Goal: Task Accomplishment & Management: Manage account settings

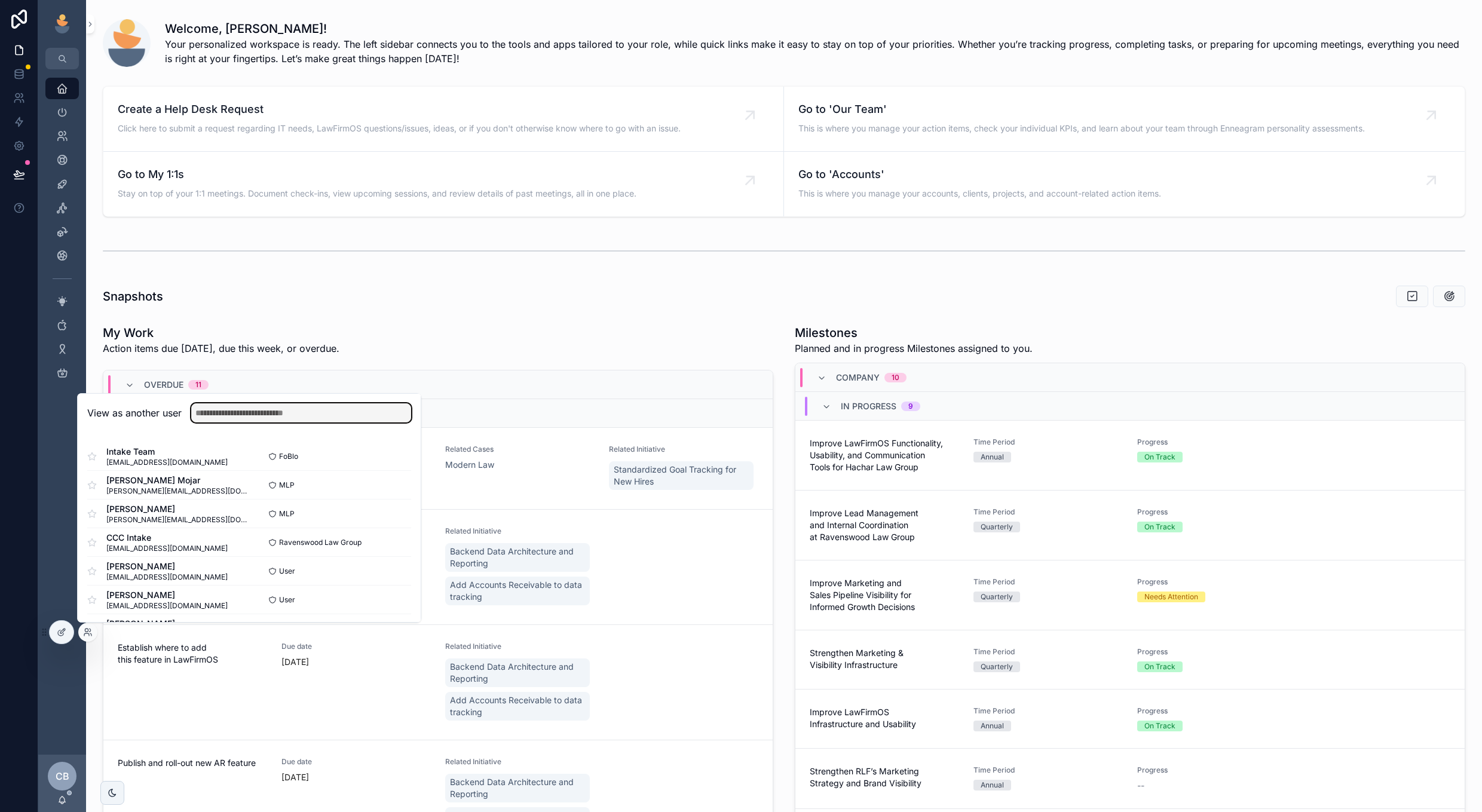
click at [374, 410] on input "text" at bounding box center [301, 413] width 220 height 19
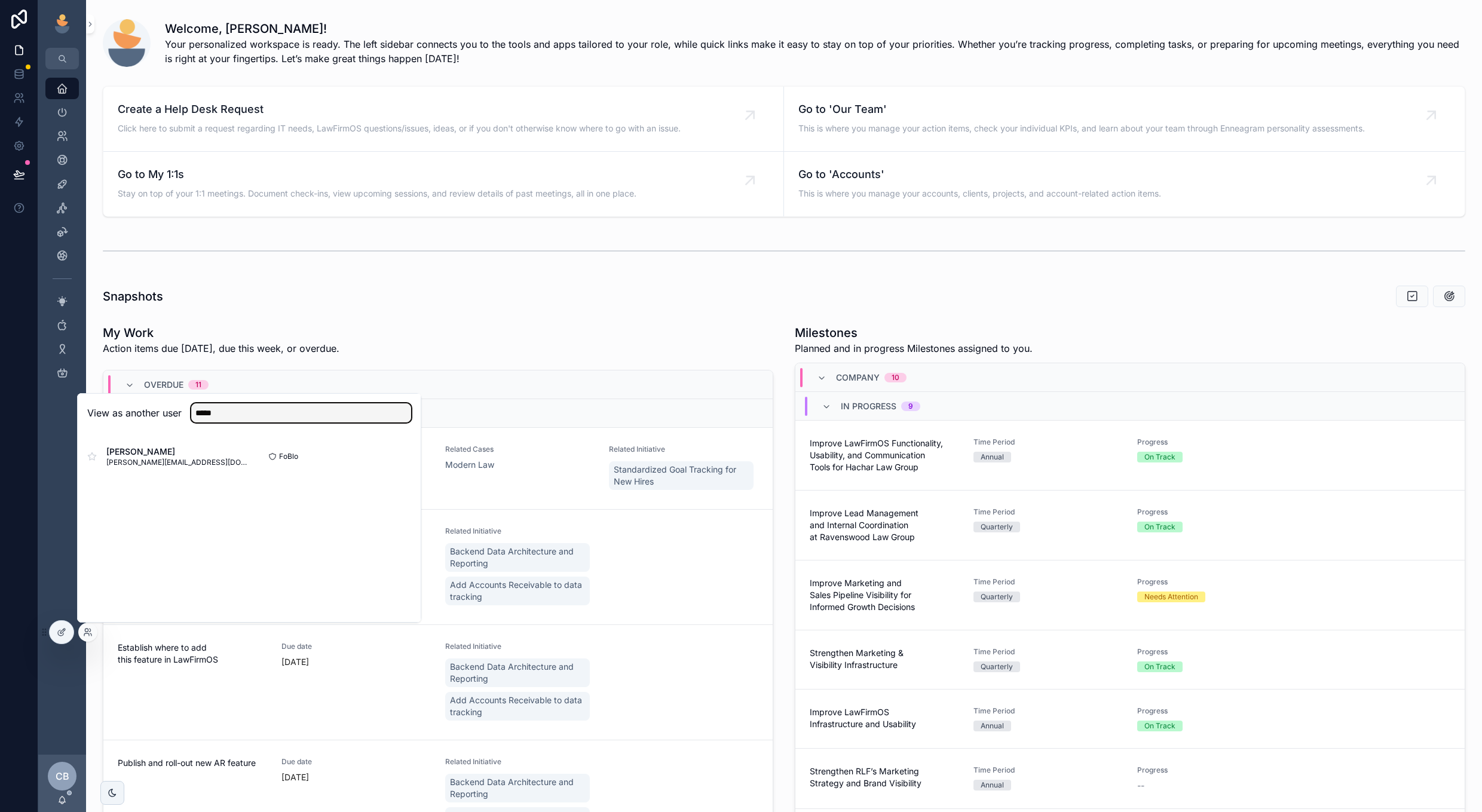
type input "*****"
click at [0, 0] on button "Select" at bounding box center [0, 0] width 0 height 0
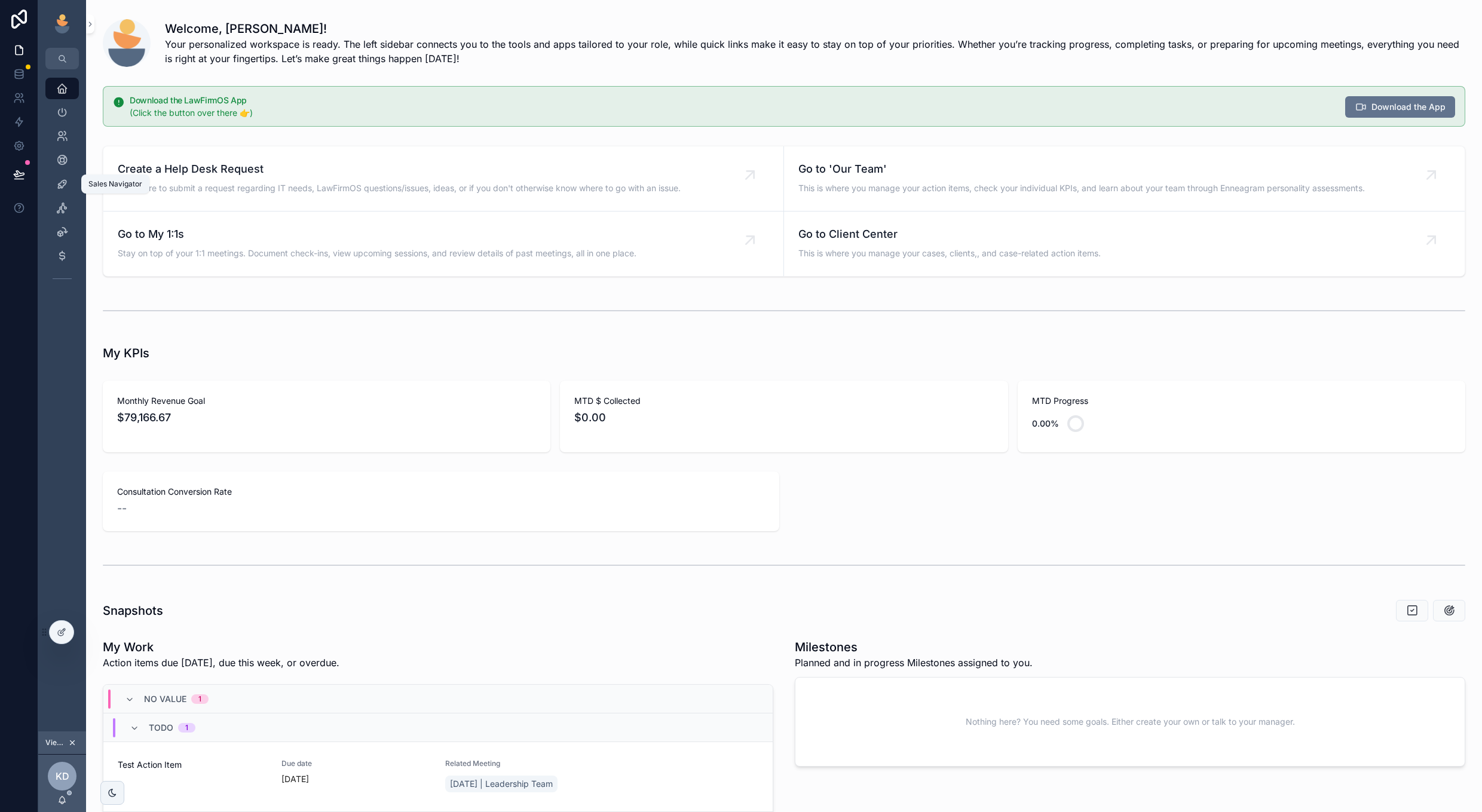
click at [62, 183] on icon "scrollable content" at bounding box center [62, 184] width 12 height 12
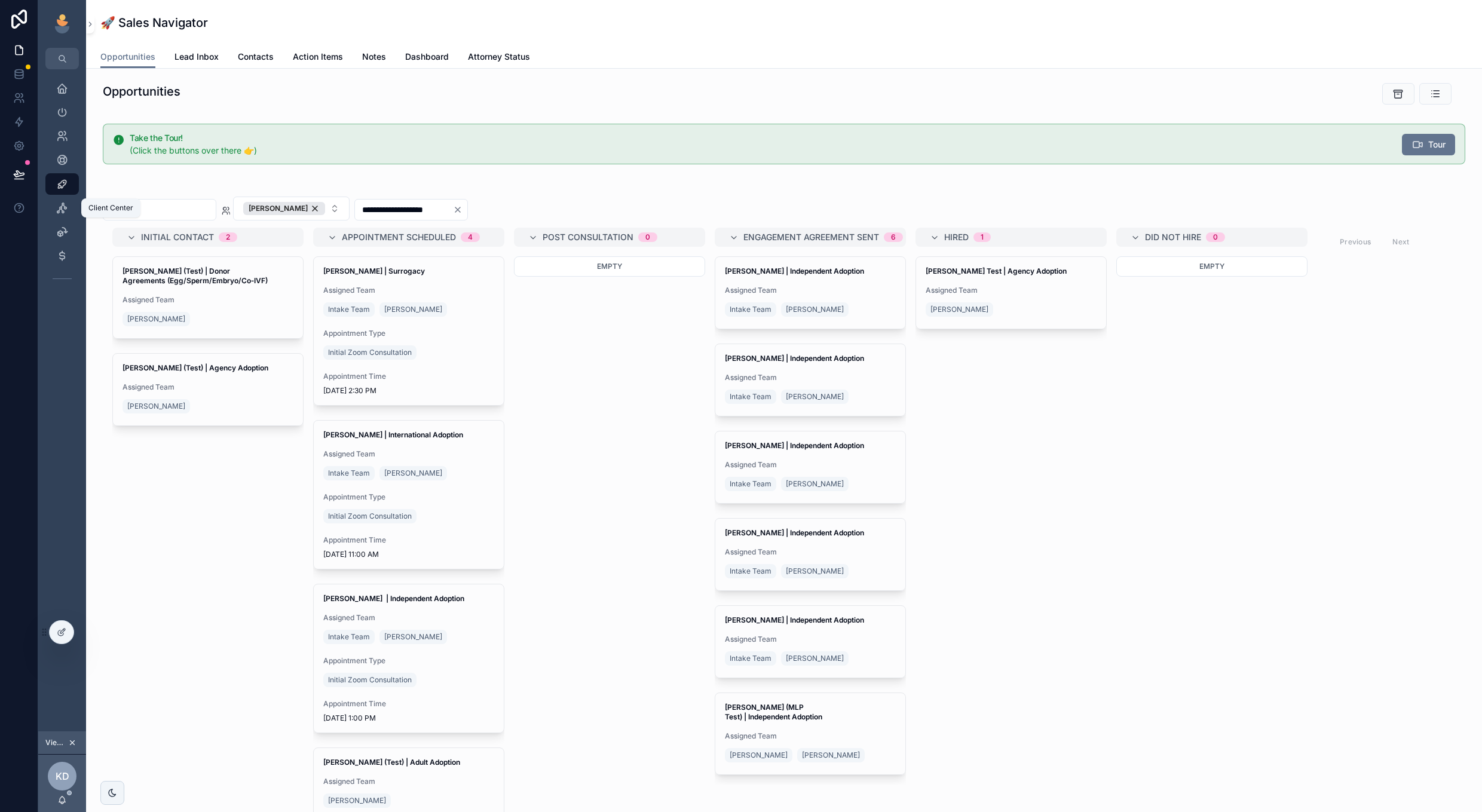
click at [63, 206] on icon "scrollable content" at bounding box center [62, 208] width 12 height 12
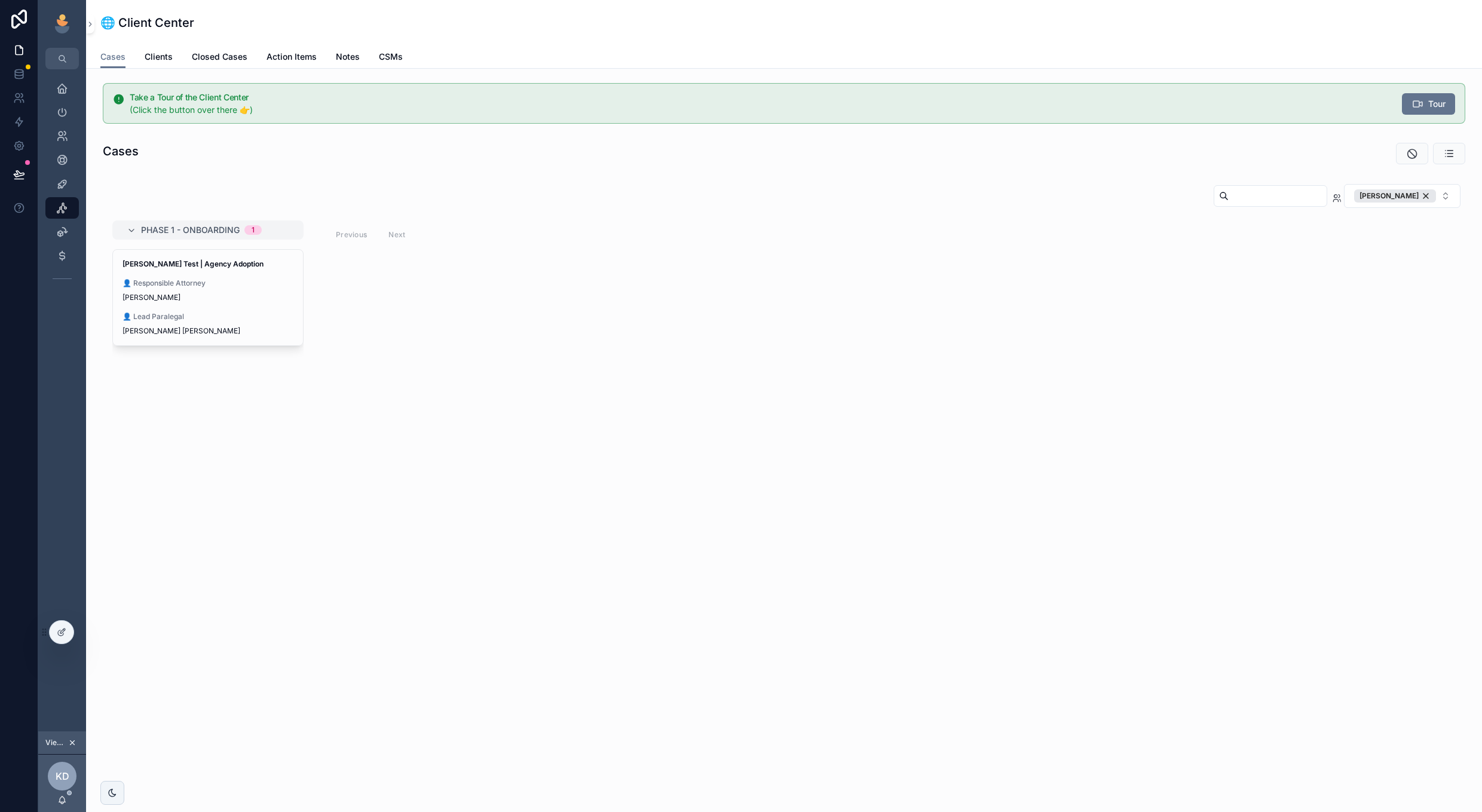
click at [1424, 195] on div "[PERSON_NAME]" at bounding box center [1395, 196] width 82 height 13
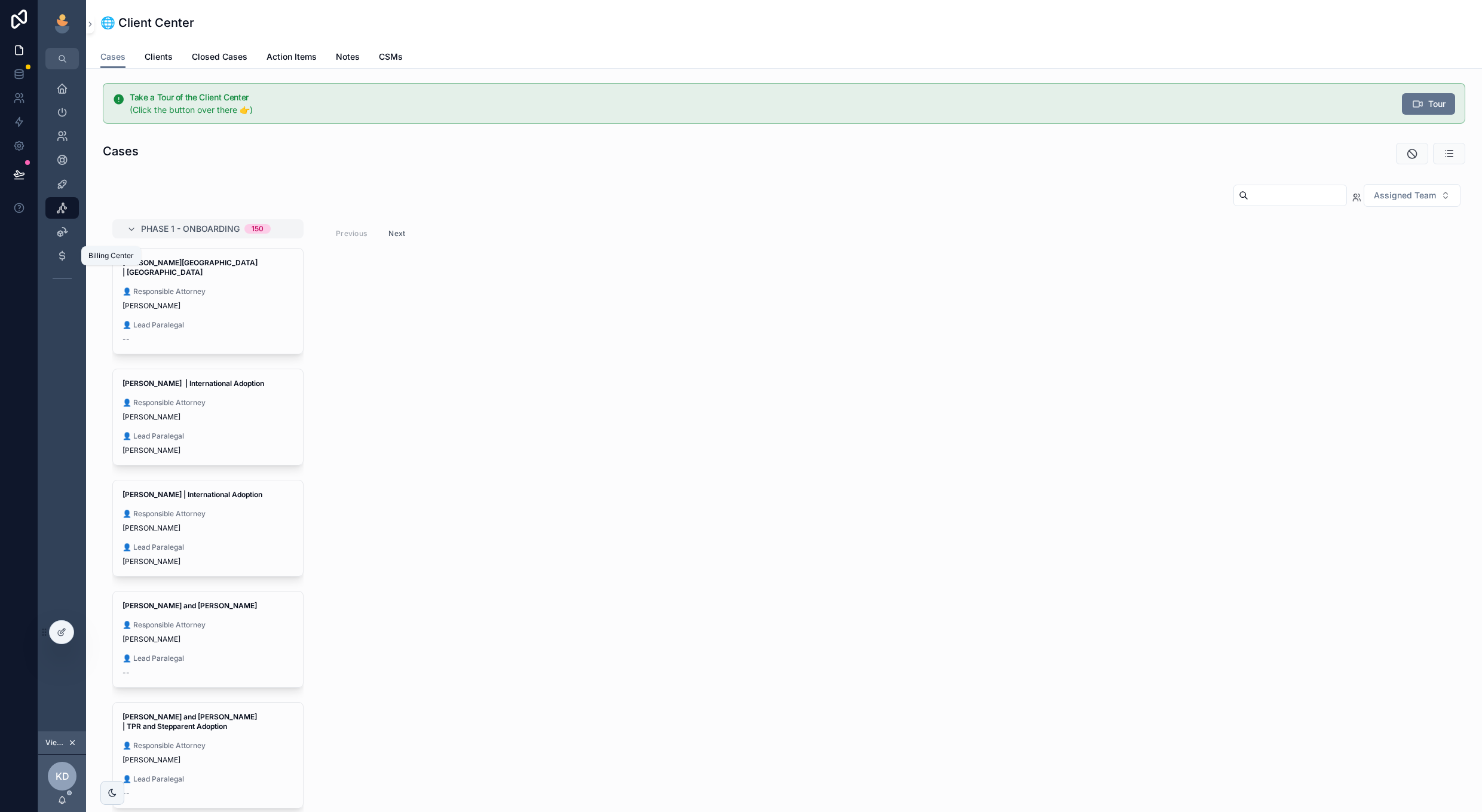
click at [62, 256] on icon "scrollable content" at bounding box center [62, 255] width 12 height 12
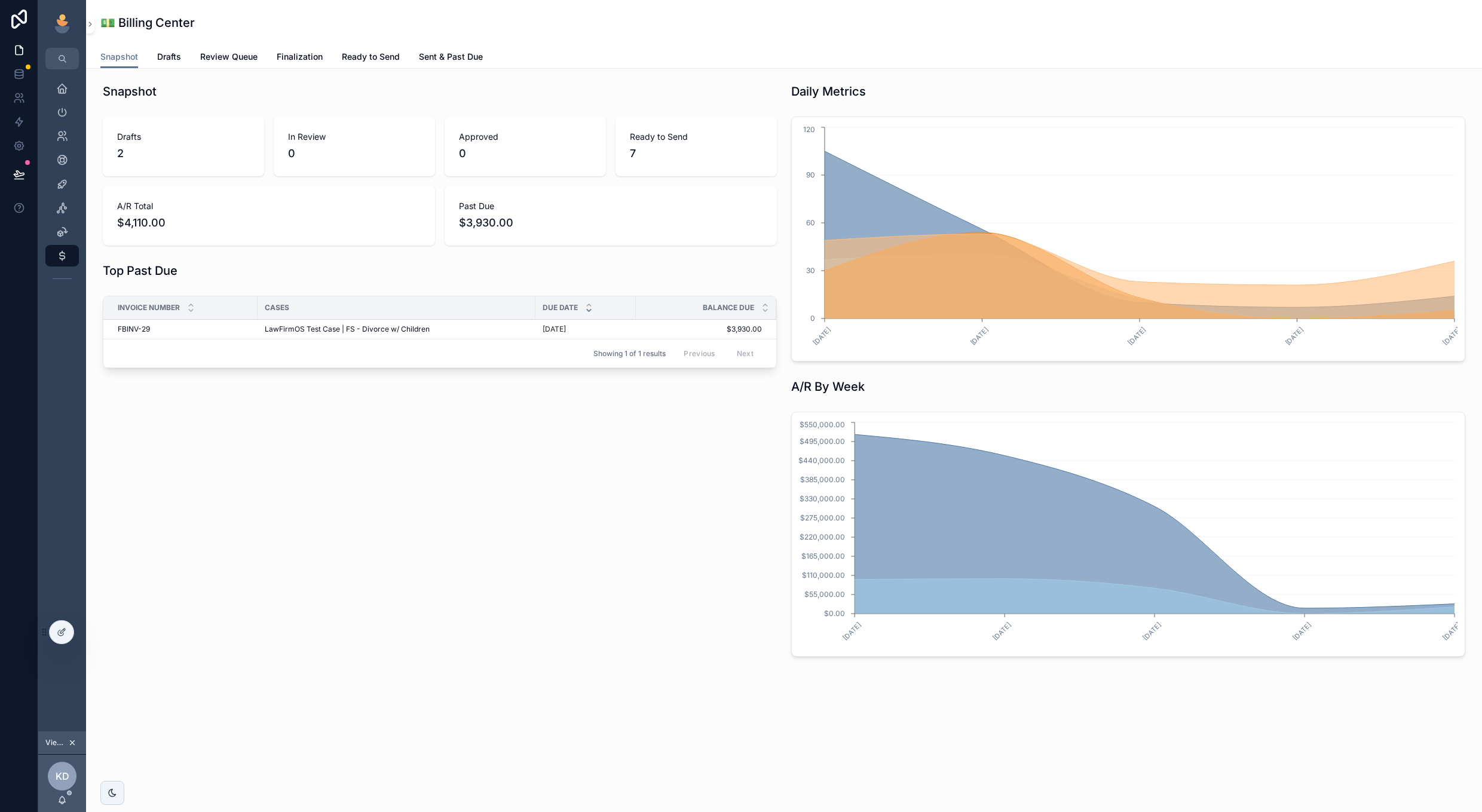
click at [277, 329] on span "LawFirmOS Test Case | FS - Divorce w/ Children" at bounding box center [347, 329] width 165 height 10
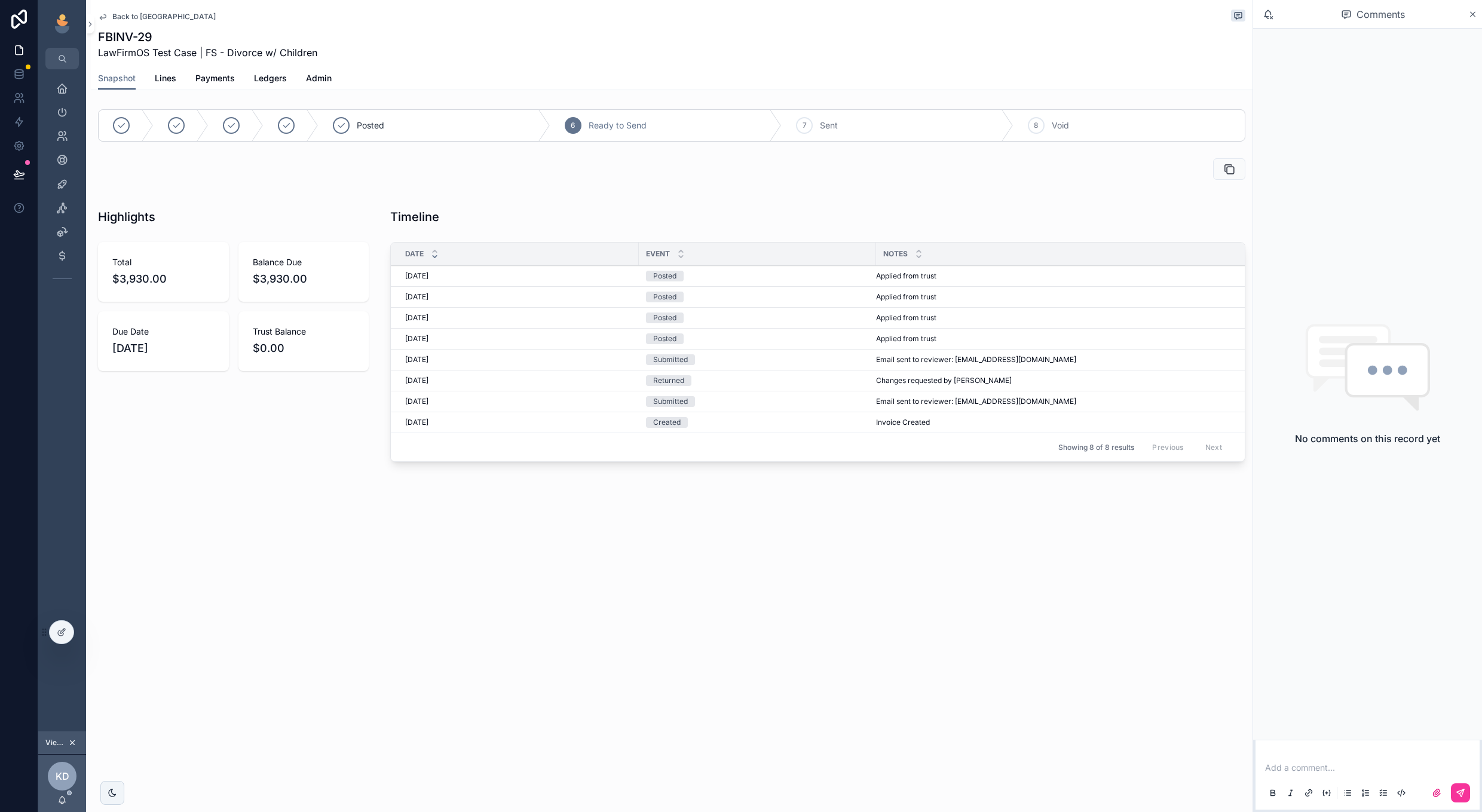
click at [155, 13] on span "Back to Billing Center" at bounding box center [164, 17] width 103 height 10
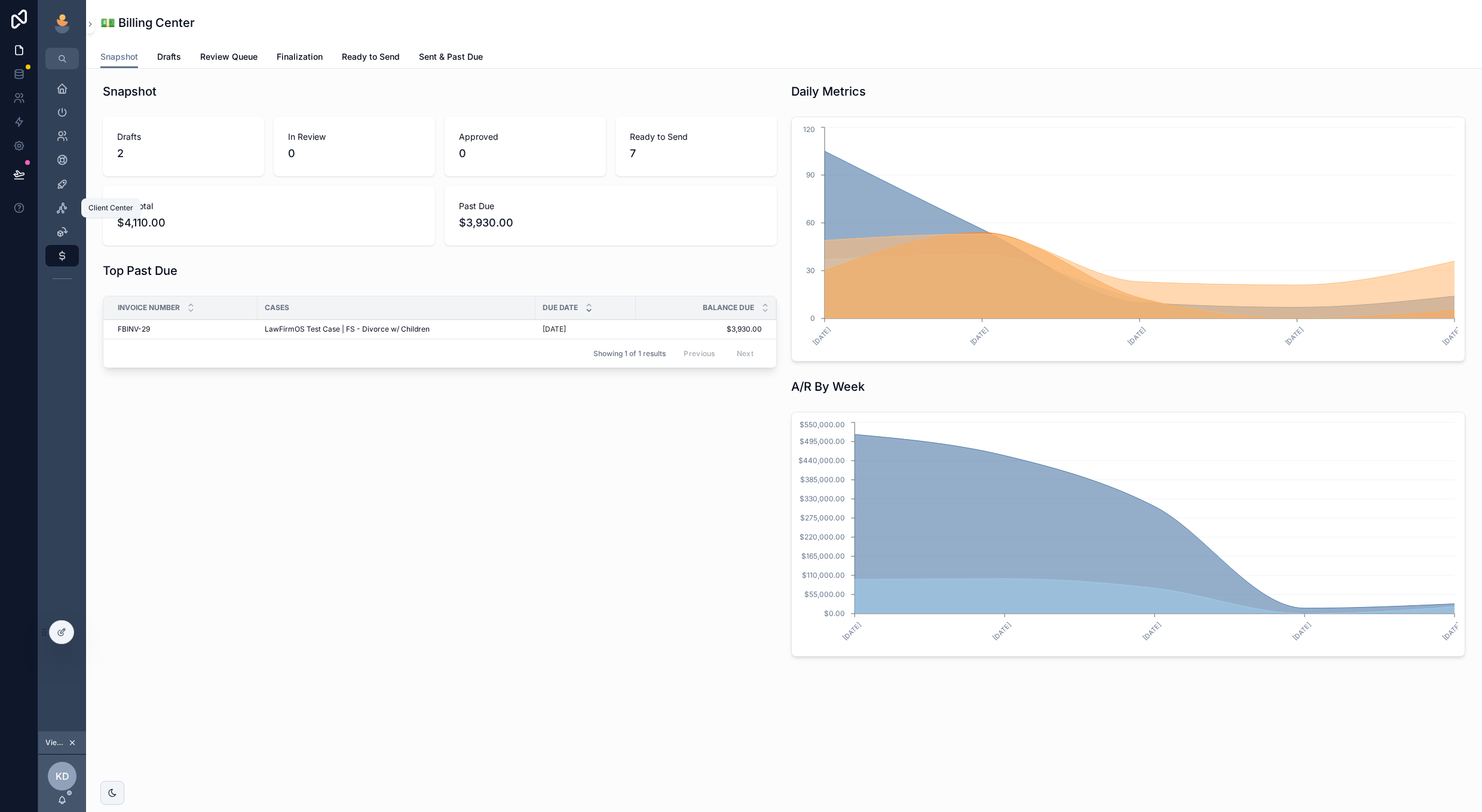
click at [62, 207] on icon "scrollable content" at bounding box center [62, 208] width 12 height 12
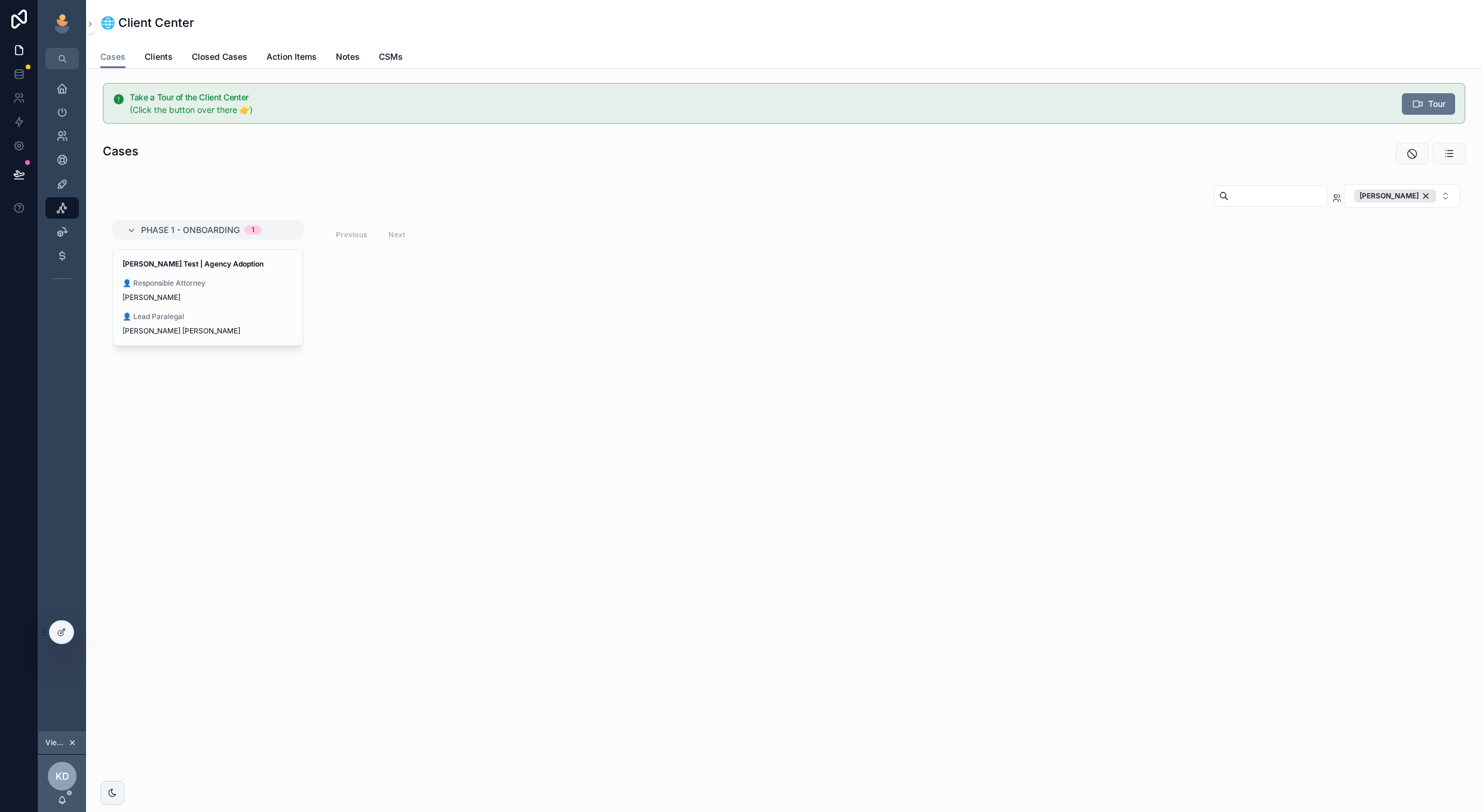
click at [267, 281] on span "👤 Responsible Attorney" at bounding box center [208, 283] width 171 height 10
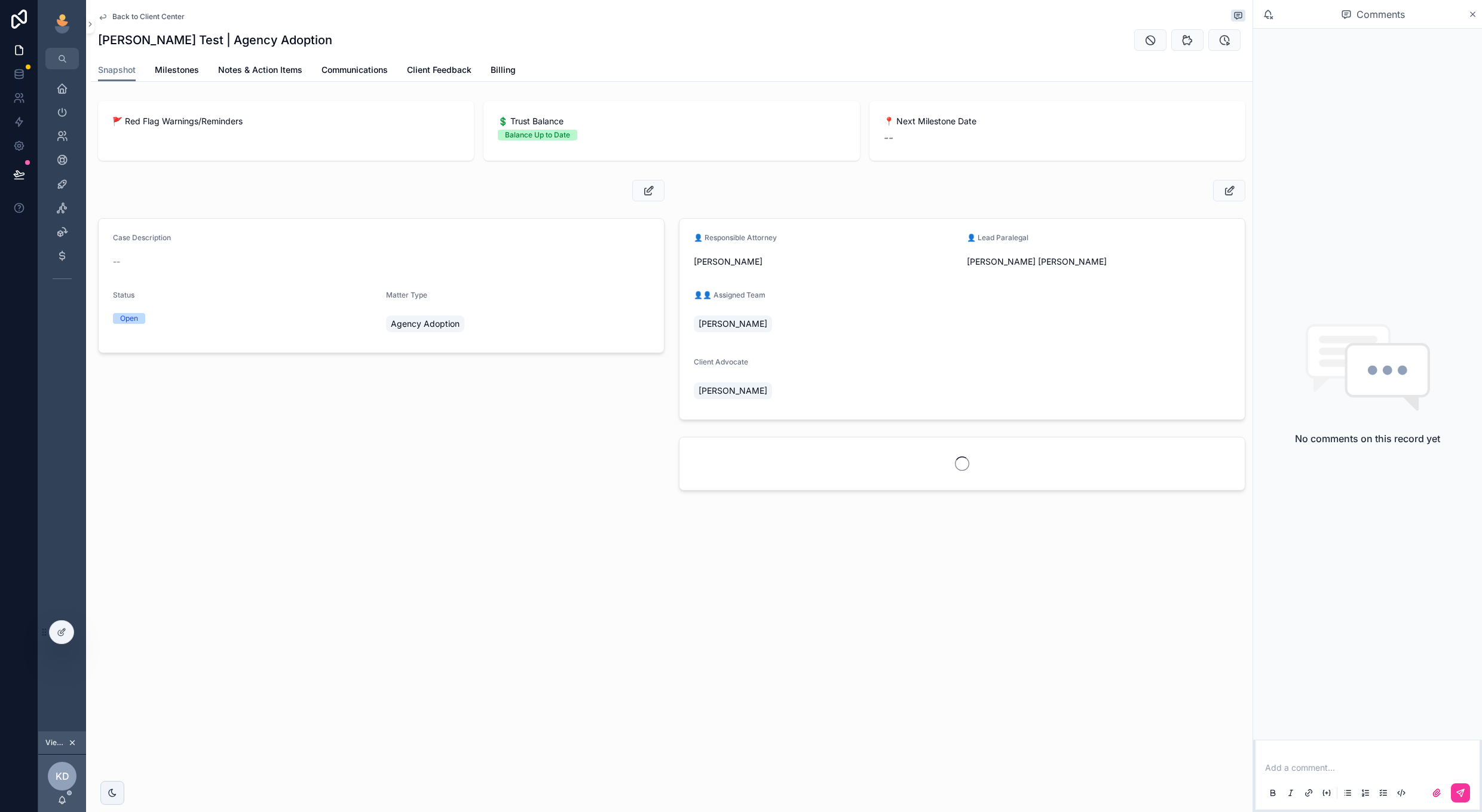
click at [159, 18] on span "Back to Client Center" at bounding box center [148, 17] width 73 height 10
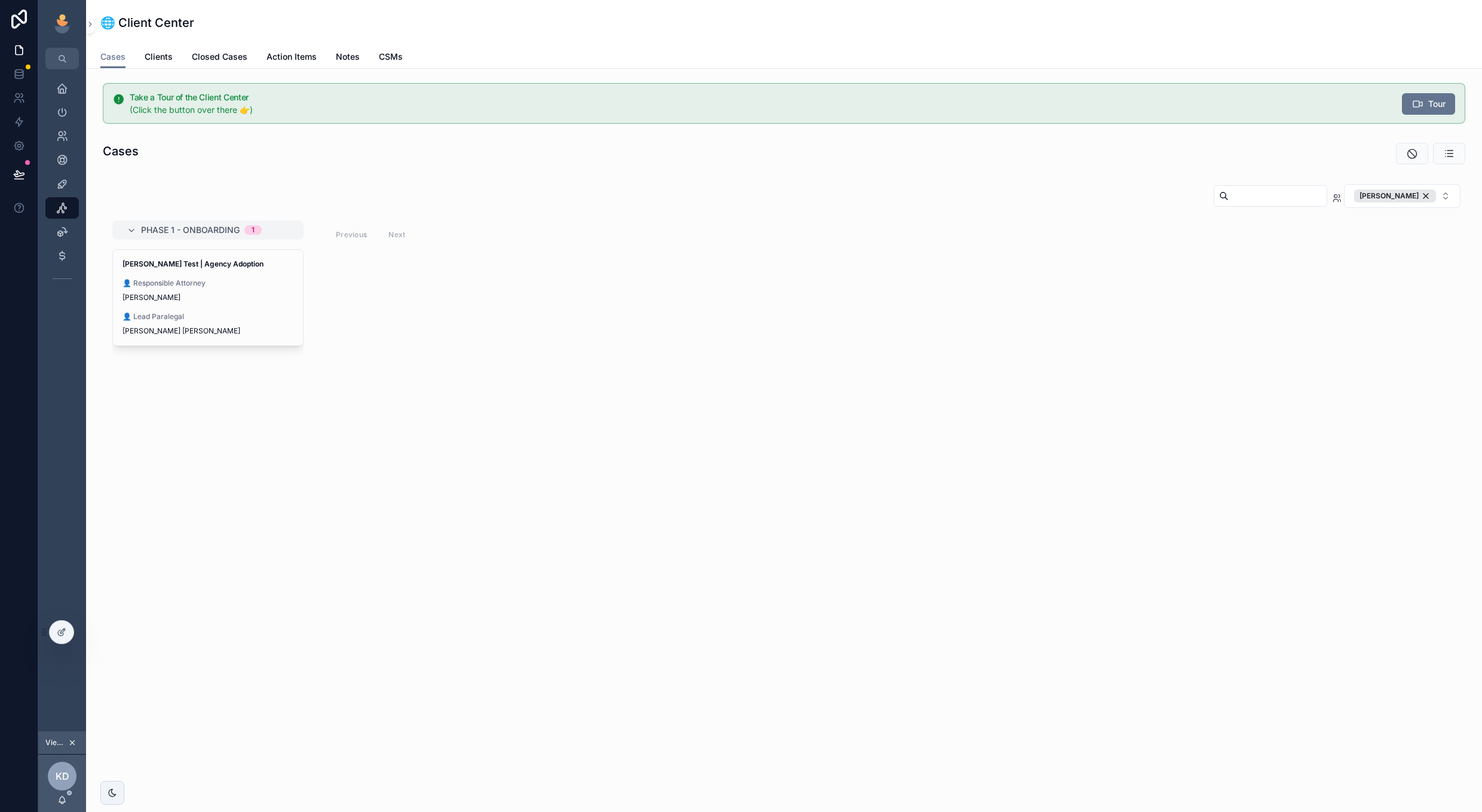
click at [1424, 197] on div "[PERSON_NAME]" at bounding box center [1395, 196] width 82 height 13
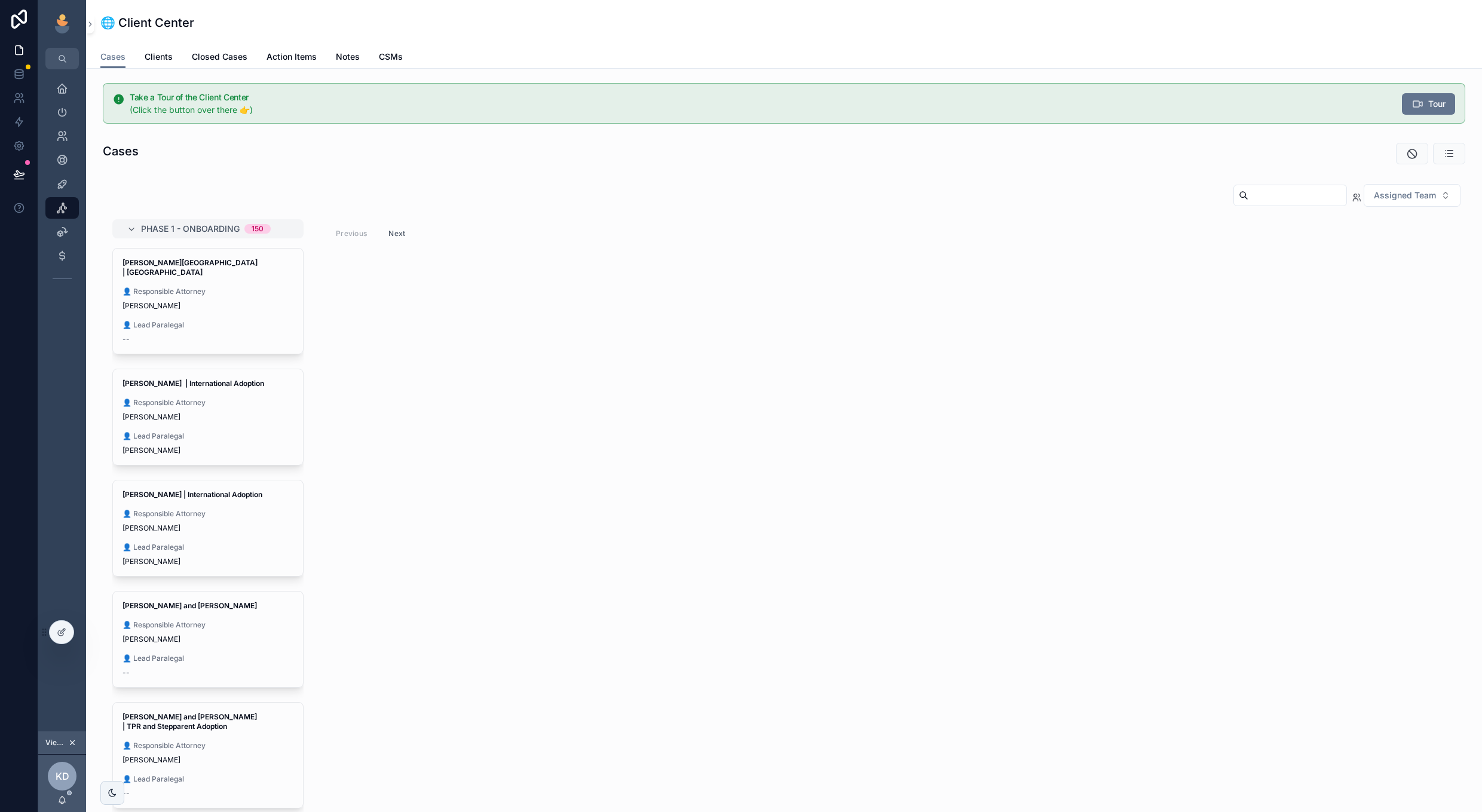
click at [239, 543] on span "👤 Lead Paralegal" at bounding box center [208, 548] width 171 height 10
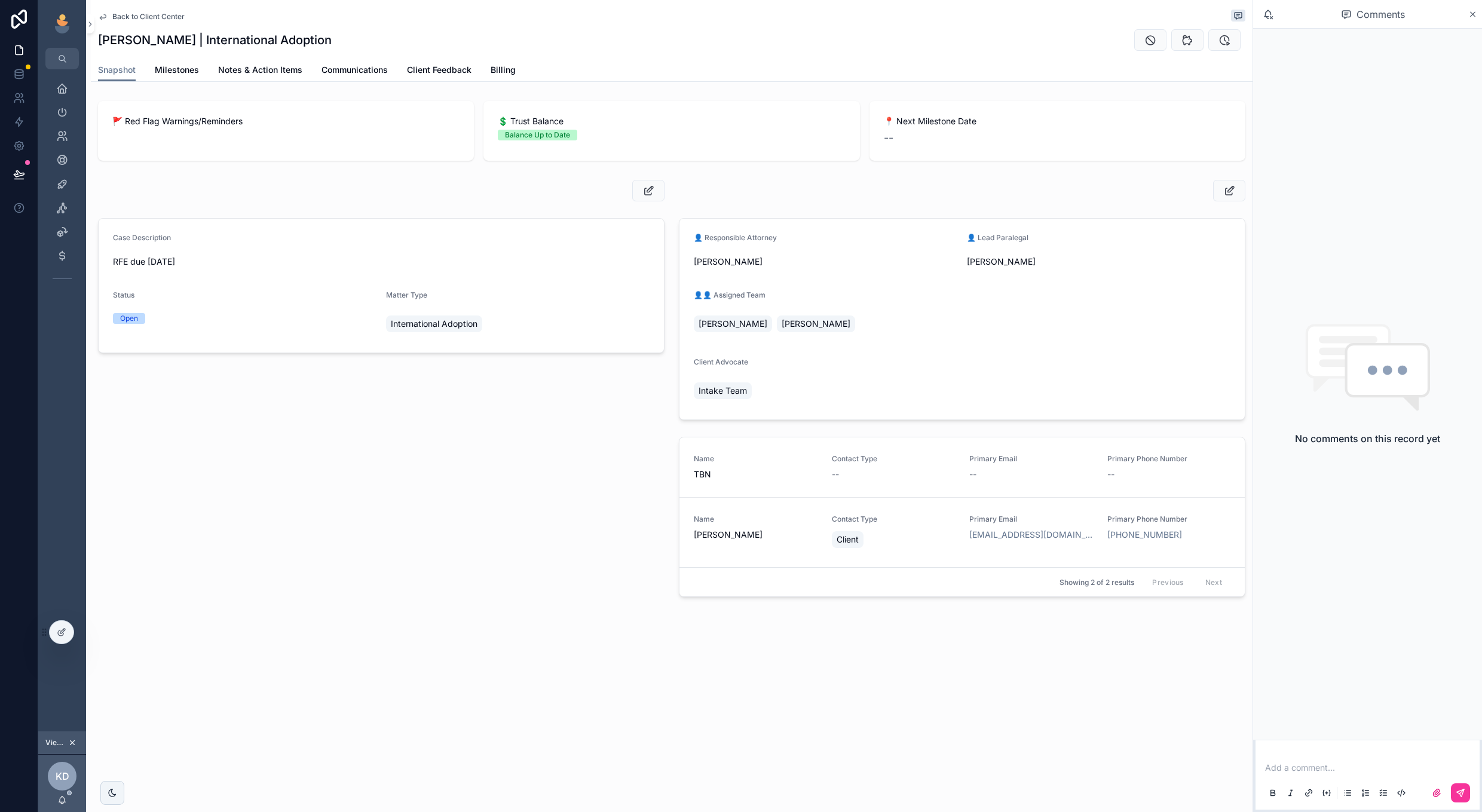
click at [504, 71] on span "Billing" at bounding box center [503, 70] width 25 height 12
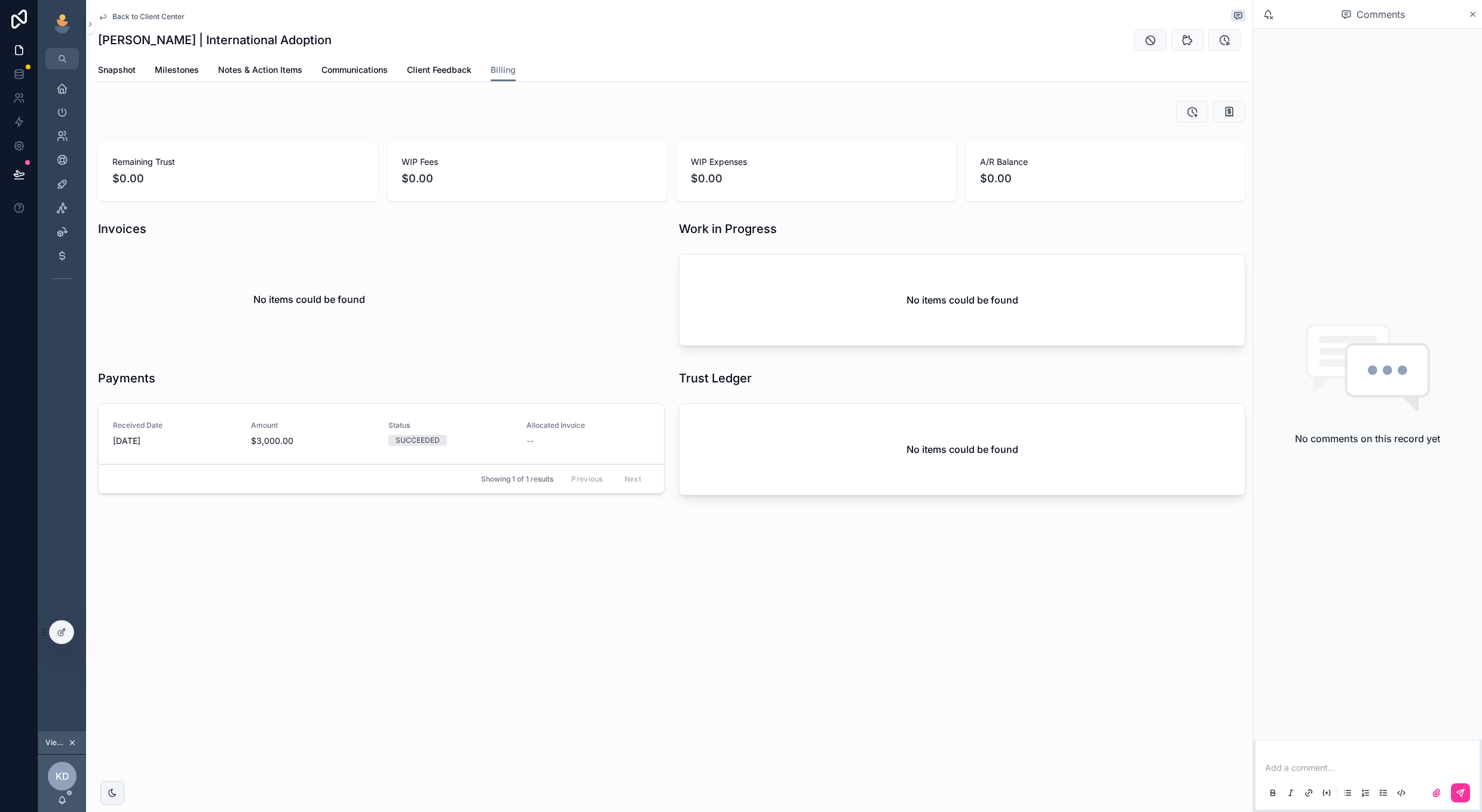
click at [161, 17] on span "Back to Client Center" at bounding box center [148, 17] width 73 height 10
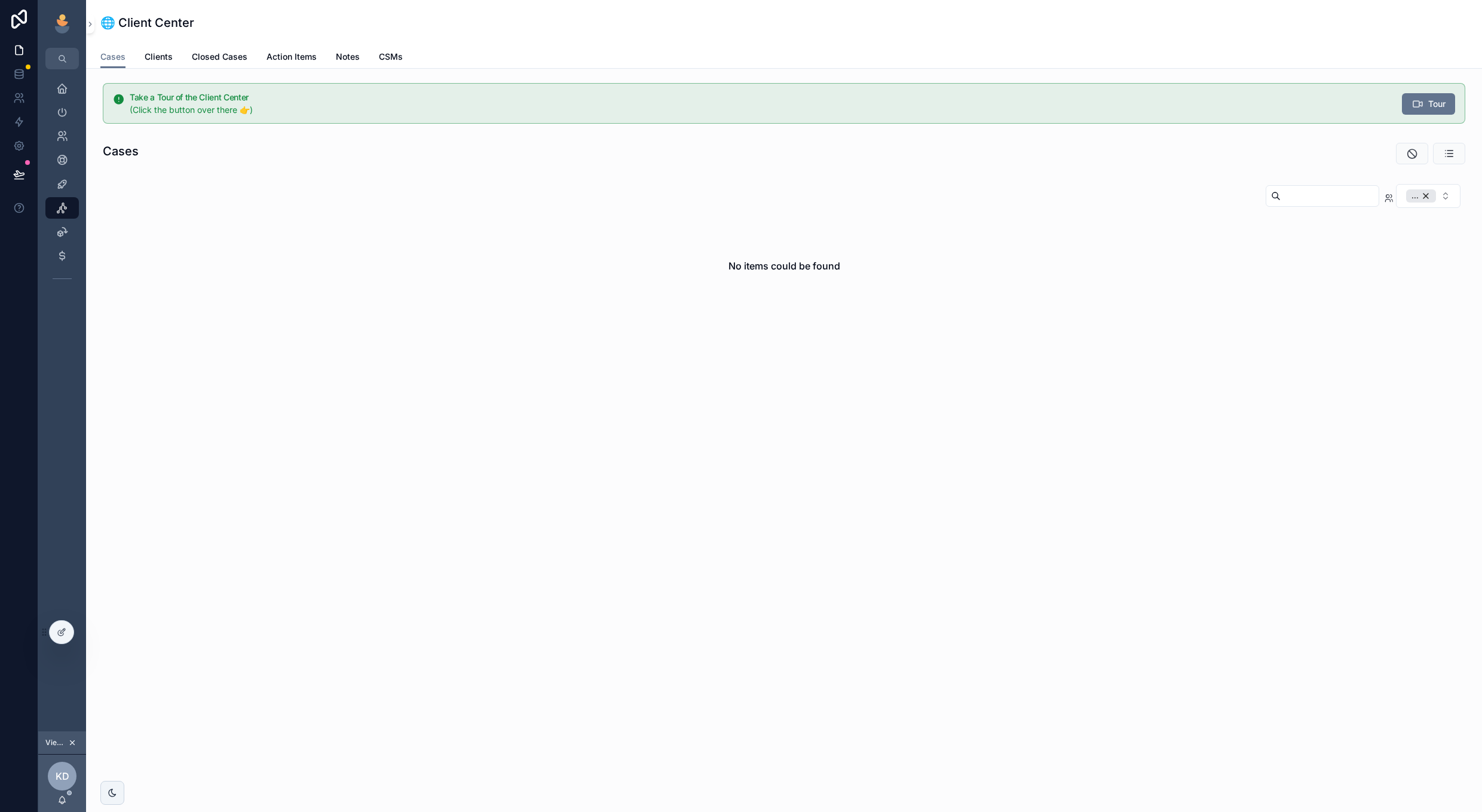
click at [1427, 194] on div "..." at bounding box center [1421, 196] width 30 height 13
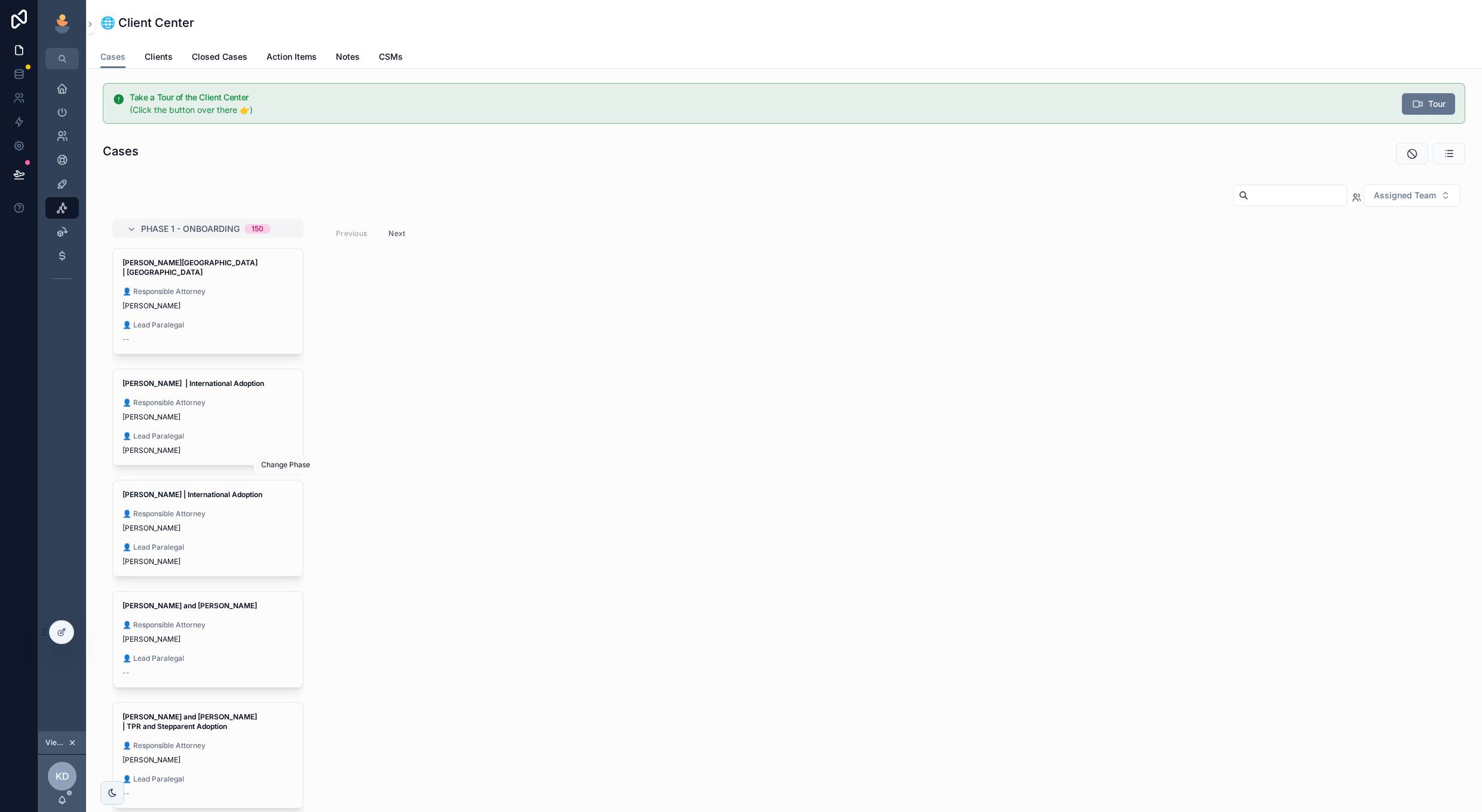
click at [0, 0] on icon "scrollable content" at bounding box center [0, 0] width 0 height 0
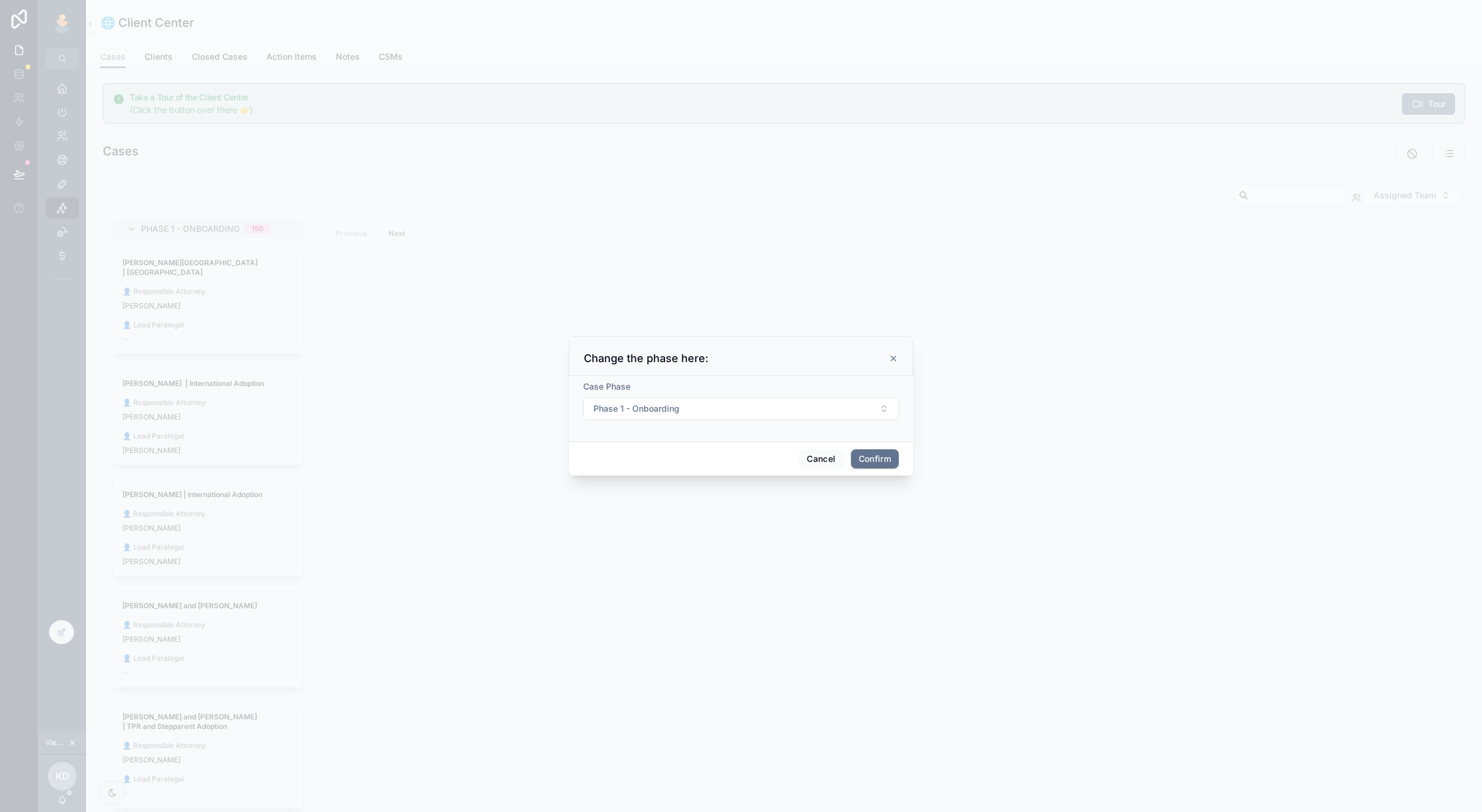
click at [684, 411] on button "Phase 1 - Onboarding" at bounding box center [741, 409] width 315 height 23
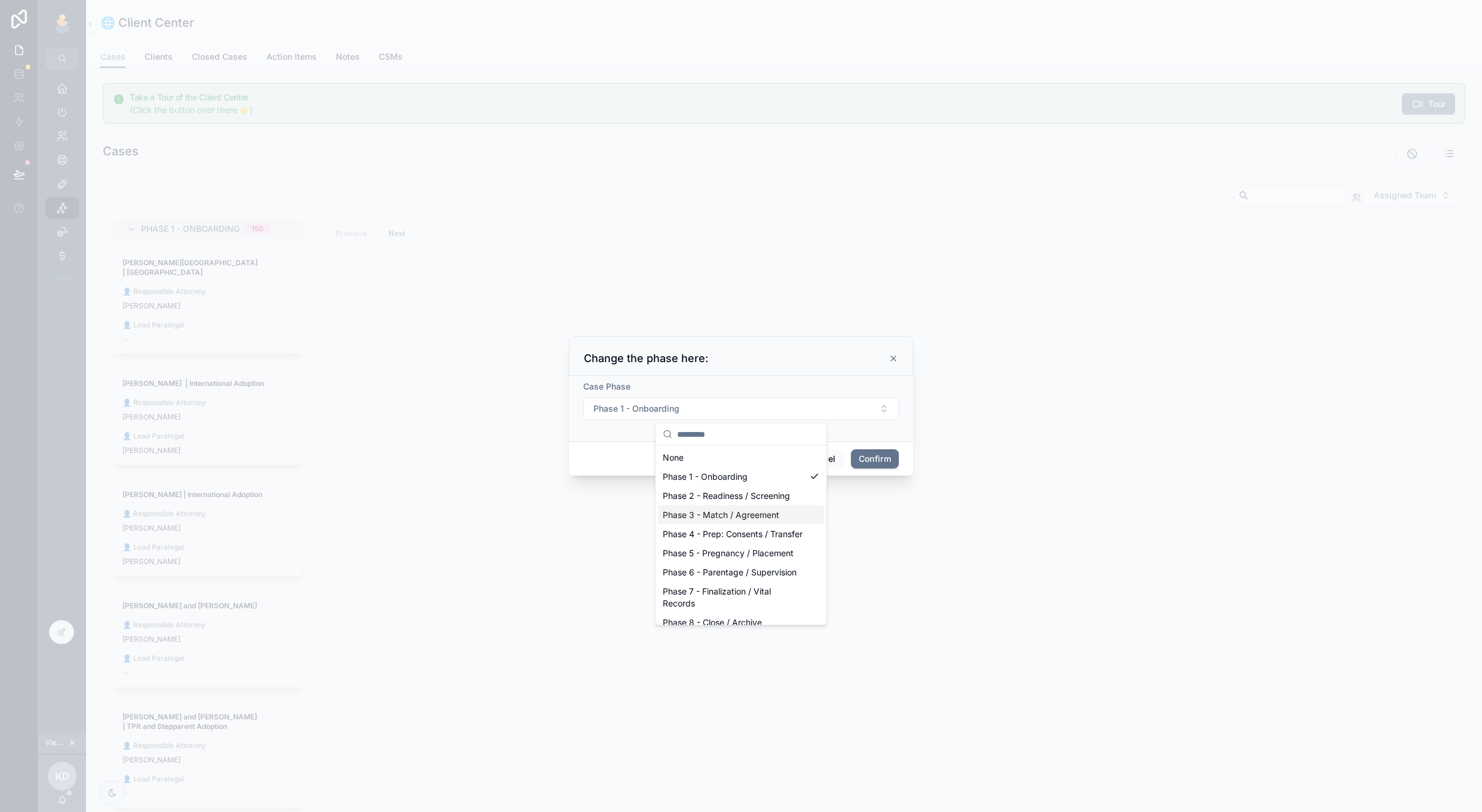
click at [566, 518] on div at bounding box center [741, 406] width 1482 height 812
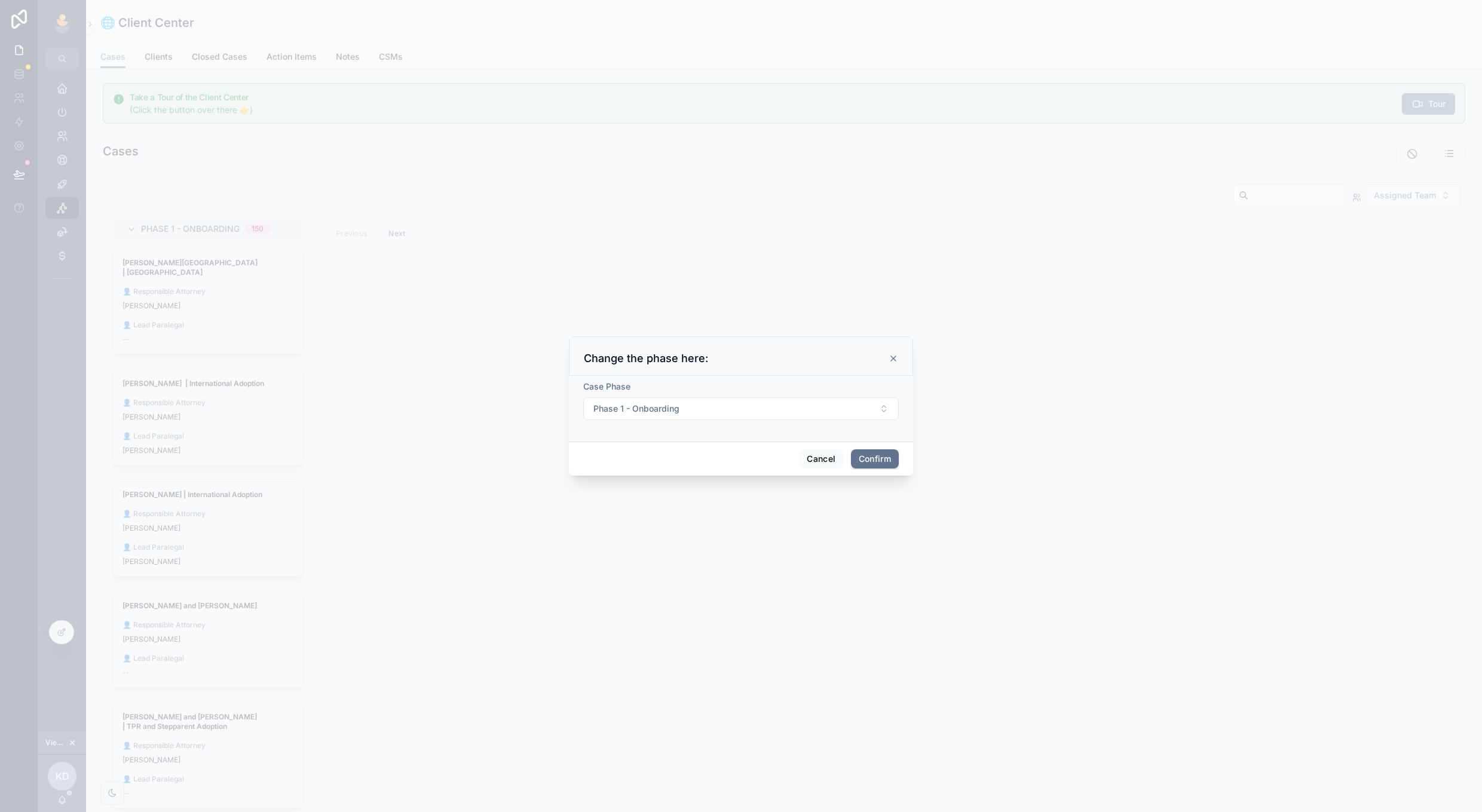
click at [814, 470] on div "Cancel Confirm" at bounding box center [741, 458] width 344 height 34
click at [814, 461] on button "Cancel" at bounding box center [821, 459] width 44 height 19
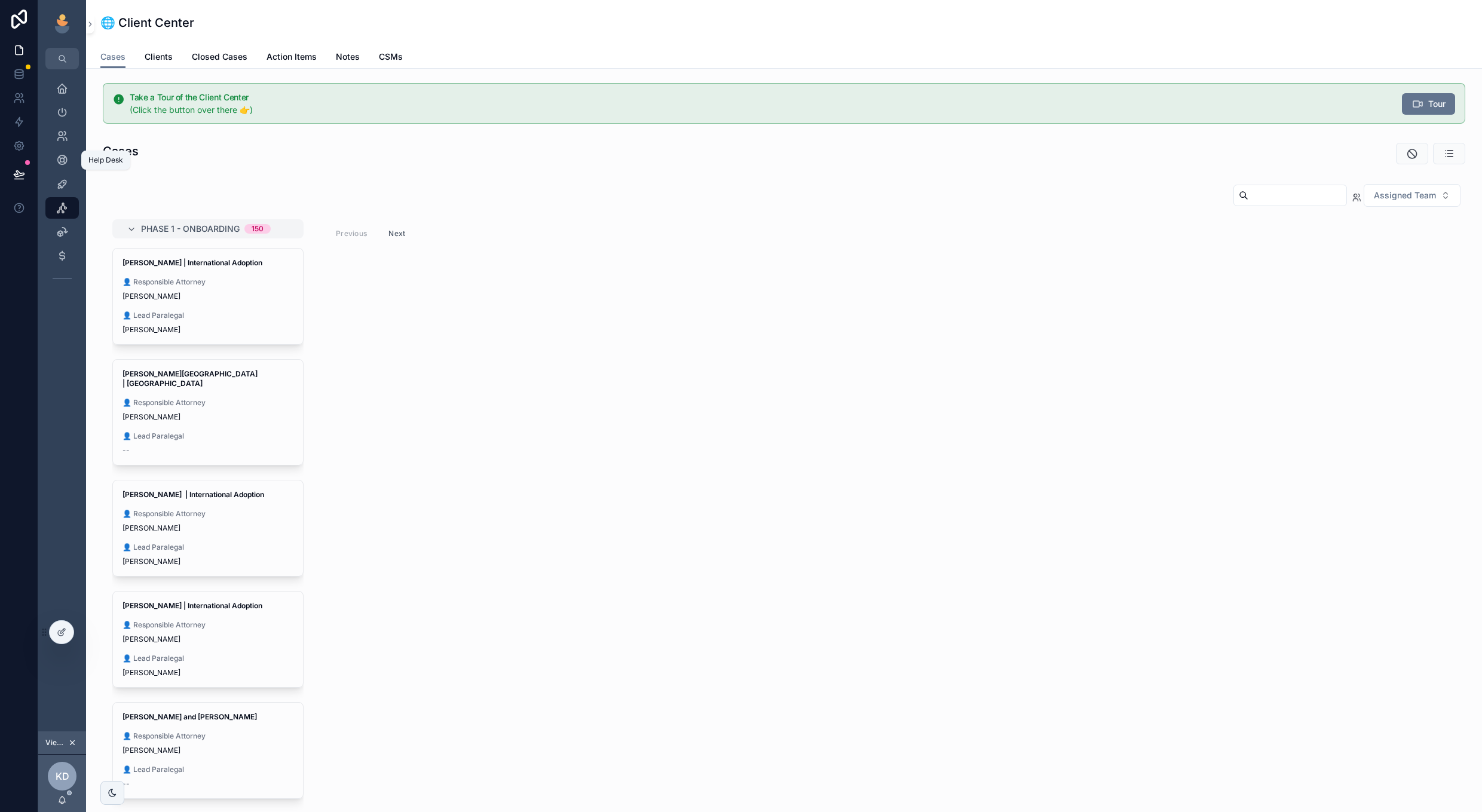
click at [64, 161] on icon "scrollable content" at bounding box center [62, 160] width 12 height 12
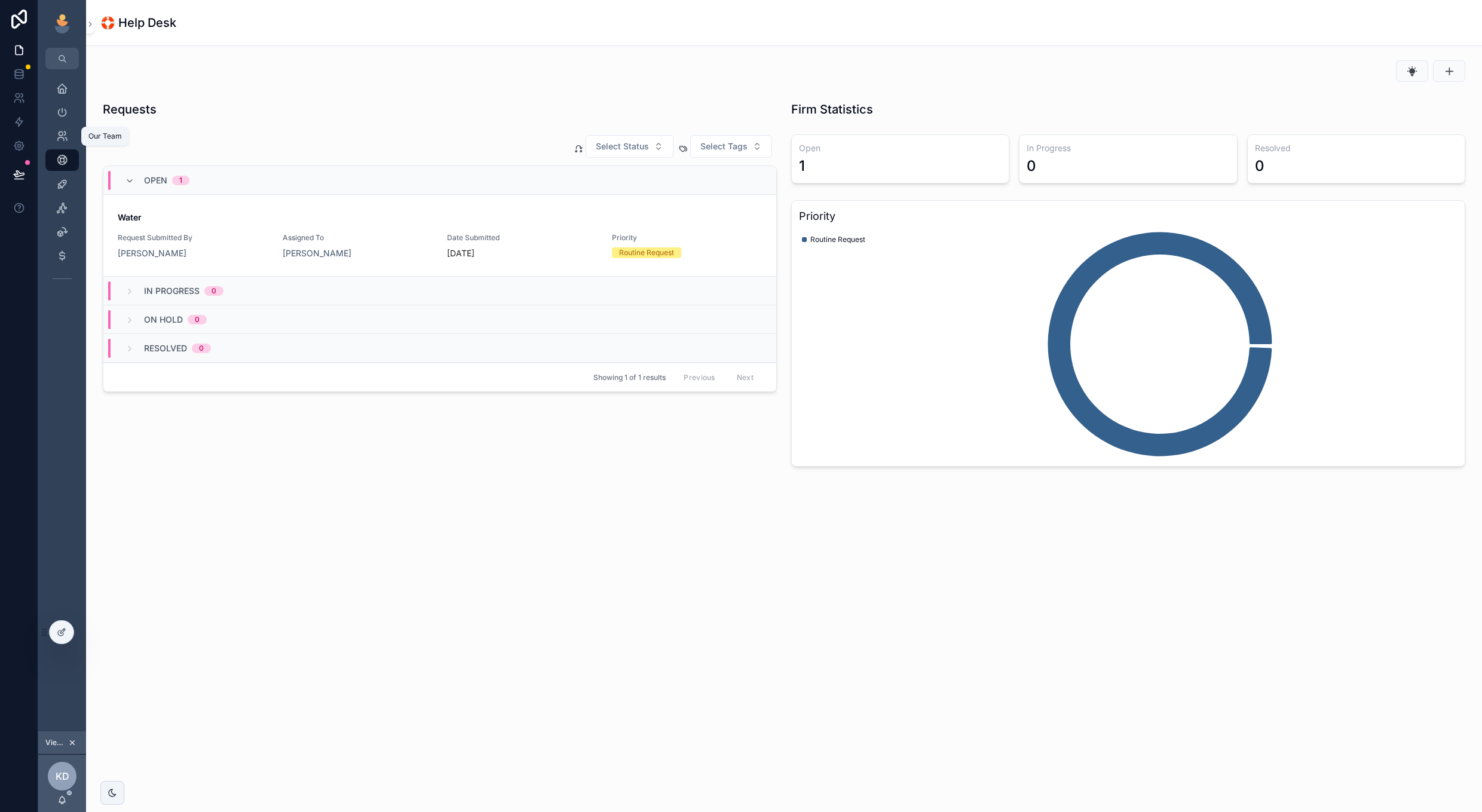
click at [56, 135] on div "Our Team" at bounding box center [62, 136] width 19 height 19
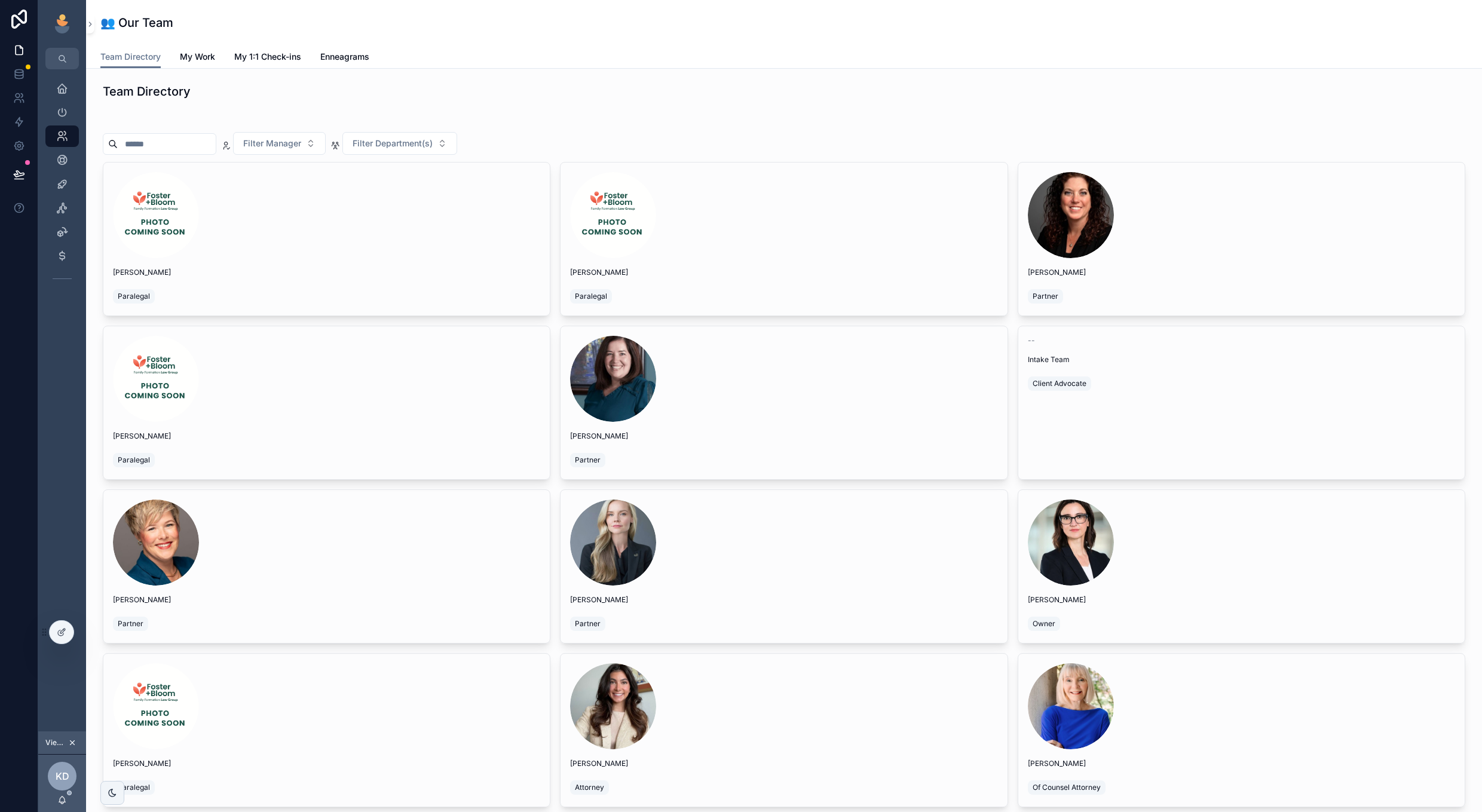
click at [199, 59] on span "My Work" at bounding box center [197, 57] width 35 height 12
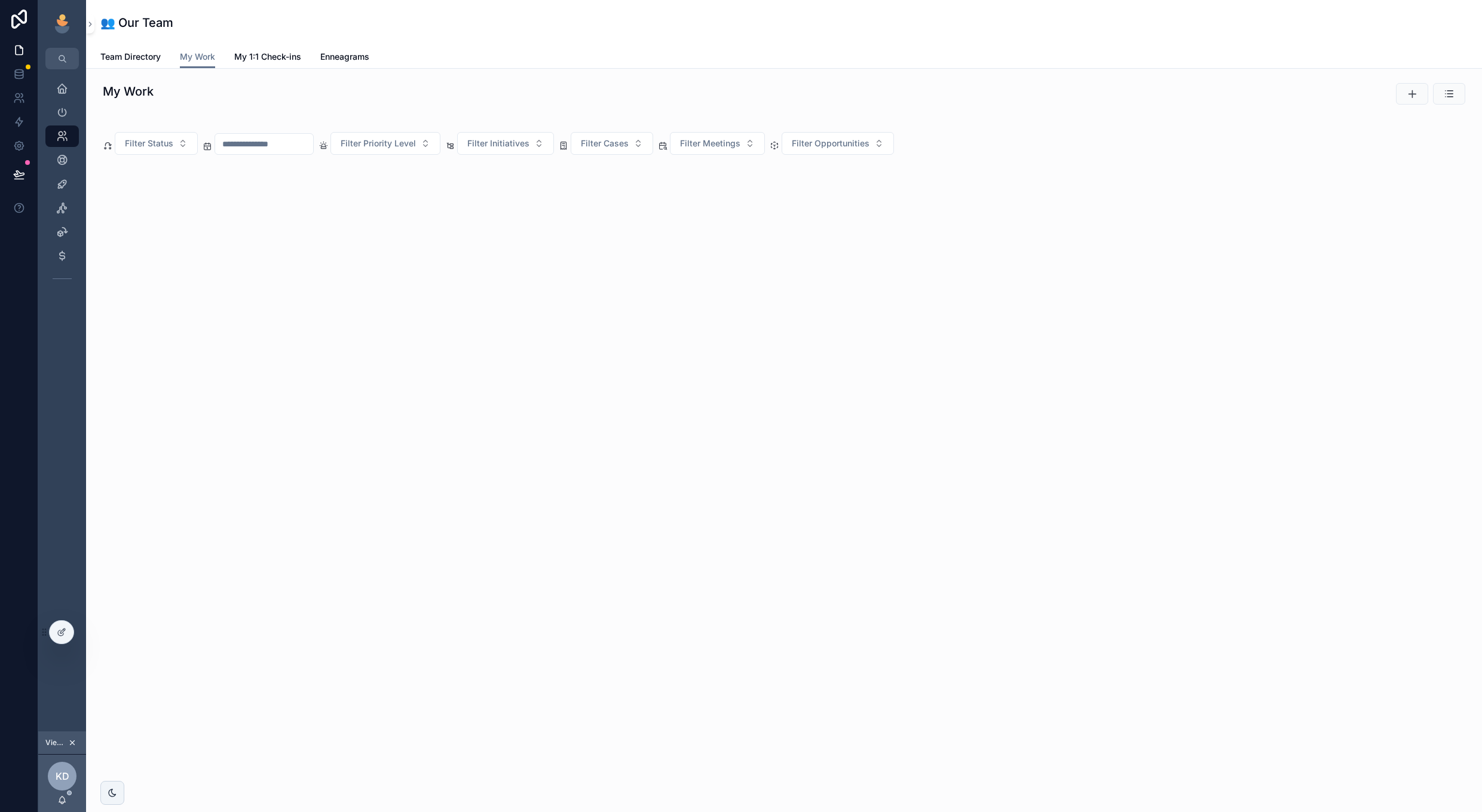
click at [1421, 90] on button "scrollable content" at bounding box center [1412, 94] width 32 height 22
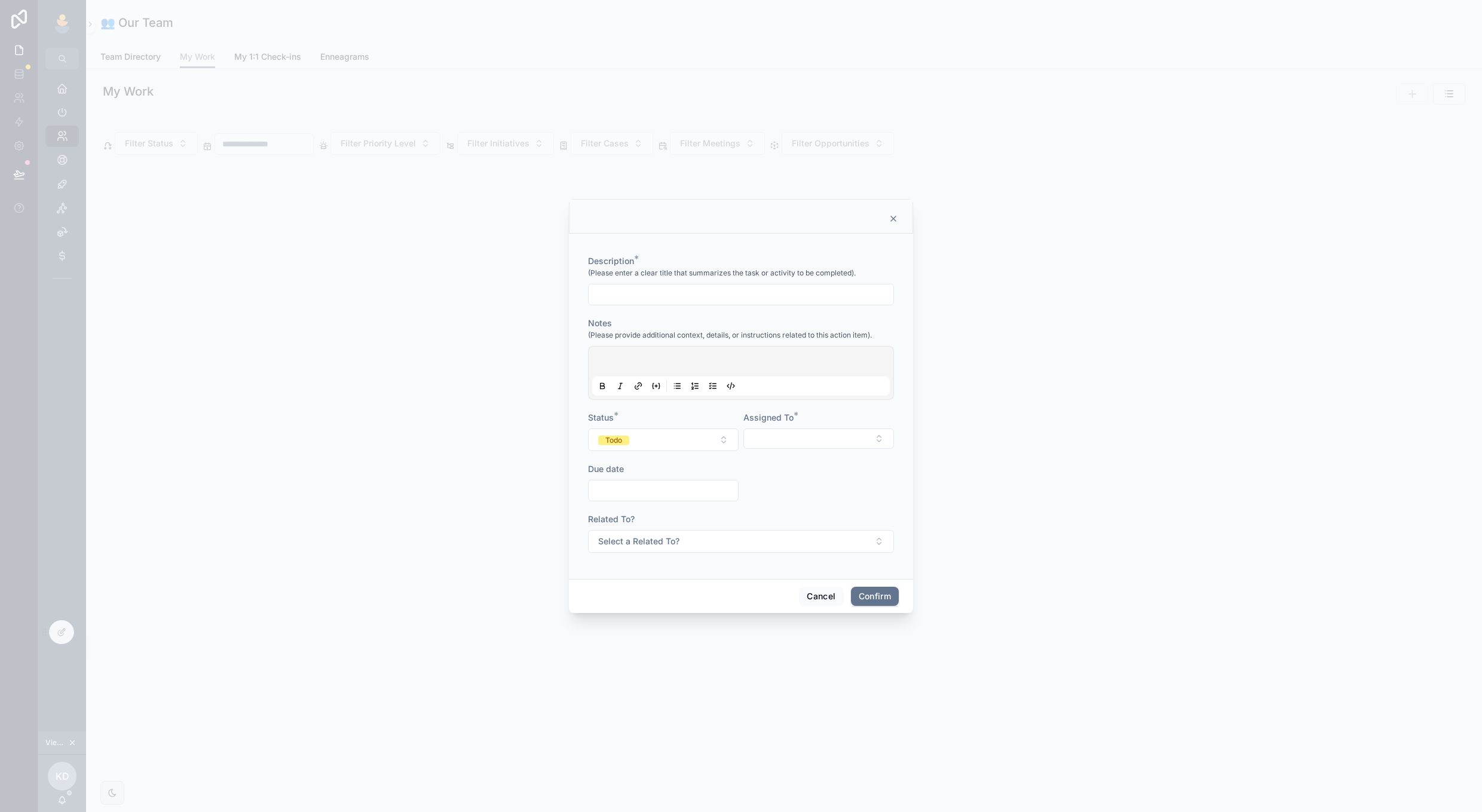
click at [890, 216] on icon at bounding box center [893, 219] width 10 height 10
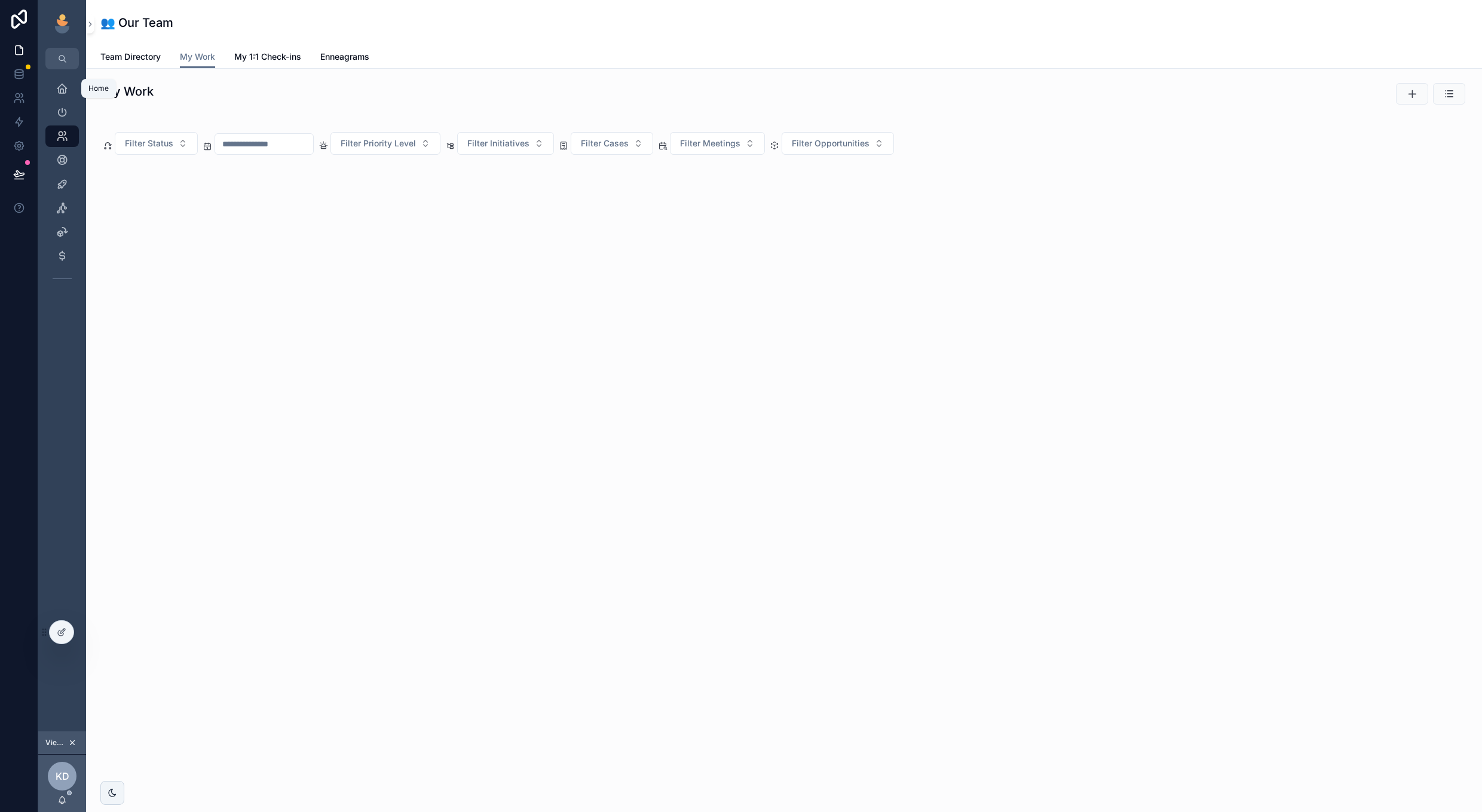
click at [59, 89] on icon "scrollable content" at bounding box center [62, 88] width 12 height 12
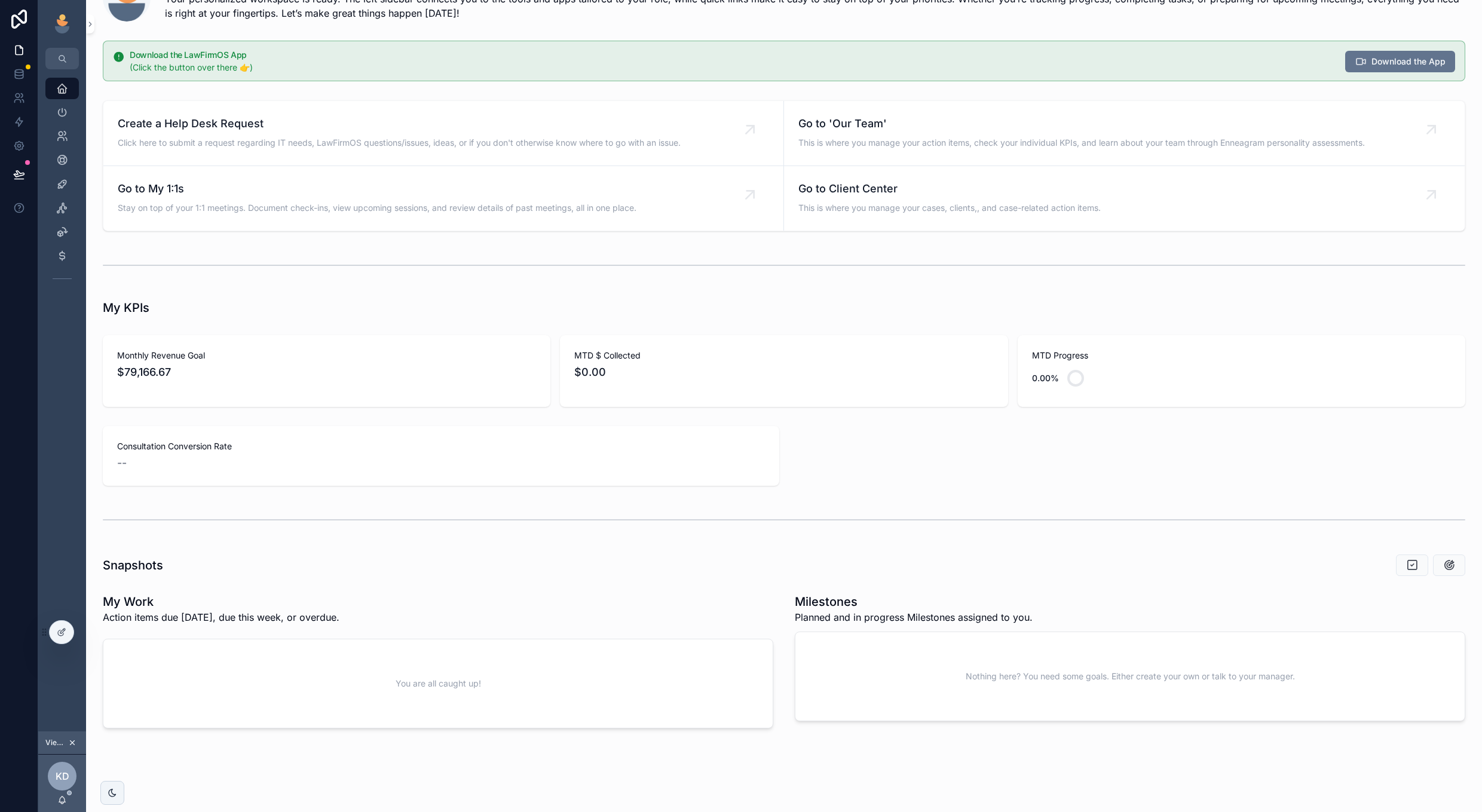
scroll to position [46, 0]
click at [61, 112] on icon "scrollable content" at bounding box center [62, 112] width 12 height 12
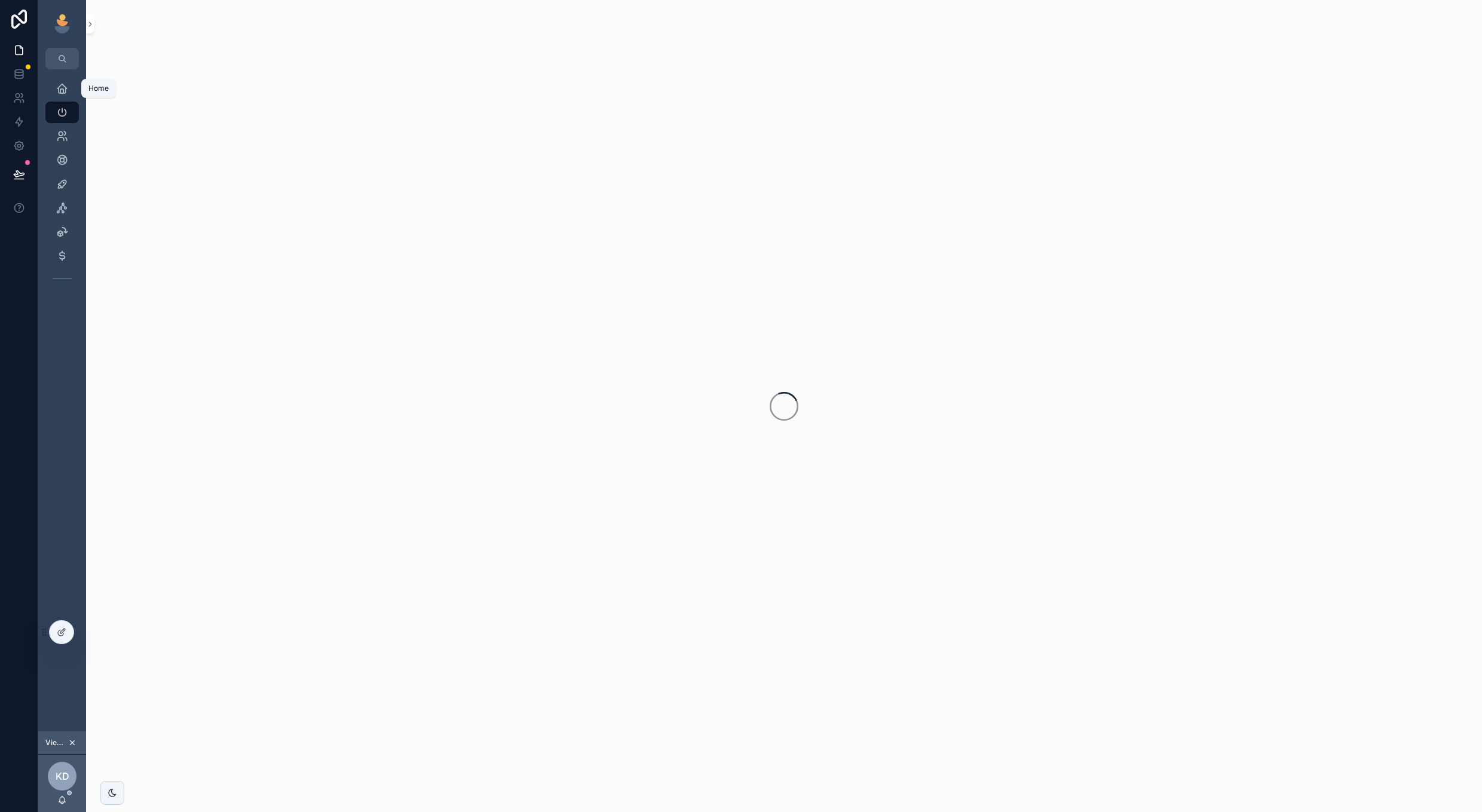
click at [59, 85] on icon "scrollable content" at bounding box center [62, 88] width 12 height 12
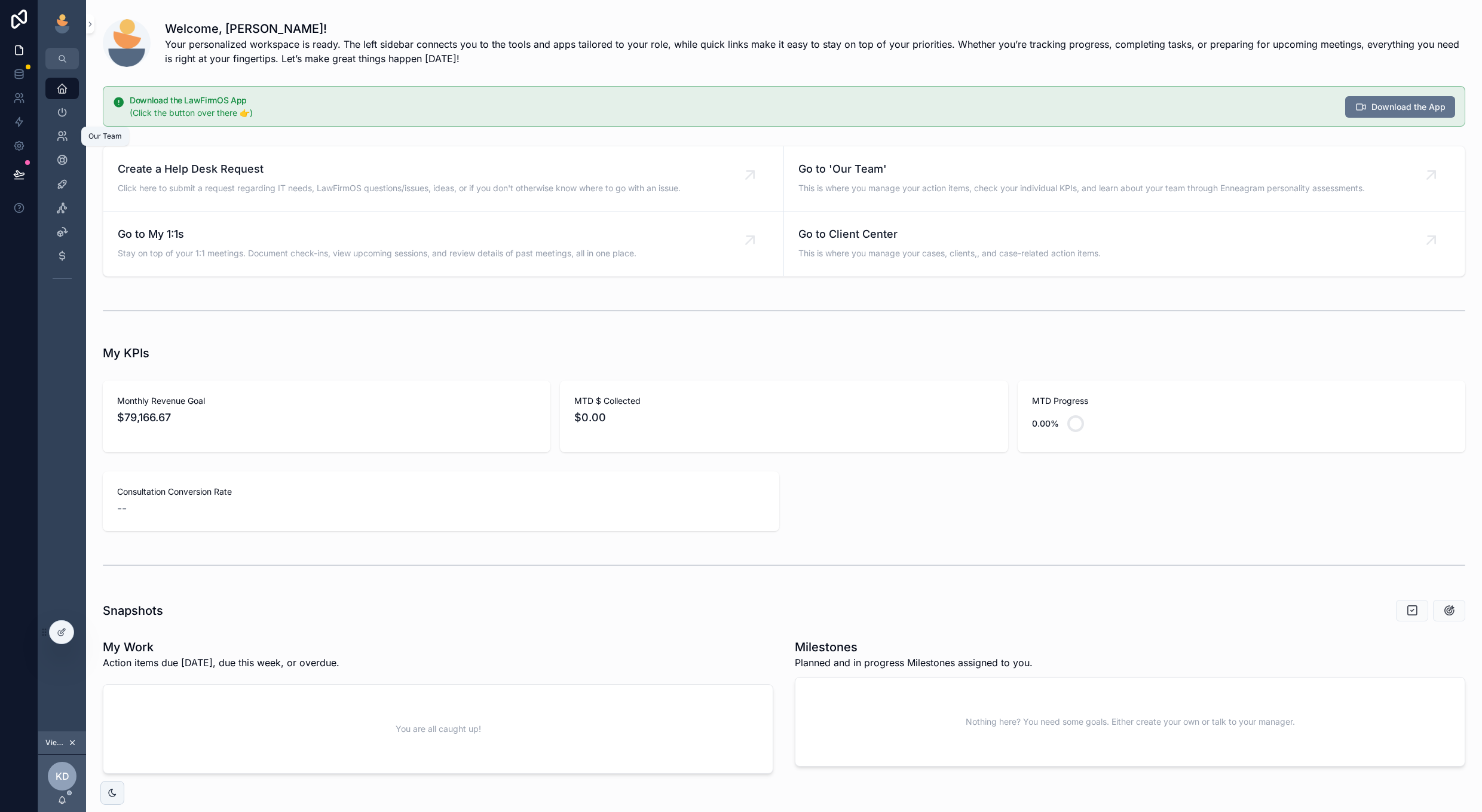
click at [64, 137] on icon "scrollable content" at bounding box center [62, 136] width 12 height 12
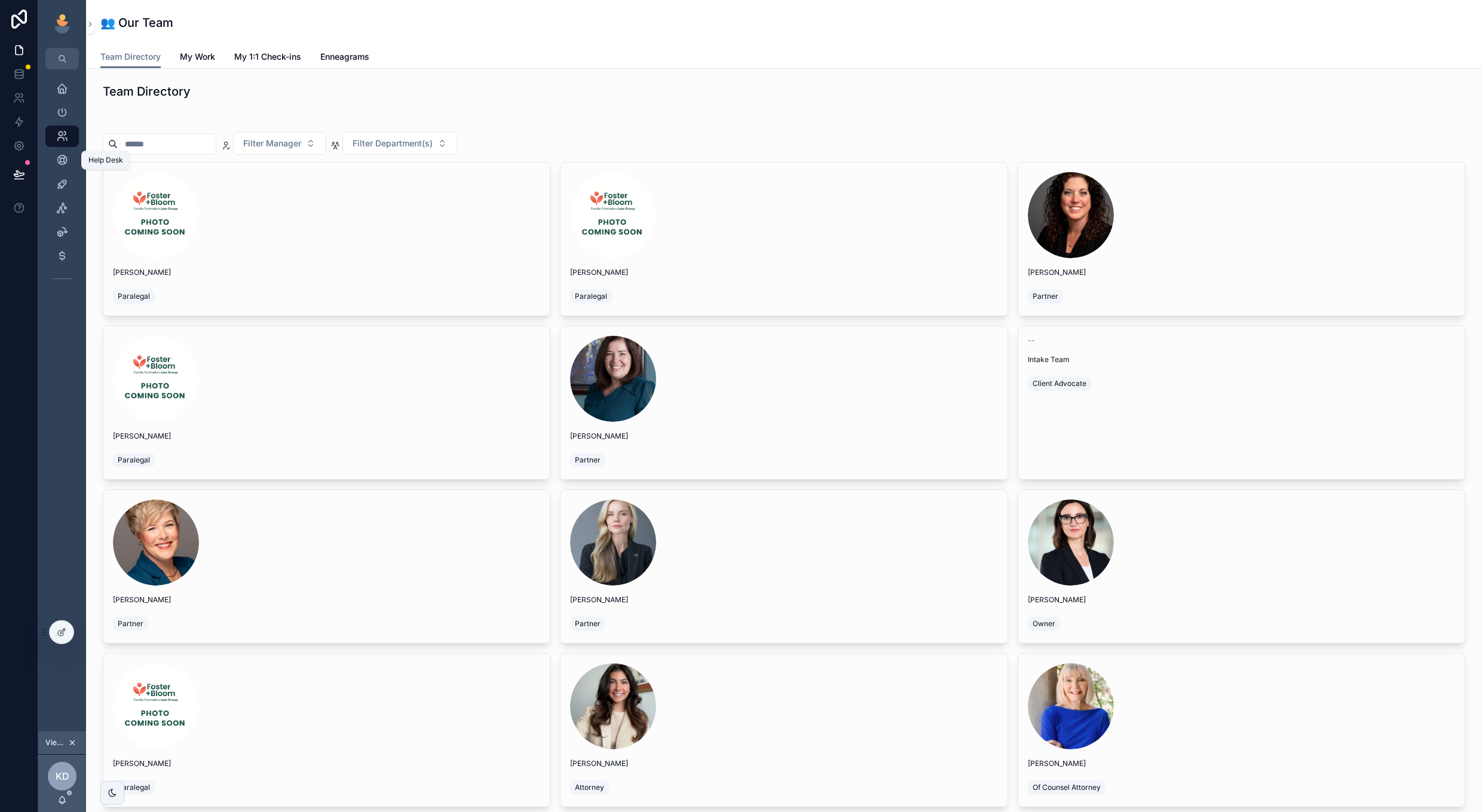
click at [65, 161] on icon "scrollable content" at bounding box center [62, 160] width 12 height 12
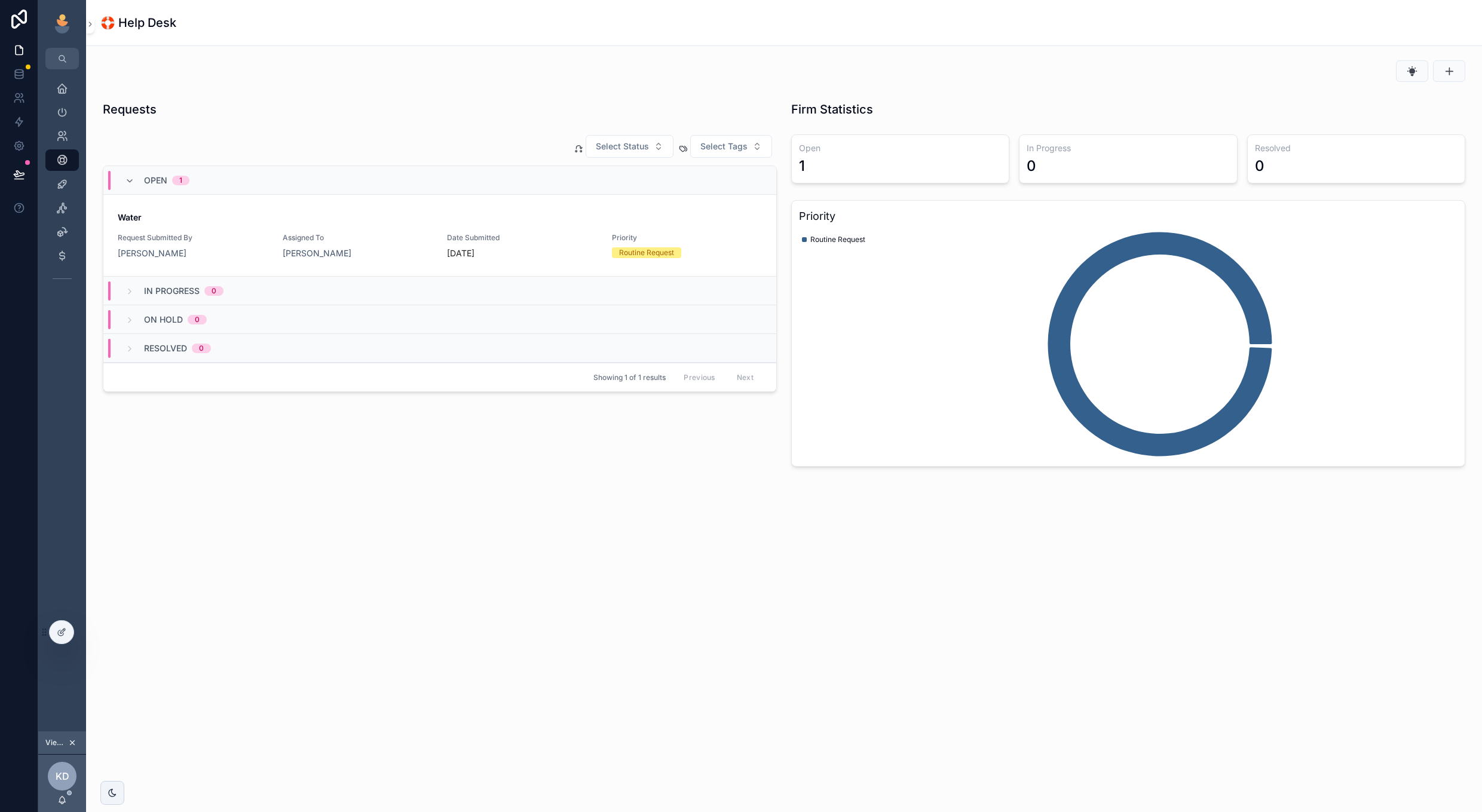
click at [1440, 77] on button "scrollable content" at bounding box center [1449, 71] width 32 height 22
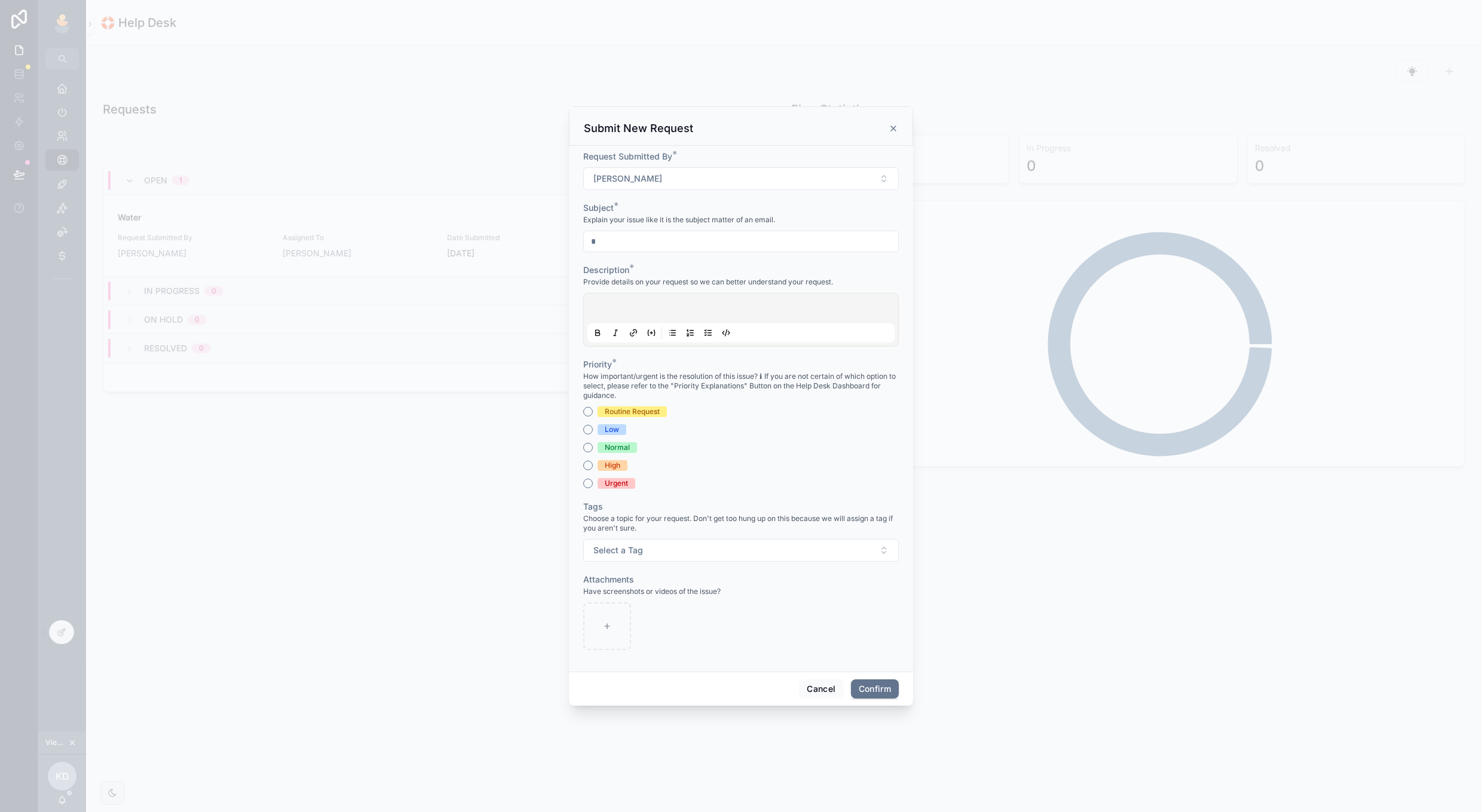
click at [619, 231] on div at bounding box center [741, 242] width 315 height 22
click at [617, 240] on input "text" at bounding box center [741, 242] width 314 height 17
click at [833, 260] on form "Request Submitted By * Kelly Dempsey Subject * Explain your issue like it is th…" at bounding box center [741, 406] width 315 height 512
click at [807, 685] on button "Cancel" at bounding box center [821, 689] width 44 height 19
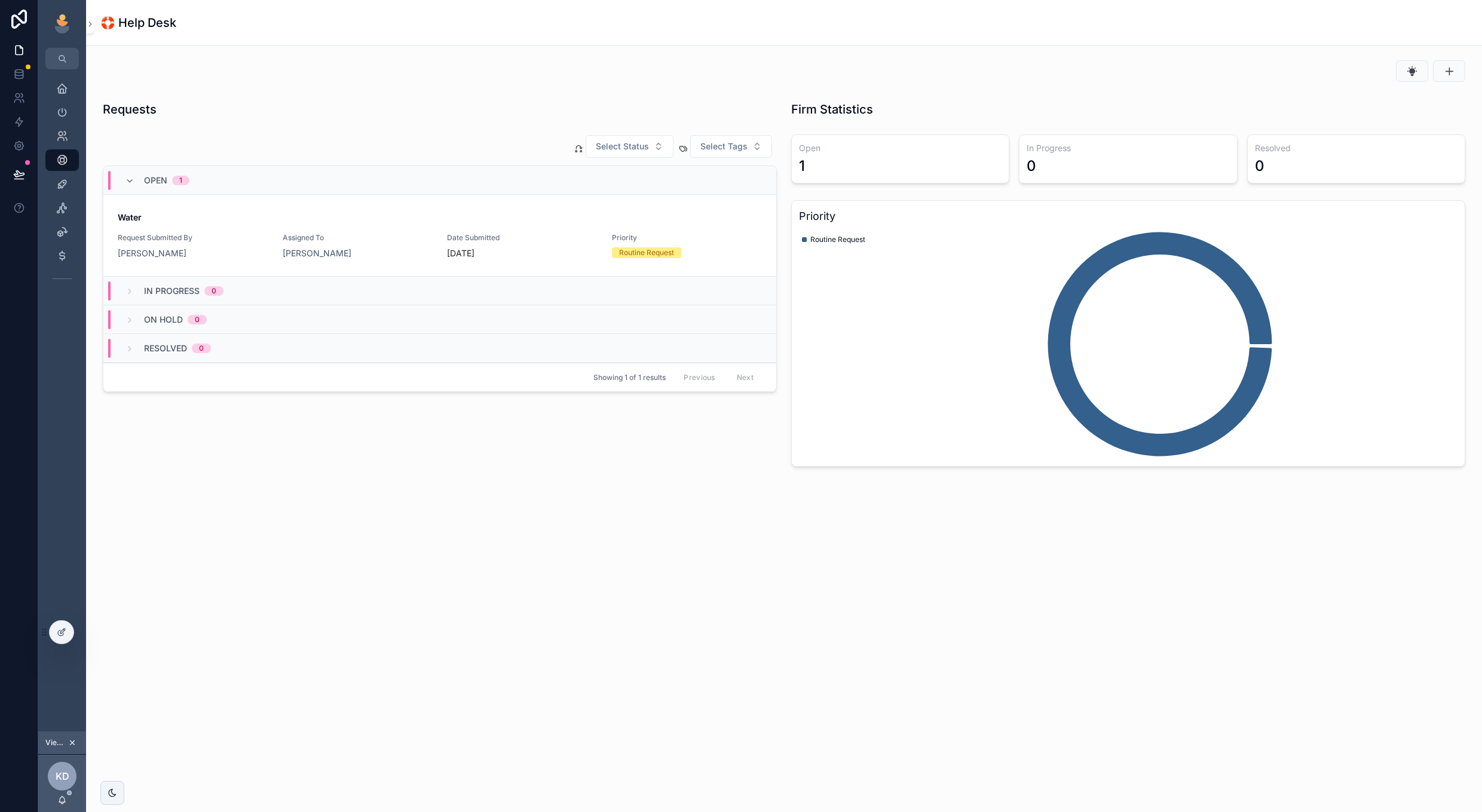
click at [1407, 68] on icon "scrollable content" at bounding box center [1412, 71] width 12 height 12
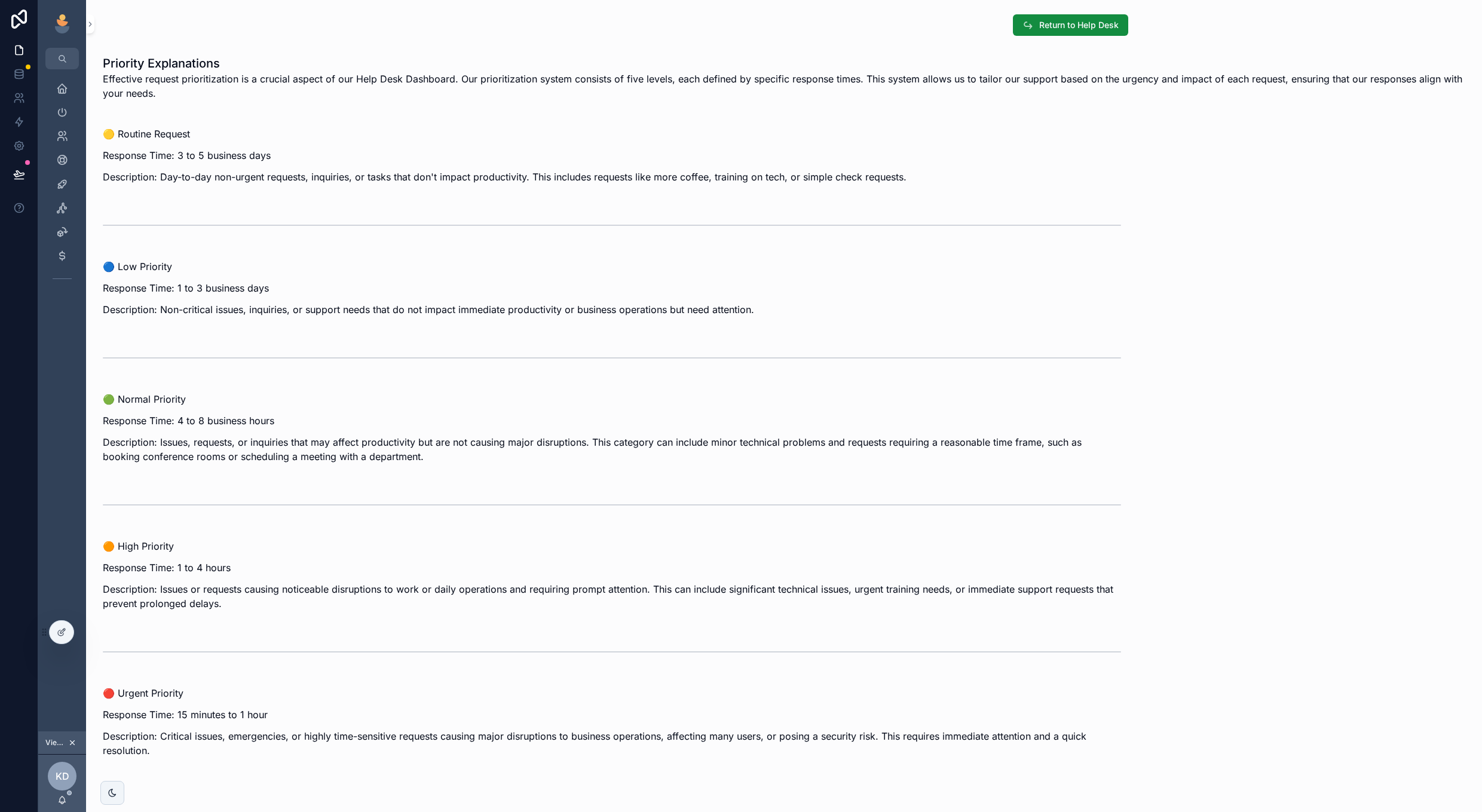
click at [1407, 68] on h1 "Priority Explanations" at bounding box center [784, 64] width 1363 height 17
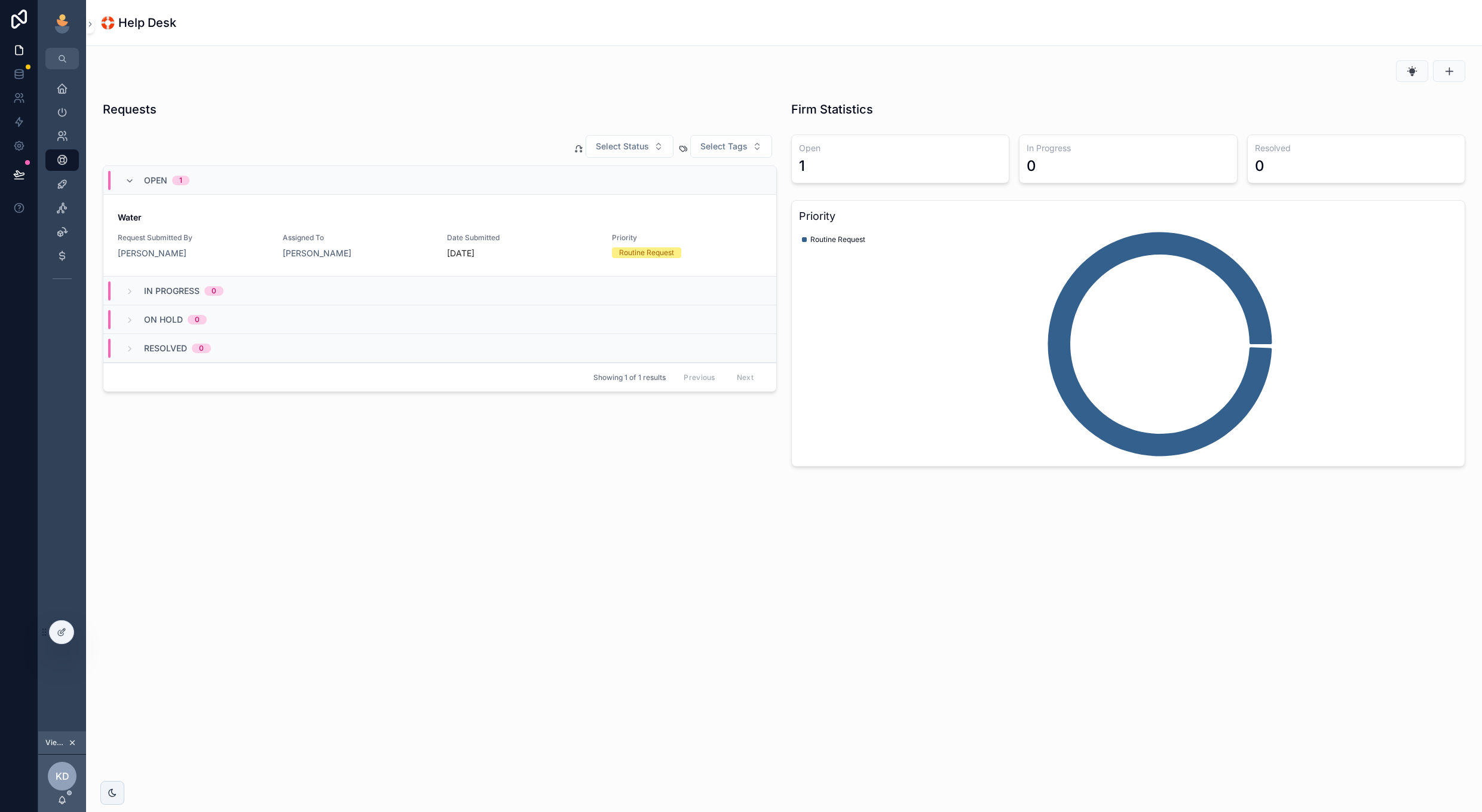
click at [404, 235] on span "Assigned To" at bounding box center [357, 238] width 151 height 10
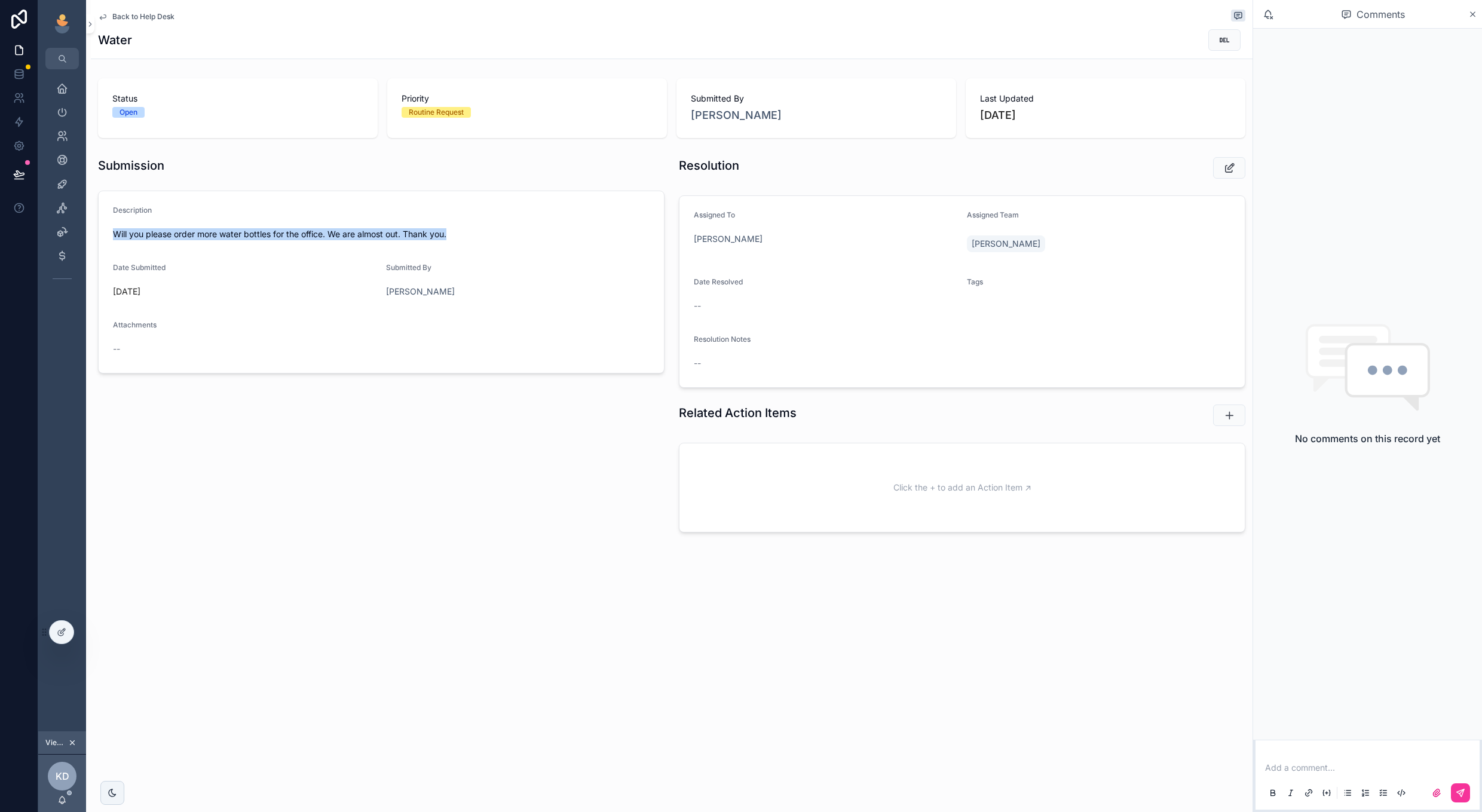
drag, startPoint x: 116, startPoint y: 230, endPoint x: 516, endPoint y: 233, distance: 400.0
click at [516, 233] on span "Will you please order more water bottles for the office. We are almost out. Tha…" at bounding box center [381, 234] width 537 height 12
click at [536, 236] on span "Will you please order more water bottles for the office. We are almost out. Tha…" at bounding box center [381, 234] width 537 height 12
click at [1232, 171] on icon "scrollable content" at bounding box center [1229, 168] width 13 height 12
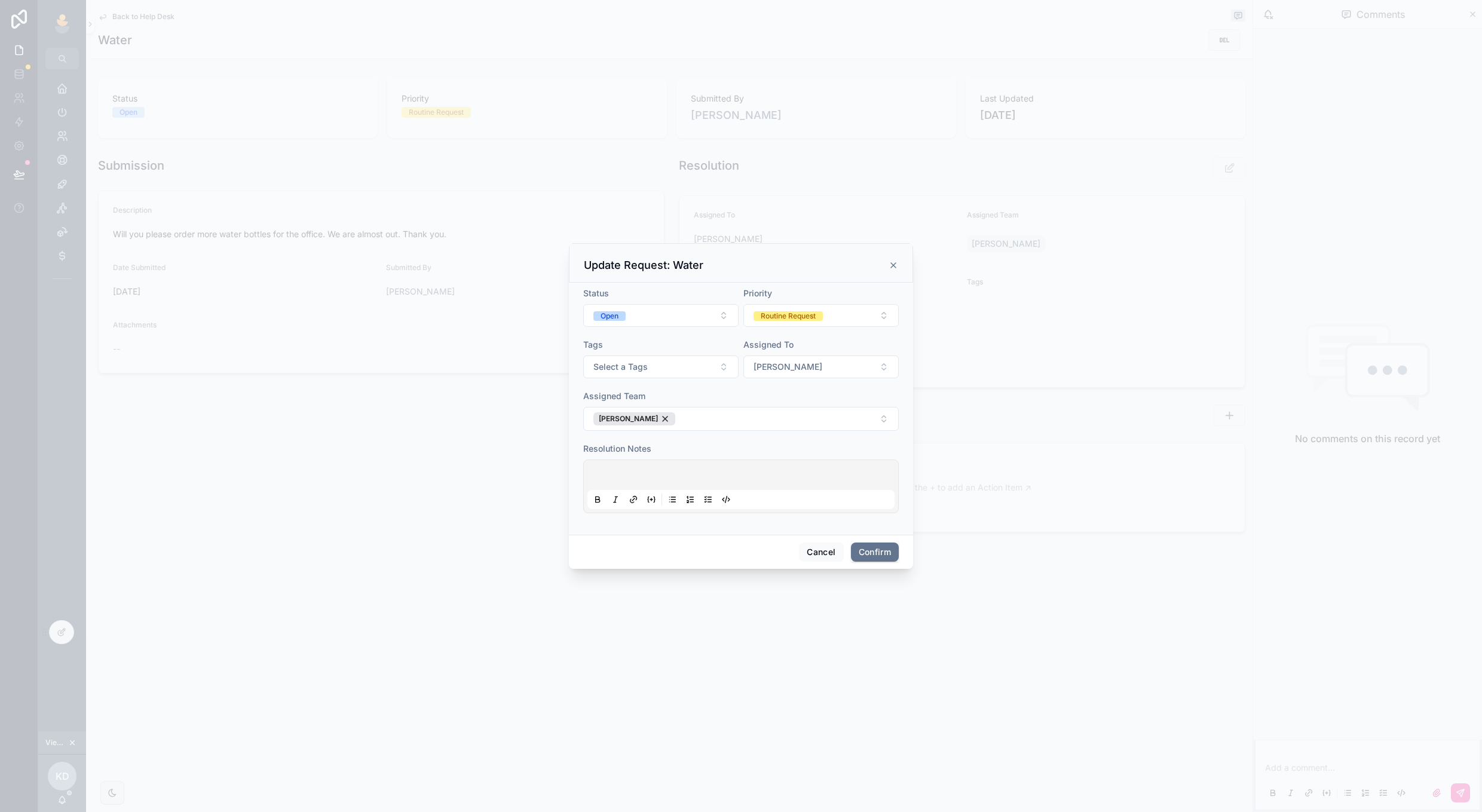
click at [805, 322] on button "Routine Request" at bounding box center [820, 315] width 155 height 23
click at [784, 283] on div "Status Open Priority Routine Request Tags Select a Tags Assigned To Annie Laugh…" at bounding box center [741, 408] width 344 height 252
click at [797, 328] on form "Status Open Priority Routine Request Tags Select a Tags Assigned To Annie Laugh…" at bounding box center [741, 406] width 315 height 238
click at [795, 323] on button "Routine Request" at bounding box center [820, 315] width 155 height 23
click at [718, 435] on form "Status Open Priority Routine Request Tags Select a Tags Assigned To Annie Laugh…" at bounding box center [741, 406] width 315 height 238
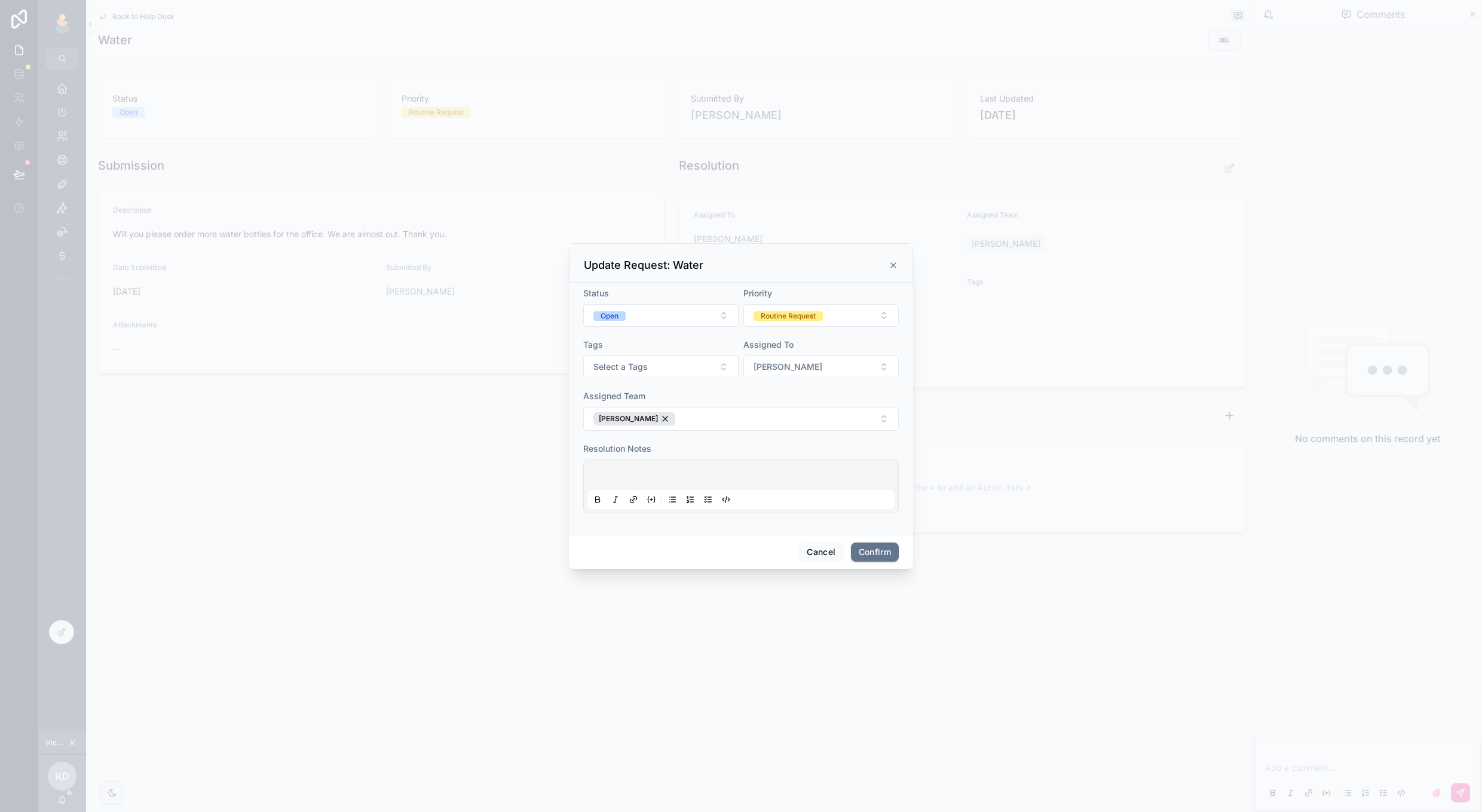
click at [672, 320] on button "Open" at bounding box center [660, 315] width 155 height 23
click at [783, 393] on div "Assigned Team" at bounding box center [741, 396] width 315 height 12
click at [638, 477] on p at bounding box center [743, 477] width 307 height 12
click at [822, 552] on button "Cancel" at bounding box center [821, 552] width 44 height 19
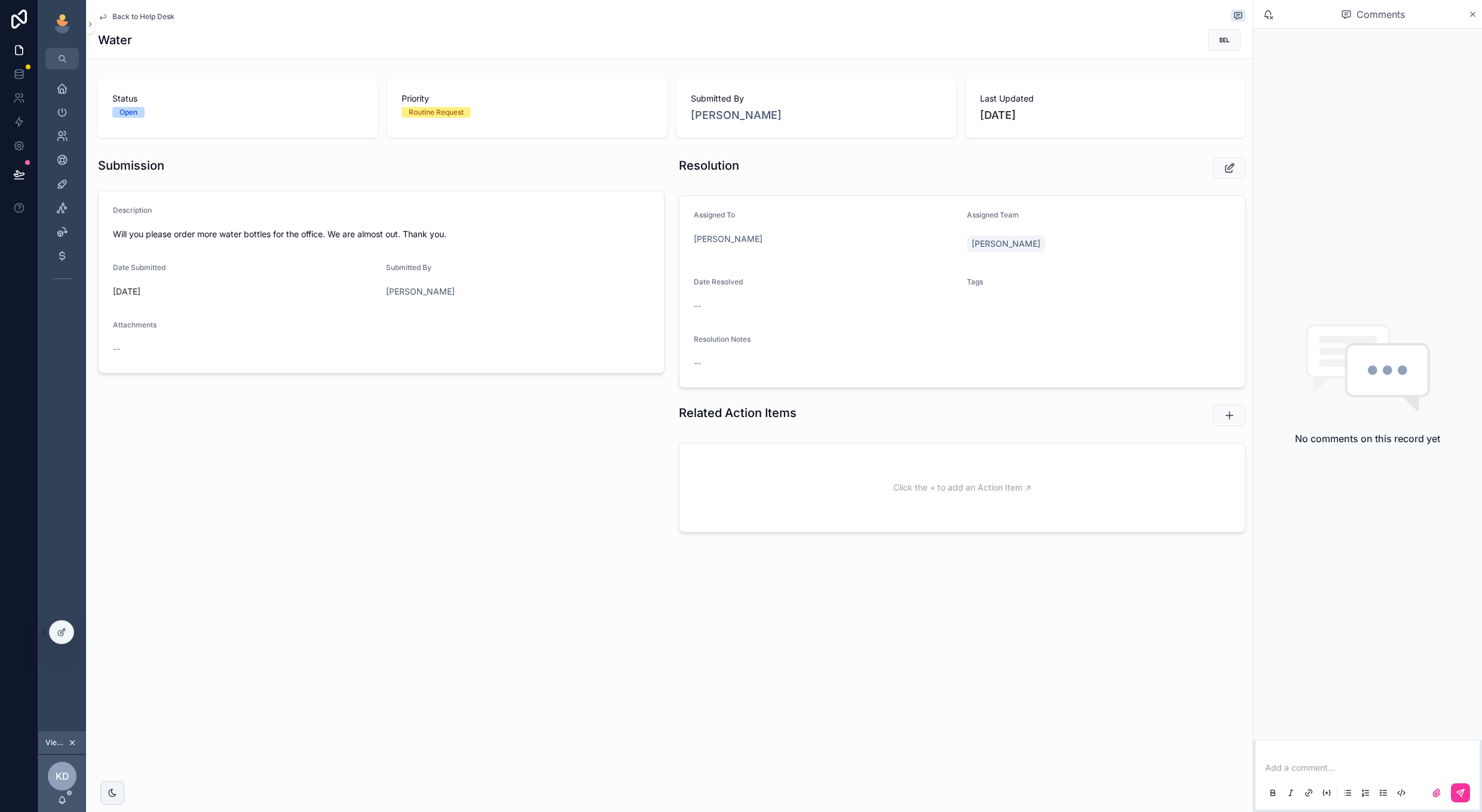
click at [137, 25] on div "Back to Help Desk Water" at bounding box center [671, 29] width 1147 height 59
click at [1343, 751] on div "Add a comment..." at bounding box center [1367, 780] width 224 height 60
click at [1324, 771] on p "scrollable content" at bounding box center [1370, 768] width 210 height 12
click at [1271, 610] on div "No comments on this record yet" at bounding box center [1367, 384] width 229 height 711
click at [168, 17] on span "Back to Help Desk" at bounding box center [143, 17] width 62 height 10
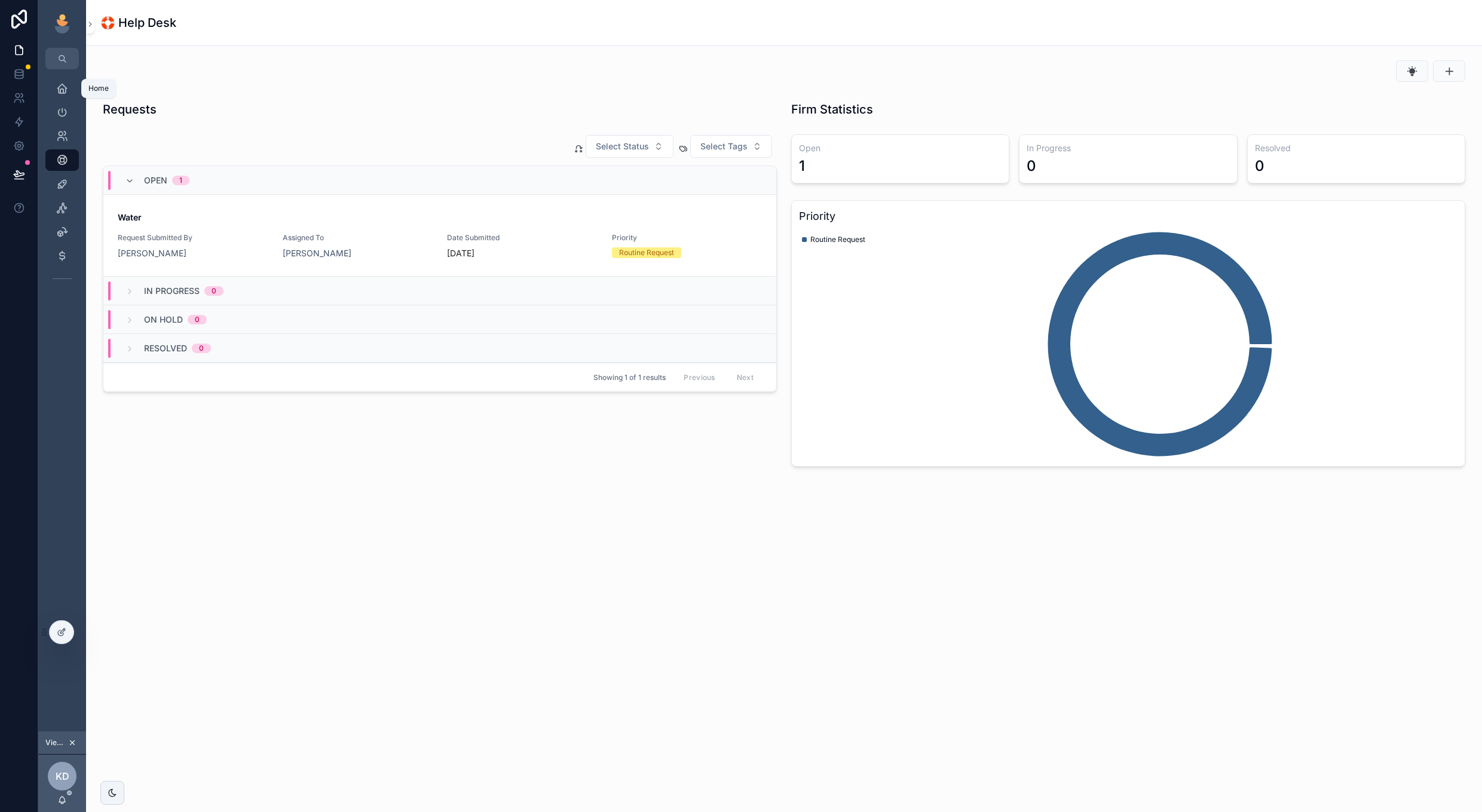
click at [62, 93] on icon "scrollable content" at bounding box center [62, 88] width 12 height 12
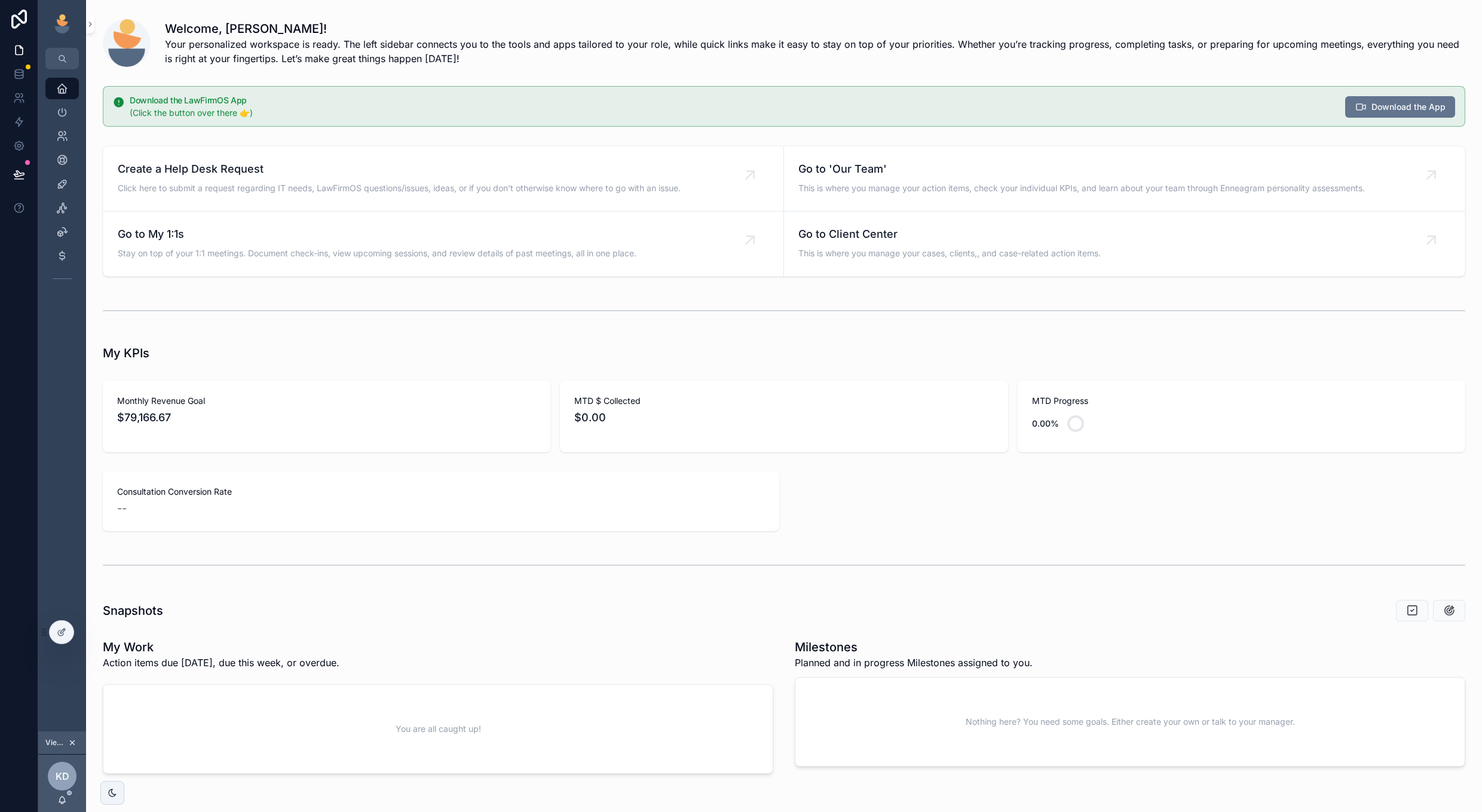
click at [67, 801] on div "KD Kelly Dempsey" at bounding box center [62, 783] width 48 height 58
click at [64, 799] on icon "scrollable content" at bounding box center [62, 800] width 10 height 10
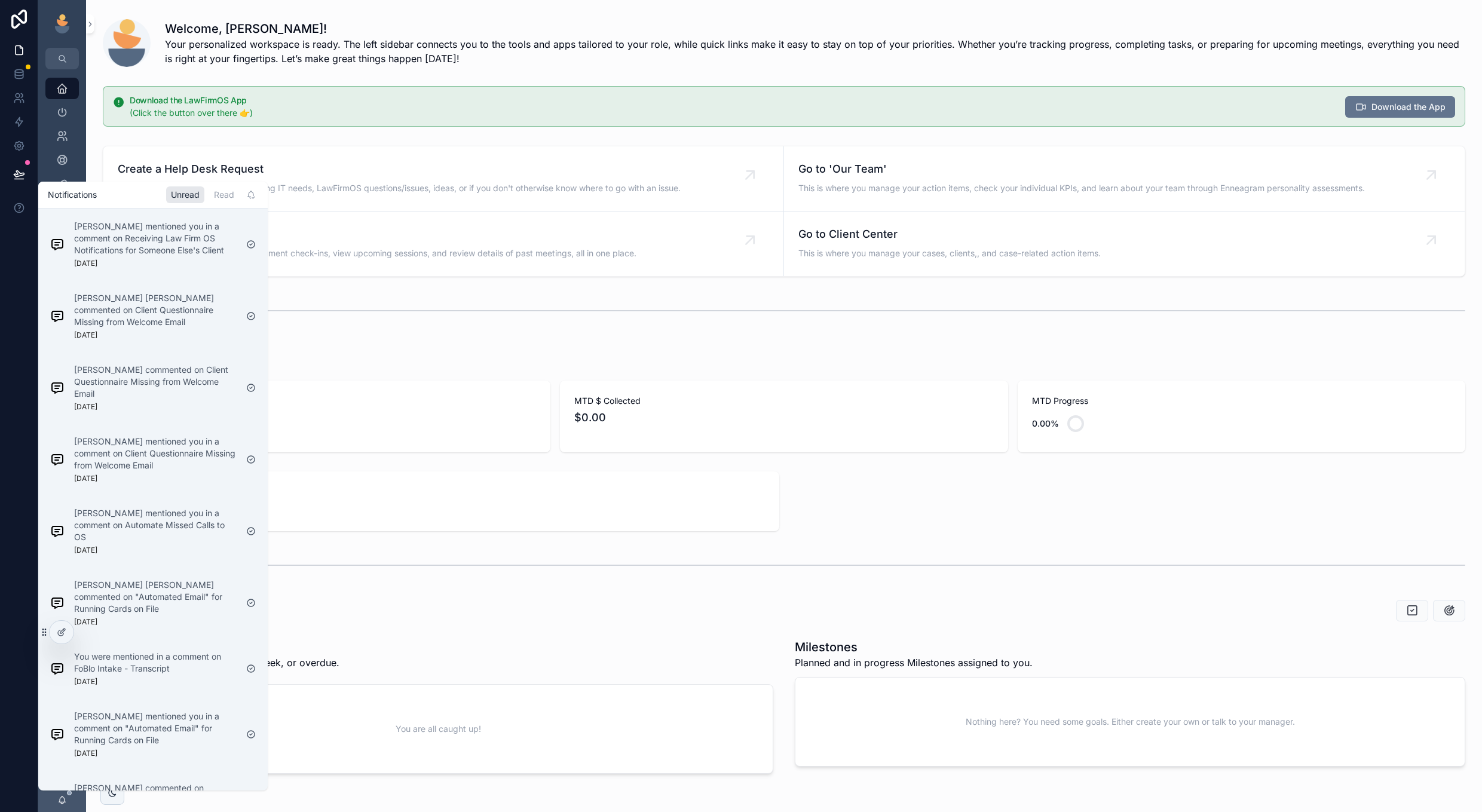
click at [297, 306] on div "scrollable content" at bounding box center [784, 311] width 1363 height 30
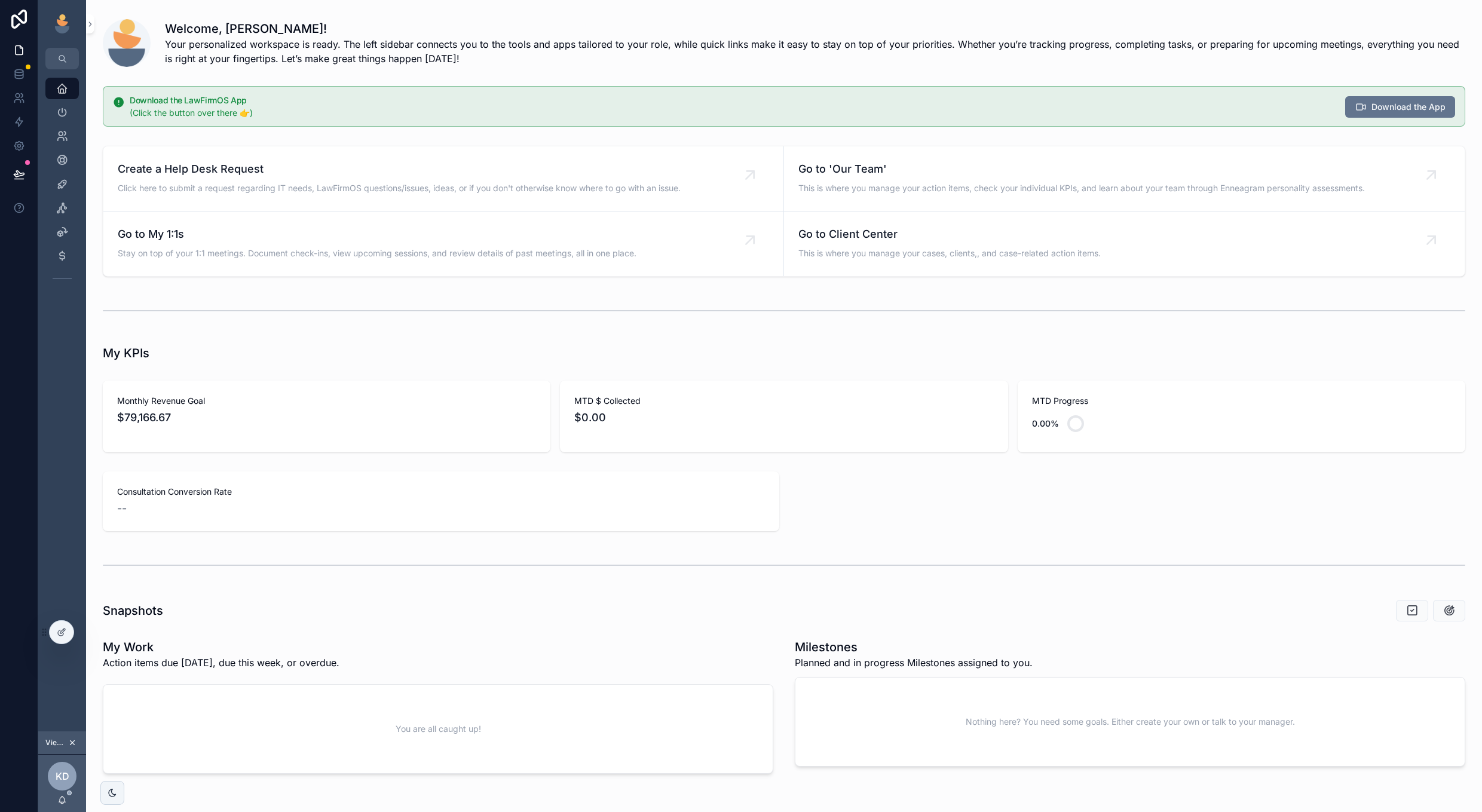
click at [59, 775] on span "KD" at bounding box center [62, 776] width 14 height 14
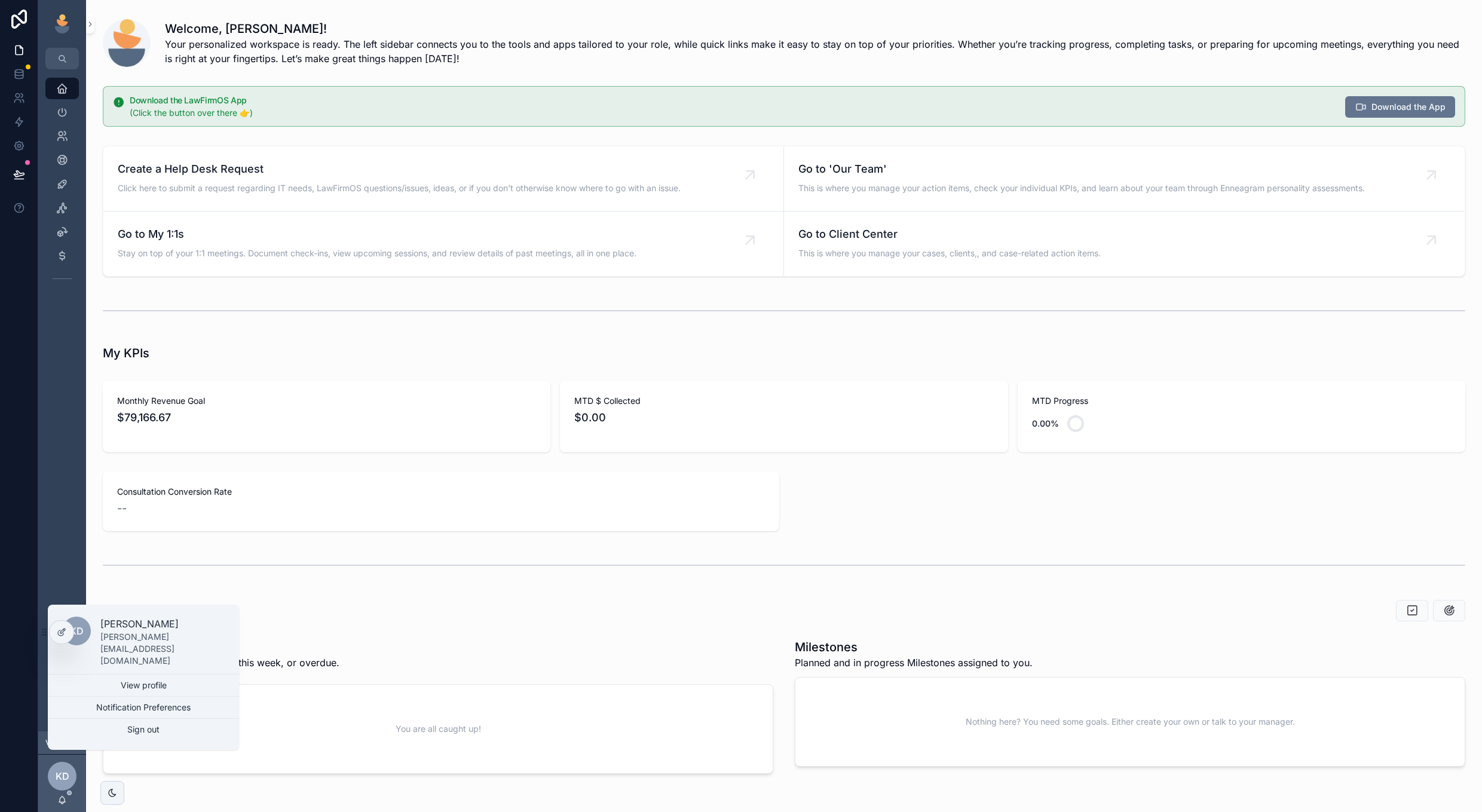
click at [129, 704] on button "Notification Preferences" at bounding box center [143, 708] width 191 height 22
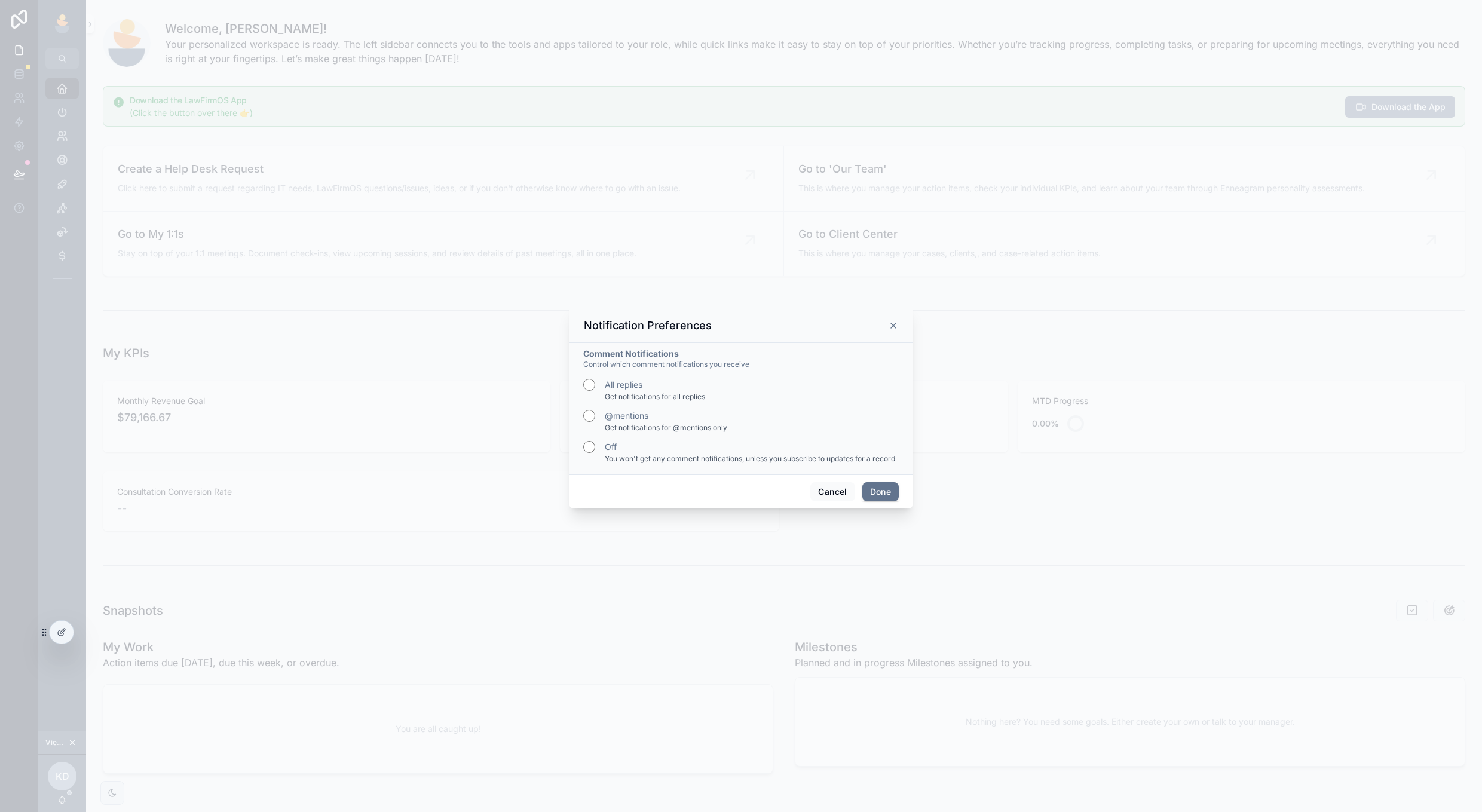
click at [831, 492] on button "Cancel" at bounding box center [832, 492] width 44 height 19
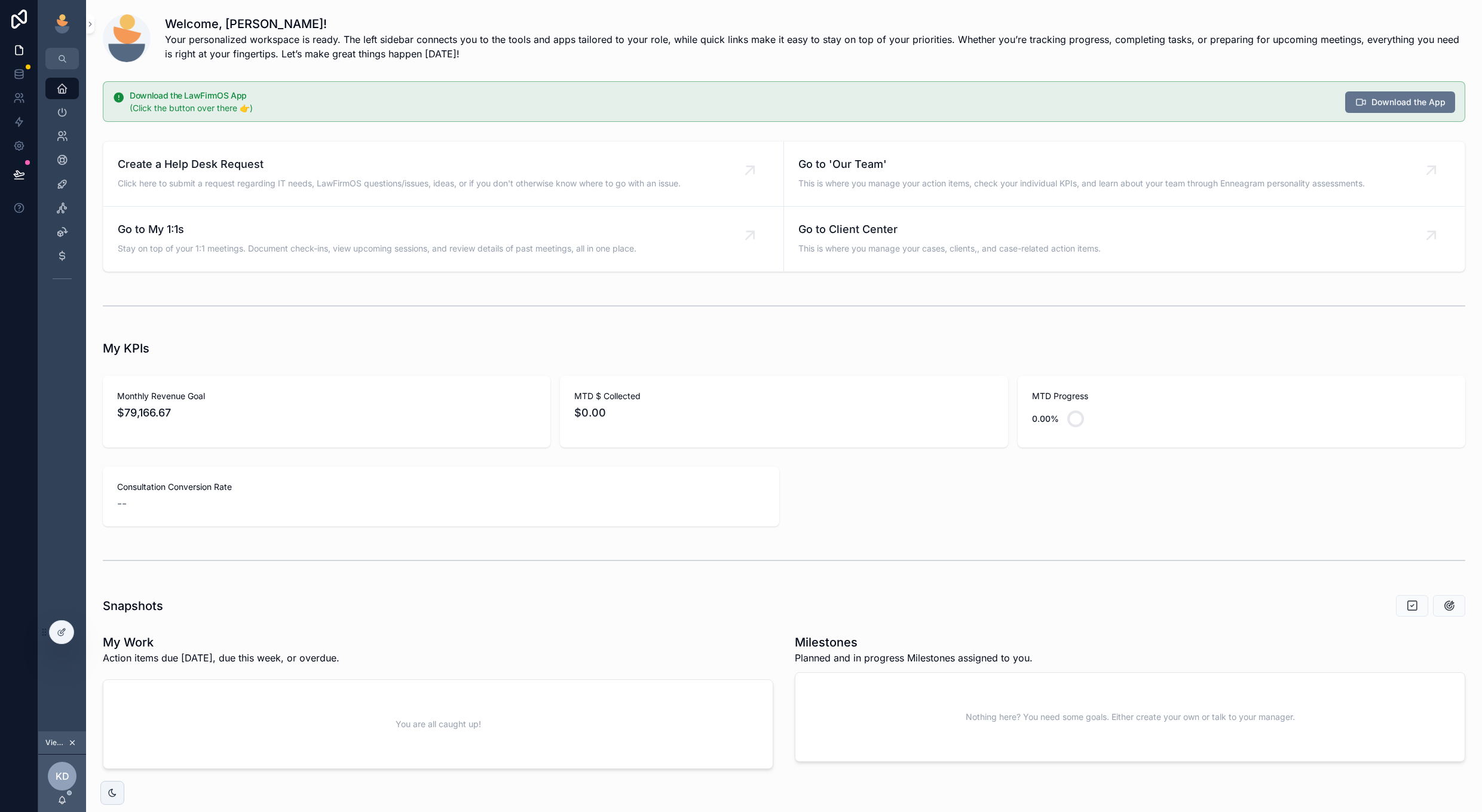
scroll to position [4, 0]
click at [119, 791] on div "scrollable content" at bounding box center [112, 793] width 24 height 24
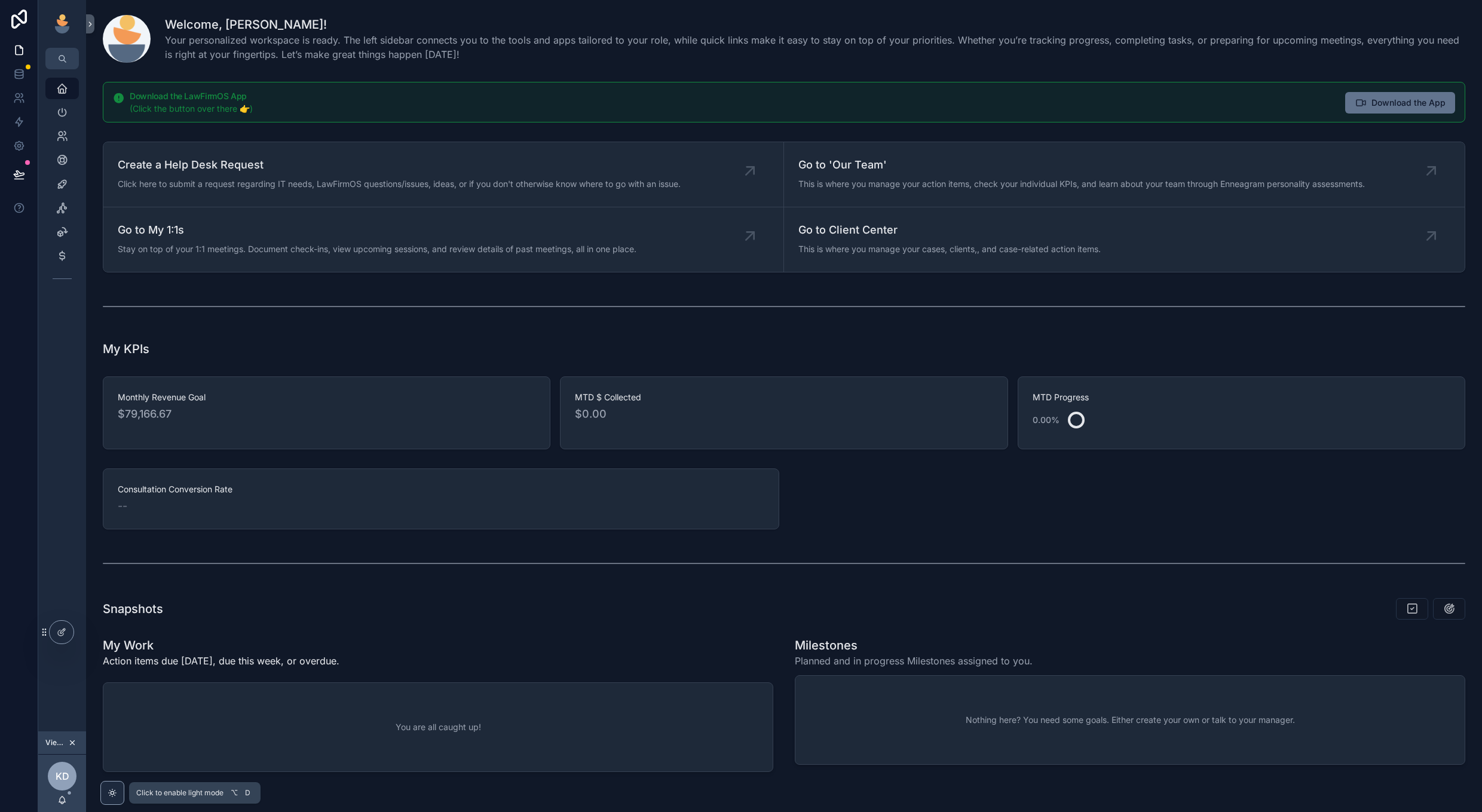
click at [116, 793] on icon "scrollable content" at bounding box center [112, 793] width 10 height 10
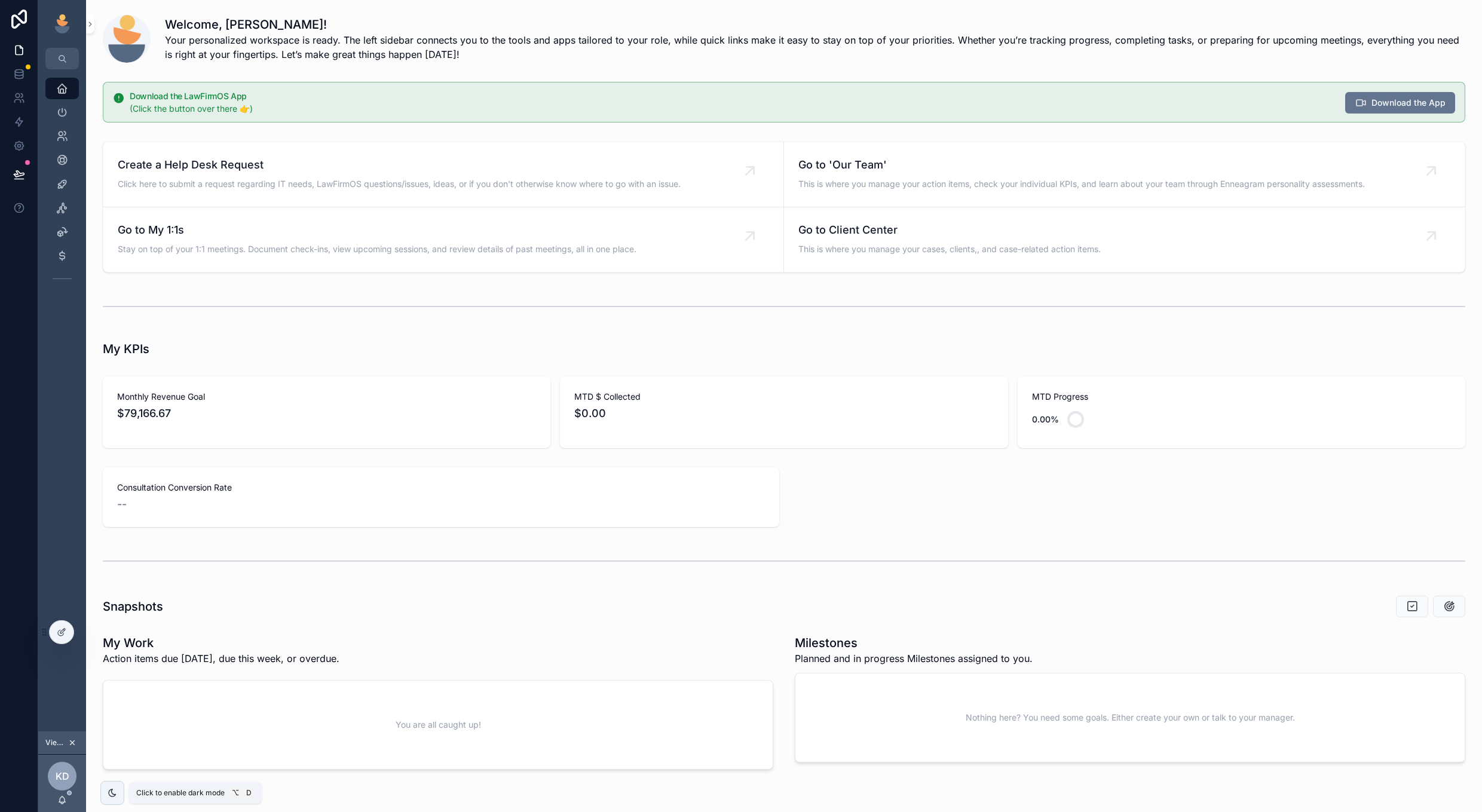
click at [116, 794] on icon "scrollable content" at bounding box center [112, 793] width 7 height 7
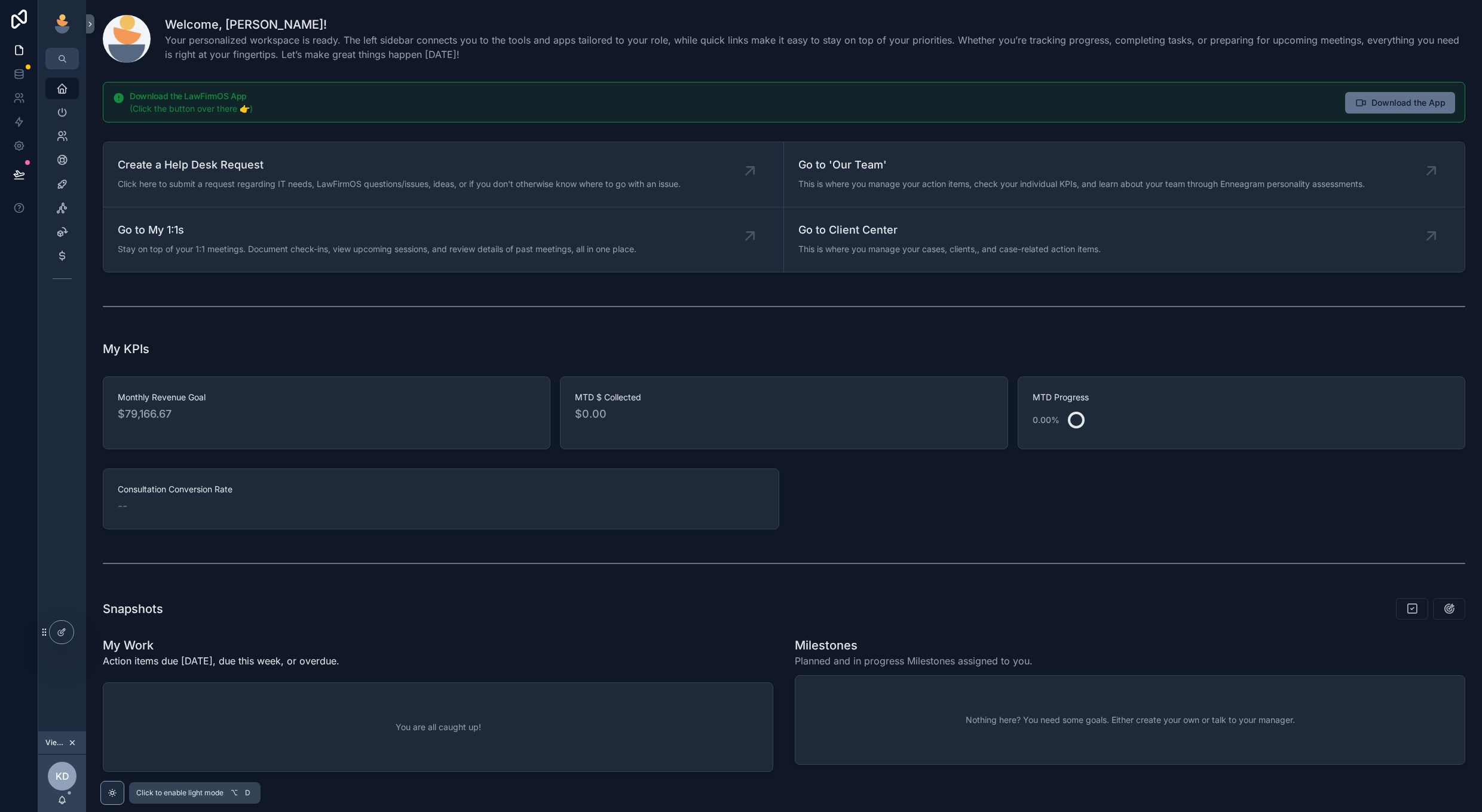
click at [112, 793] on icon "scrollable content" at bounding box center [112, 793] width 10 height 10
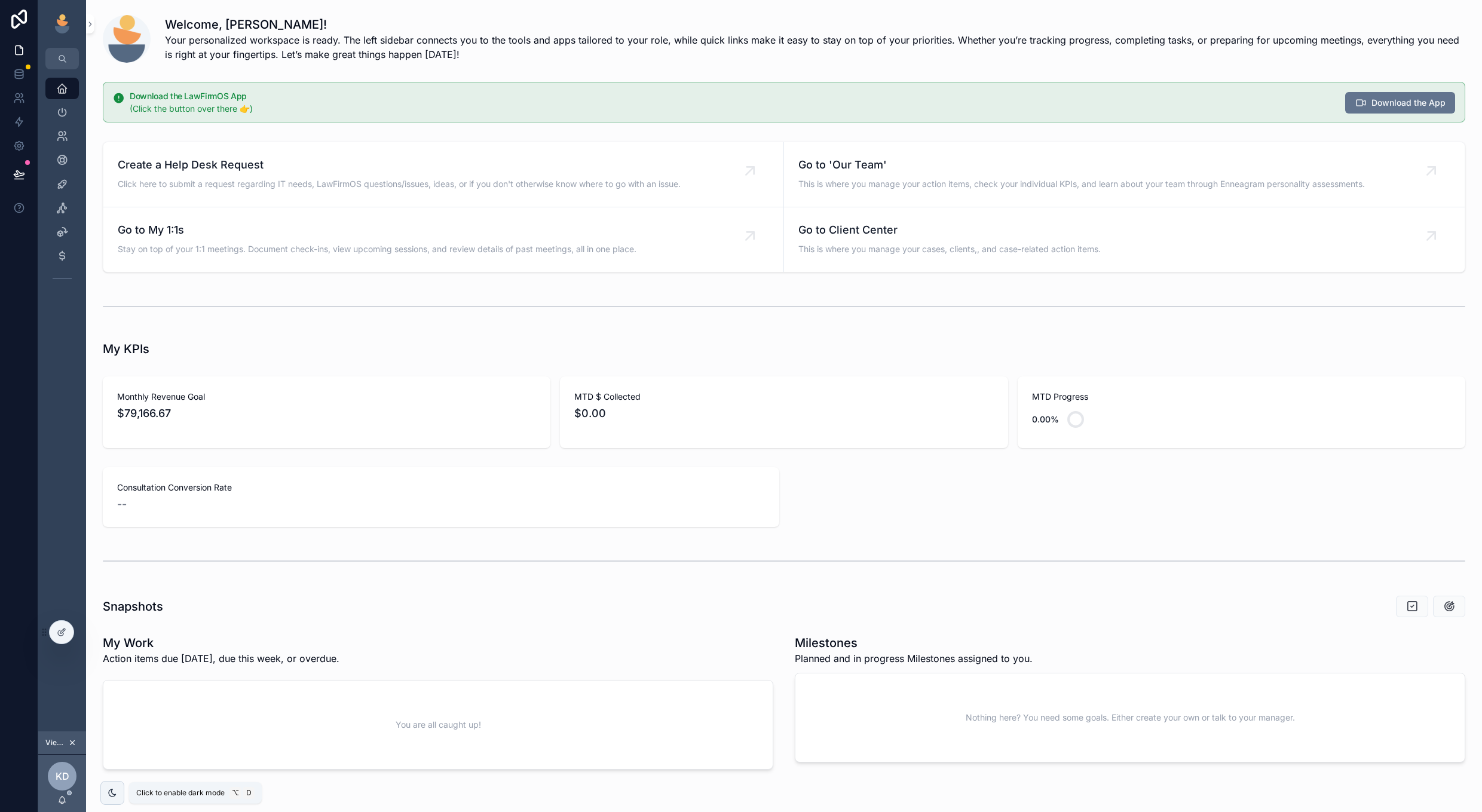
click at [112, 793] on icon "scrollable content" at bounding box center [112, 793] width 10 height 10
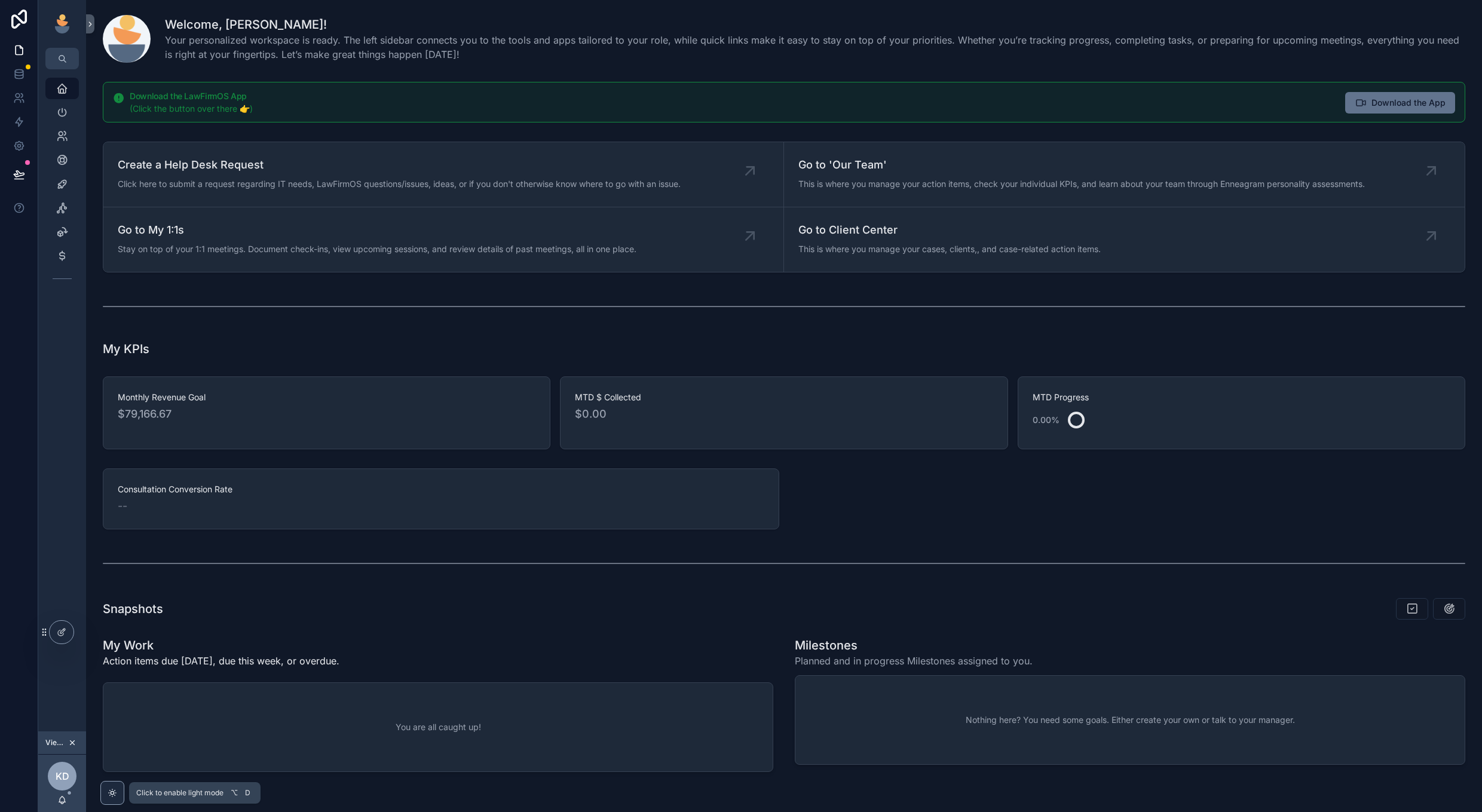
click at [112, 793] on icon "scrollable content" at bounding box center [112, 793] width 10 height 10
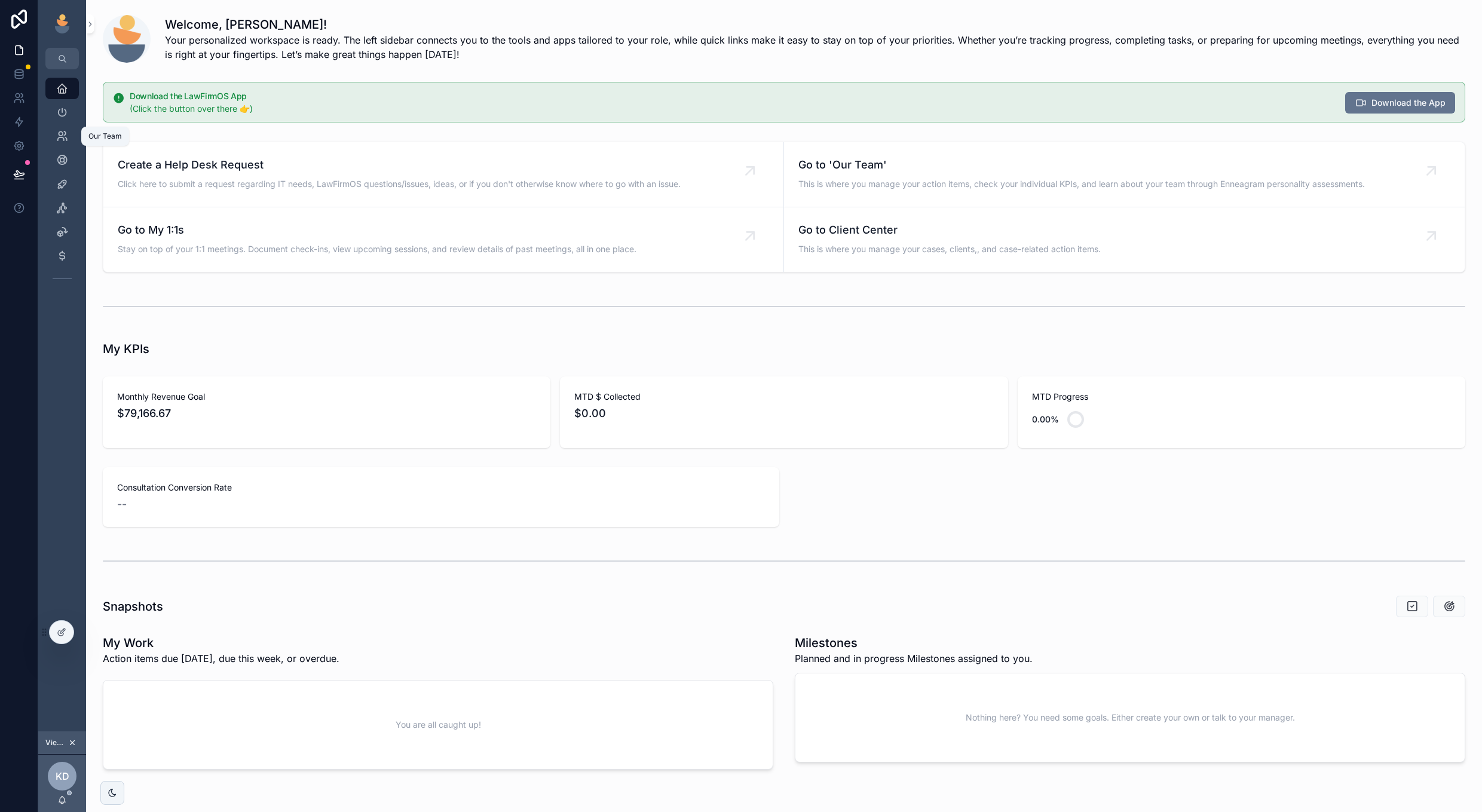
click at [65, 141] on icon "scrollable content" at bounding box center [62, 136] width 12 height 12
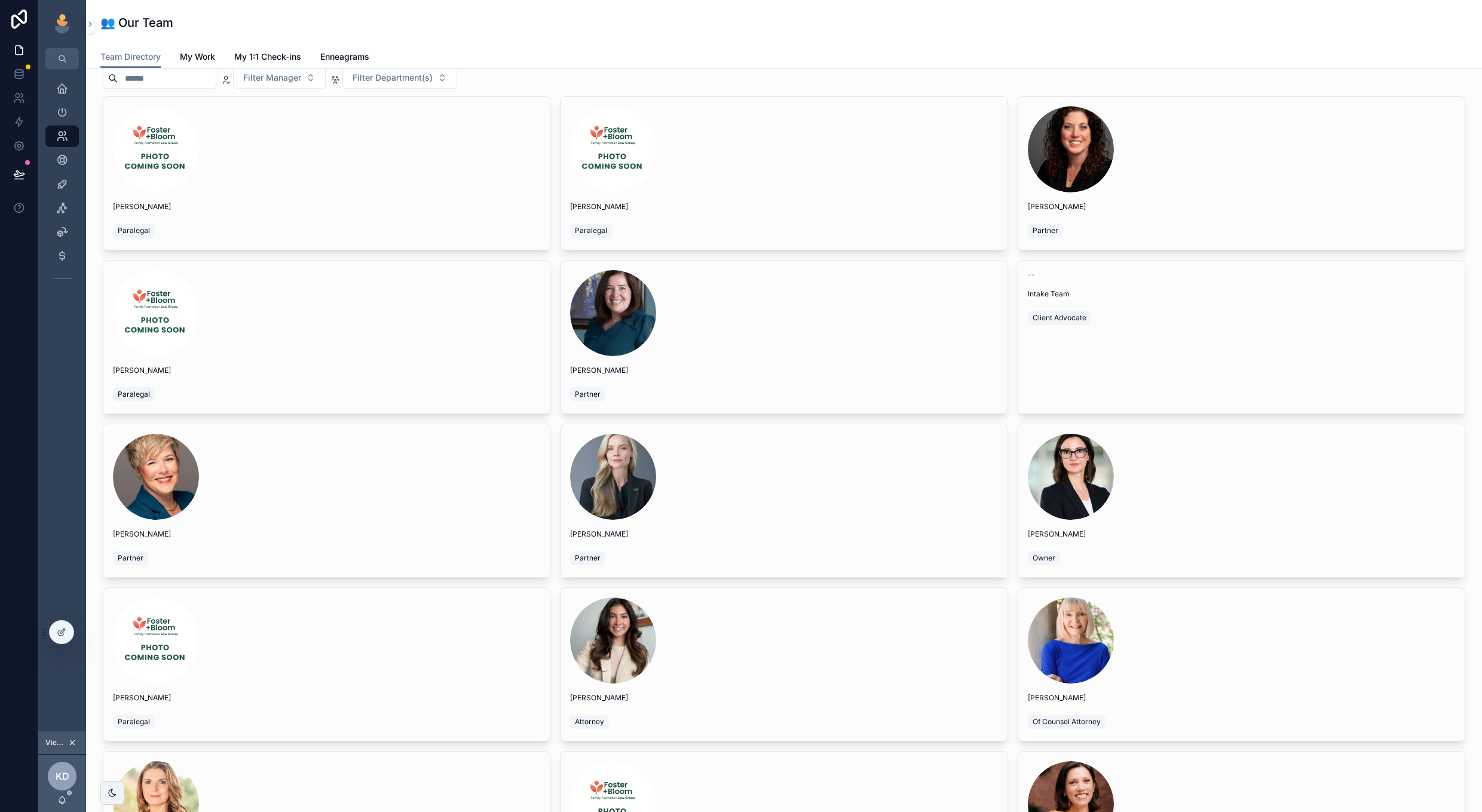
scroll to position [67, 0]
click at [716, 536] on span "[PERSON_NAME]" at bounding box center [783, 534] width 427 height 10
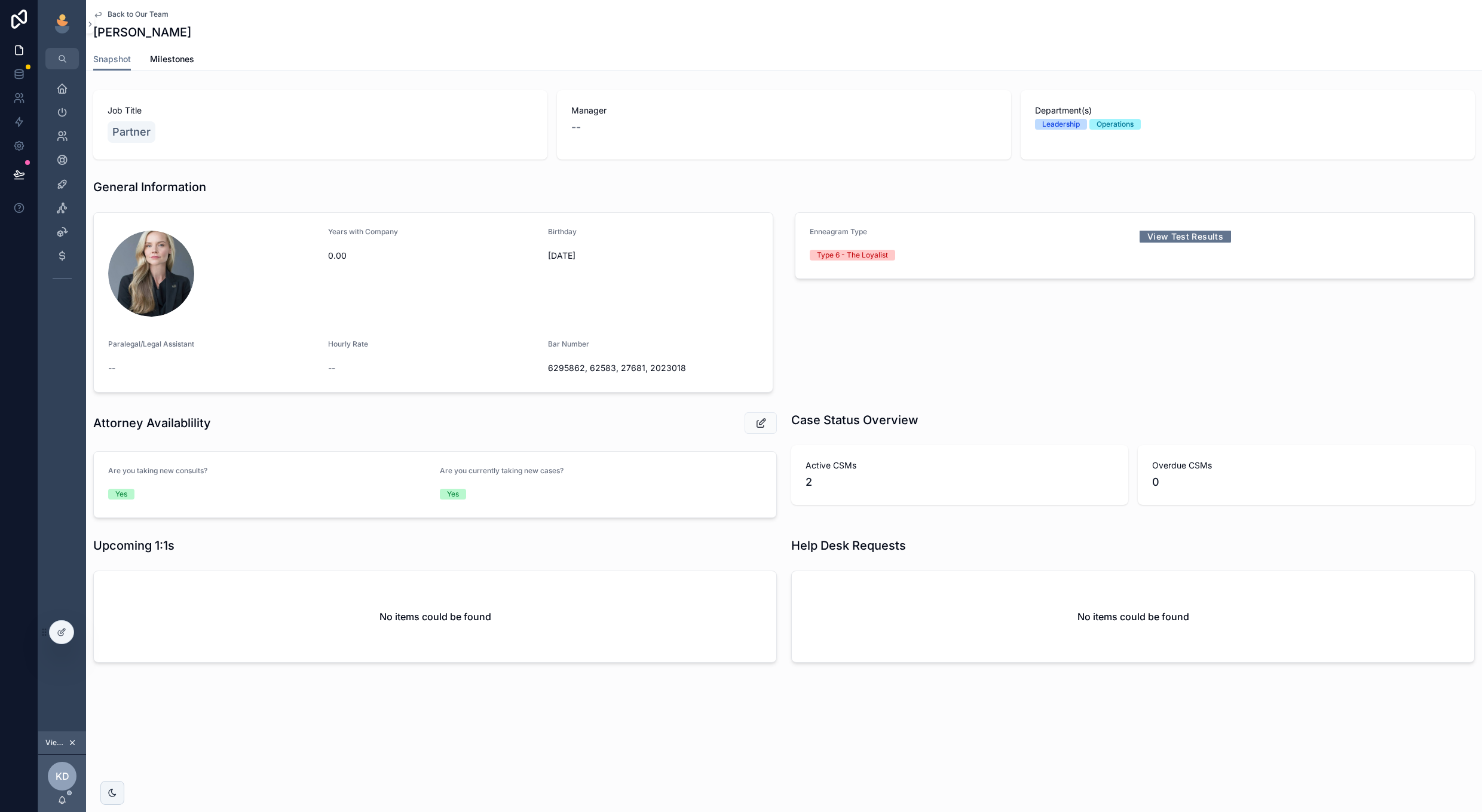
click at [548, 369] on span "6295862, 62583, 27681, 2023018" at bounding box center [653, 368] width 211 height 12
click at [122, 15] on span "Back to Our Team" at bounding box center [138, 14] width 61 height 10
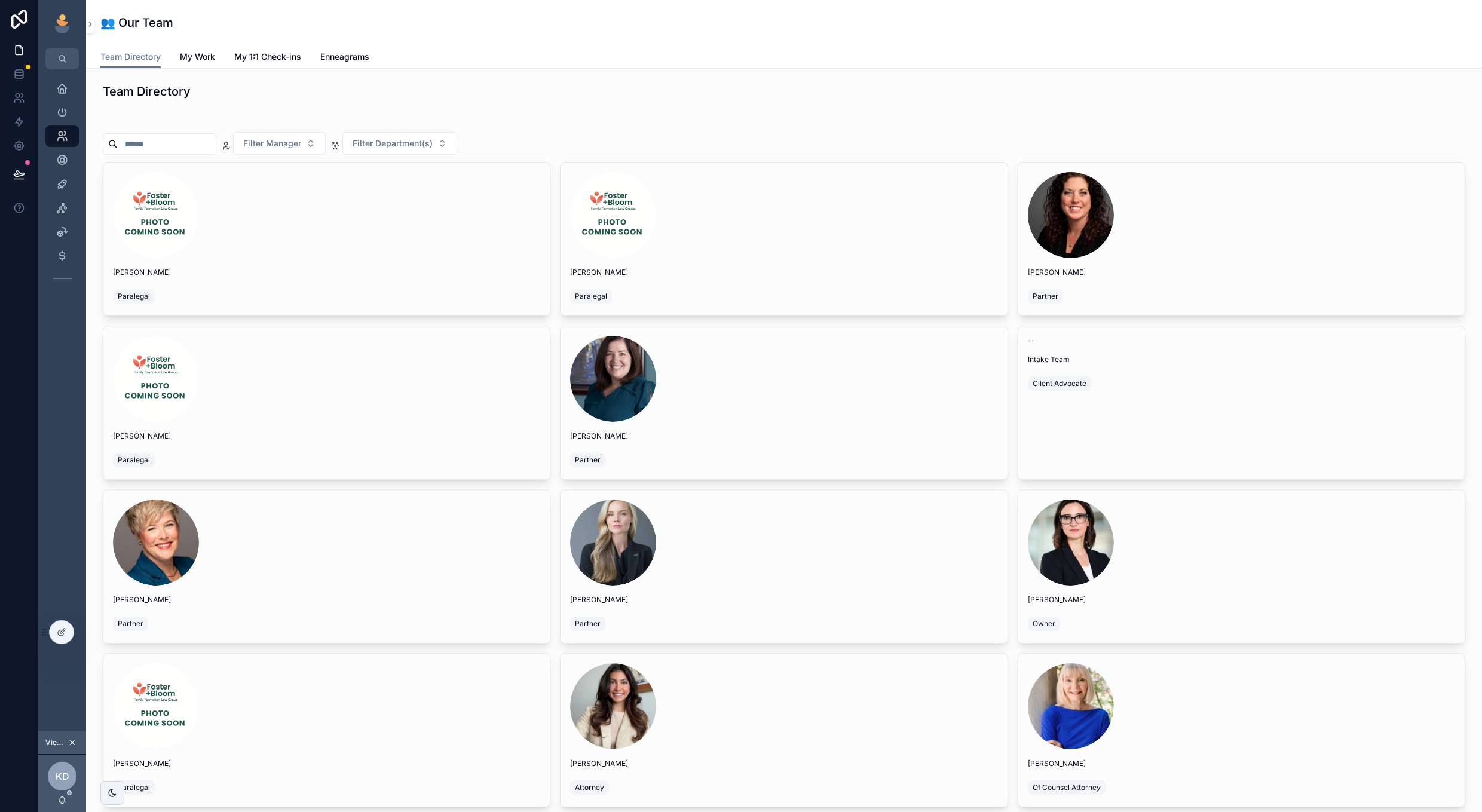
click at [208, 60] on span "My Work" at bounding box center [197, 57] width 35 height 12
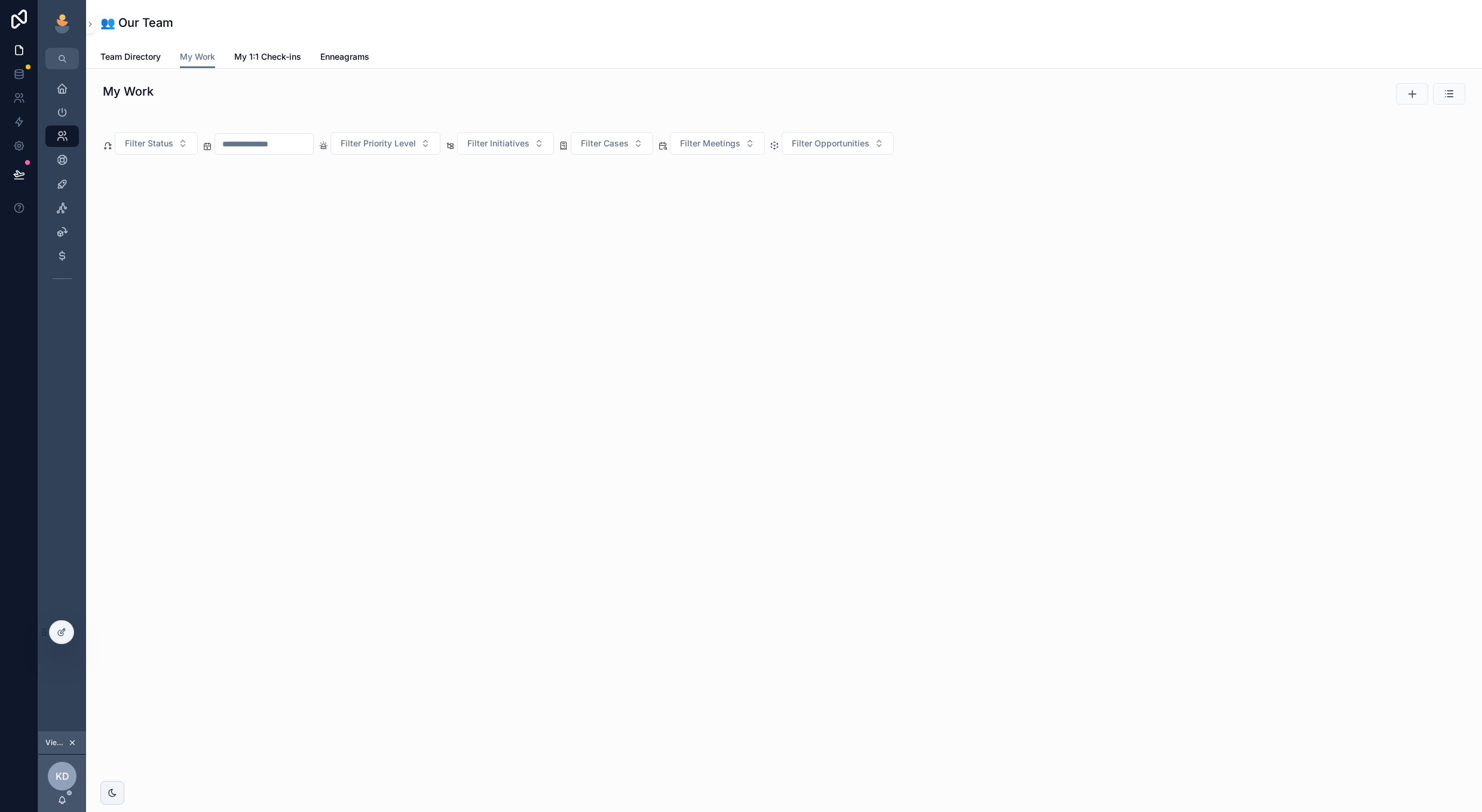
click at [1409, 98] on icon "scrollable content" at bounding box center [1412, 94] width 12 height 12
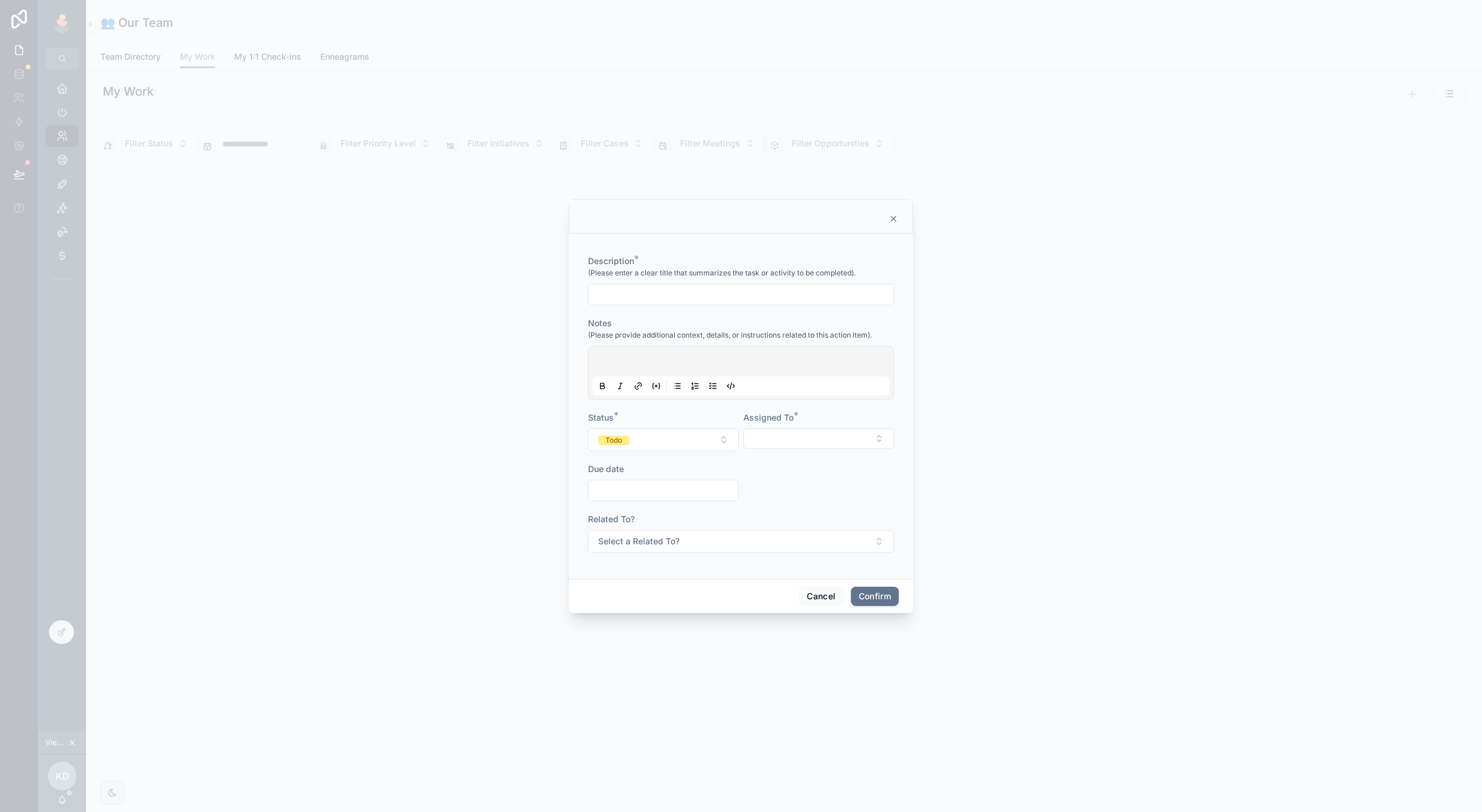
click at [895, 221] on icon at bounding box center [893, 219] width 5 height 5
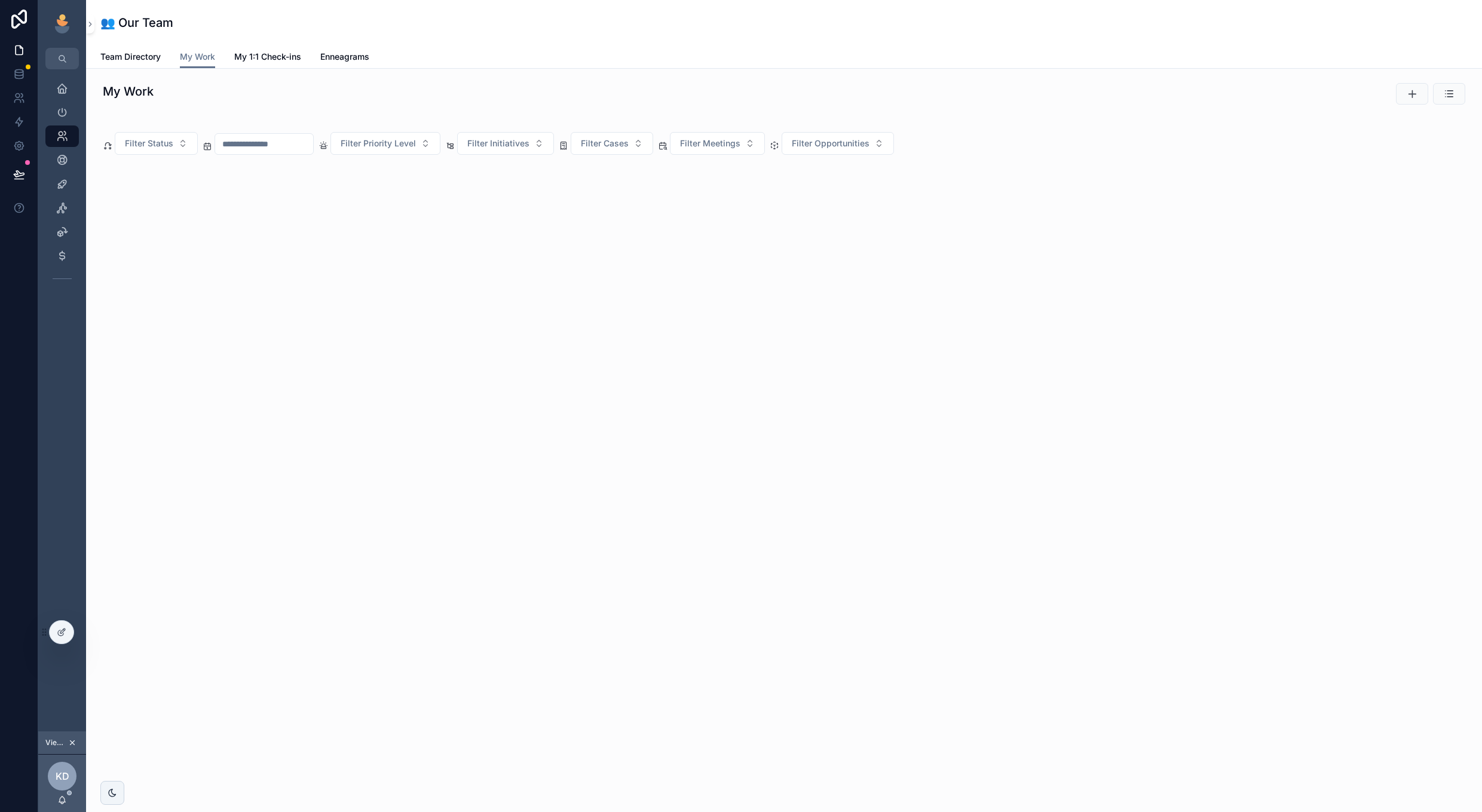
click at [895, 222] on div "scrollable content" at bounding box center [784, 200] width 1343 height 77
click at [144, 65] on link "Team Directory" at bounding box center [130, 58] width 61 height 24
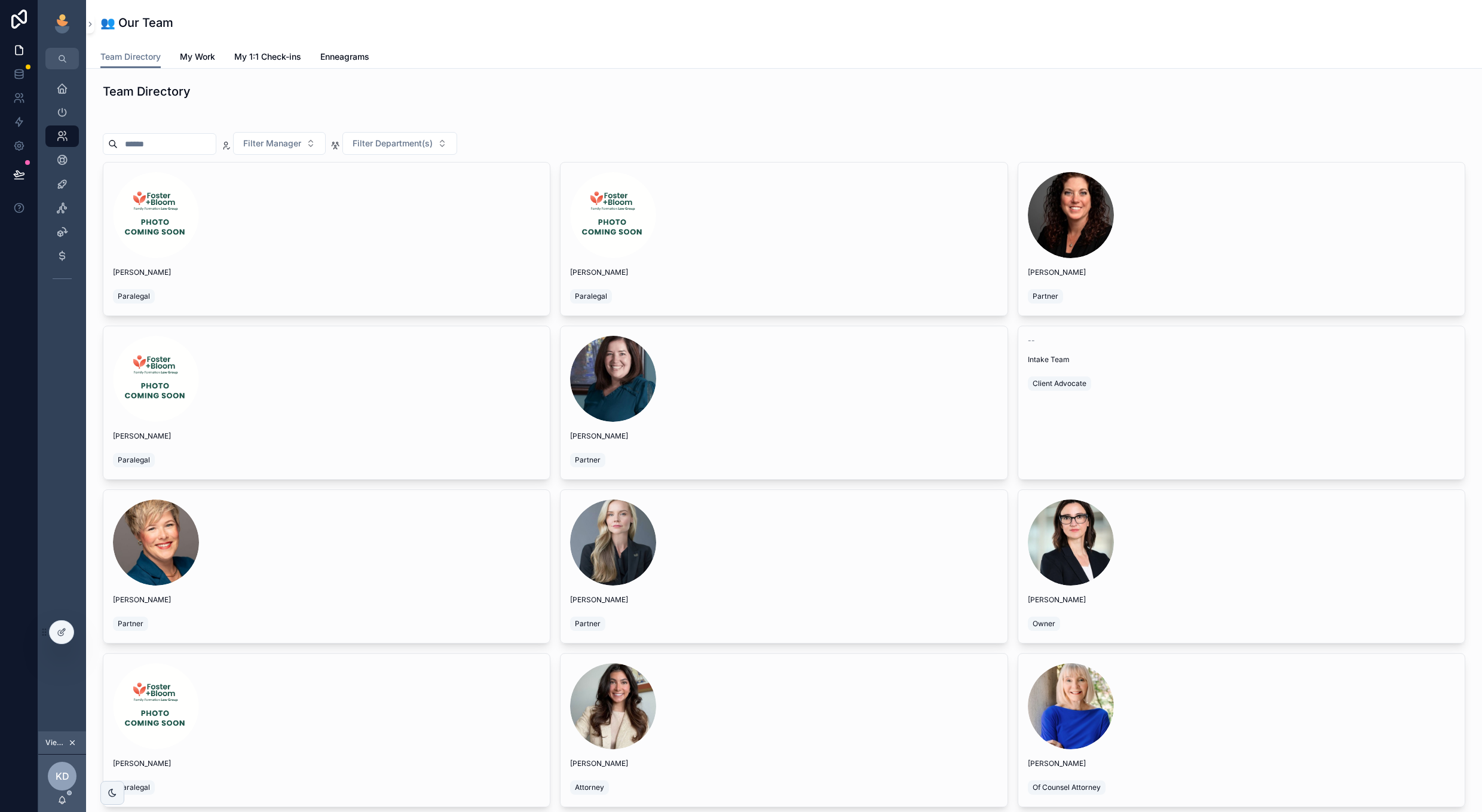
click at [202, 55] on span "My Work" at bounding box center [197, 57] width 35 height 12
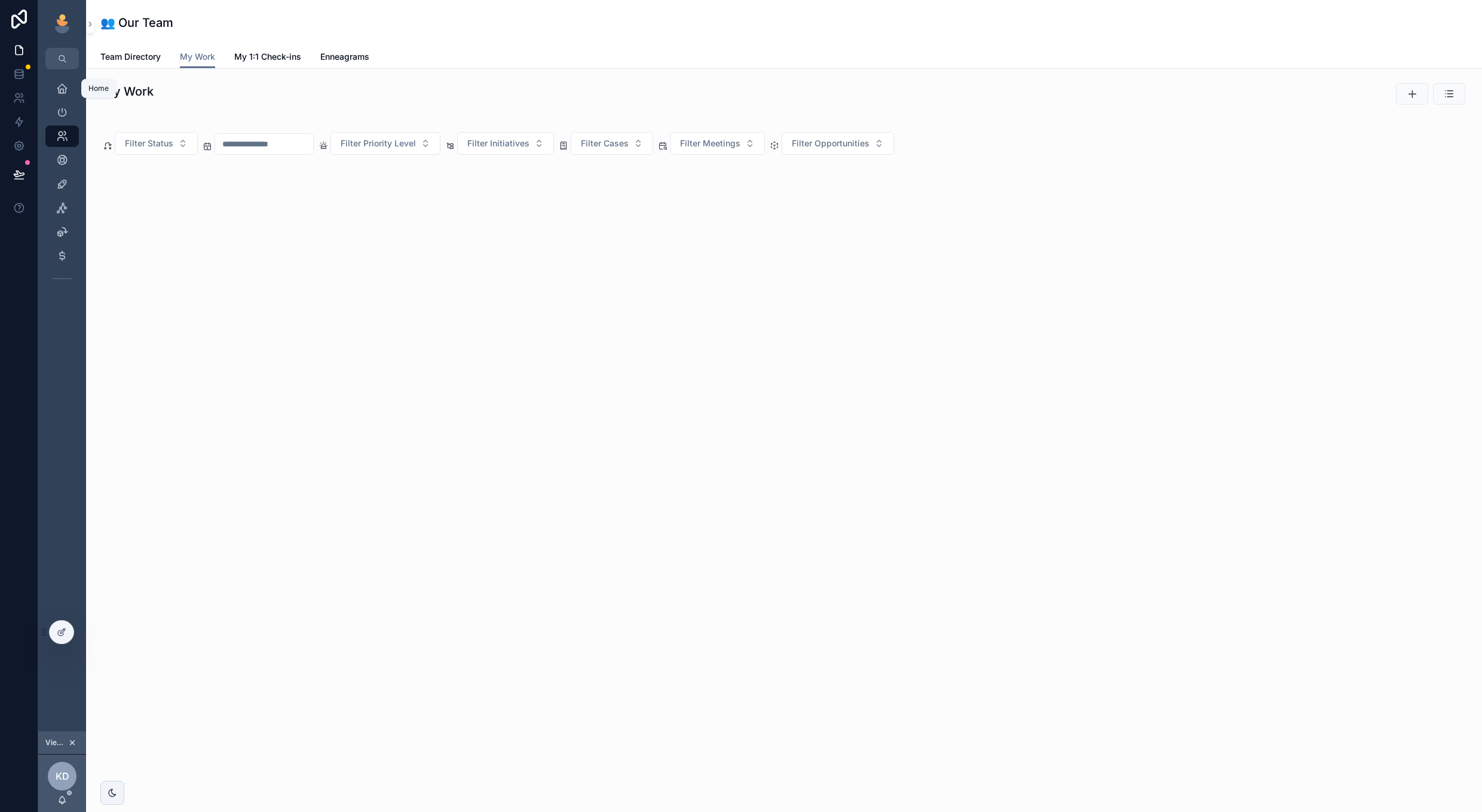
click at [56, 89] on icon "scrollable content" at bounding box center [62, 88] width 12 height 12
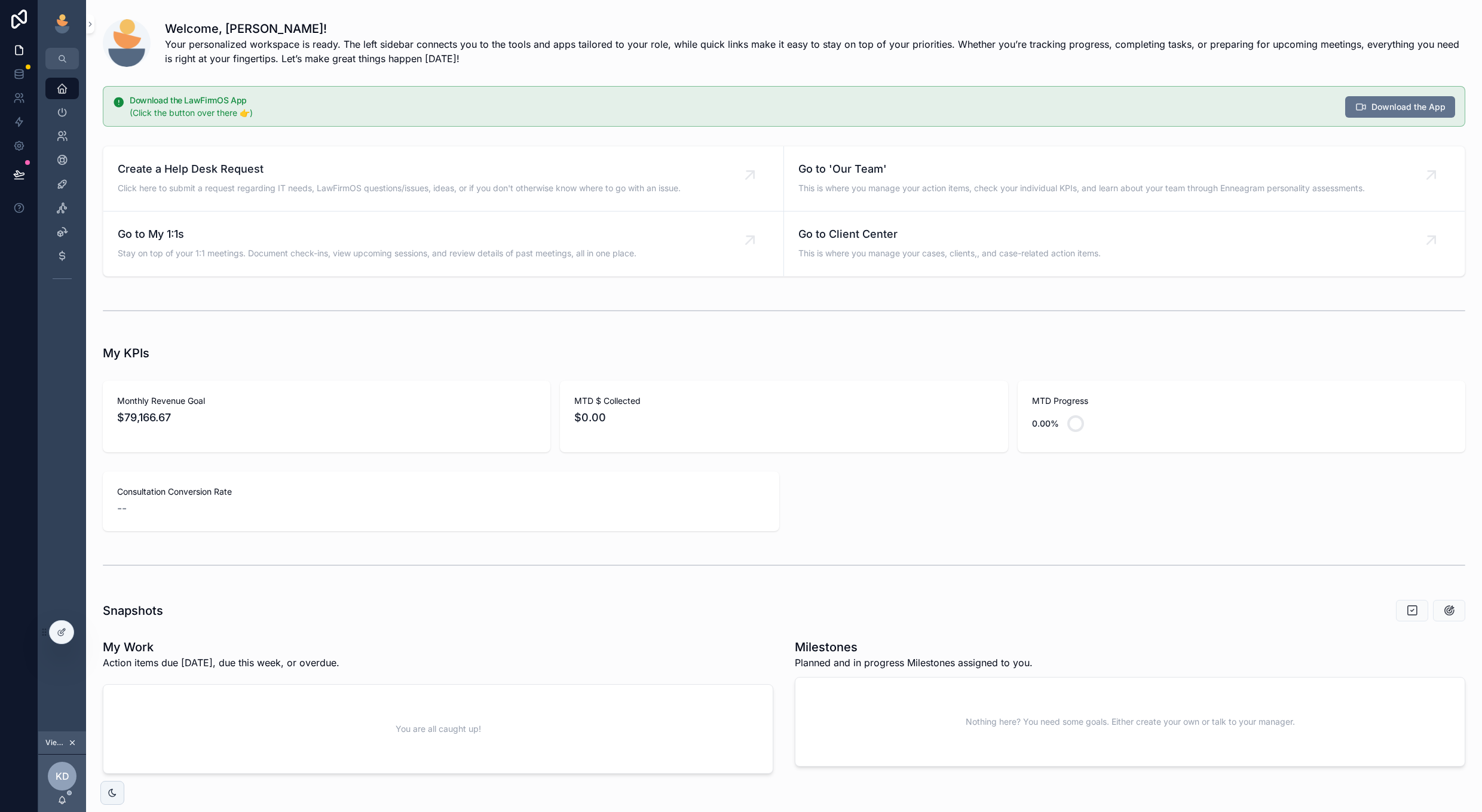
click at [915, 167] on span "Go to 'Our Team'" at bounding box center [1081, 169] width 566 height 17
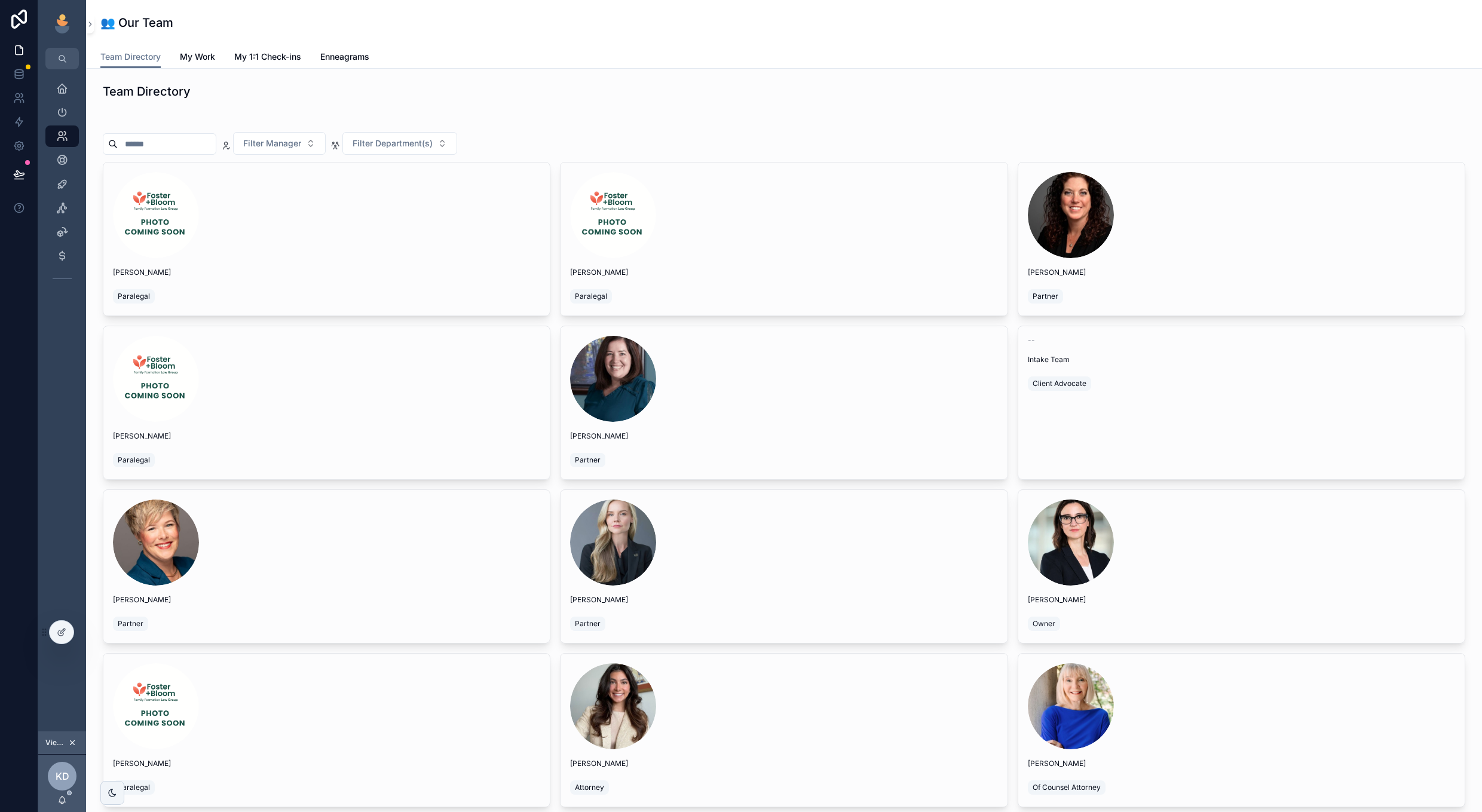
click at [69, 742] on icon "scrollable content" at bounding box center [73, 742] width 8 height 8
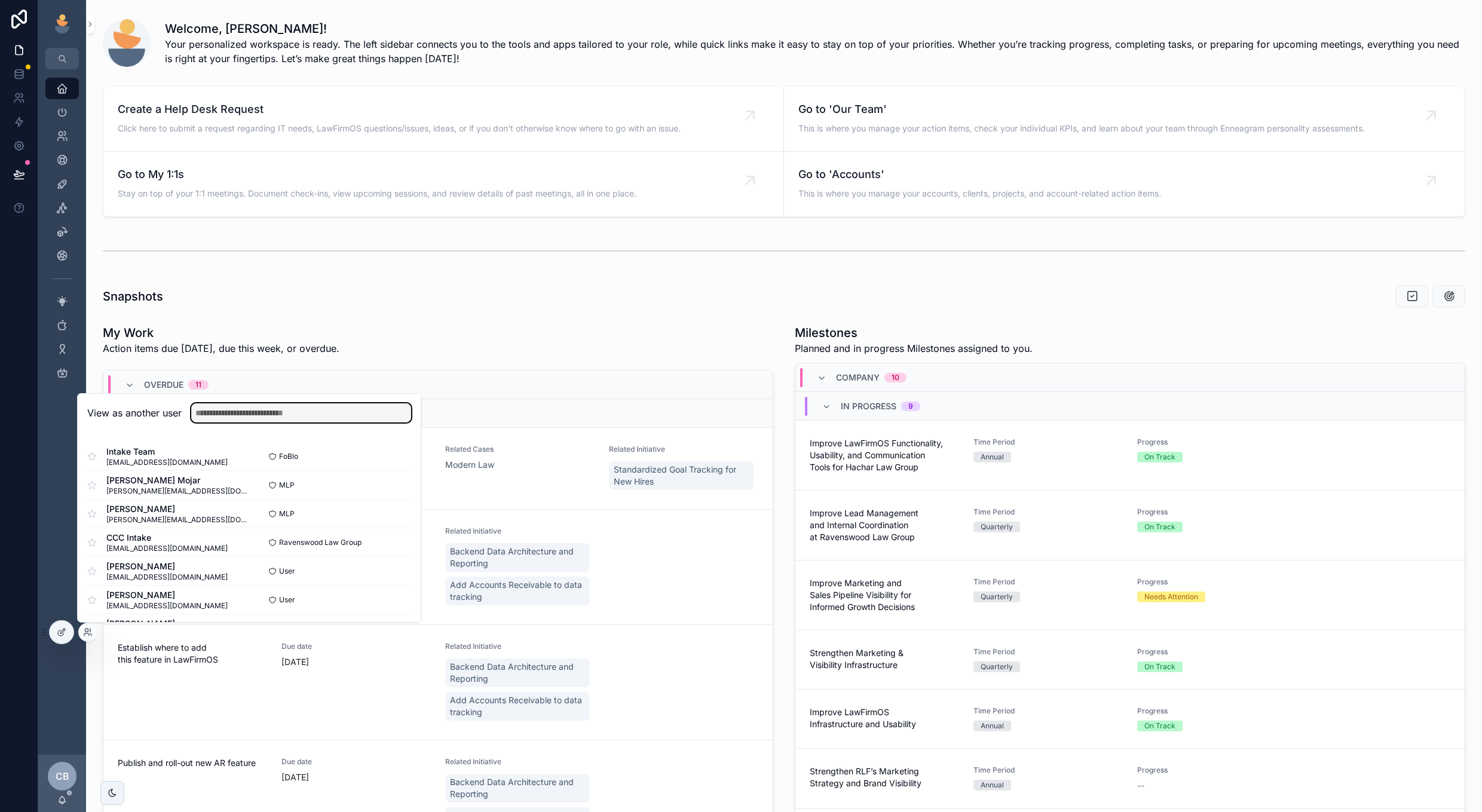
click at [359, 408] on input "text" at bounding box center [301, 413] width 220 height 19
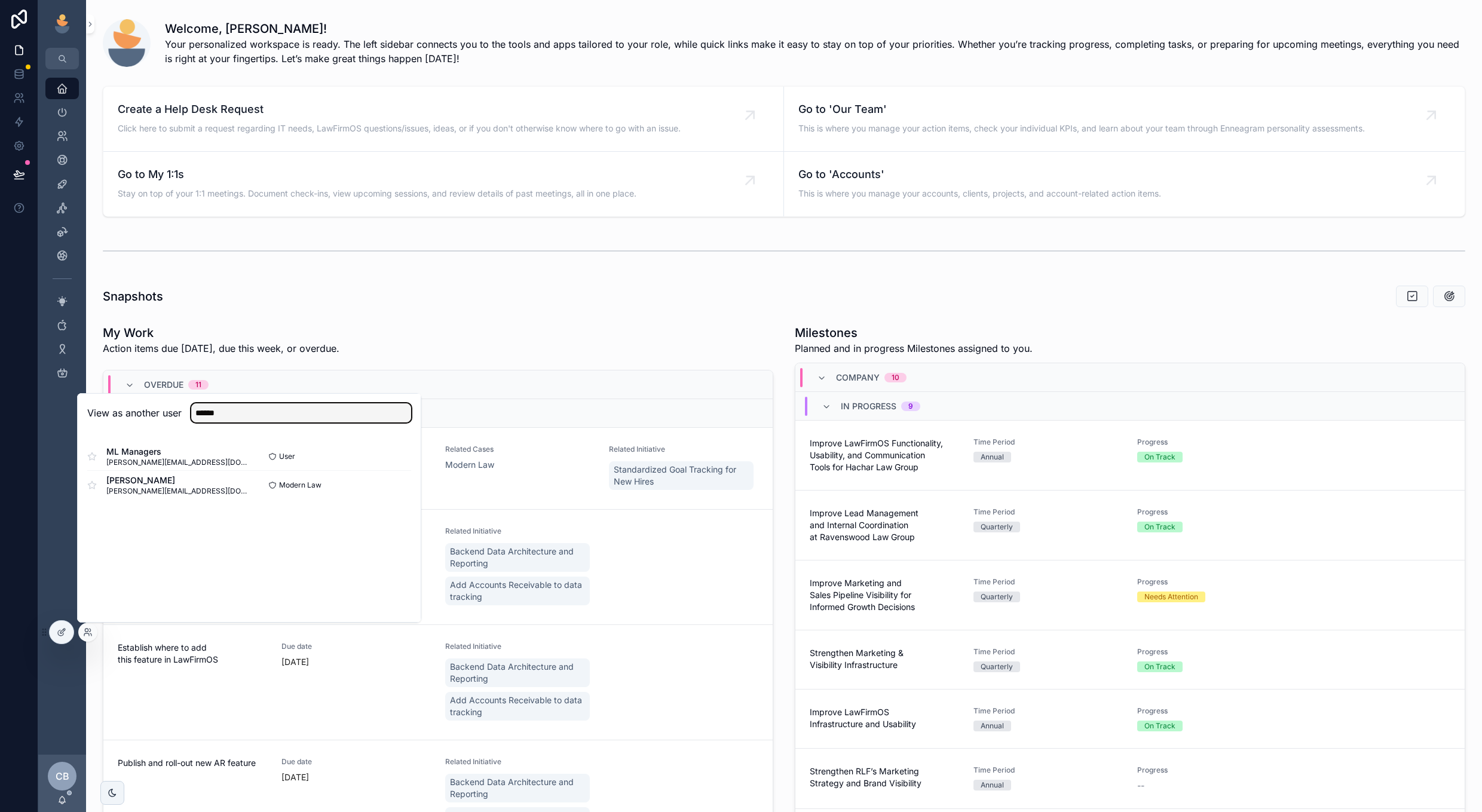
type input "******"
click at [0, 0] on button "Select" at bounding box center [0, 0] width 0 height 0
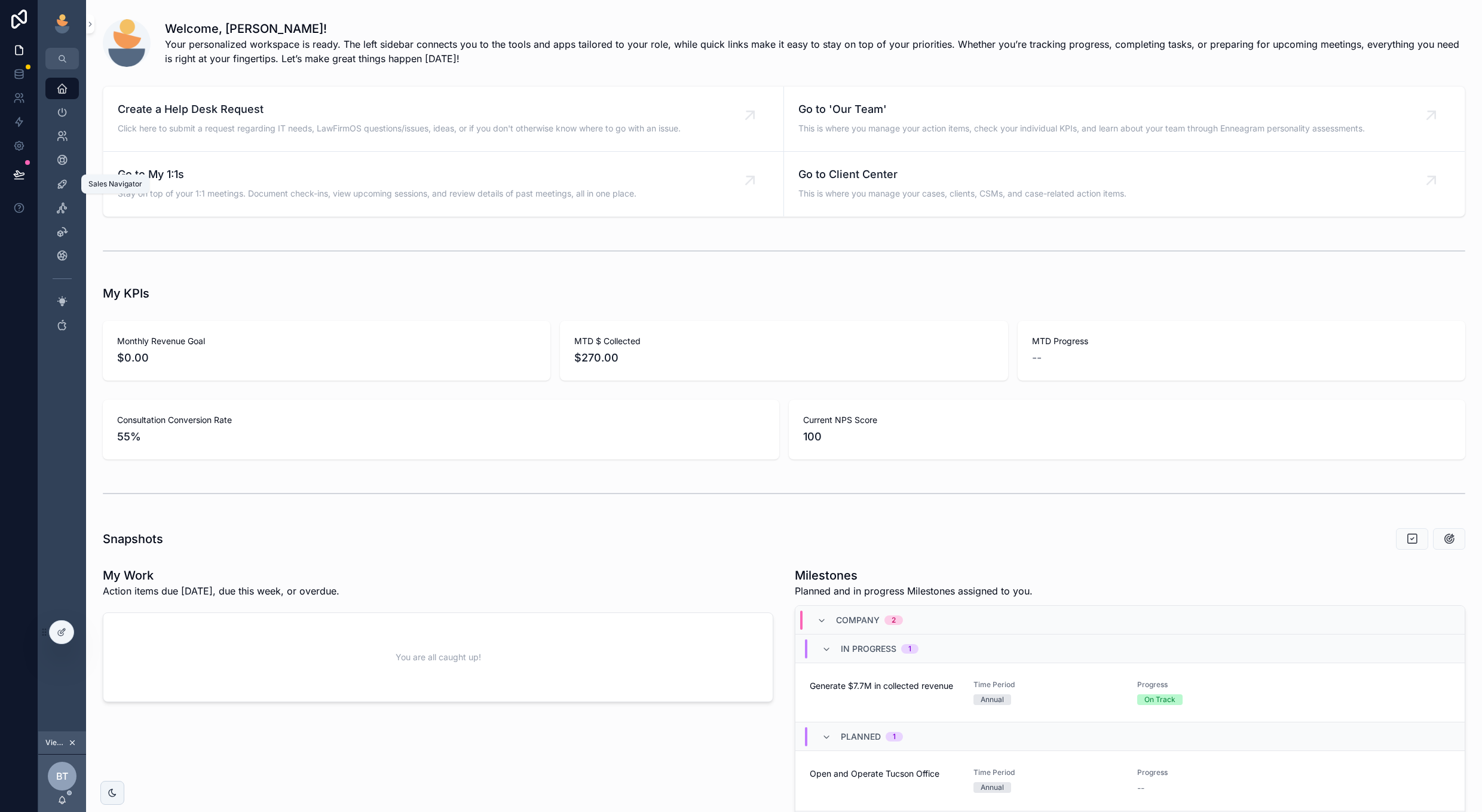
click at [62, 179] on icon "scrollable content" at bounding box center [62, 184] width 12 height 12
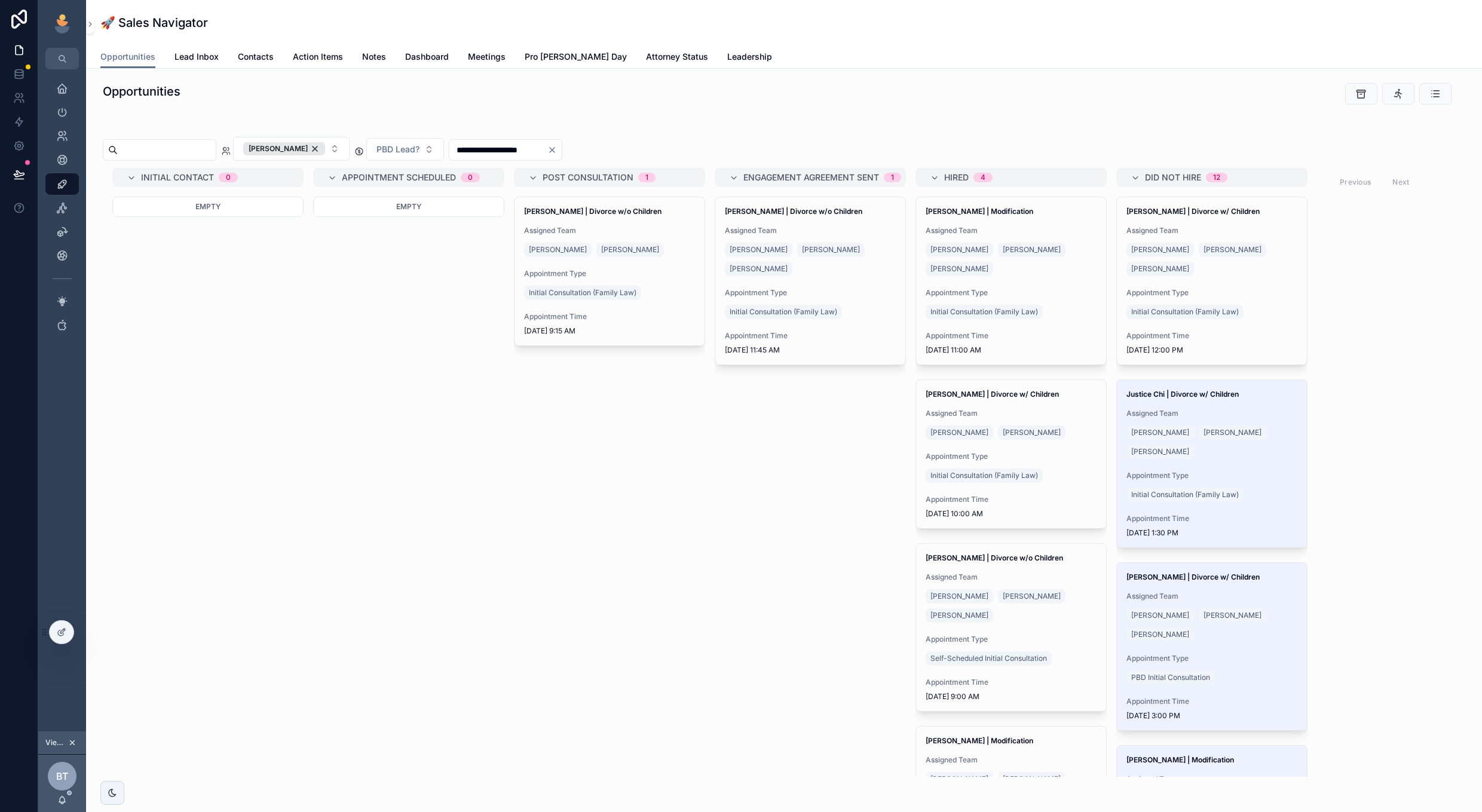
click at [646, 53] on span "Attorney Status" at bounding box center [677, 57] width 62 height 12
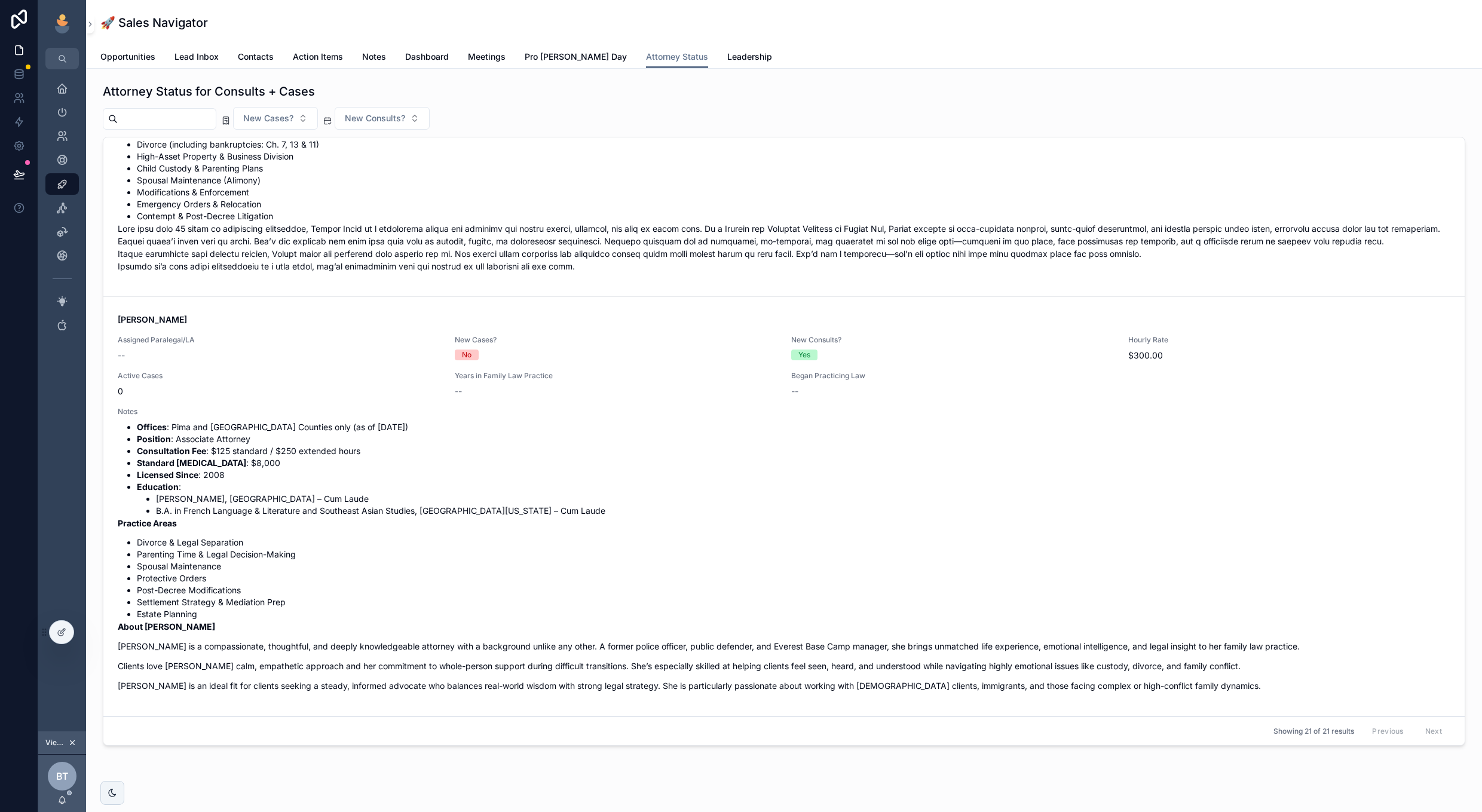
scroll to position [7196, 0]
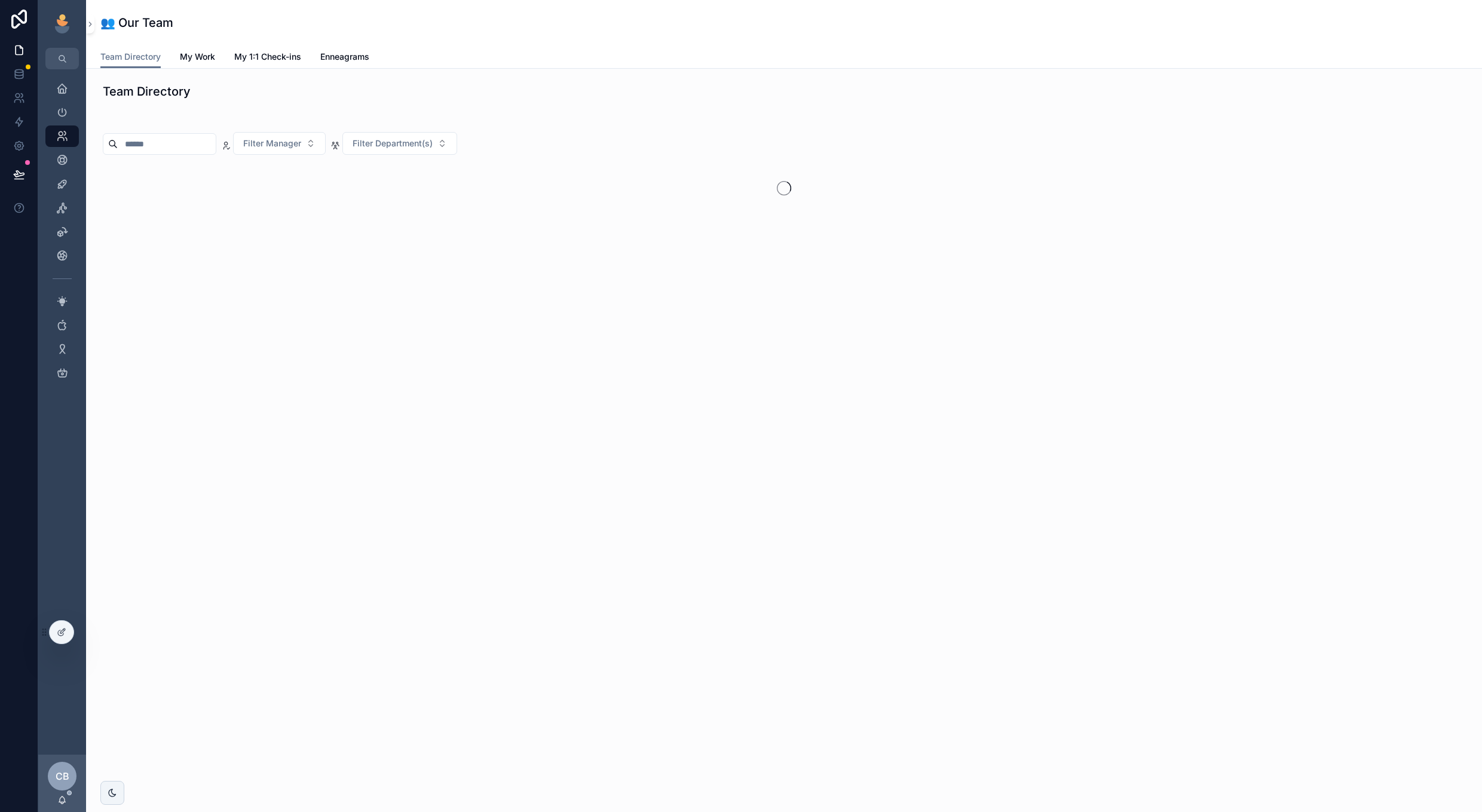
click at [214, 61] on span "My Work" at bounding box center [197, 57] width 35 height 12
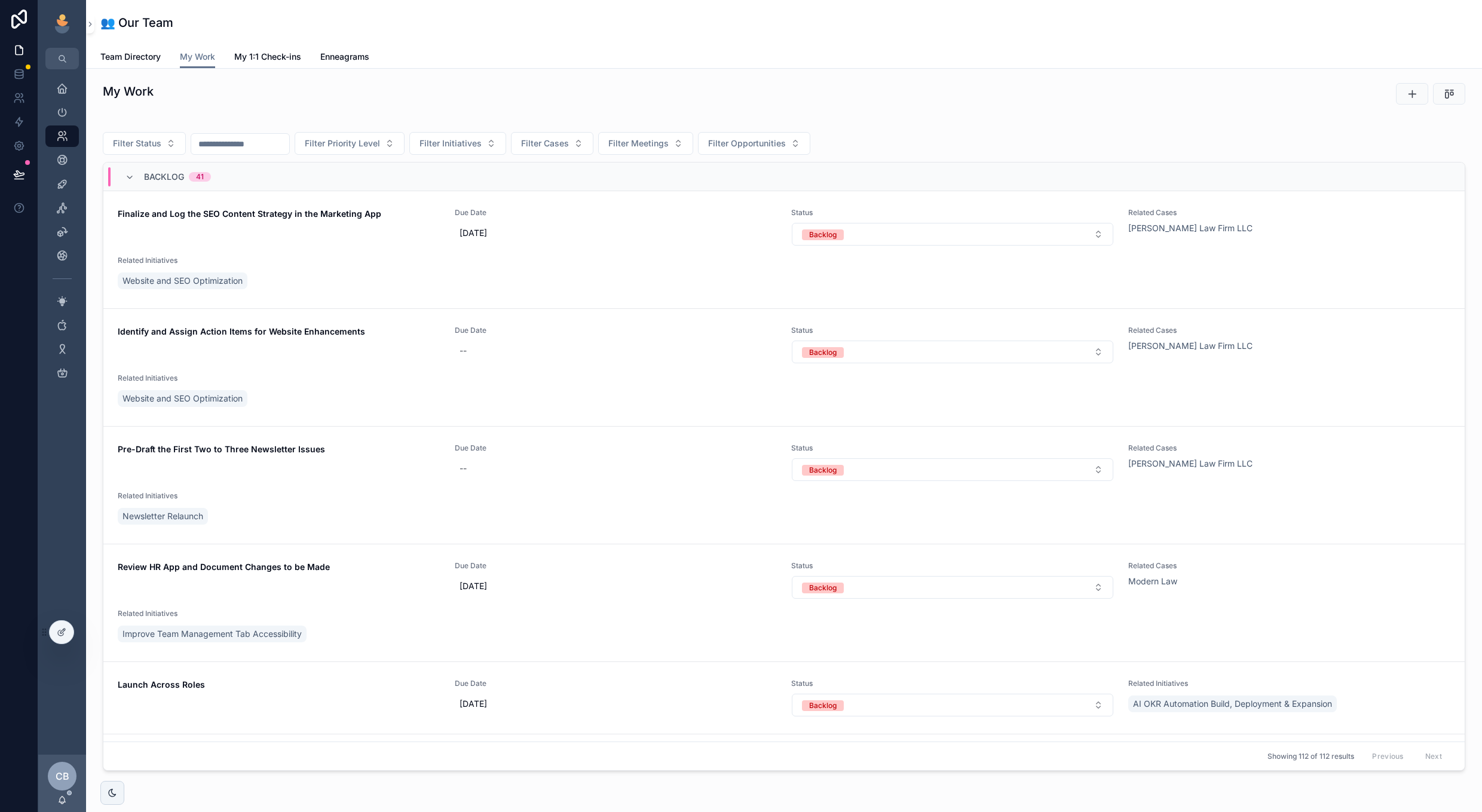
click at [1451, 97] on icon "scrollable content" at bounding box center [1449, 94] width 12 height 12
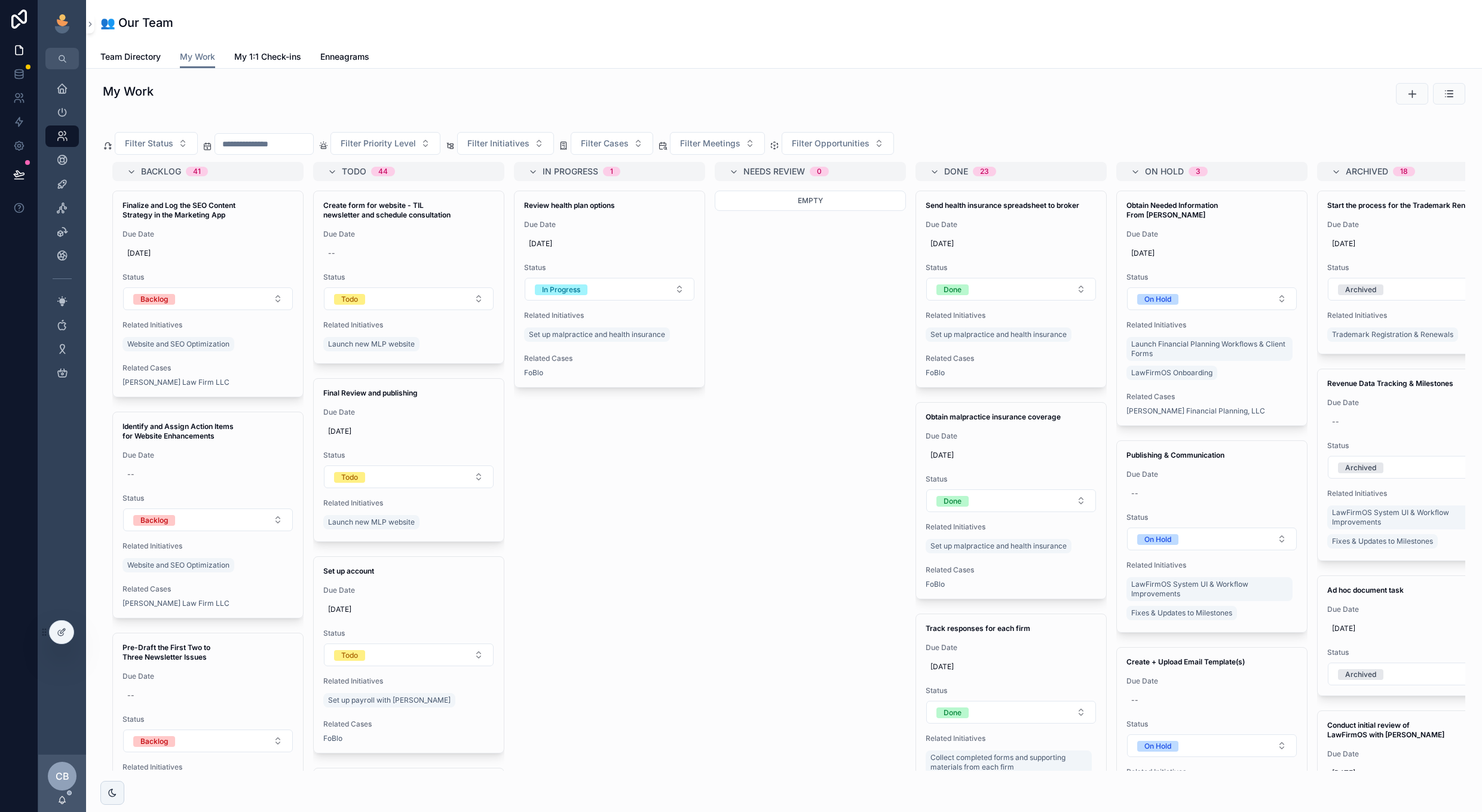
click at [1416, 97] on icon "scrollable content" at bounding box center [1412, 94] width 12 height 12
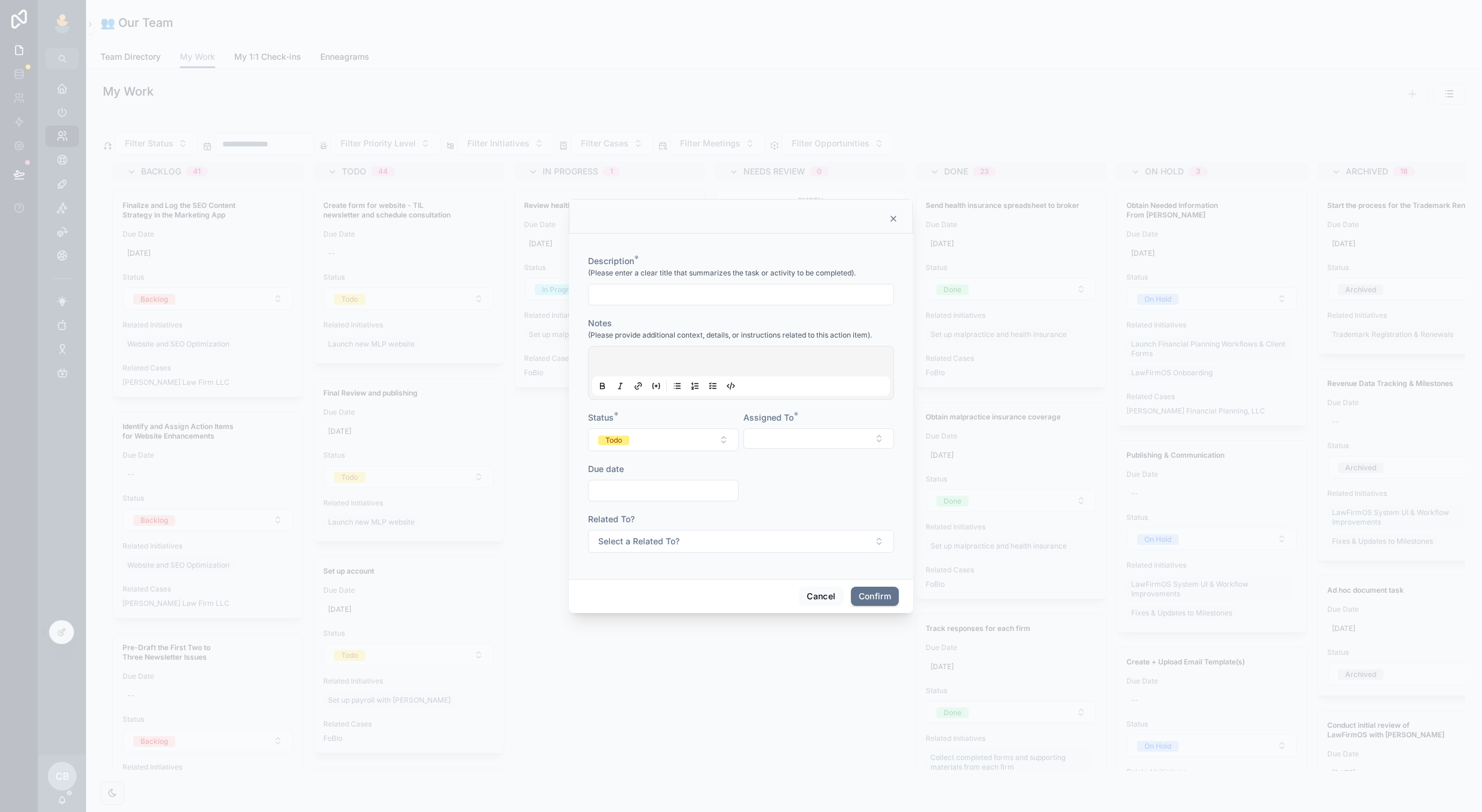
click at [765, 544] on button "Select a Related To?" at bounding box center [741, 542] width 306 height 23
click at [745, 609] on div "An opportunity" at bounding box center [741, 608] width 166 height 18
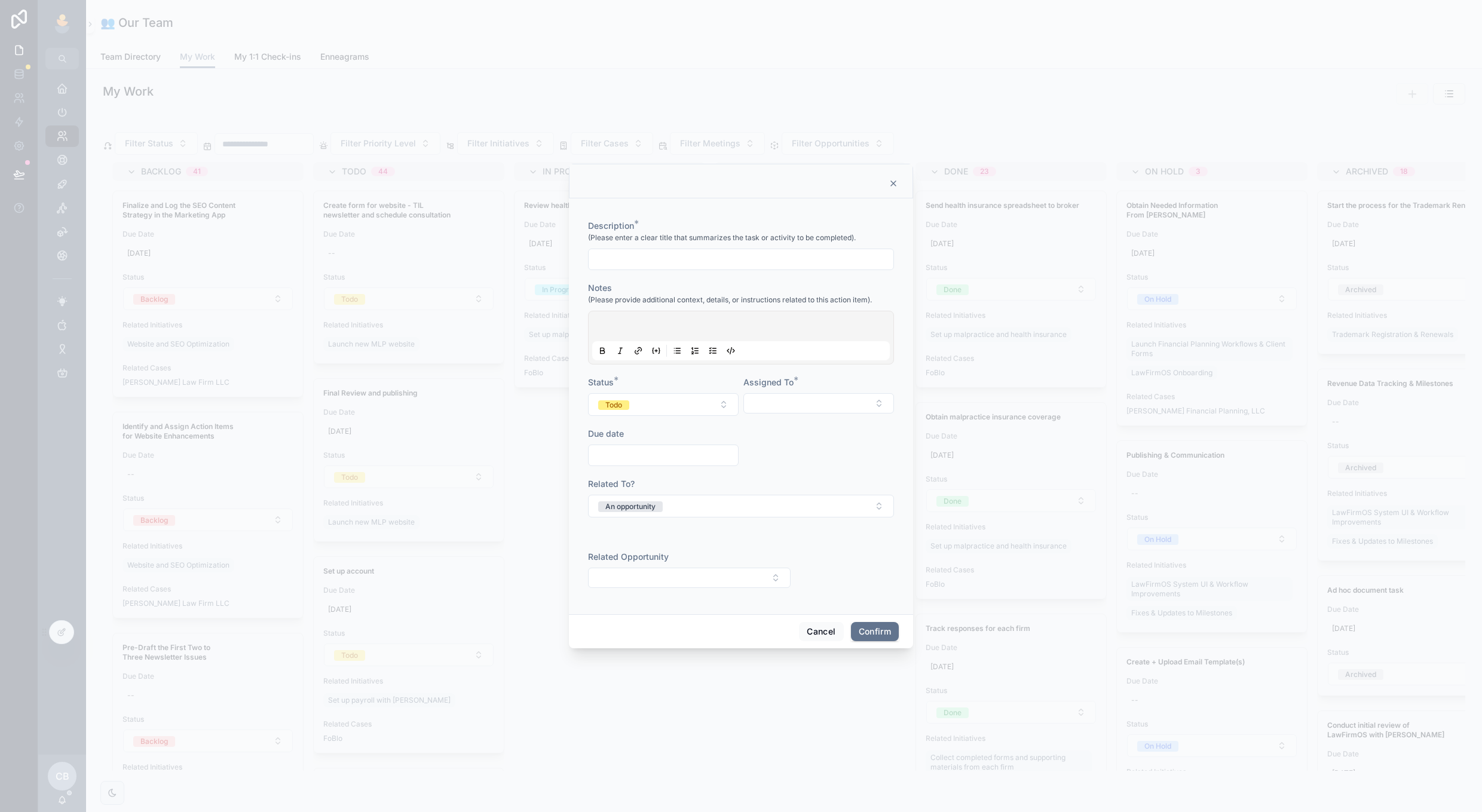
click at [771, 582] on button "Select Button" at bounding box center [689, 578] width 203 height 20
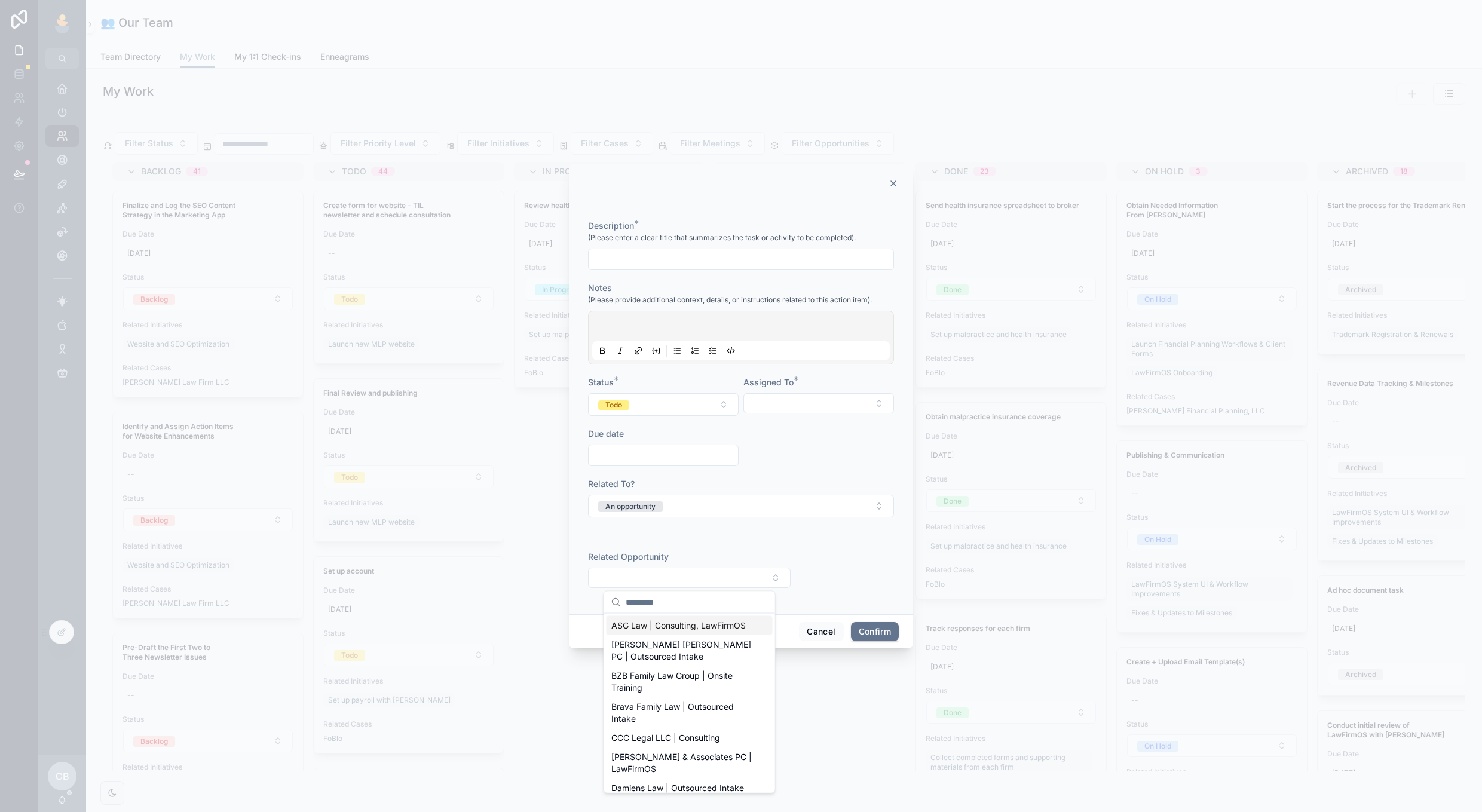
click at [692, 623] on span "ASG Law | Consulting, LawFirmOS" at bounding box center [678, 625] width 134 height 12
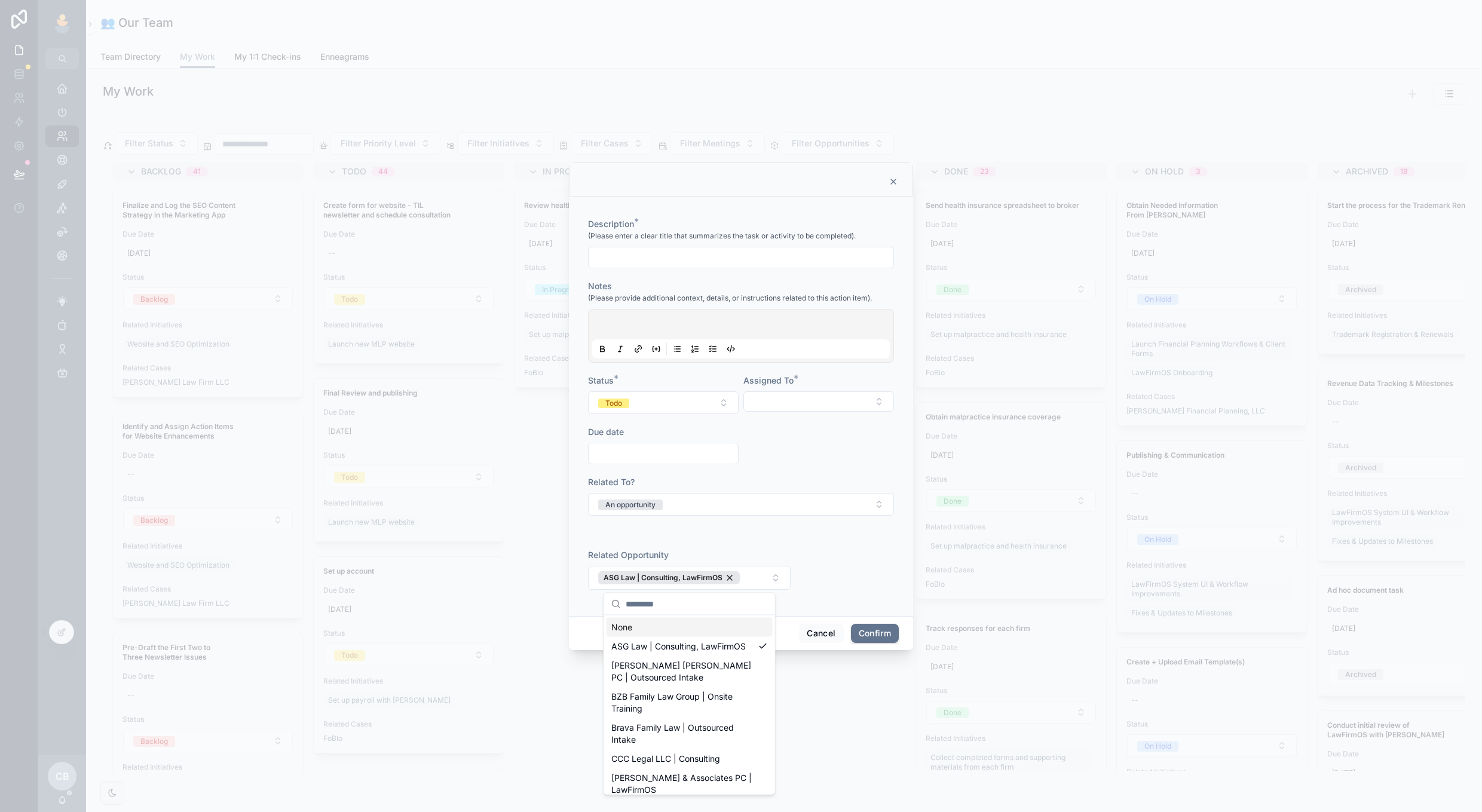
click at [784, 610] on div "Description * (Please enter a clear title that summarizes the task or activity …" at bounding box center [741, 406] width 344 height 419
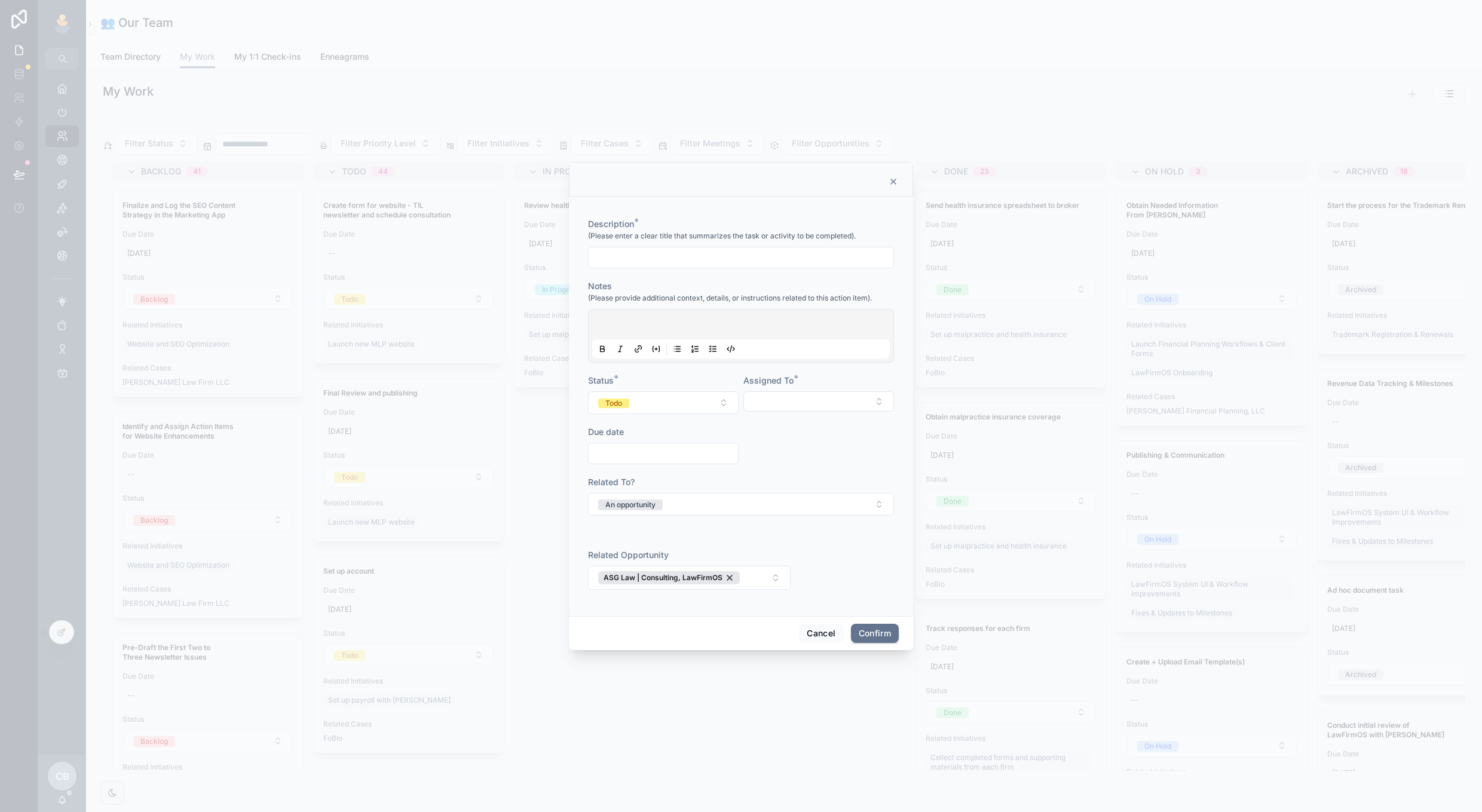
click at [730, 581] on div "ASG Law | Consulting, LawFirmOS" at bounding box center [669, 578] width 142 height 13
click at [824, 639] on button "Cancel" at bounding box center [821, 631] width 44 height 19
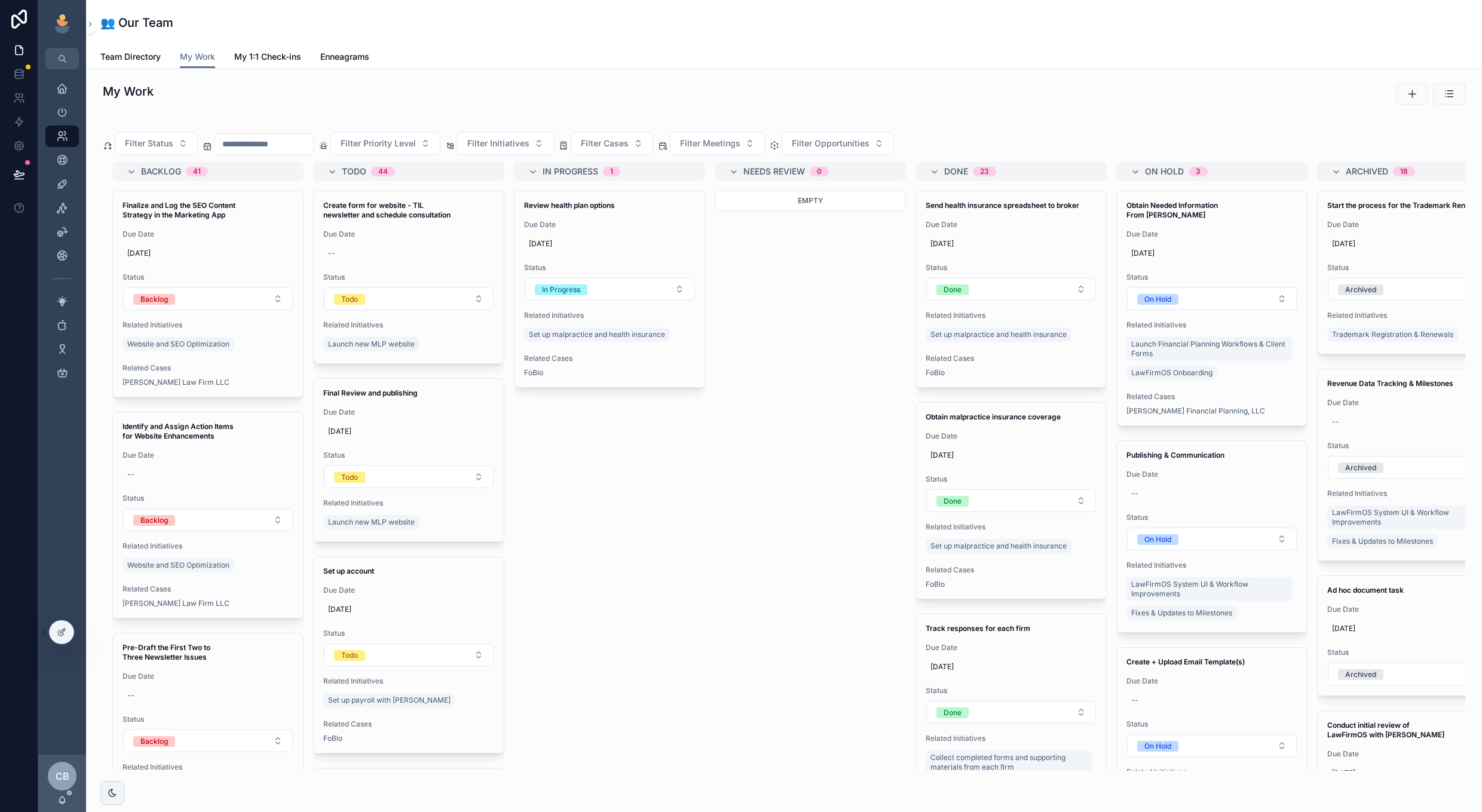
click at [792, 433] on div "Backlog 41 Finalize and Log the SEO Content Strategy in the Marketing App Due D…" at bounding box center [784, 466] width 1363 height 609
click at [0, 0] on icon at bounding box center [0, 0] width 0 height 0
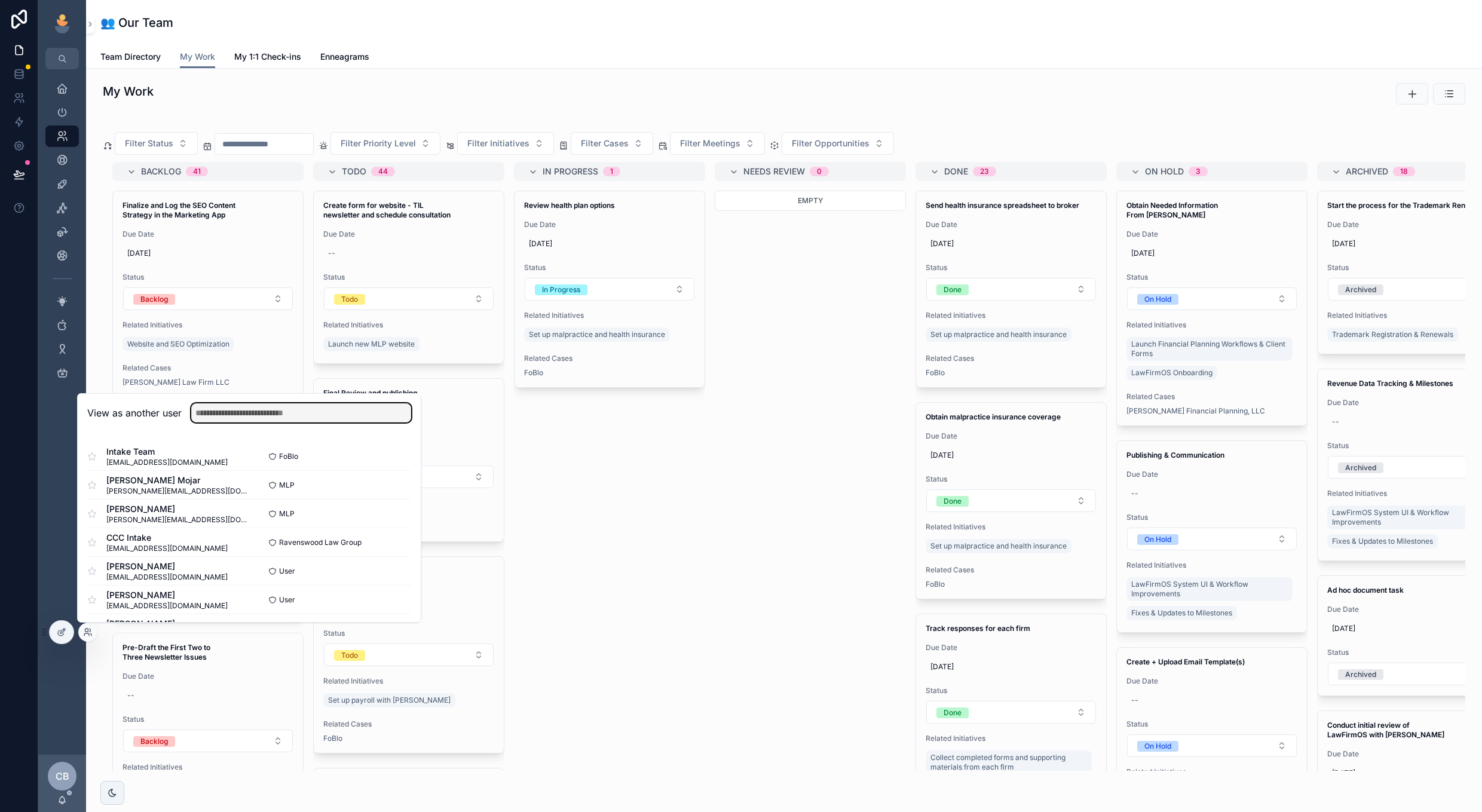
click at [287, 413] on input "text" at bounding box center [301, 413] width 220 height 19
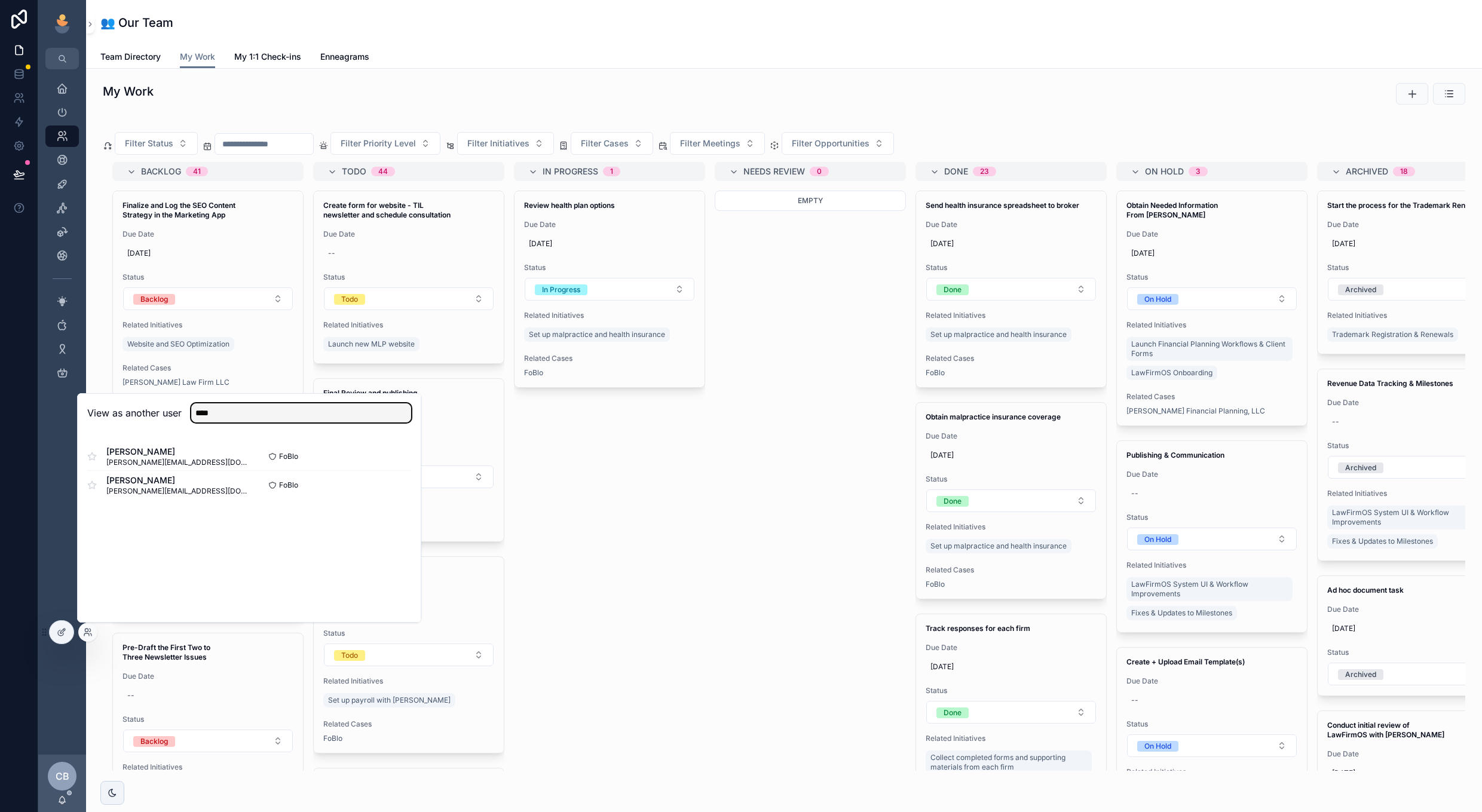
type input "****"
click at [0, 0] on button "Select" at bounding box center [0, 0] width 0 height 0
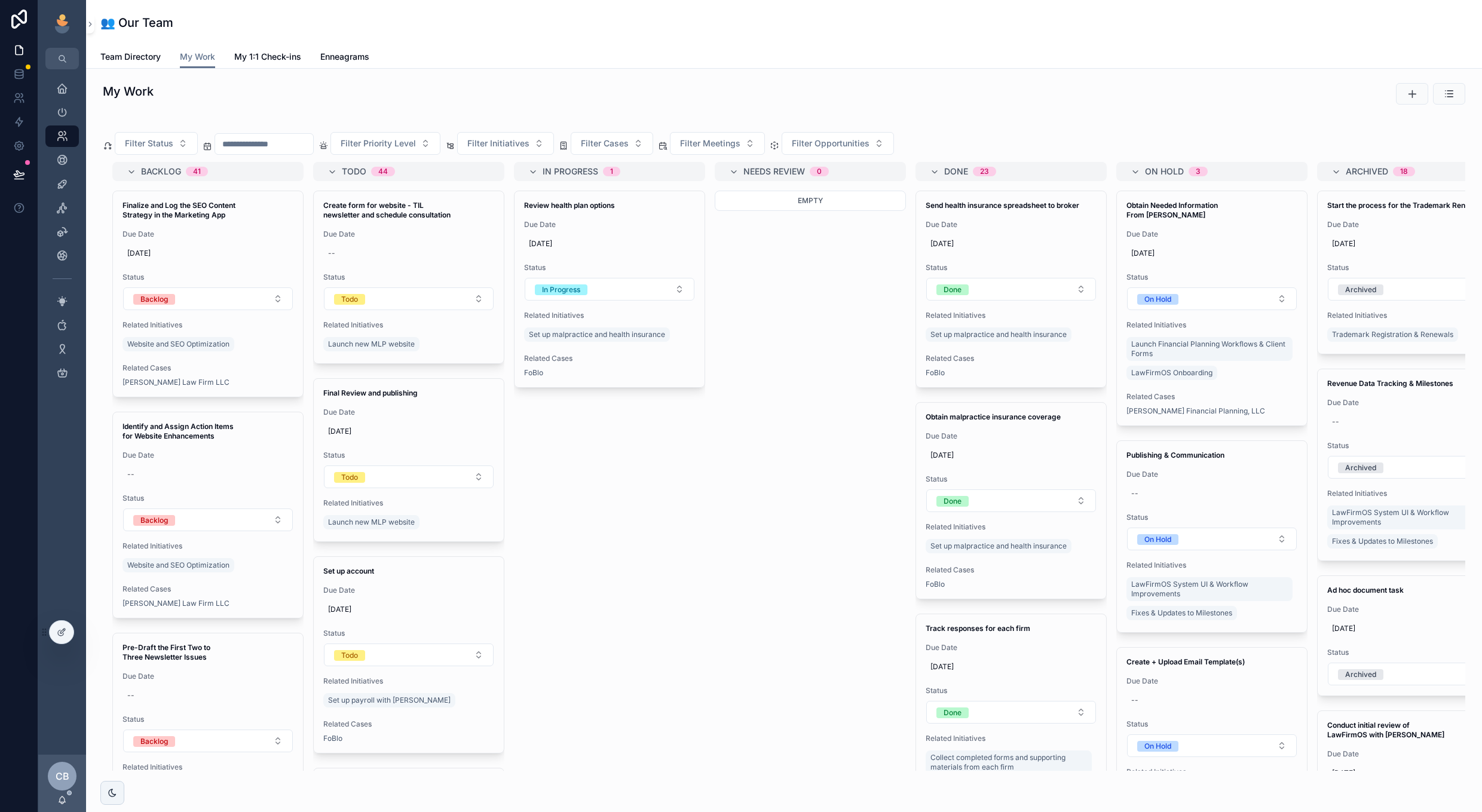
click at [92, 235] on div "My Work Filter Status Filter Priority Level Filter Initiatives Filter Cases Fil…" at bounding box center [783, 461] width 1396 height 783
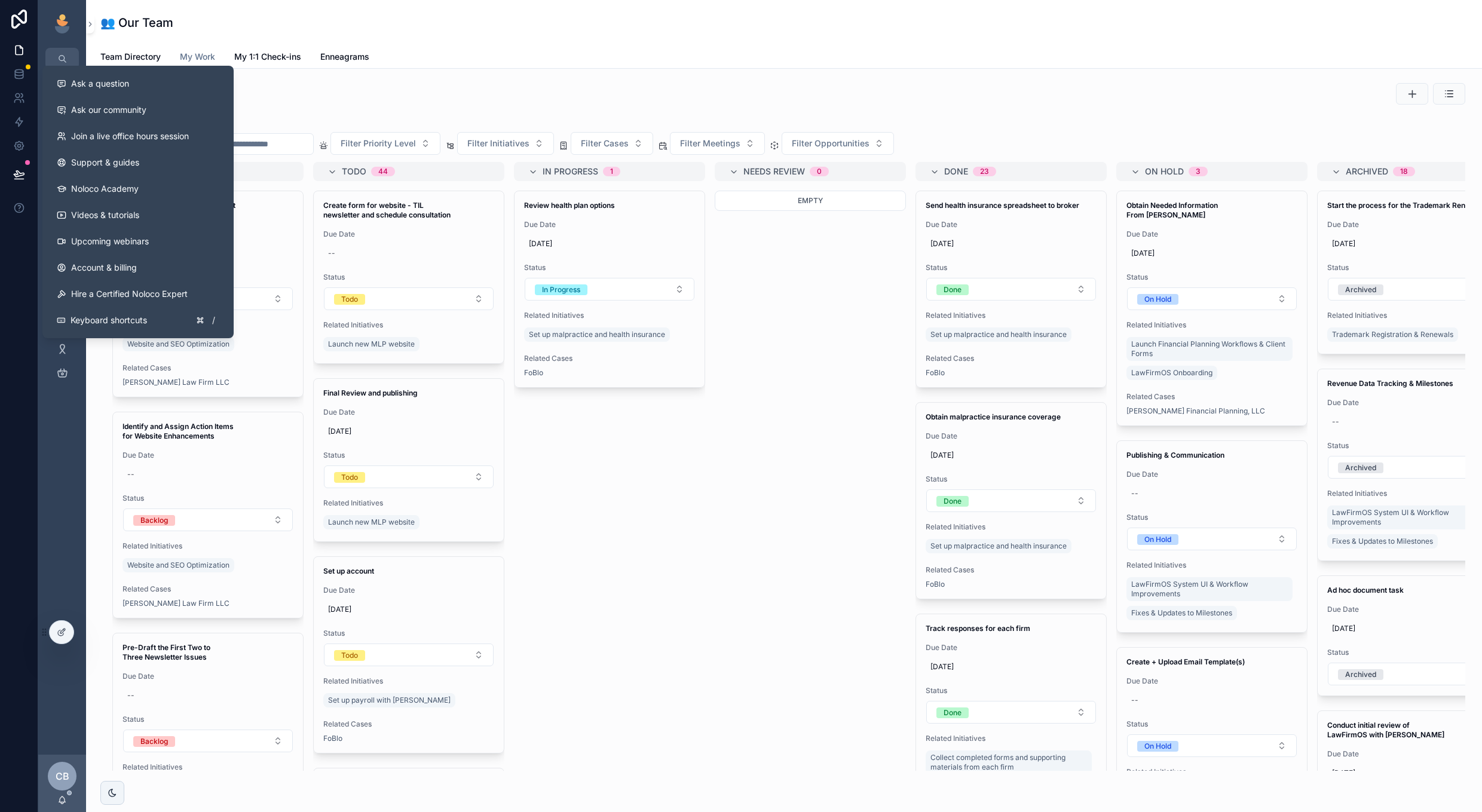
click at [662, 477] on div "Backlog 41 Finalize and Log the SEO Content Strategy in the Marketing App Due D…" at bounding box center [784, 466] width 1363 height 609
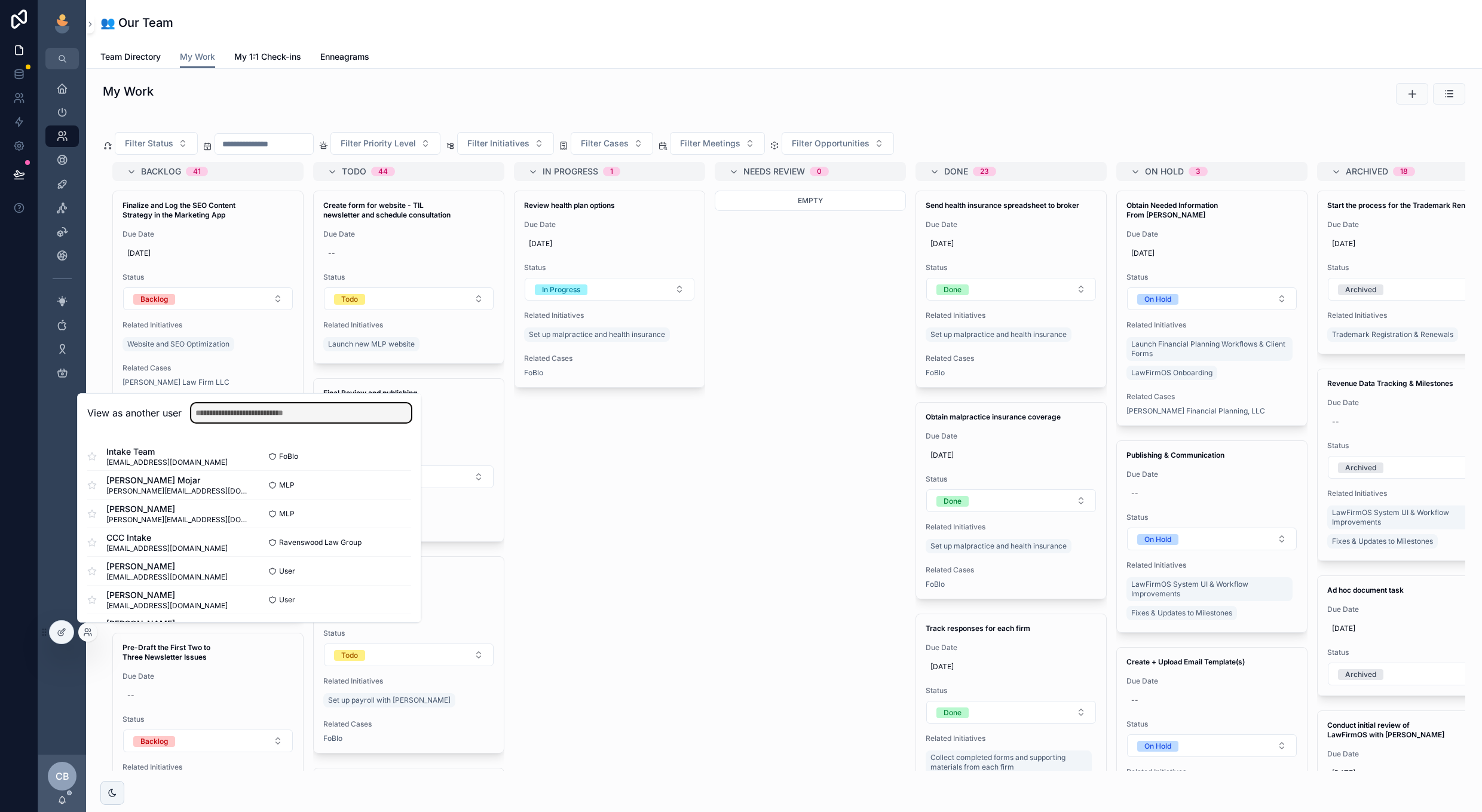
click at [333, 407] on input "text" at bounding box center [301, 413] width 220 height 19
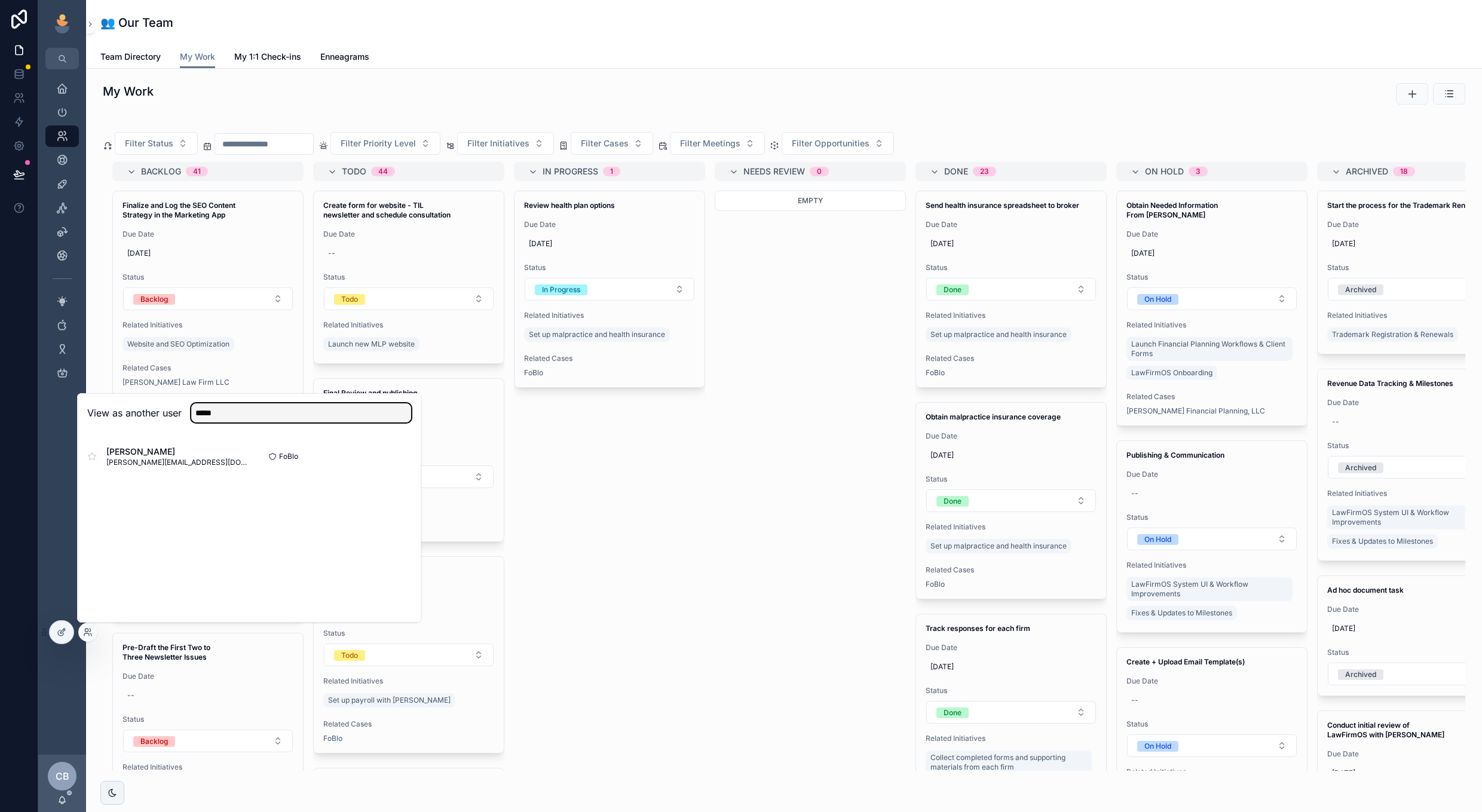
type input "*****"
click at [0, 0] on button "Select" at bounding box center [0, 0] width 0 height 0
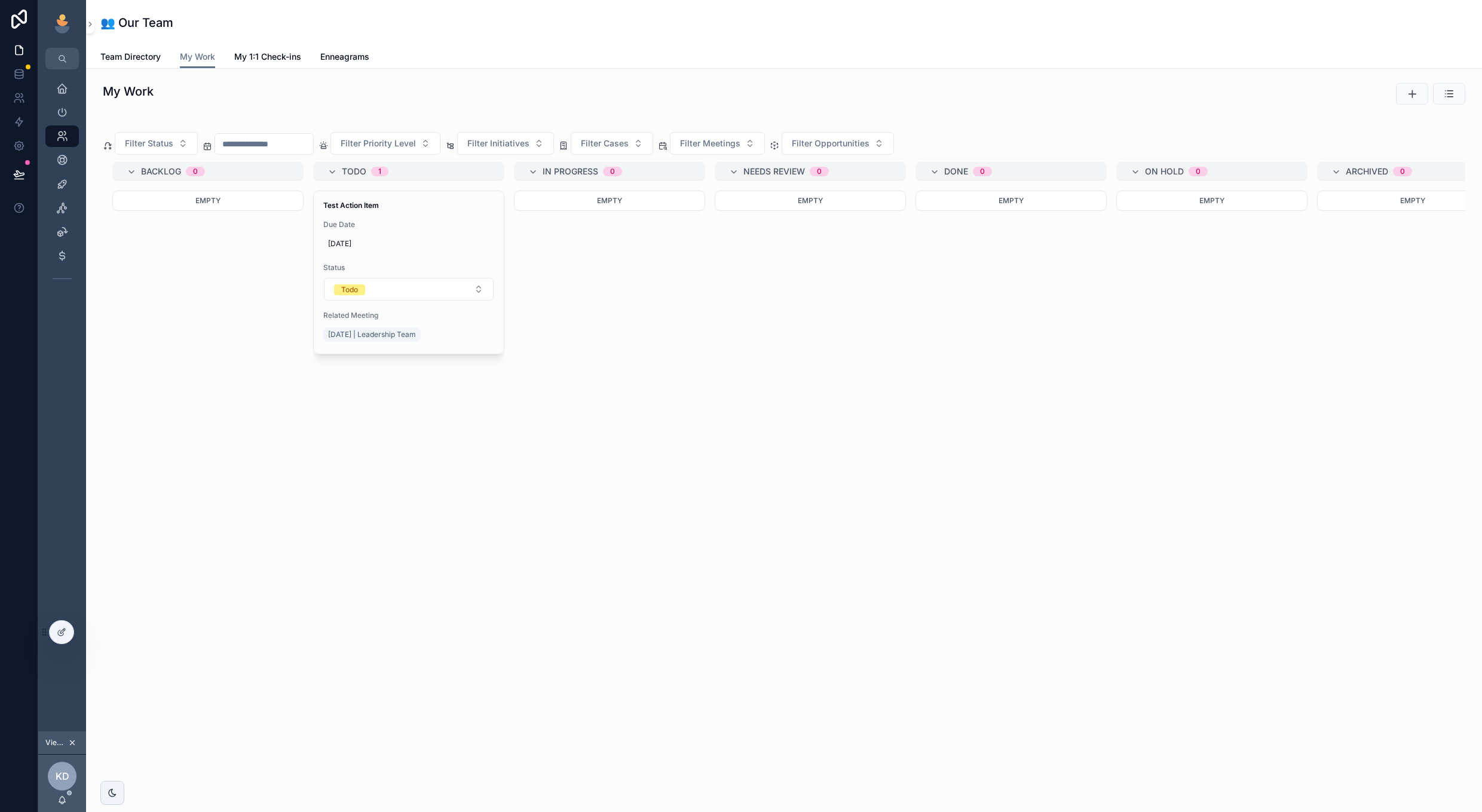
click at [566, 255] on div "Empty" at bounding box center [609, 305] width 191 height 230
click at [260, 61] on span "My 1:1 Check-ins" at bounding box center [268, 57] width 67 height 12
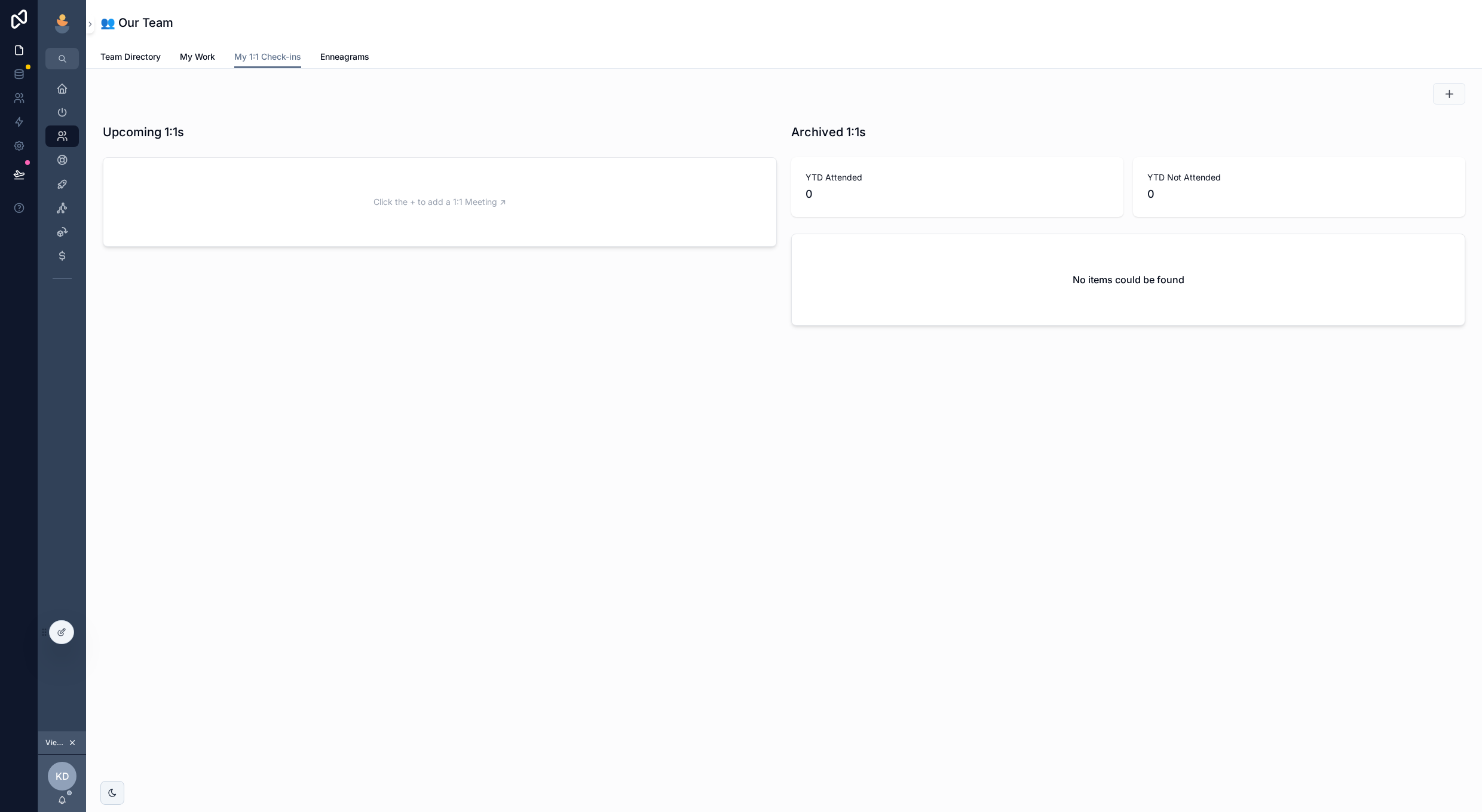
click at [353, 56] on span "Enneagrams" at bounding box center [345, 57] width 49 height 12
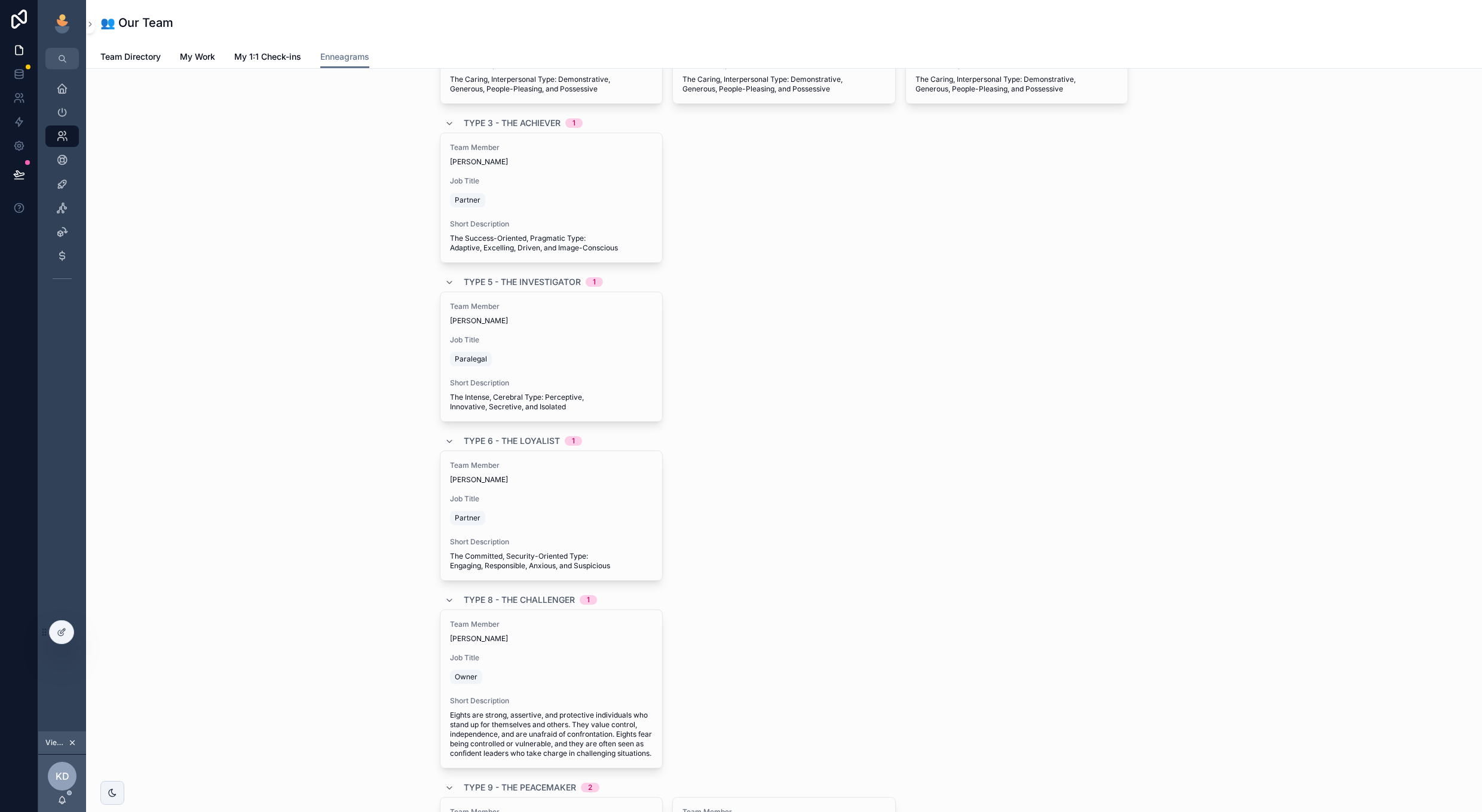
scroll to position [1031, 0]
click at [546, 519] on div "Partner" at bounding box center [551, 514] width 203 height 19
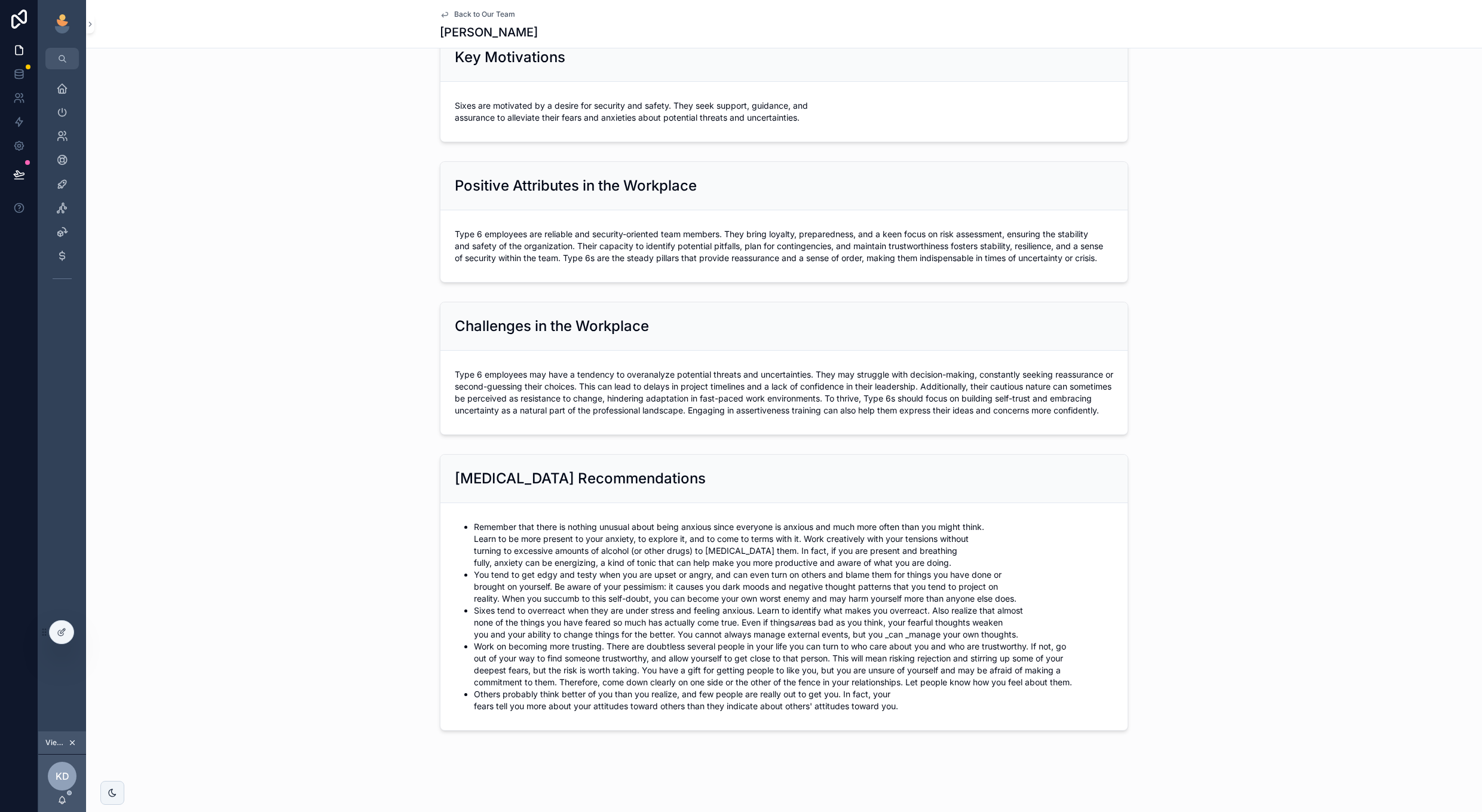
scroll to position [648, 0]
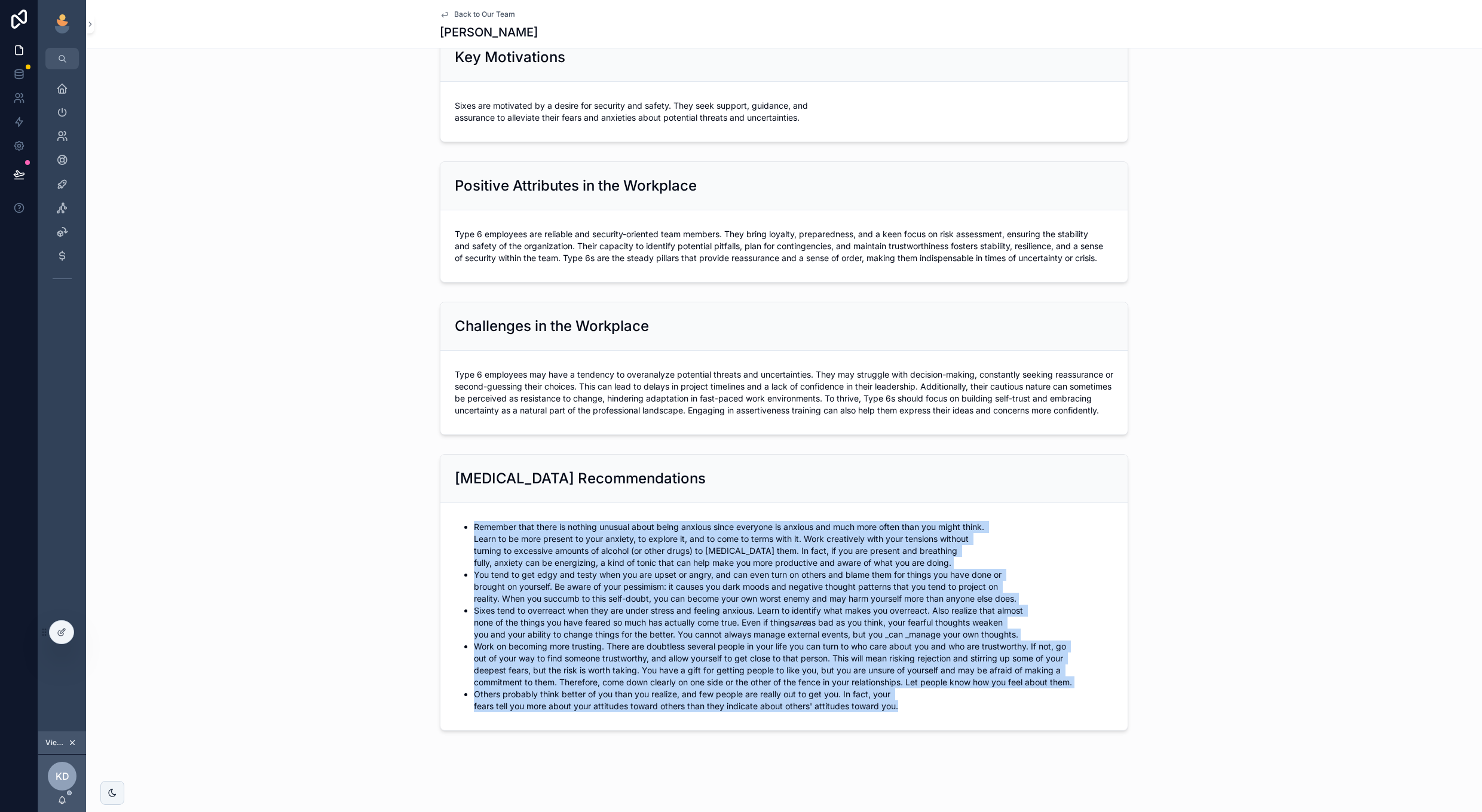
drag, startPoint x: 475, startPoint y: 526, endPoint x: 1007, endPoint y: 754, distance: 578.8
click at [1006, 754] on div "Back to Our Team [PERSON_NAME] [MEDICAL_DATA] Type 6 - The Loyalist Short Descr…" at bounding box center [783, 88] width 1396 height 1448
click at [944, 702] on li "Others probably think better of you than you realize, and few people are really…" at bounding box center [793, 700] width 639 height 24
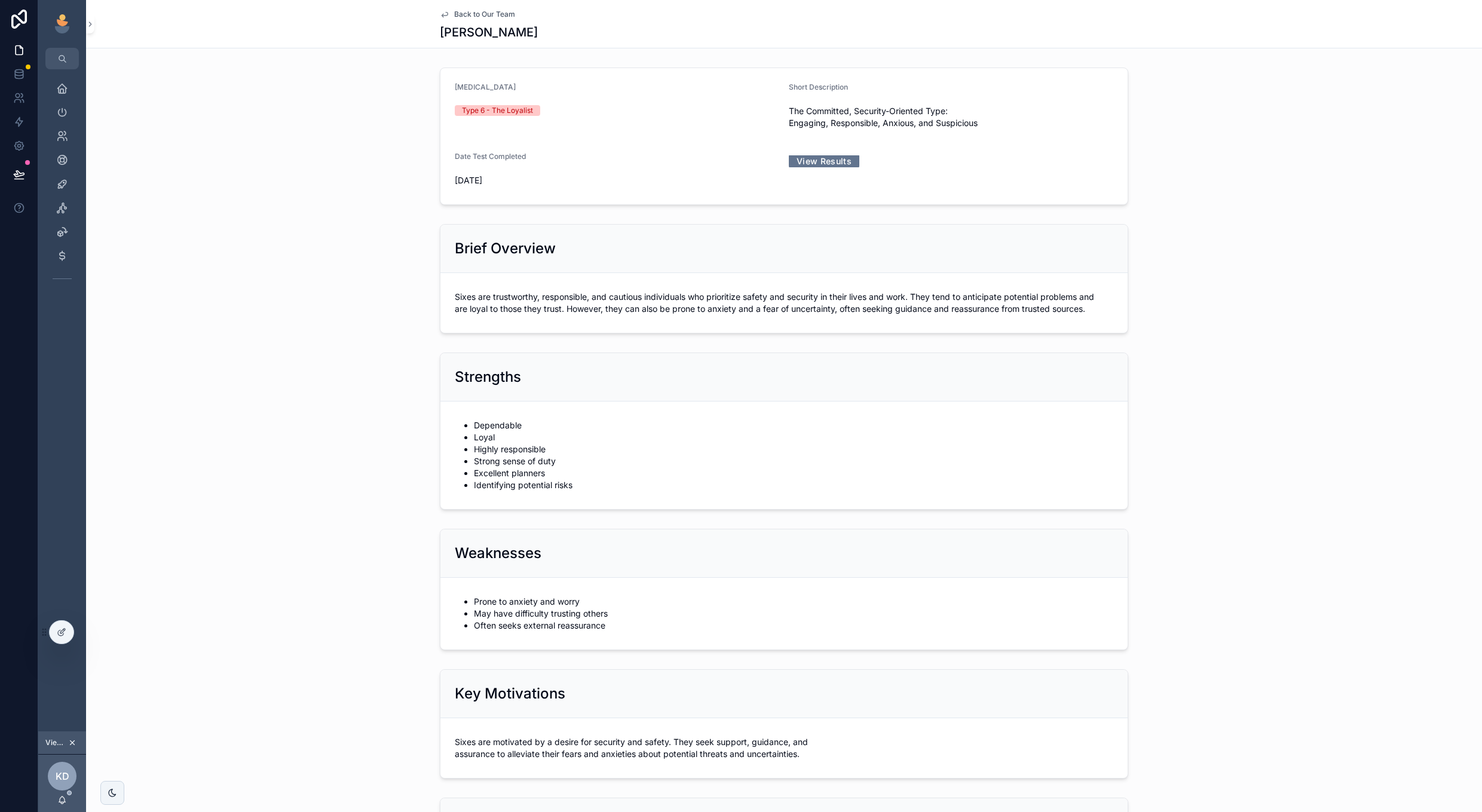
scroll to position [0, 0]
click at [465, 13] on span "Back to Our Team" at bounding box center [485, 14] width 61 height 10
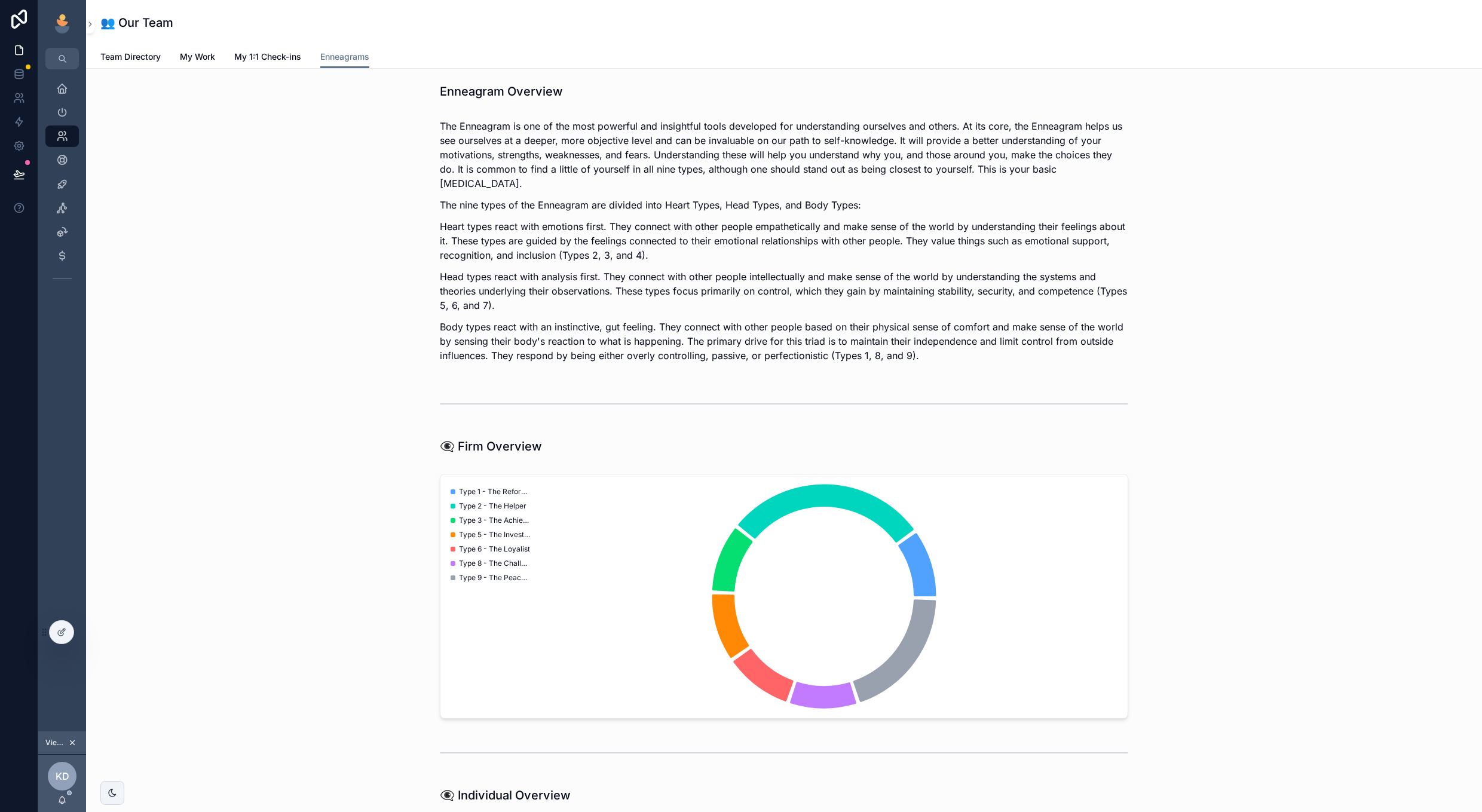
click at [208, 68] on div "👥 Our Team Enneagrams Team Directory My Work My 1:1 Check-ins Enneagrams" at bounding box center [783, 34] width 1396 height 69
click at [205, 56] on span "My Work" at bounding box center [197, 57] width 35 height 12
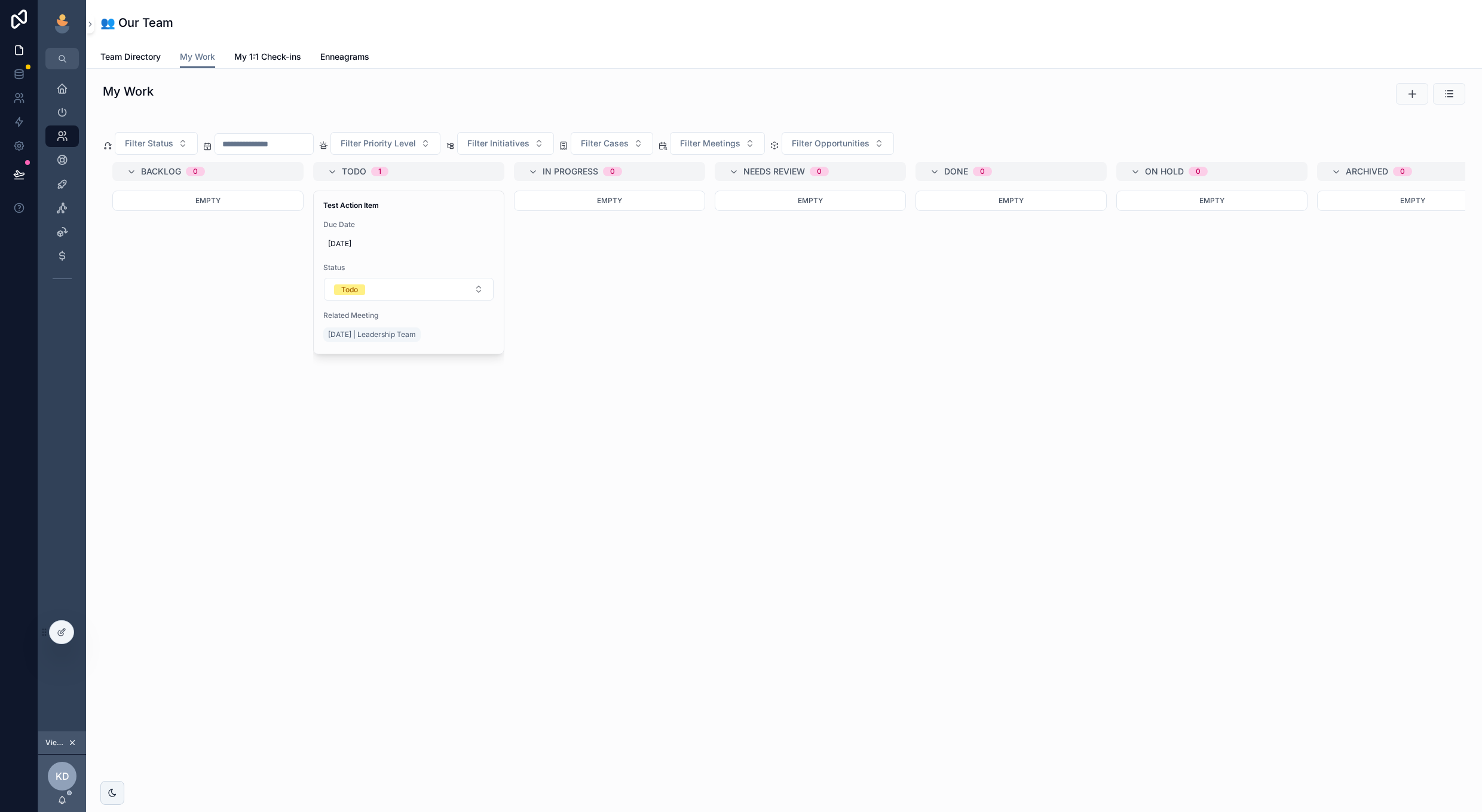
click at [66, 206] on icon "scrollable content" at bounding box center [62, 208] width 12 height 12
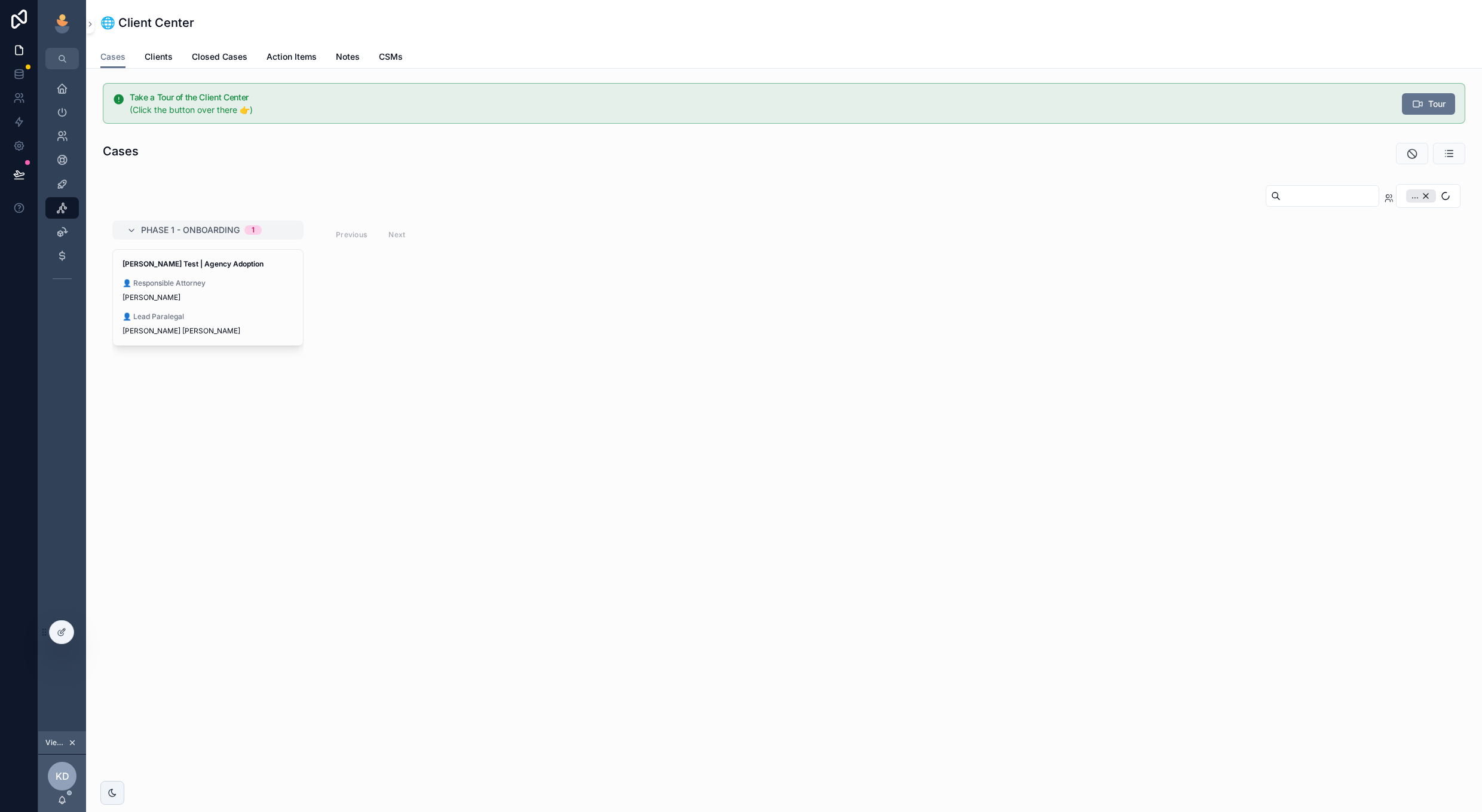
click at [1423, 195] on div "..." at bounding box center [1421, 196] width 30 height 13
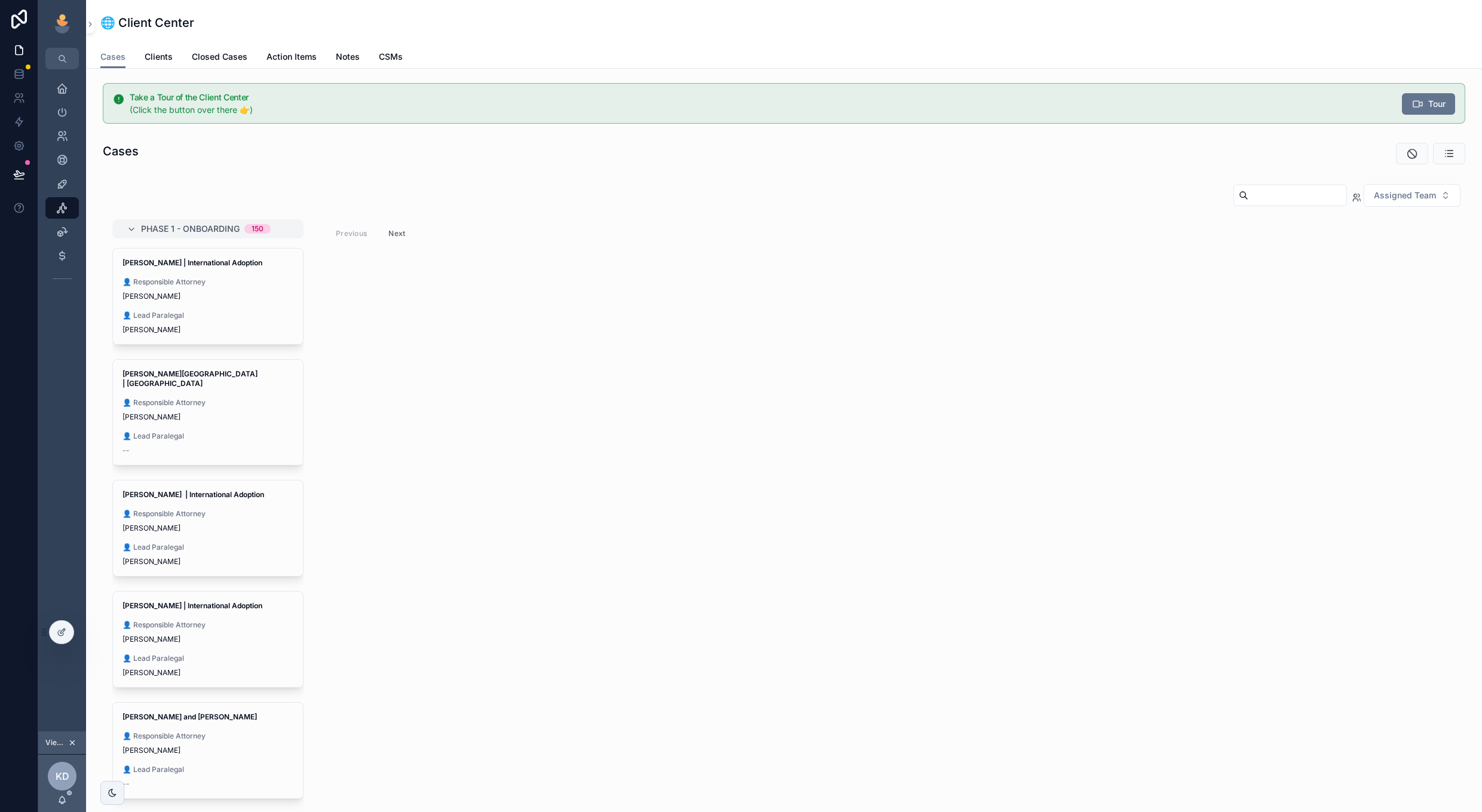
click at [1411, 203] on button "Assigned Team" at bounding box center [1412, 196] width 97 height 23
click at [1099, 221] on div "Phase 1 - Onboarding 150 [PERSON_NAME] | International Adoption 👤 Responsible A…" at bounding box center [784, 524] width 1363 height 609
click at [59, 194] on link "Sales Navigator" at bounding box center [62, 184] width 34 height 22
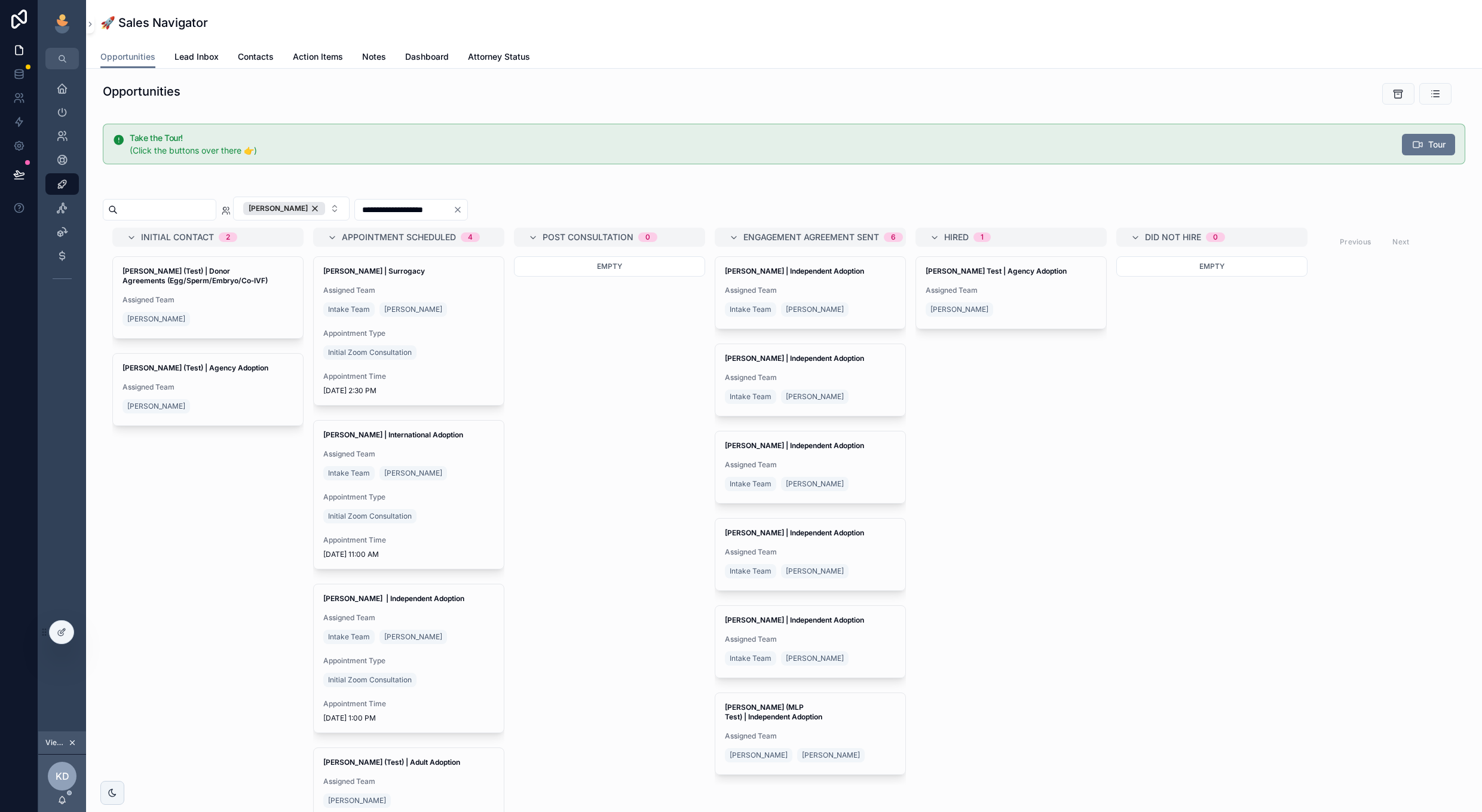
click at [194, 60] on span "Lead Inbox" at bounding box center [197, 57] width 44 height 12
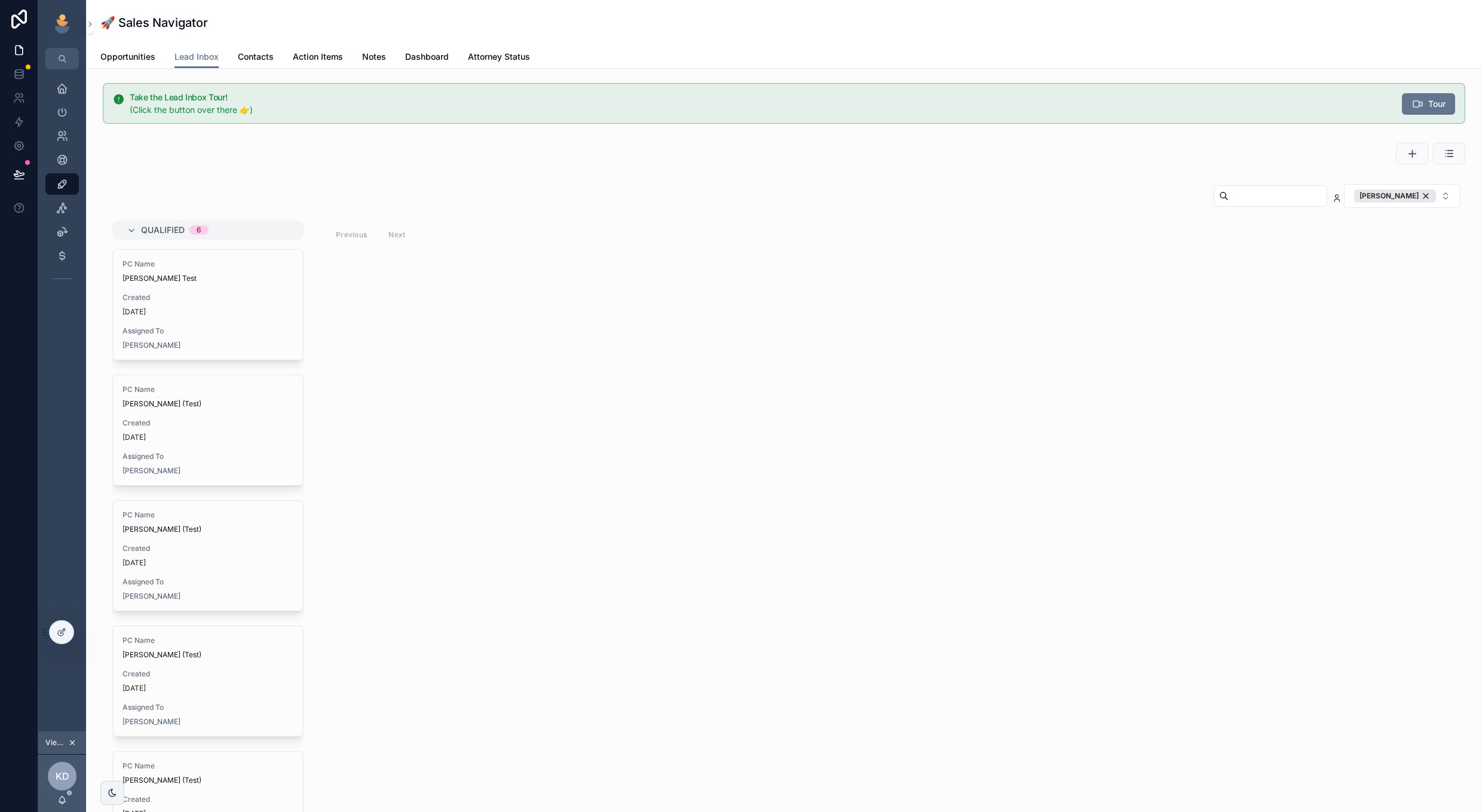
click at [1424, 196] on div "[PERSON_NAME]" at bounding box center [1395, 196] width 82 height 13
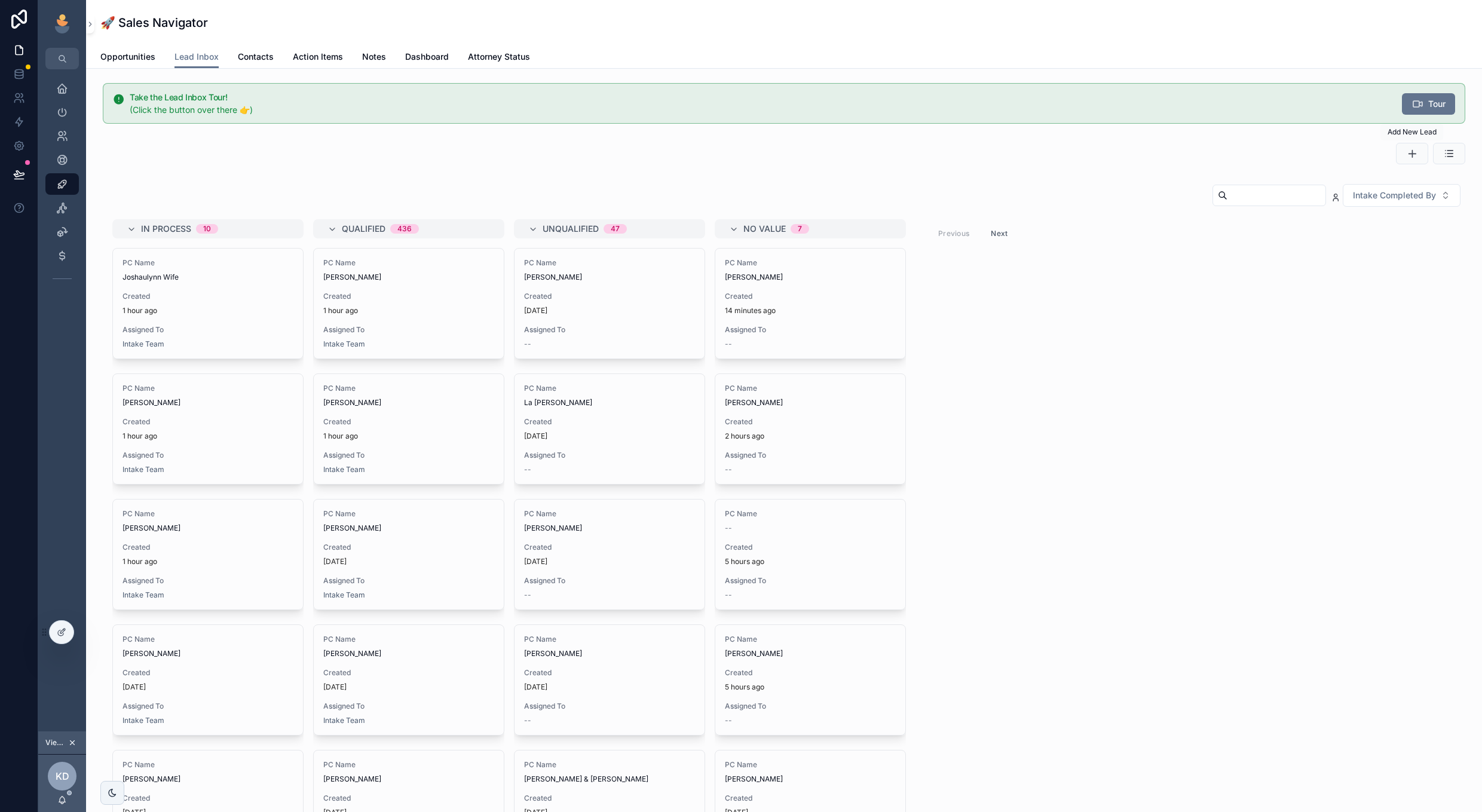
click at [1407, 145] on button "scrollable content" at bounding box center [1412, 154] width 32 height 22
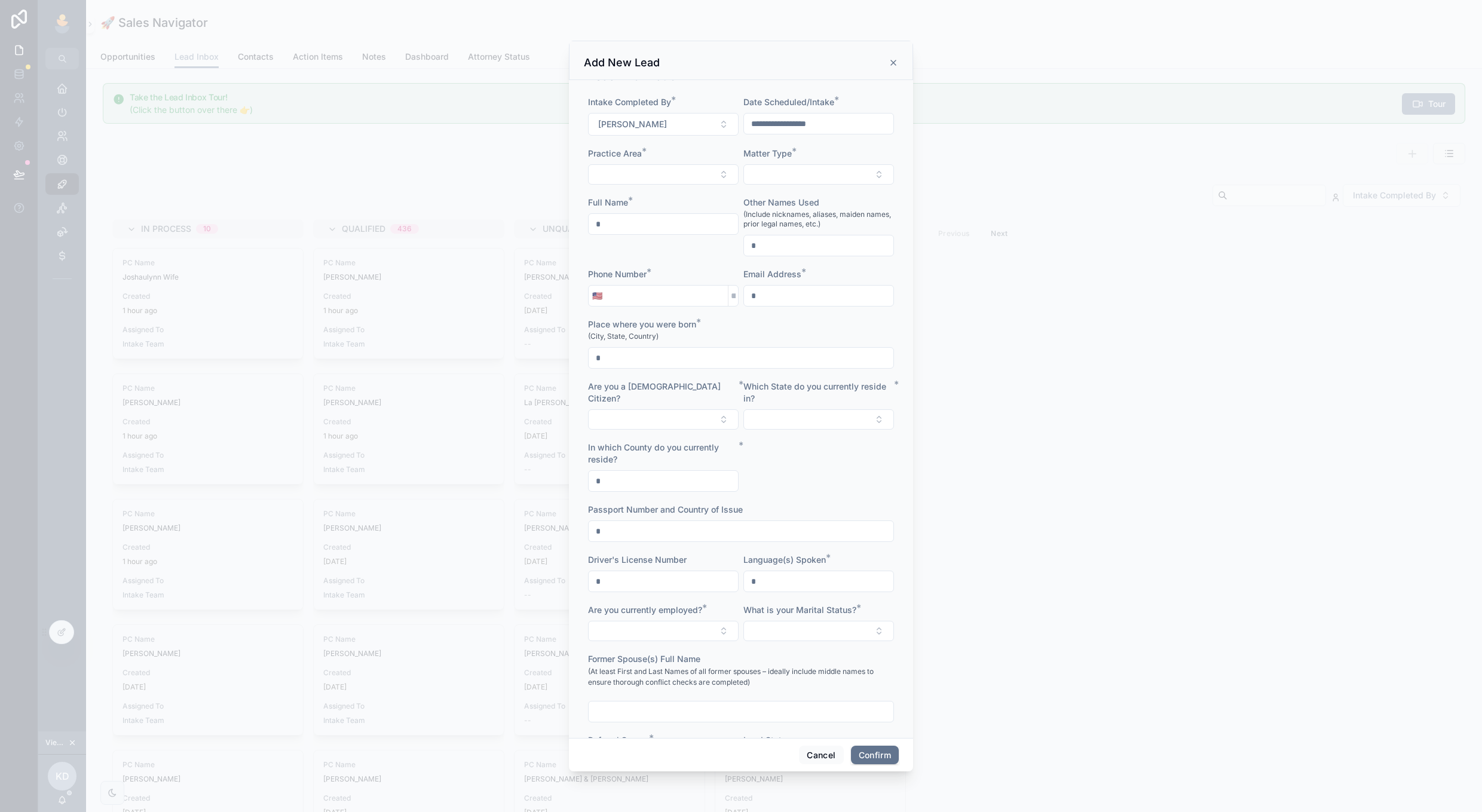
scroll to position [13, 0]
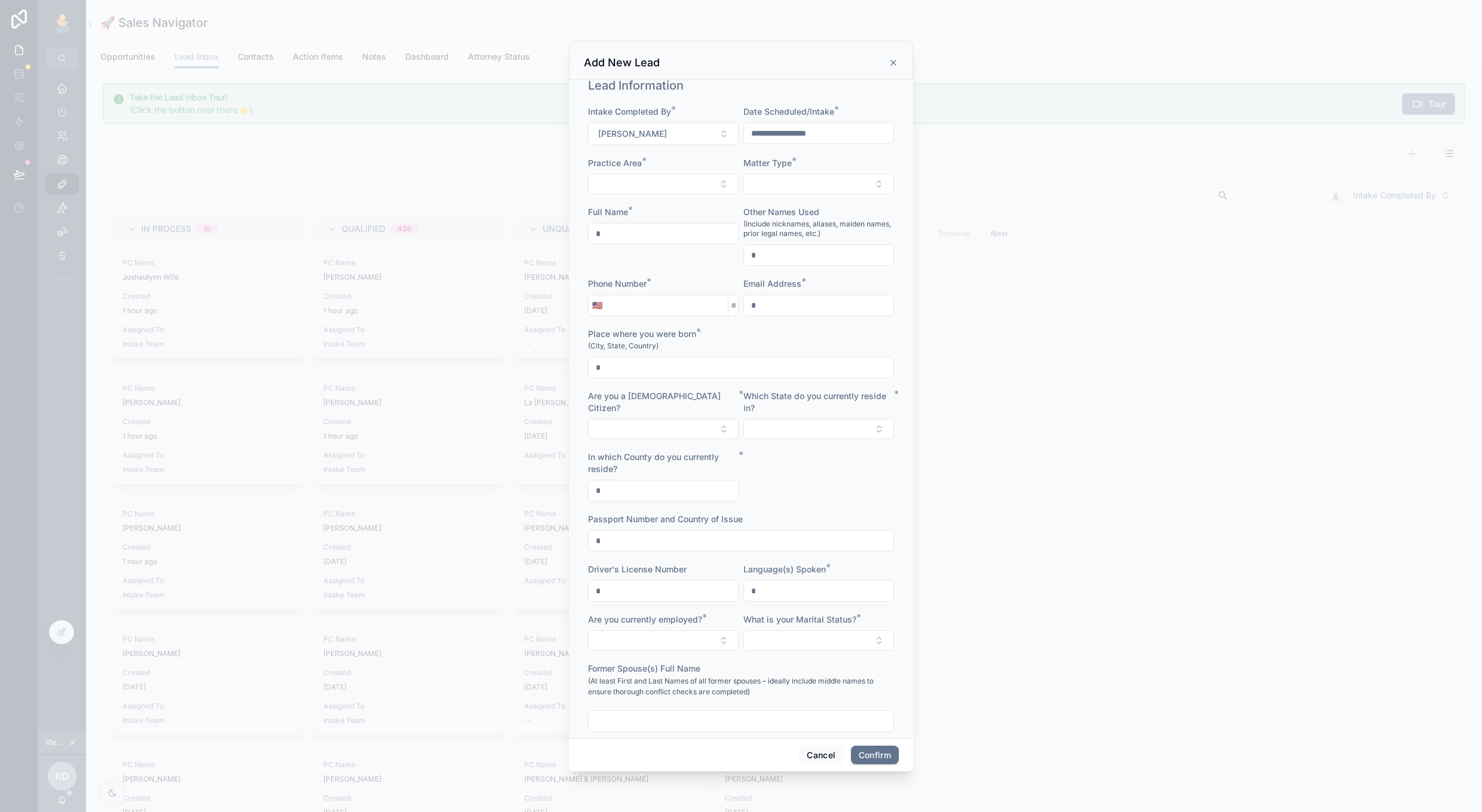
click at [888, 61] on icon at bounding box center [893, 63] width 10 height 10
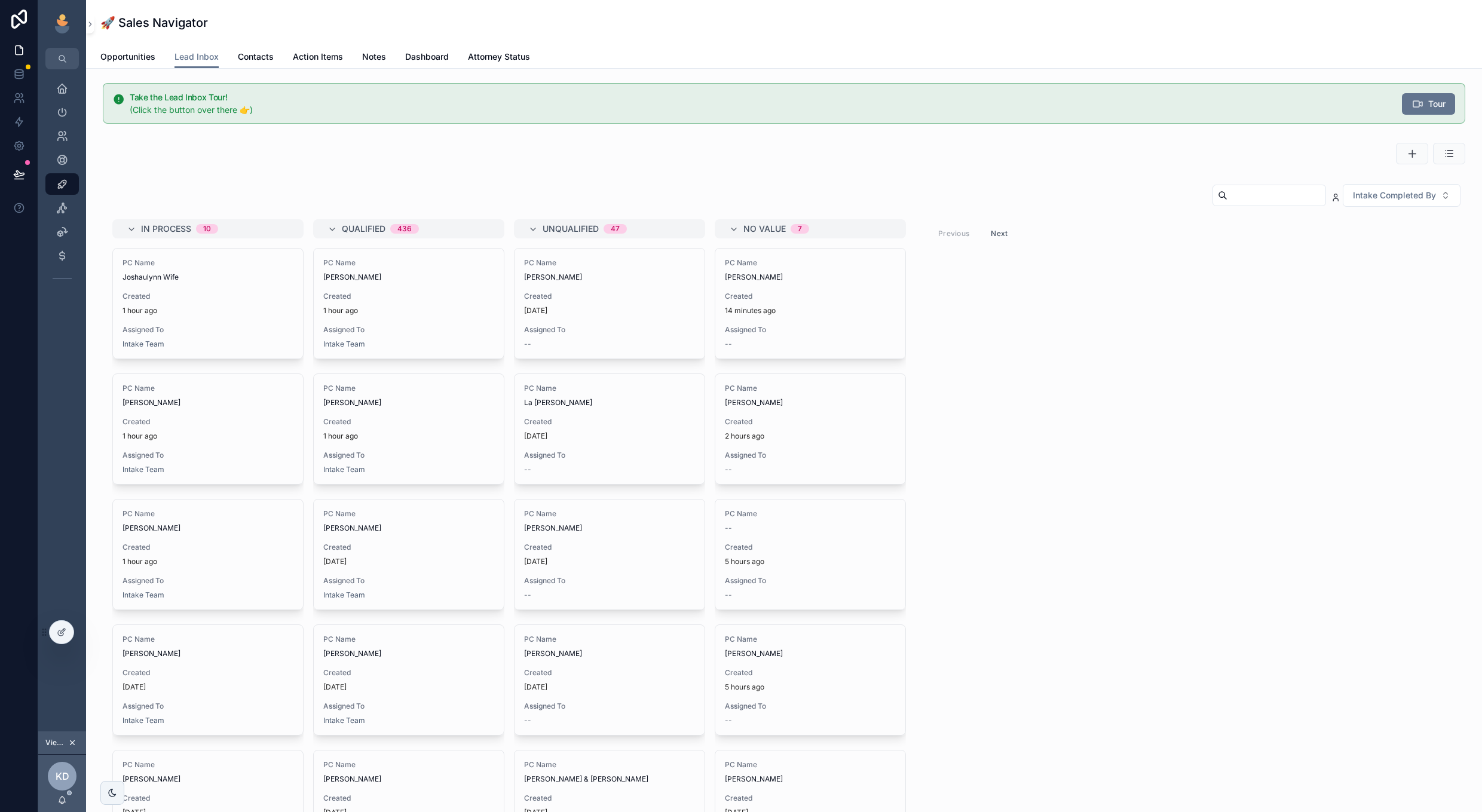
scroll to position [0, 0]
click at [137, 59] on span "Opportunities" at bounding box center [128, 57] width 55 height 12
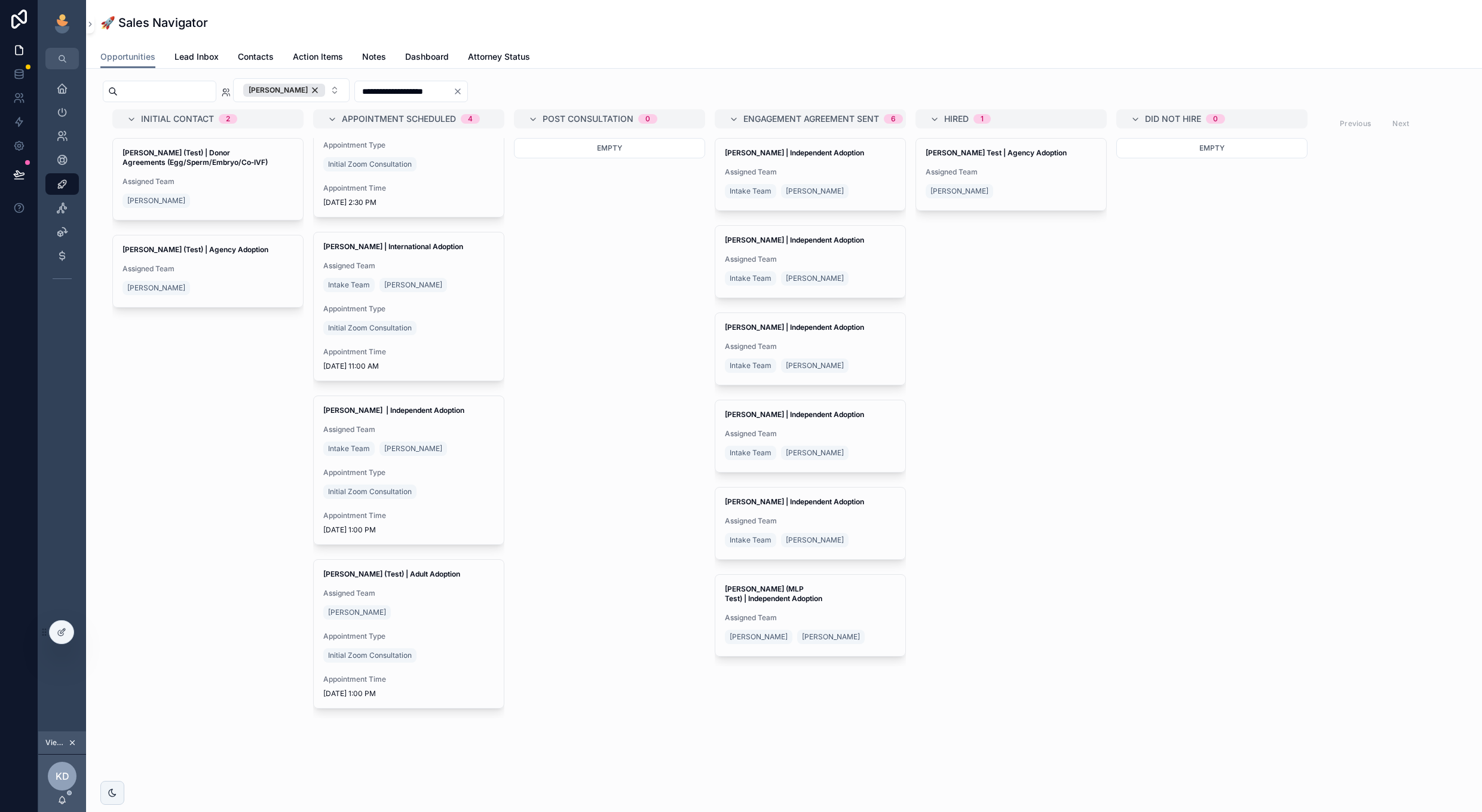
scroll to position [124, 0]
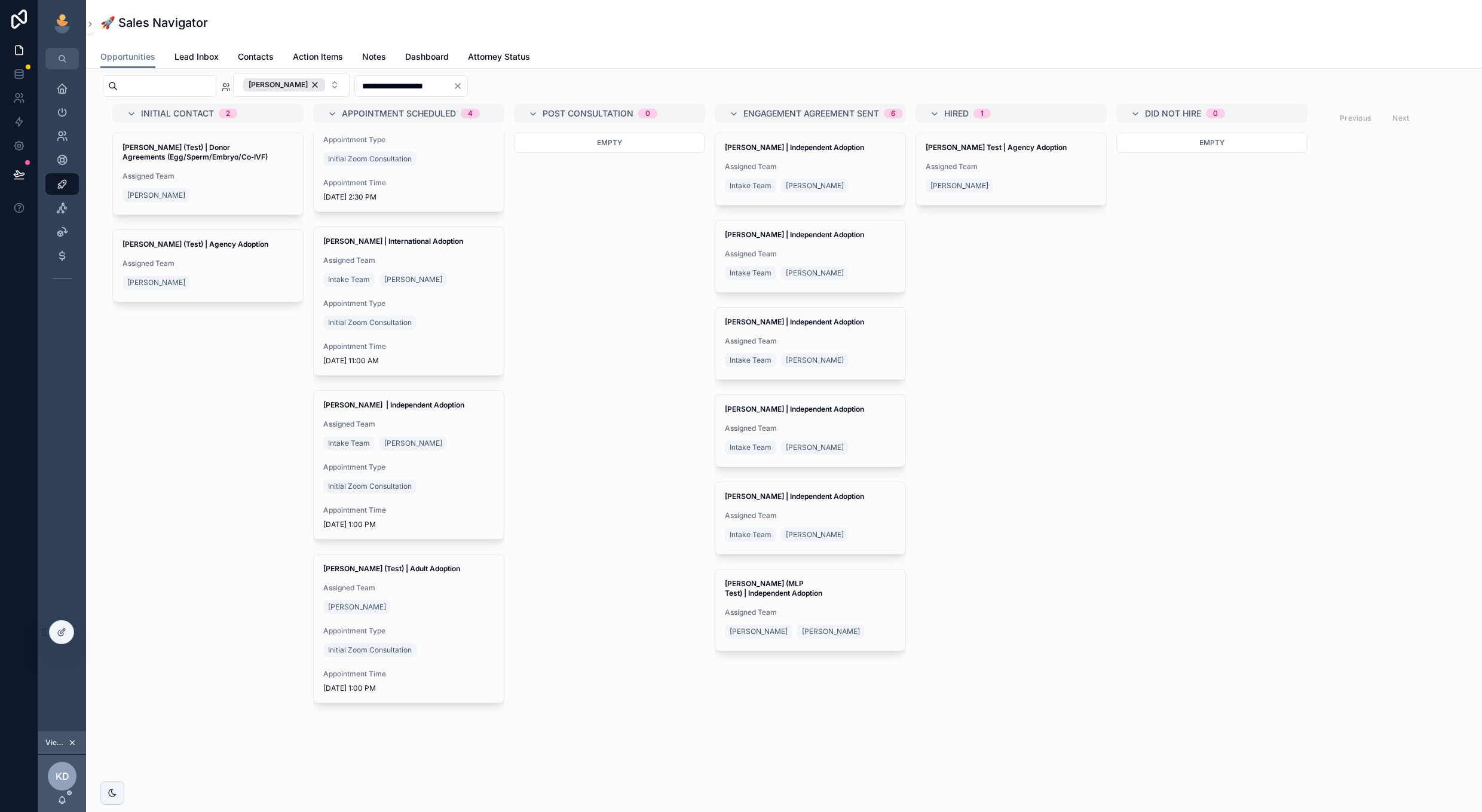
click at [452, 495] on div "Initial Zoom Consultation" at bounding box center [408, 486] width 171 height 19
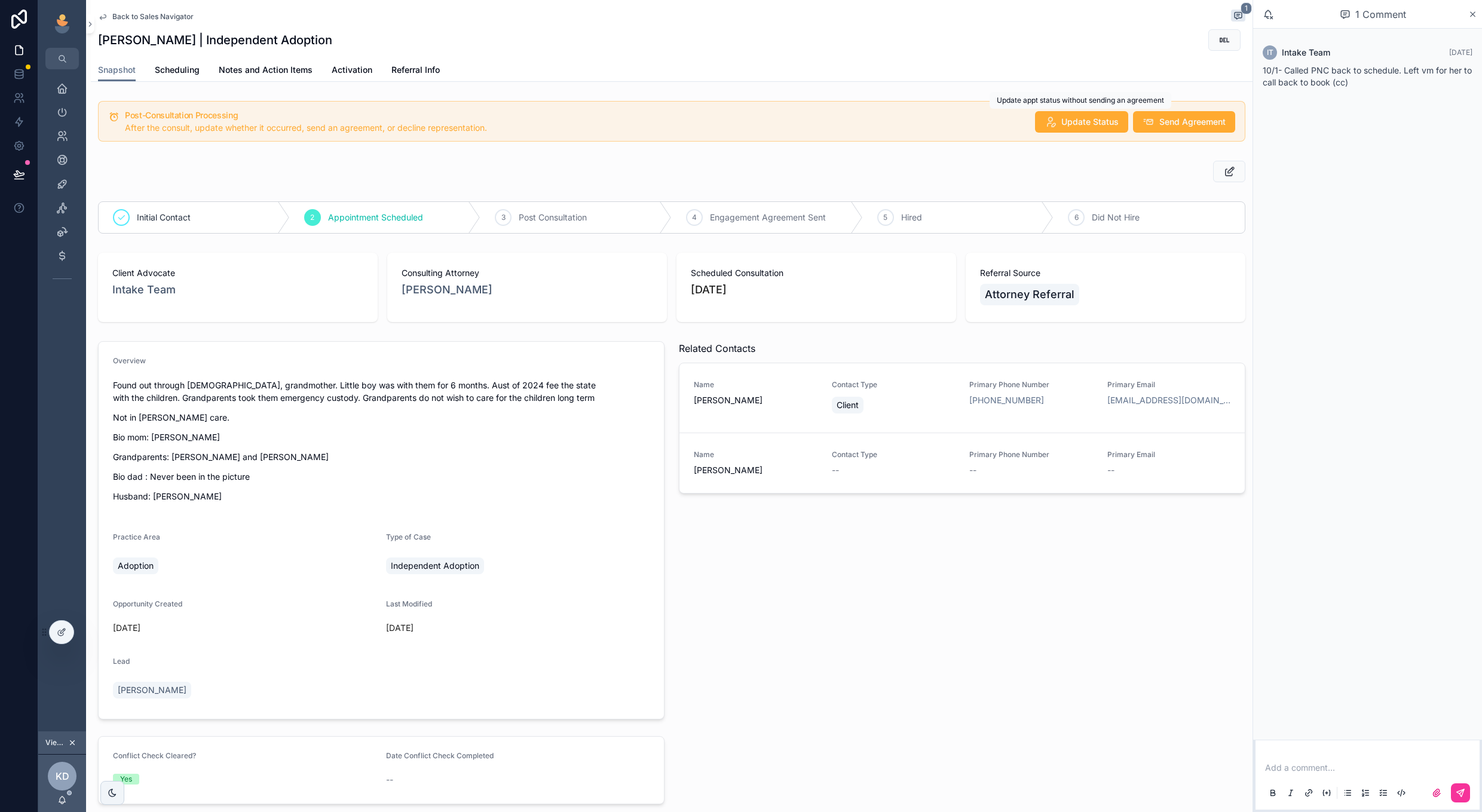
click at [1059, 126] on button "Update Status" at bounding box center [1081, 122] width 93 height 22
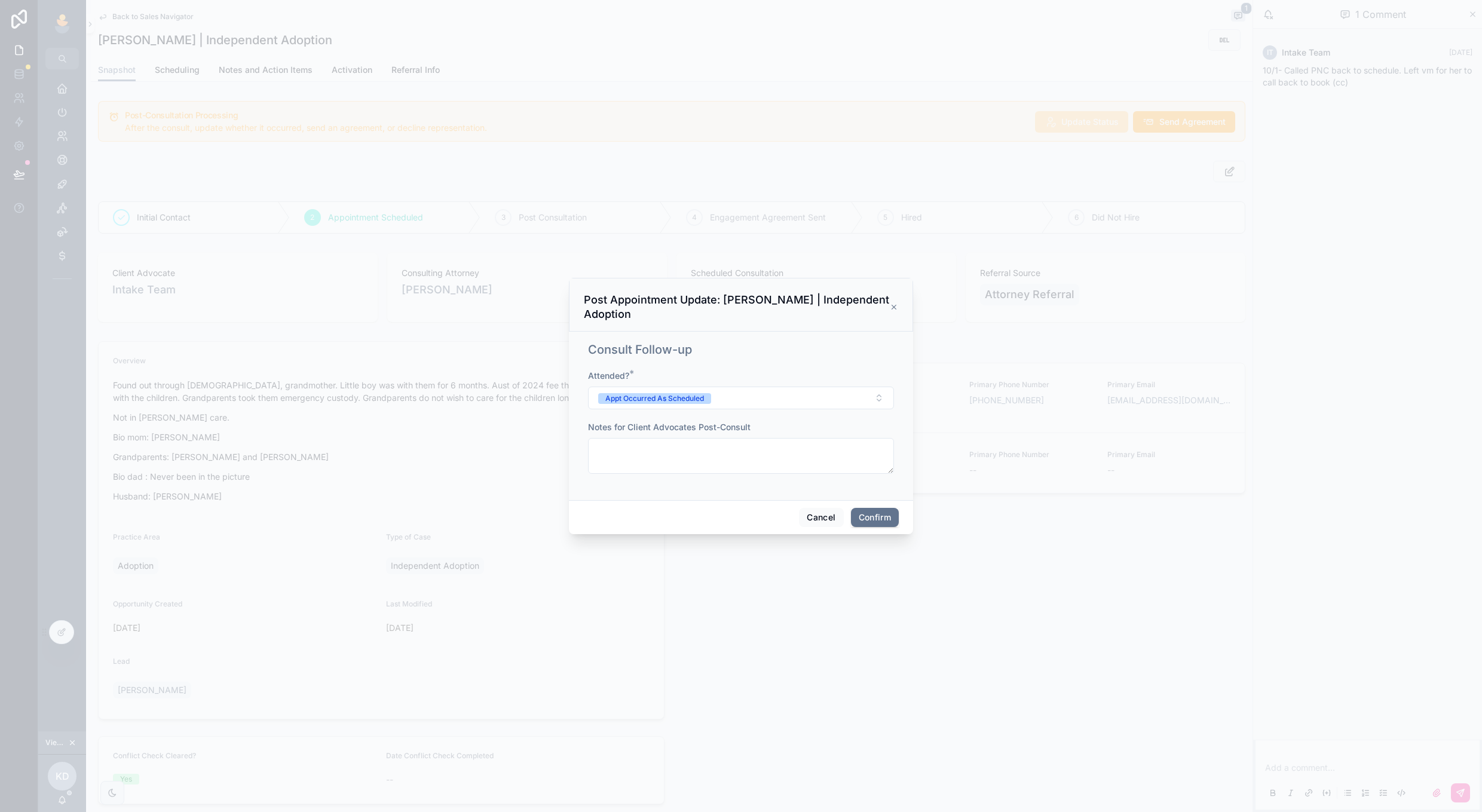
click at [811, 518] on button "Cancel" at bounding box center [821, 518] width 44 height 19
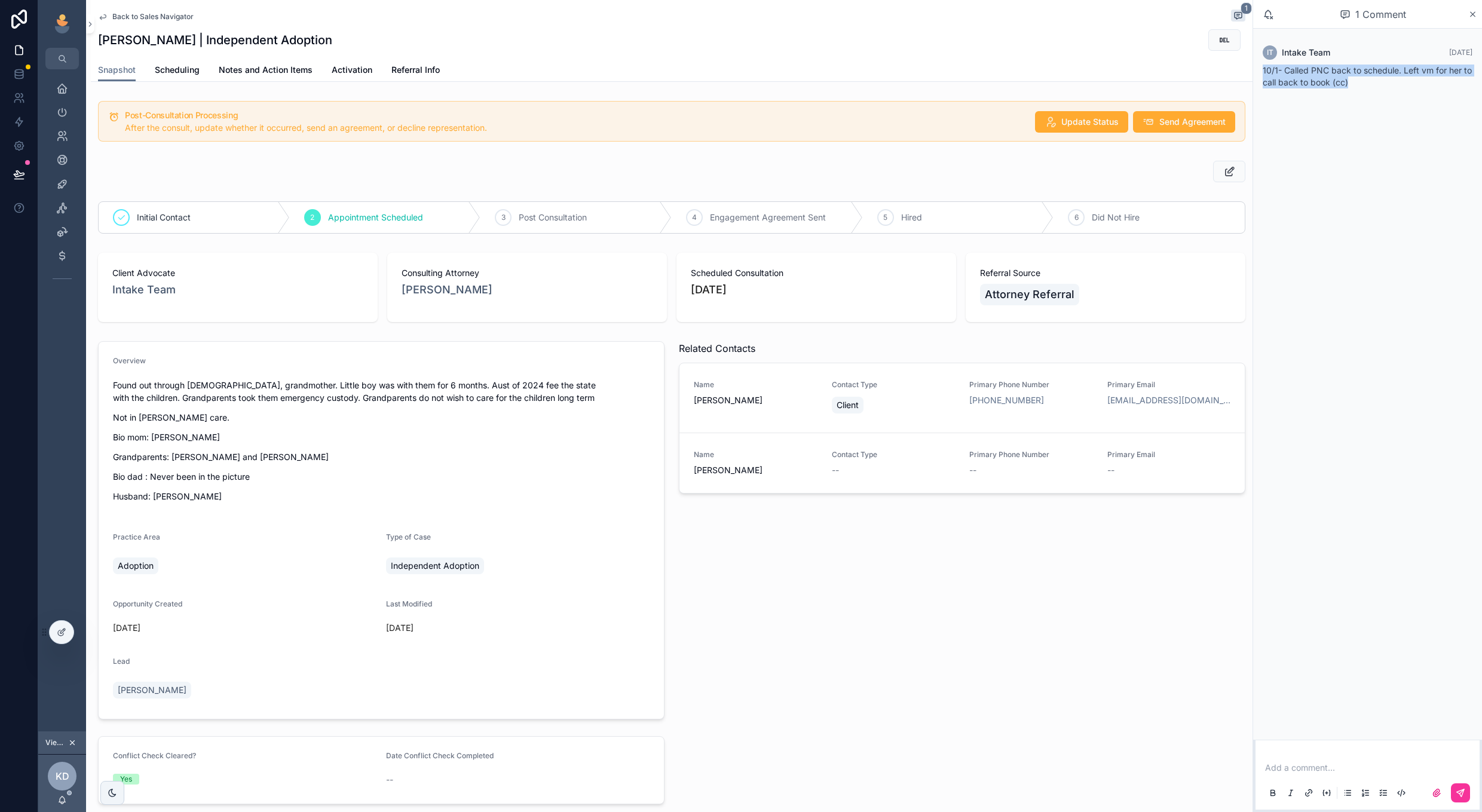
drag, startPoint x: 1263, startPoint y: 69, endPoint x: 1390, endPoint y: 83, distance: 127.8
click at [1390, 85] on div "10/1- Called PNC back to schedule. Left vm for her to call back to book (cc)" at bounding box center [1367, 77] width 210 height 24
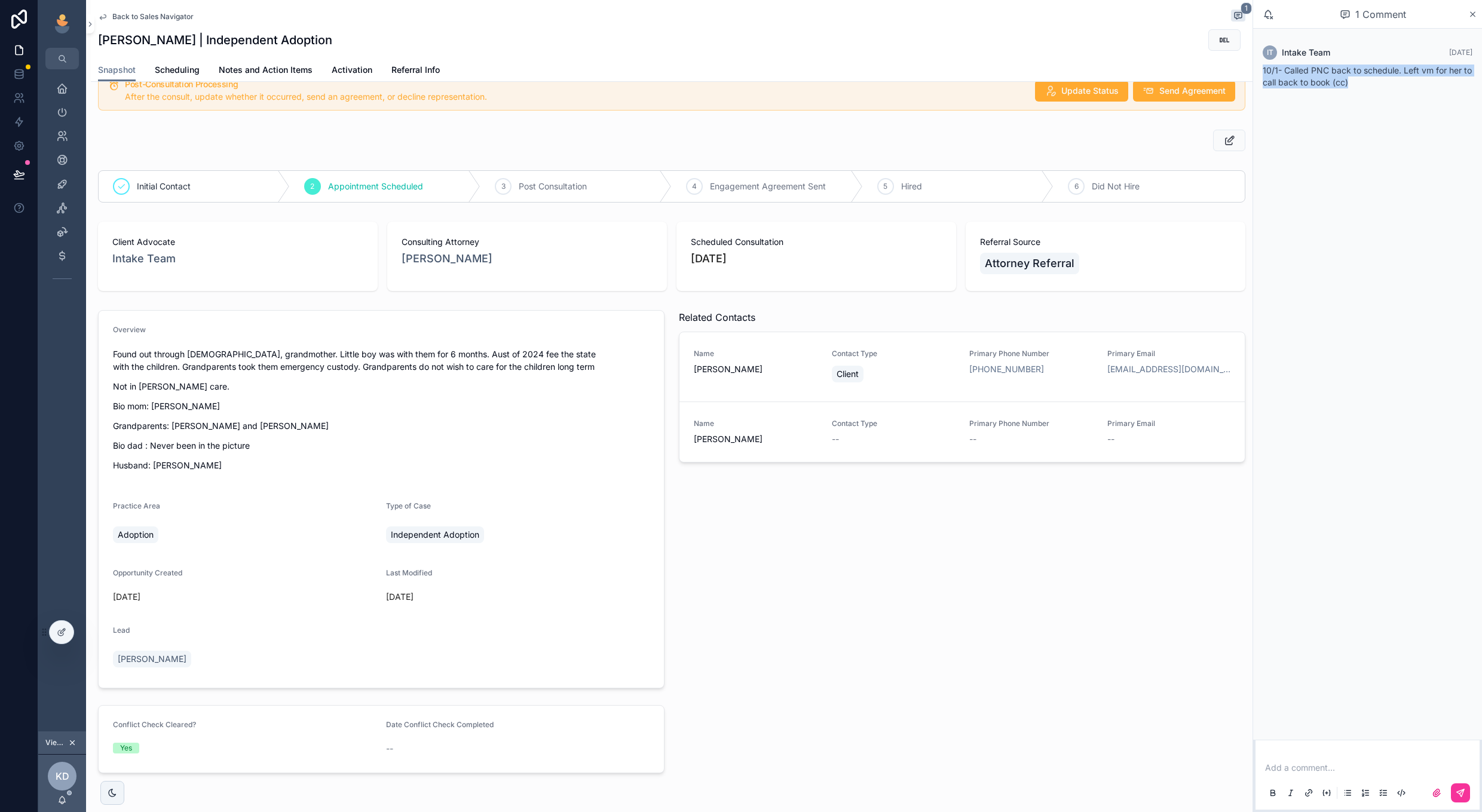
scroll to position [25, 0]
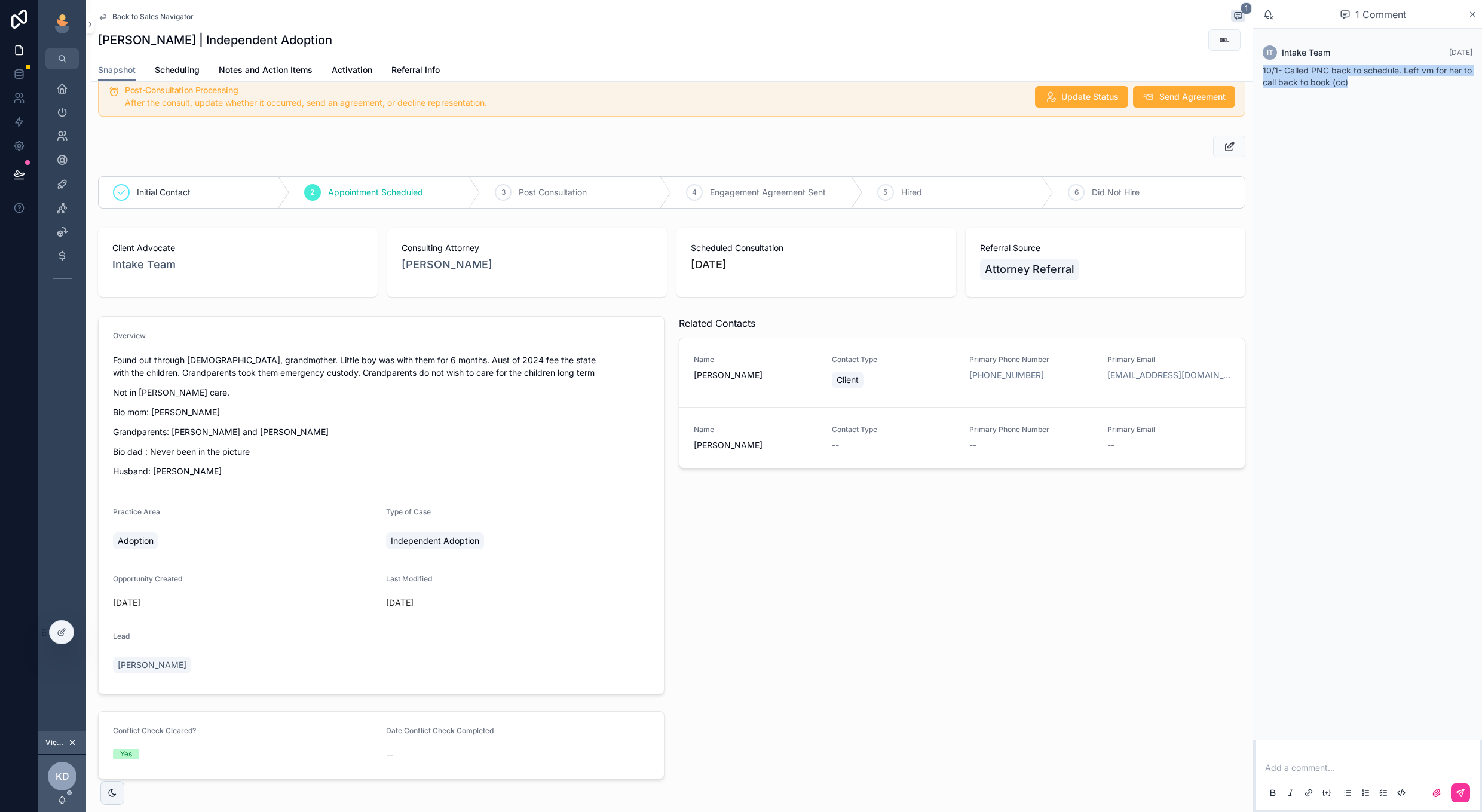
click at [1354, 83] on div "10/1- Called PNC back to schedule. Left vm for her to call back to book (cc)" at bounding box center [1367, 77] width 210 height 24
click at [167, 71] on span "Scheduling" at bounding box center [177, 70] width 45 height 12
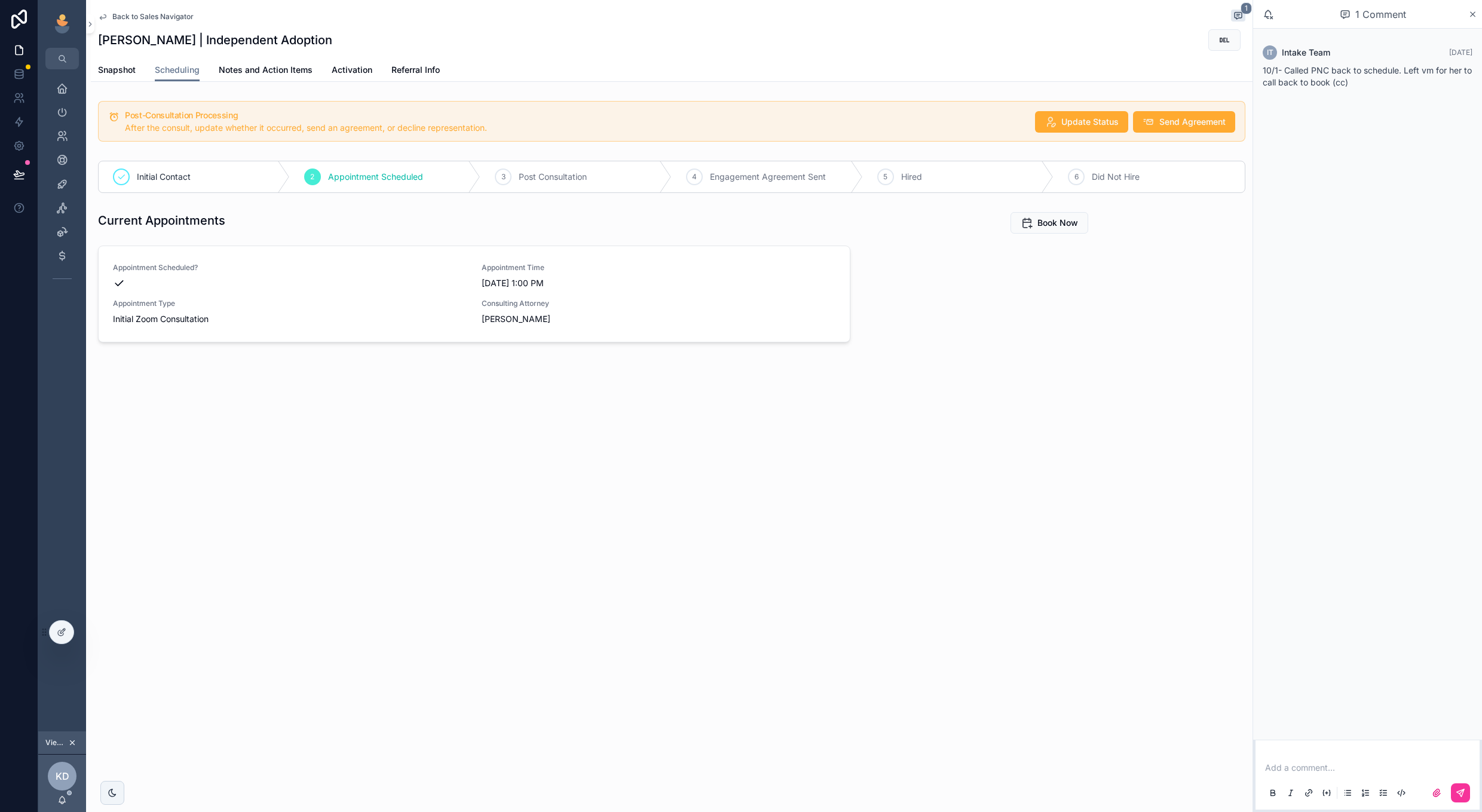
click at [352, 67] on span "Activation" at bounding box center [352, 70] width 41 height 12
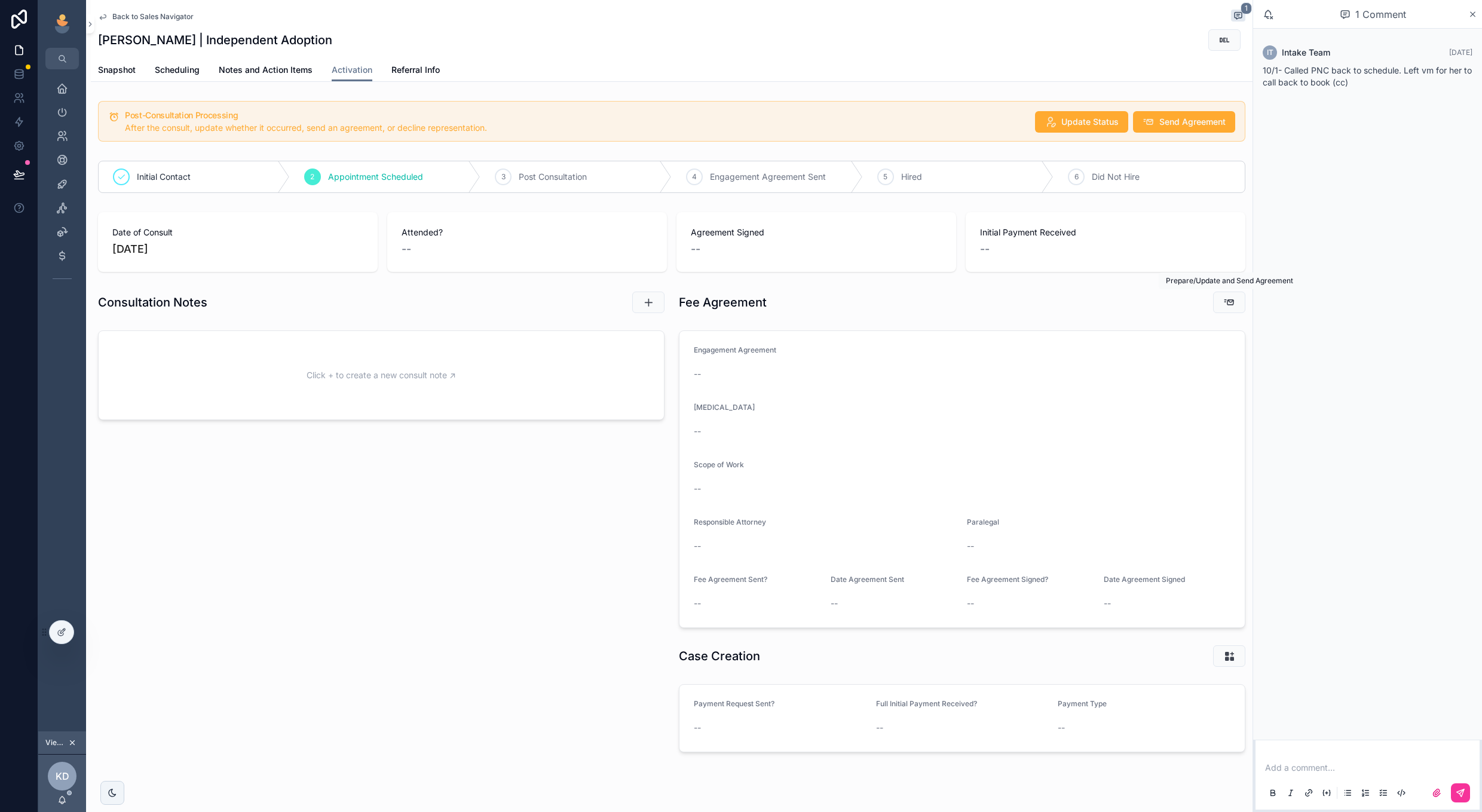
click at [1230, 292] on button "scrollable content" at bounding box center [1229, 302] width 32 height 22
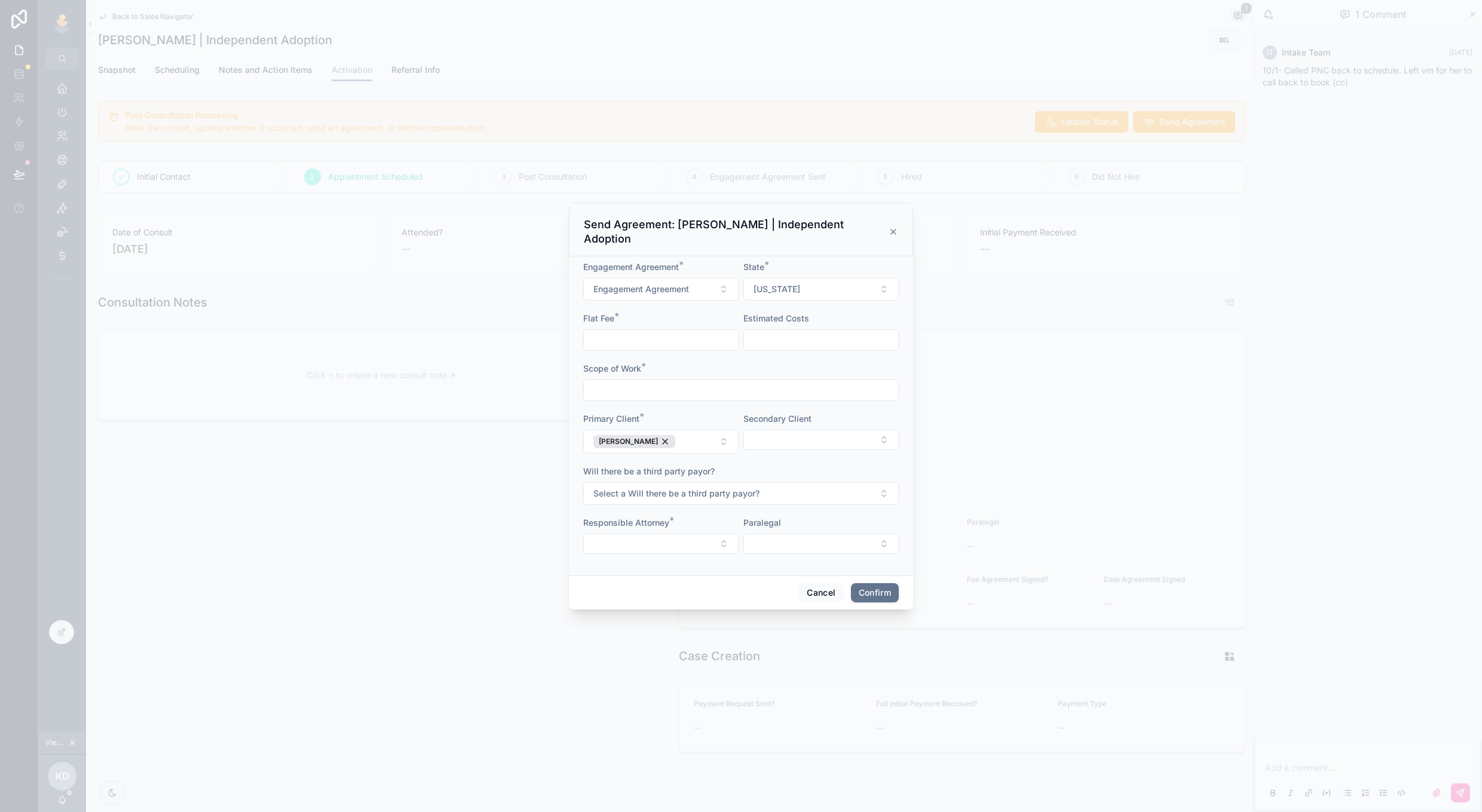
click at [692, 287] on button "Engagement Agreement" at bounding box center [660, 289] width 155 height 23
click at [698, 265] on div "Engagement Agreement *" at bounding box center [660, 267] width 155 height 12
click at [705, 287] on button "Engagement Agreement" at bounding box center [660, 289] width 155 height 23
click at [708, 261] on div "Engagement Agreement *" at bounding box center [660, 267] width 155 height 12
click at [819, 584] on button "Cancel" at bounding box center [821, 593] width 44 height 19
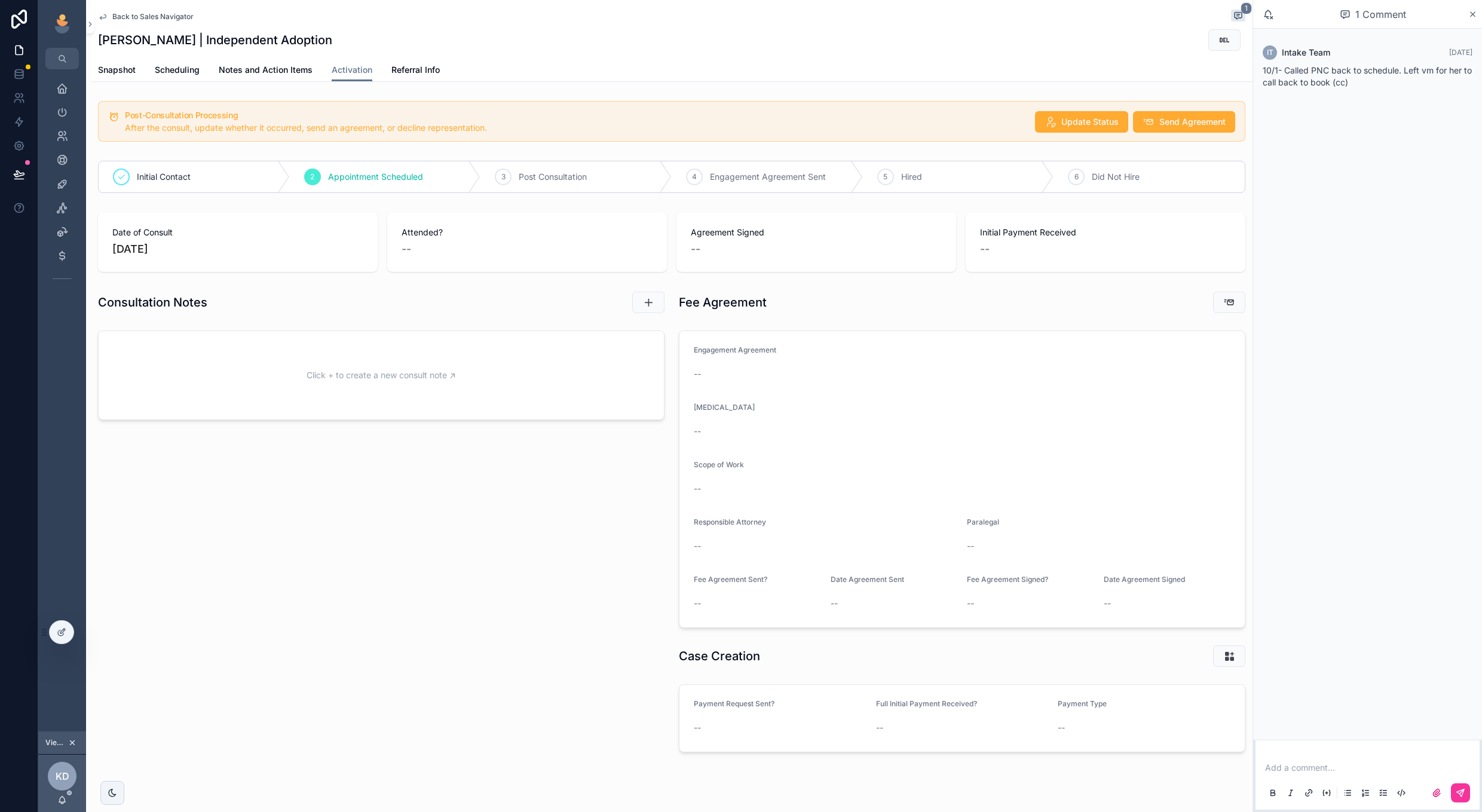
click at [1162, 125] on span "Send Agreement" at bounding box center [1192, 122] width 67 height 12
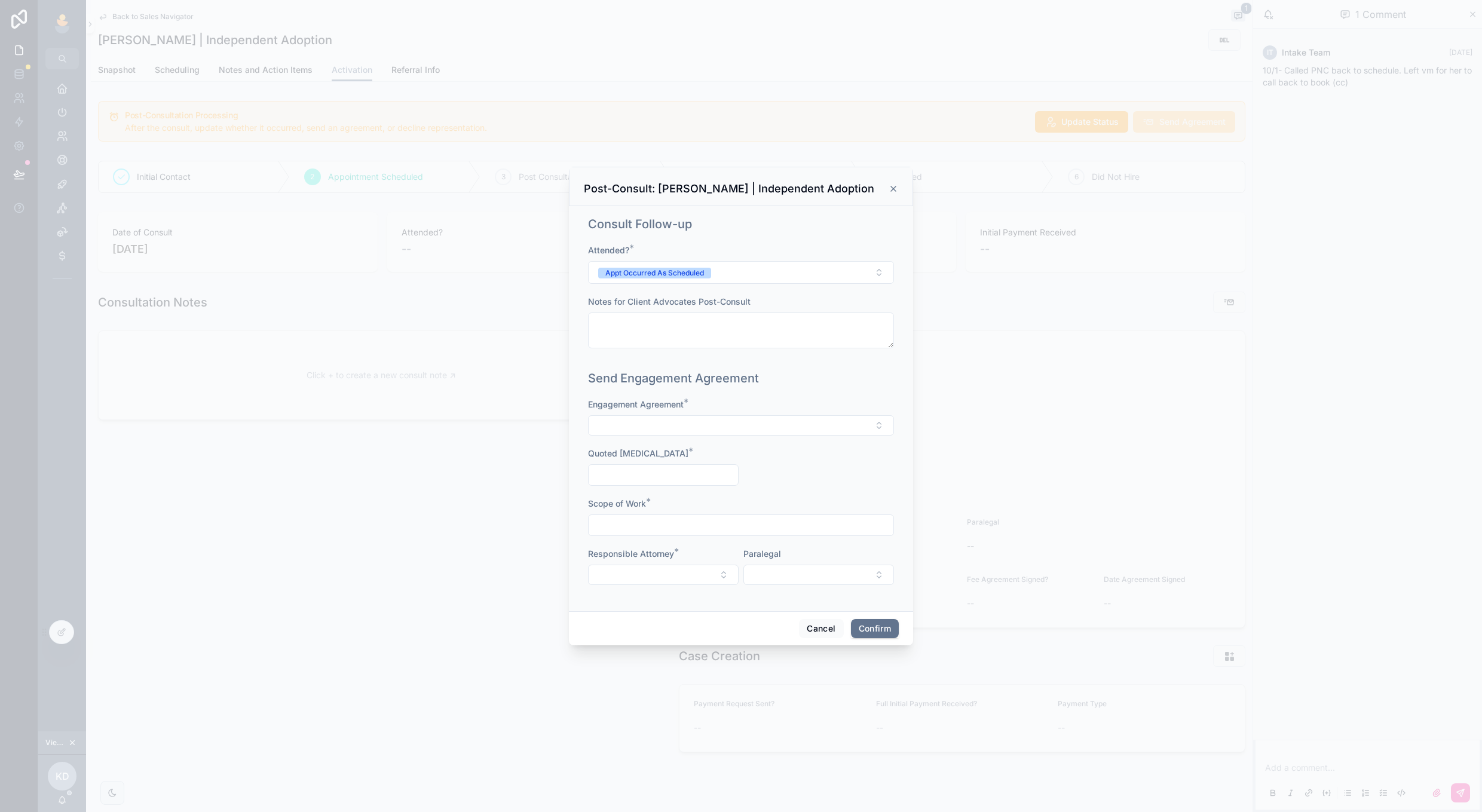
click at [813, 631] on button "Cancel" at bounding box center [821, 628] width 44 height 19
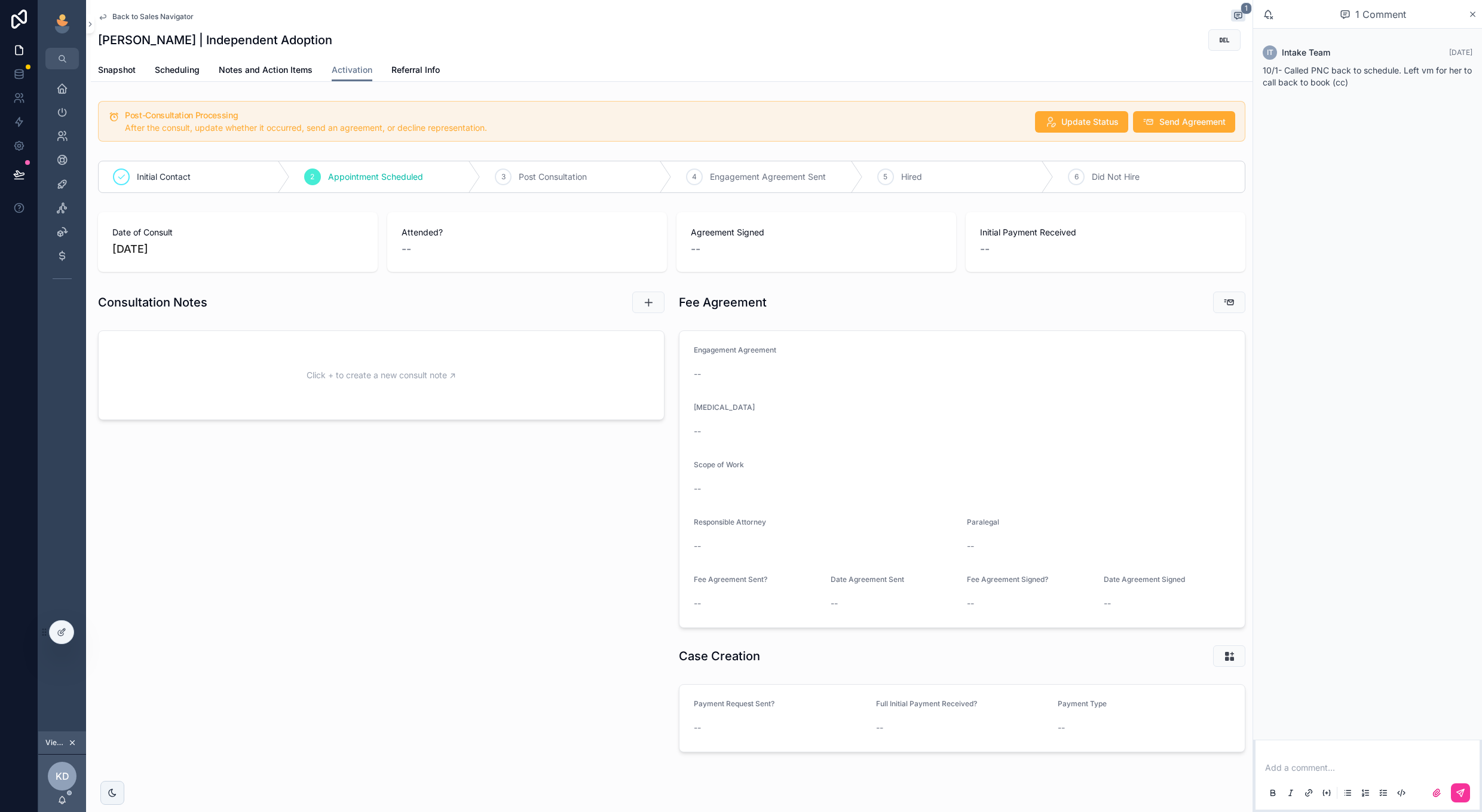
click at [136, 16] on span "Back to Sales Navigator" at bounding box center [152, 17] width 81 height 10
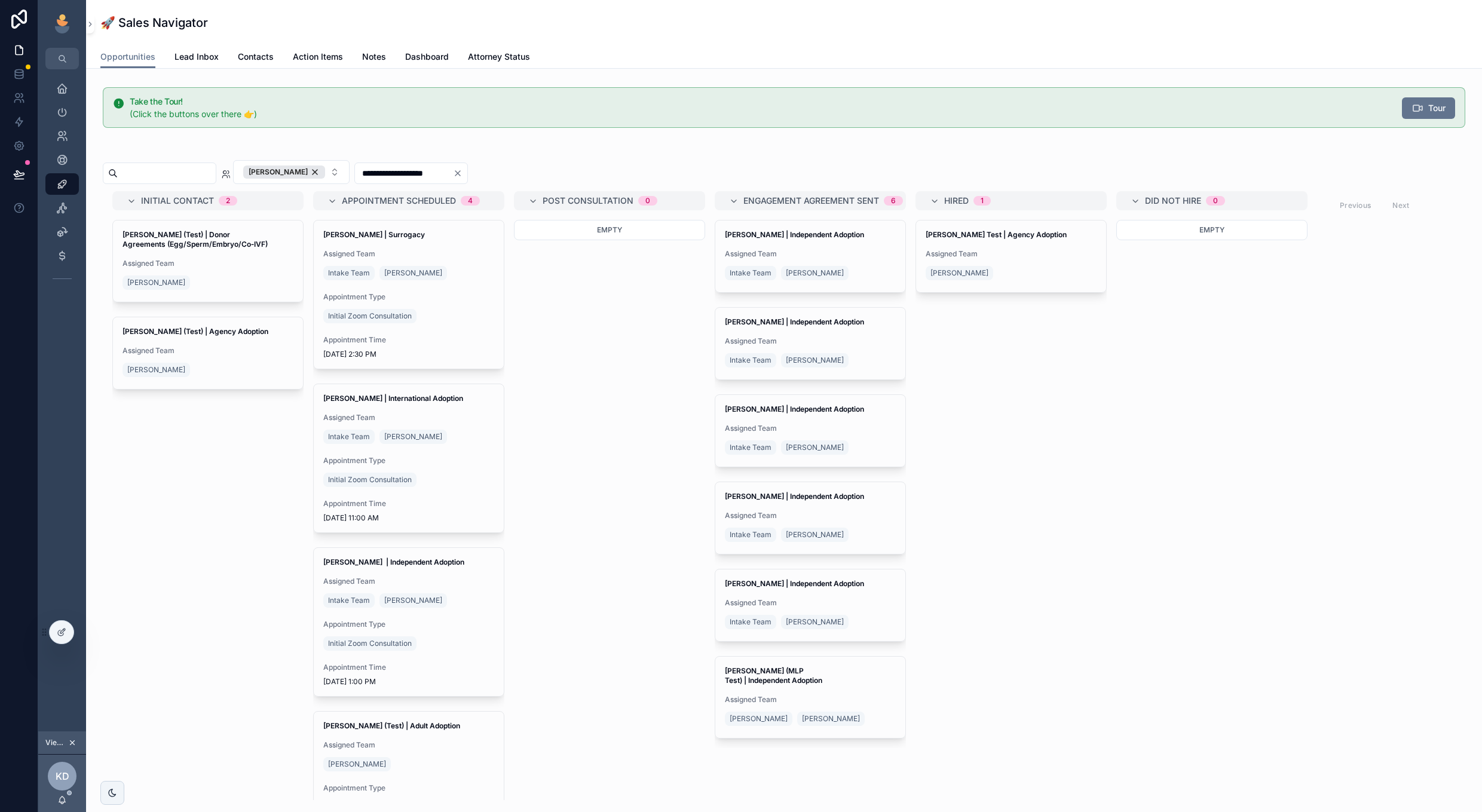
scroll to position [44, 0]
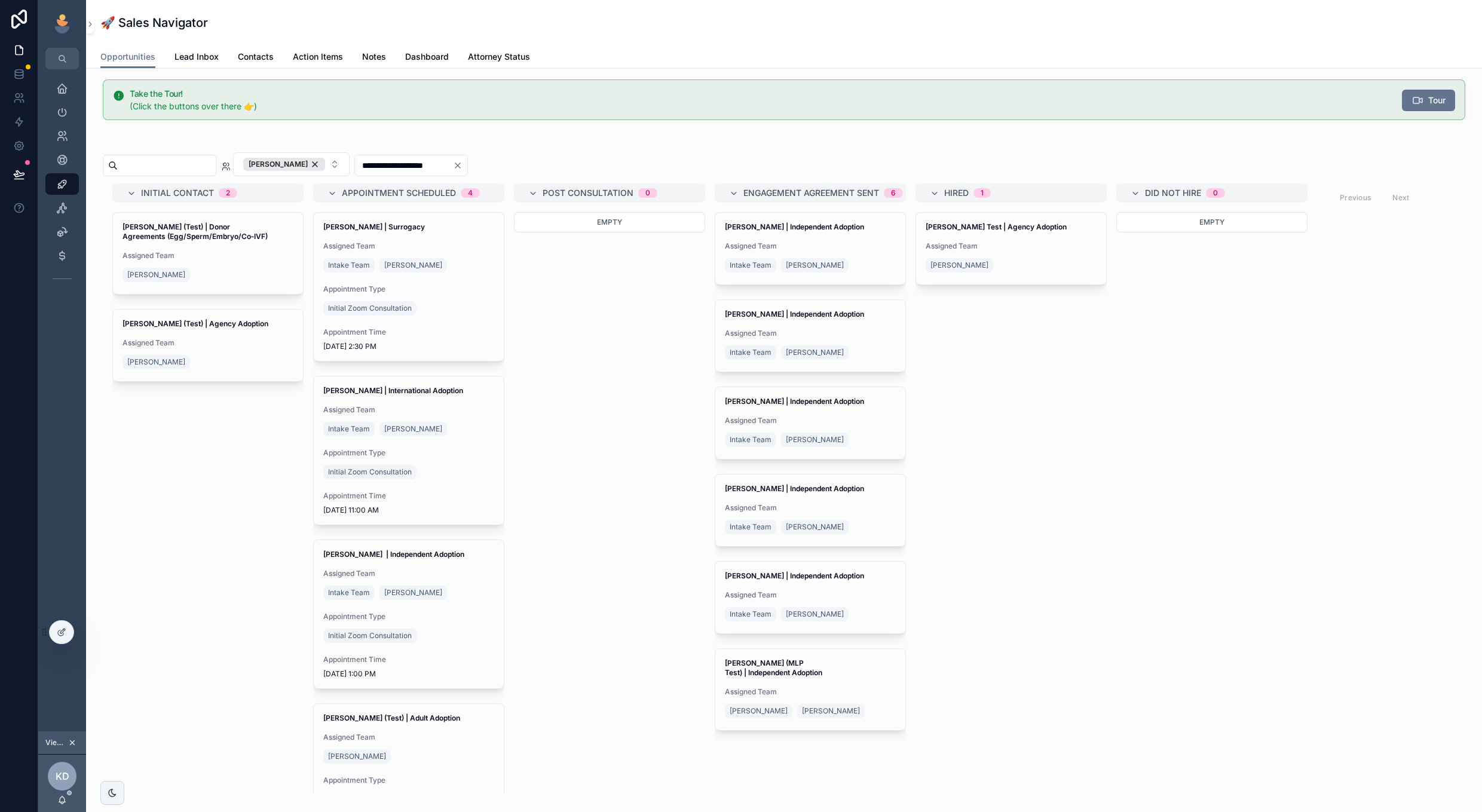
click at [325, 163] on div "[PERSON_NAME]" at bounding box center [284, 164] width 82 height 13
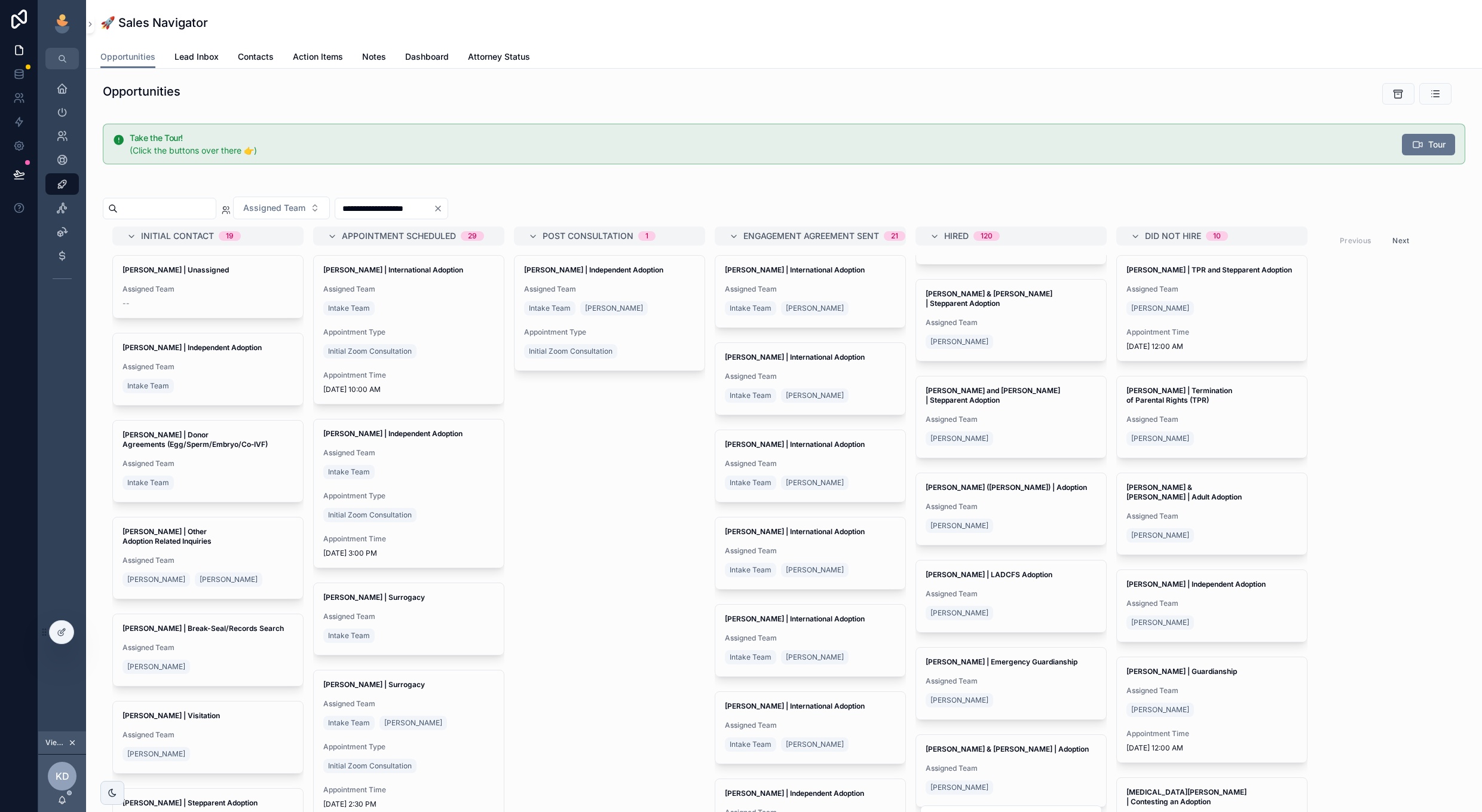
click at [494, 58] on span "Attorney Status" at bounding box center [499, 57] width 62 height 12
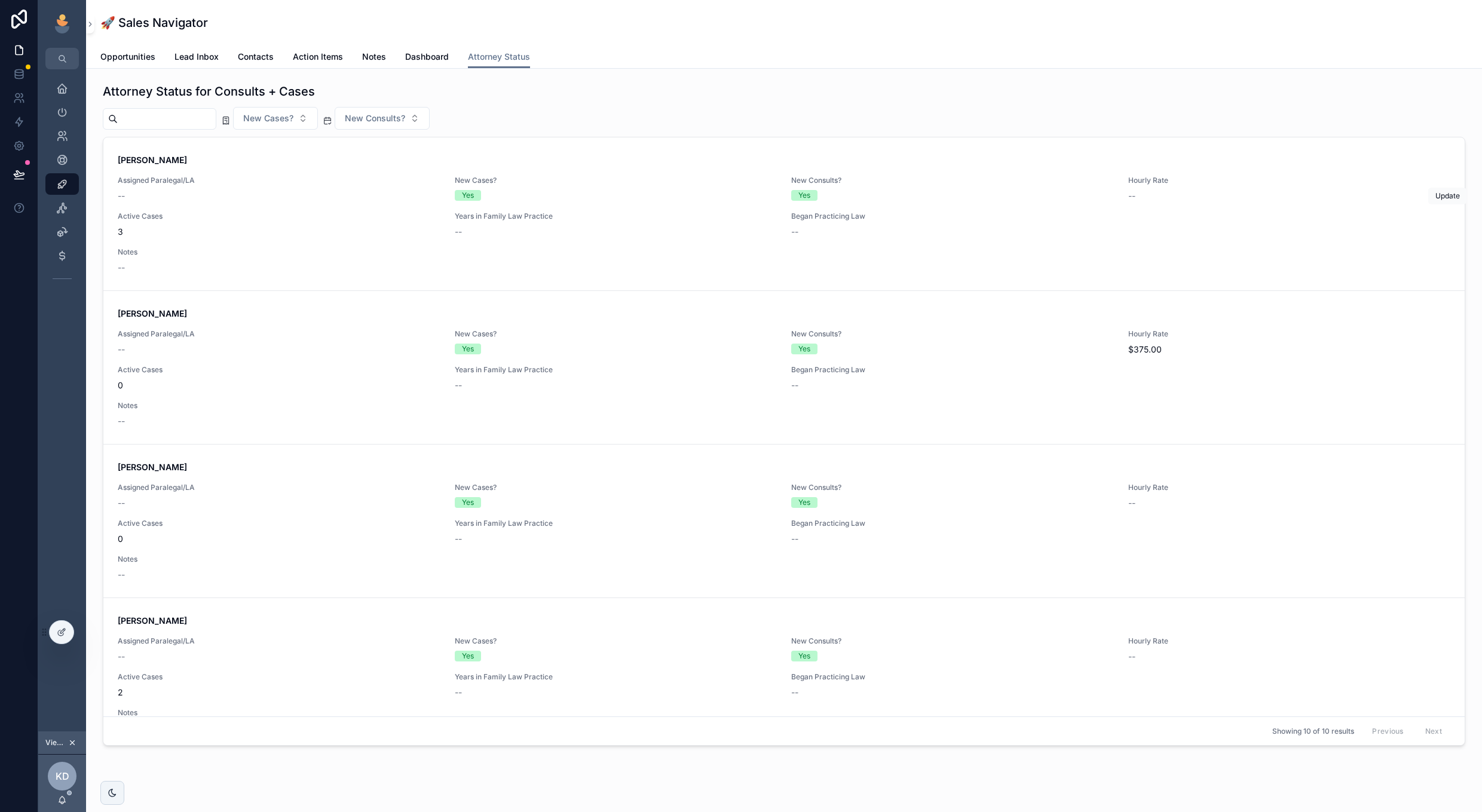
click at [0, 0] on icon "scrollable content" at bounding box center [0, 0] width 0 height 0
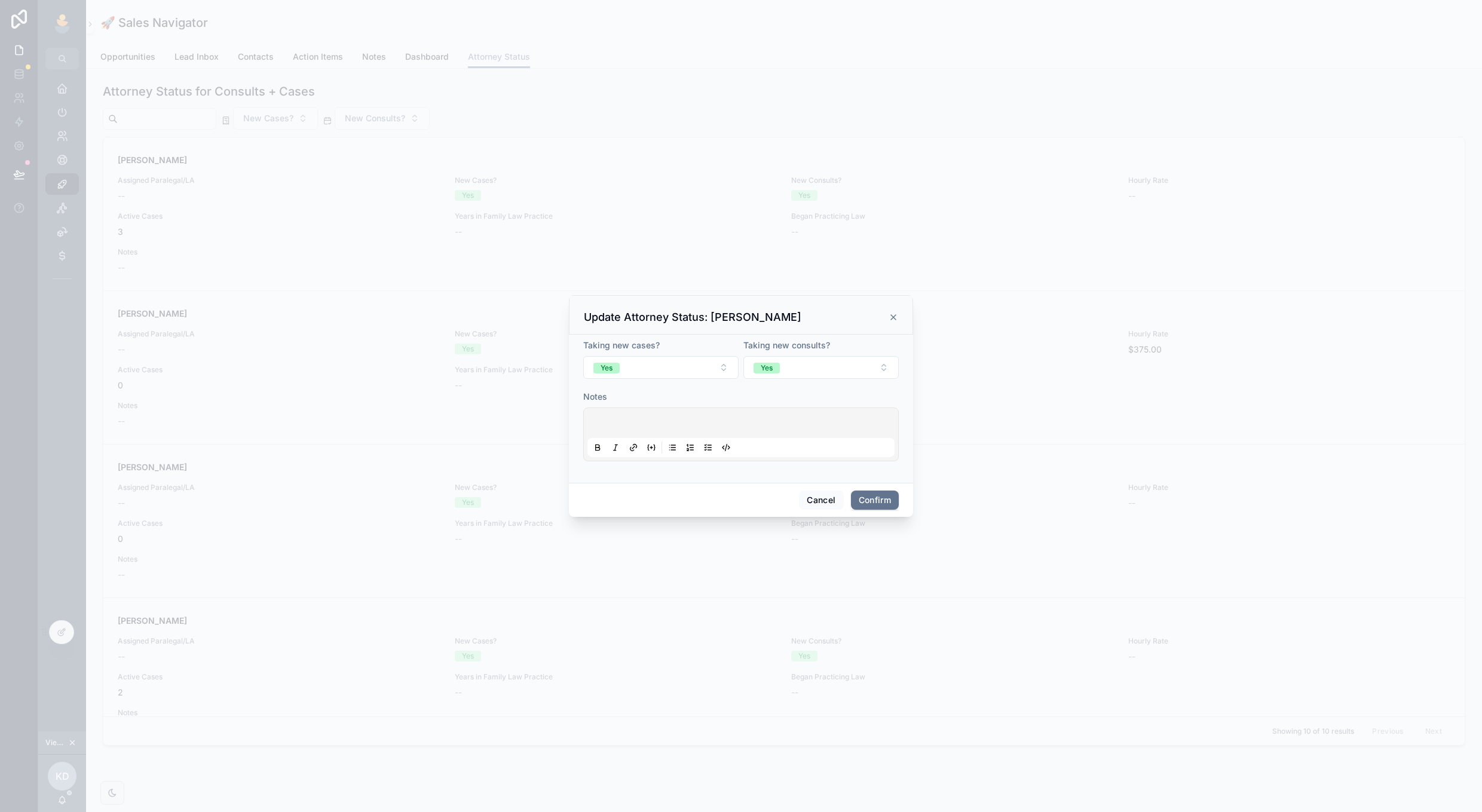
click at [694, 377] on button "Yes" at bounding box center [660, 368] width 155 height 23
click at [693, 339] on div "Taking new cases?" at bounding box center [660, 345] width 155 height 12
click at [805, 364] on button "Yes" at bounding box center [820, 368] width 155 height 23
click at [769, 453] on div "No" at bounding box center [820, 452] width 166 height 18
click at [735, 428] on p at bounding box center [743, 425] width 307 height 12
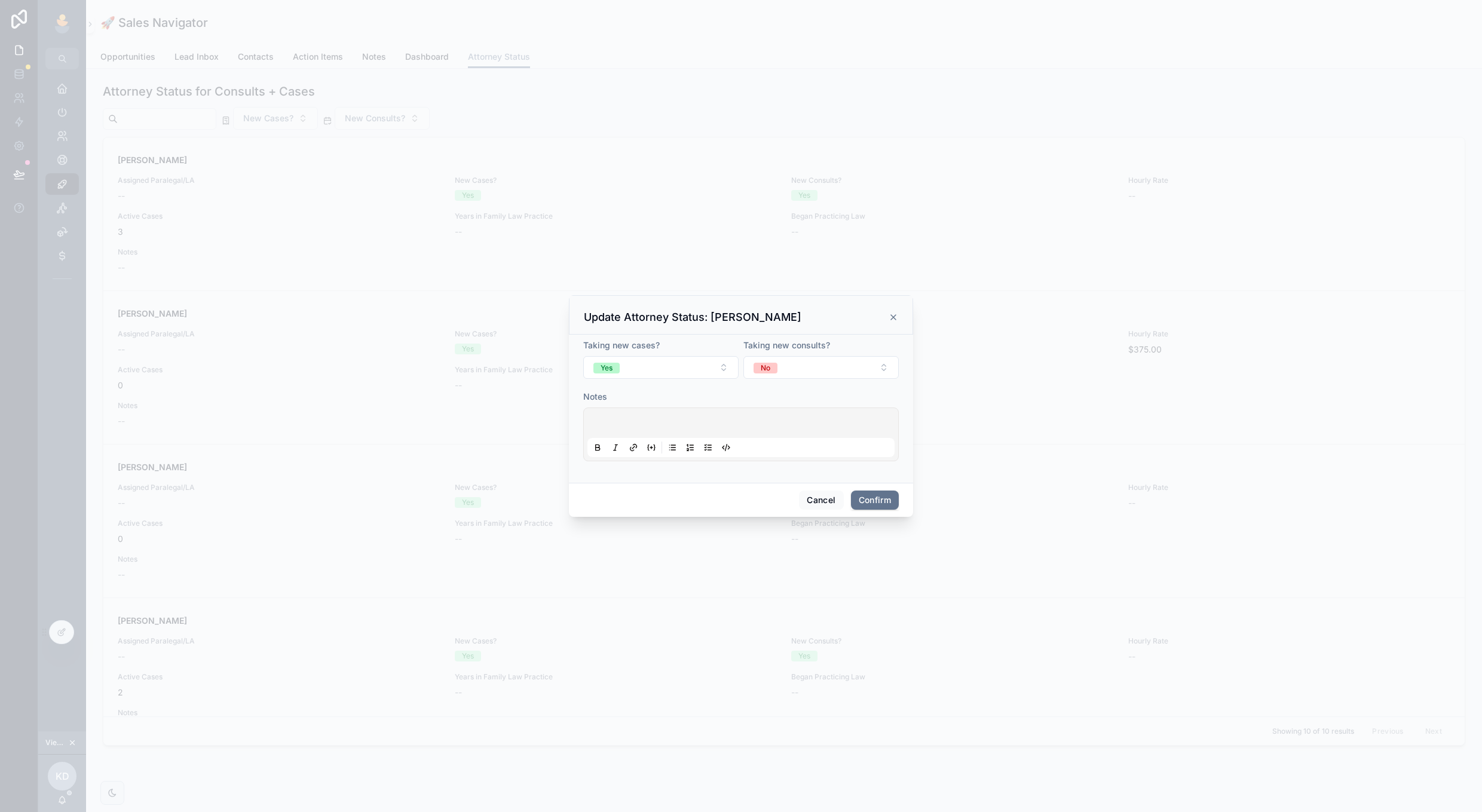
click at [825, 499] on button "Cancel" at bounding box center [821, 500] width 44 height 19
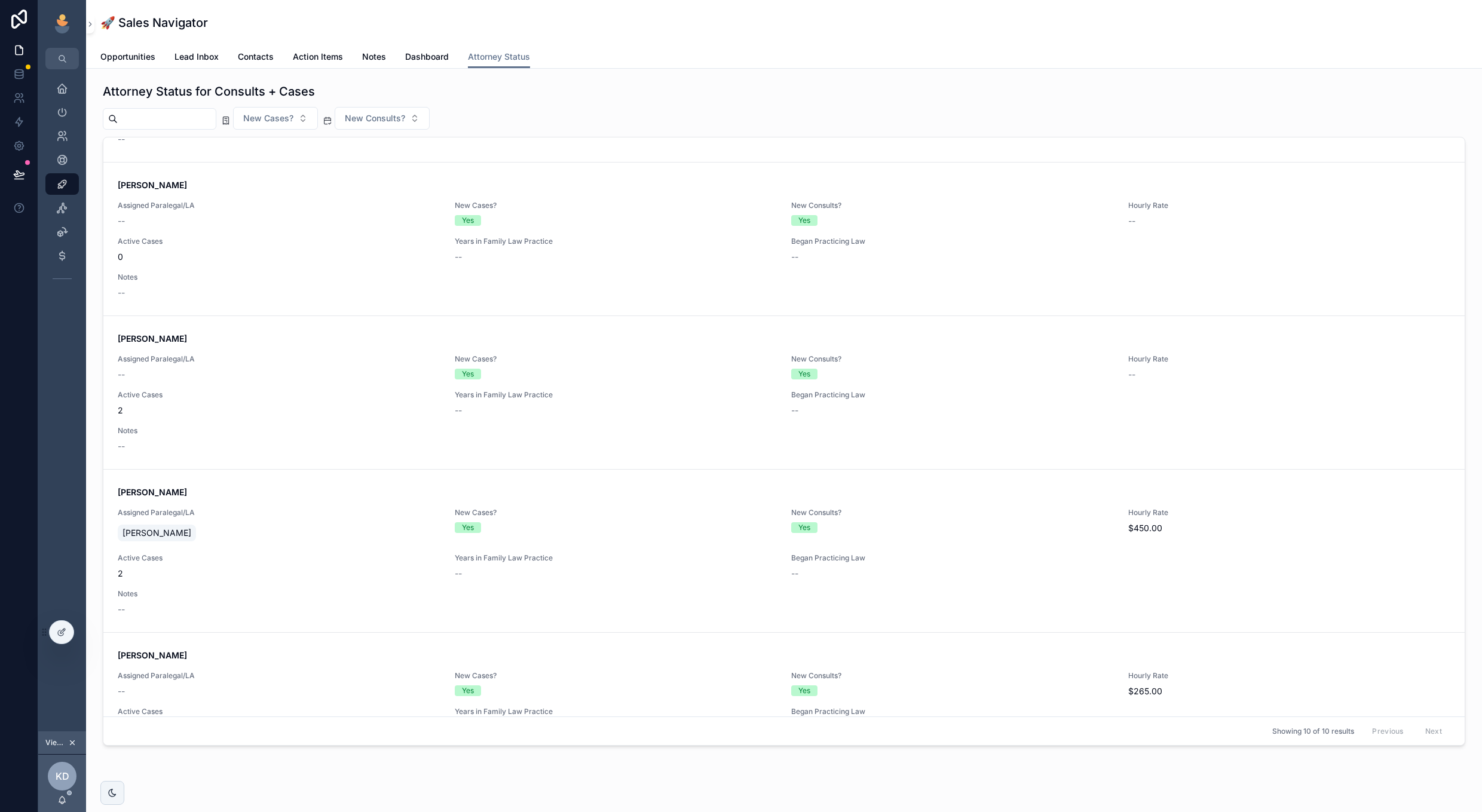
scroll to position [237, 0]
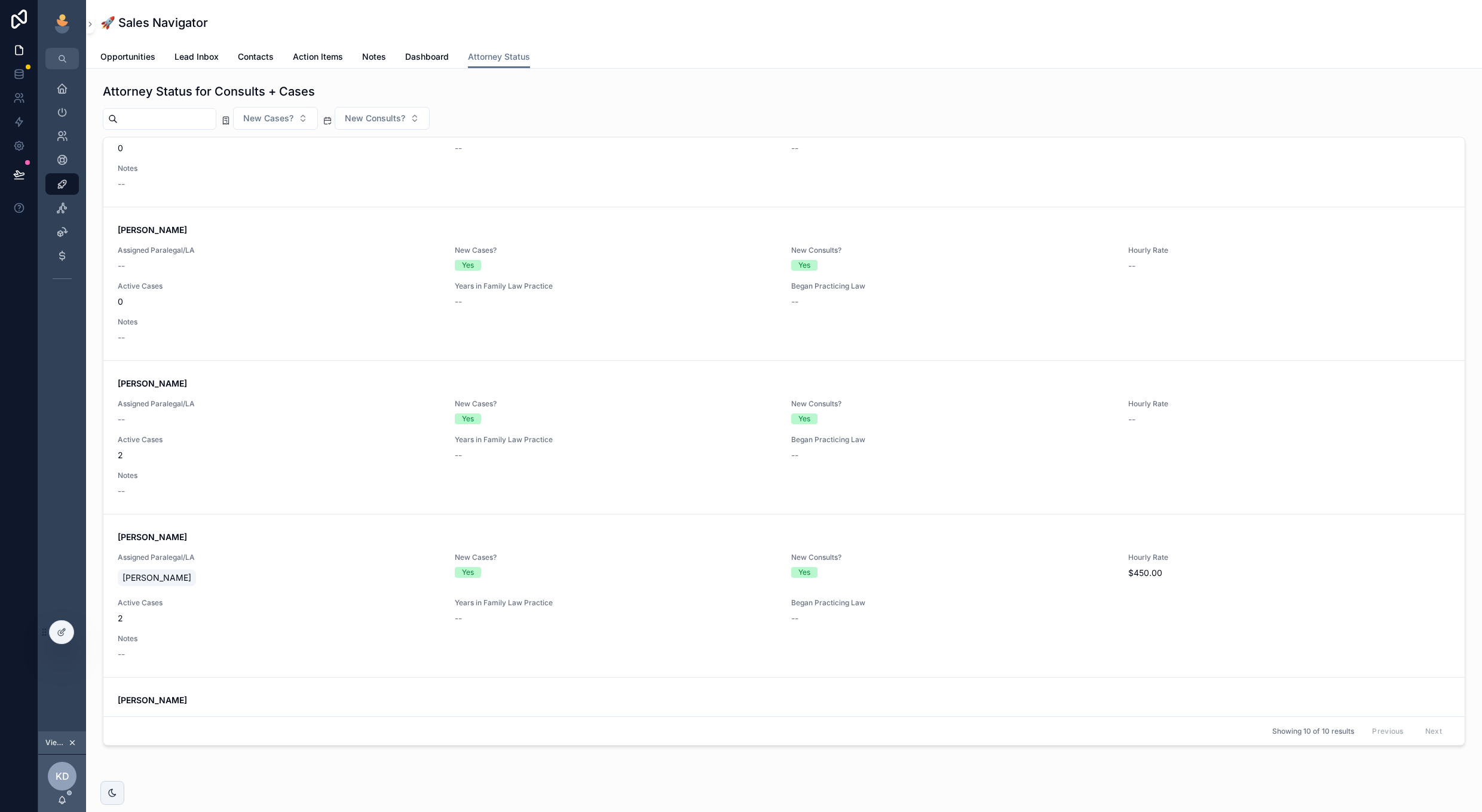
click at [405, 59] on span "Dashboard" at bounding box center [426, 57] width 44 height 12
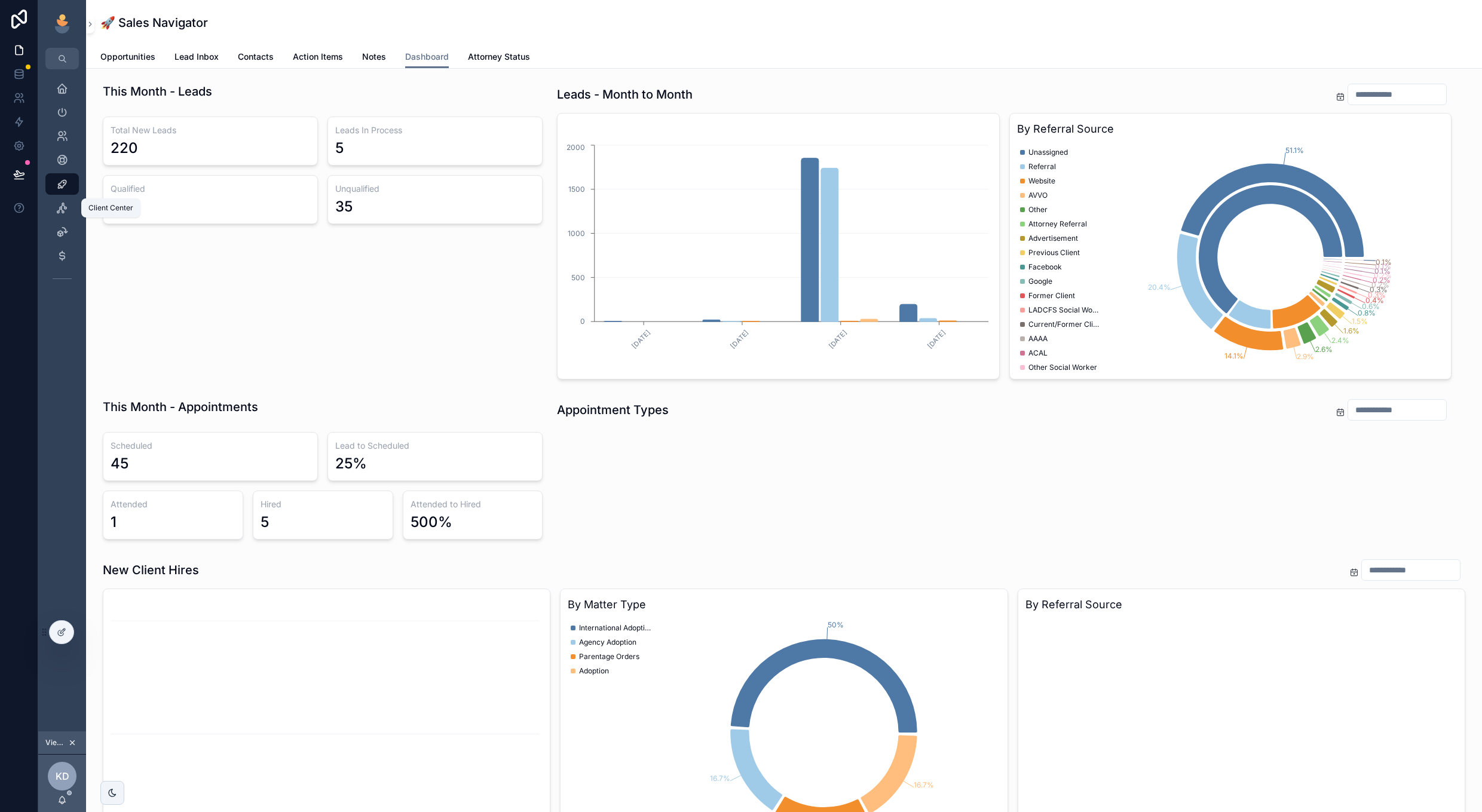
click at [62, 210] on icon "scrollable content" at bounding box center [62, 208] width 12 height 12
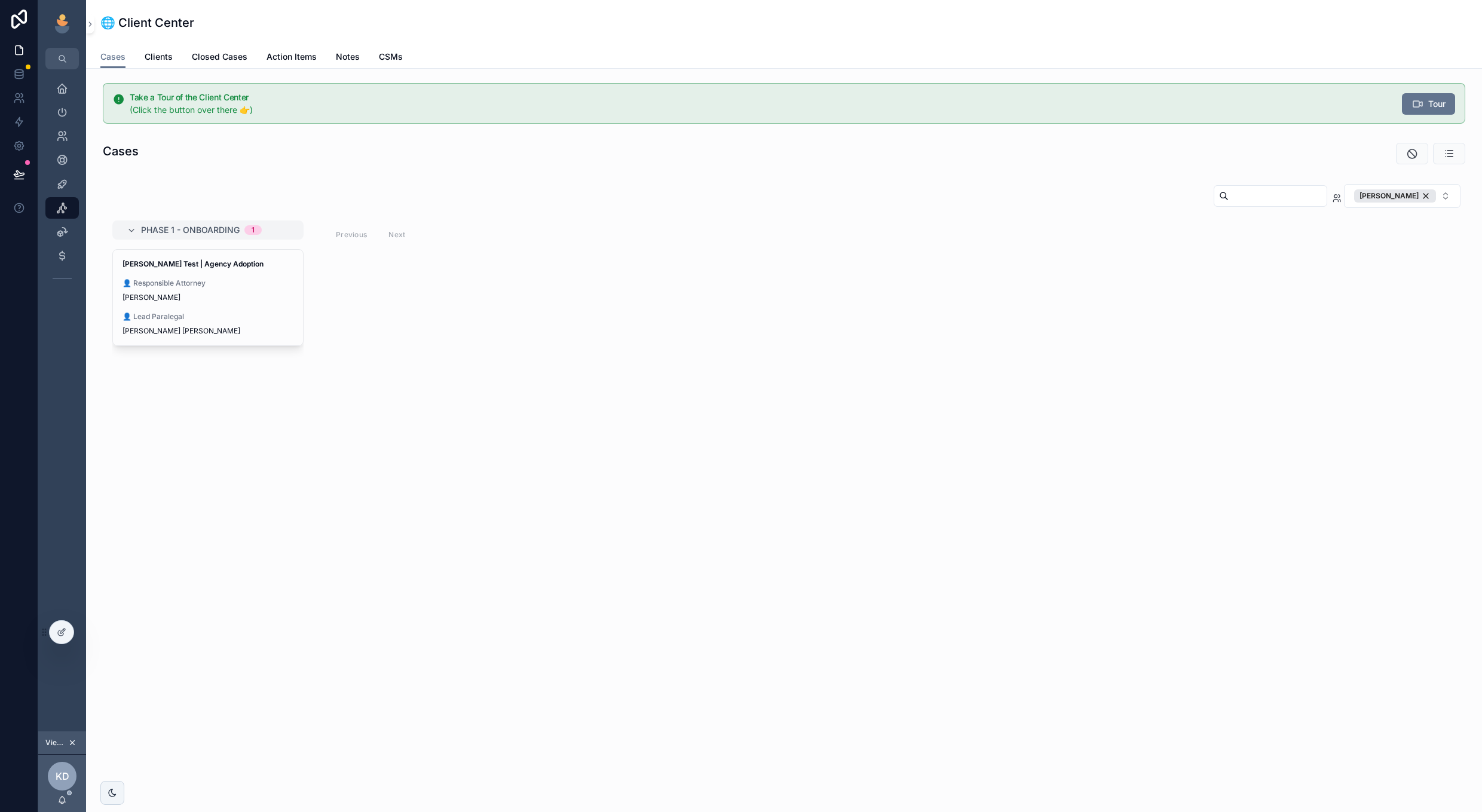
click at [1425, 195] on div "[PERSON_NAME]" at bounding box center [1395, 196] width 82 height 13
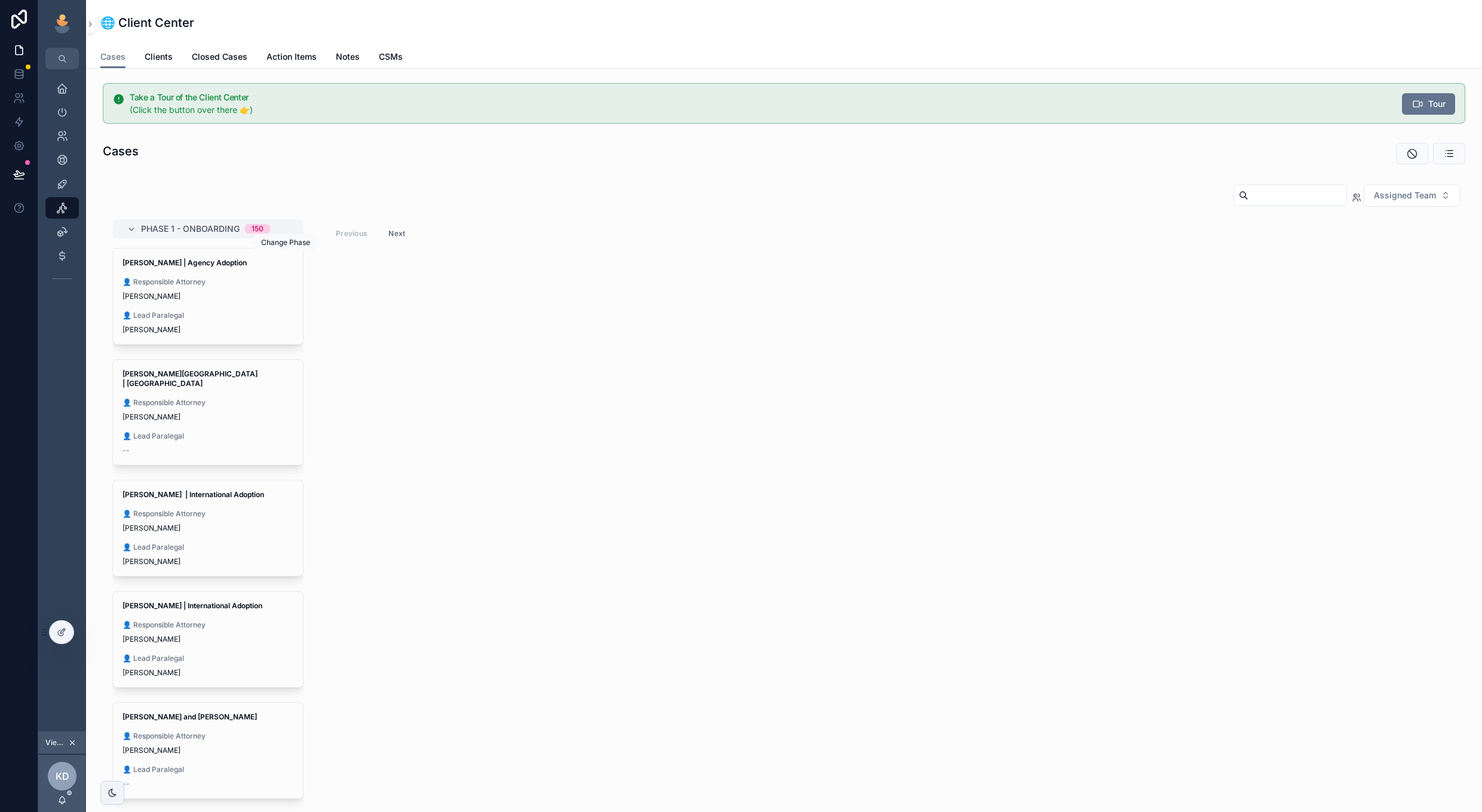
click at [0, 0] on icon "scrollable content" at bounding box center [0, 0] width 0 height 0
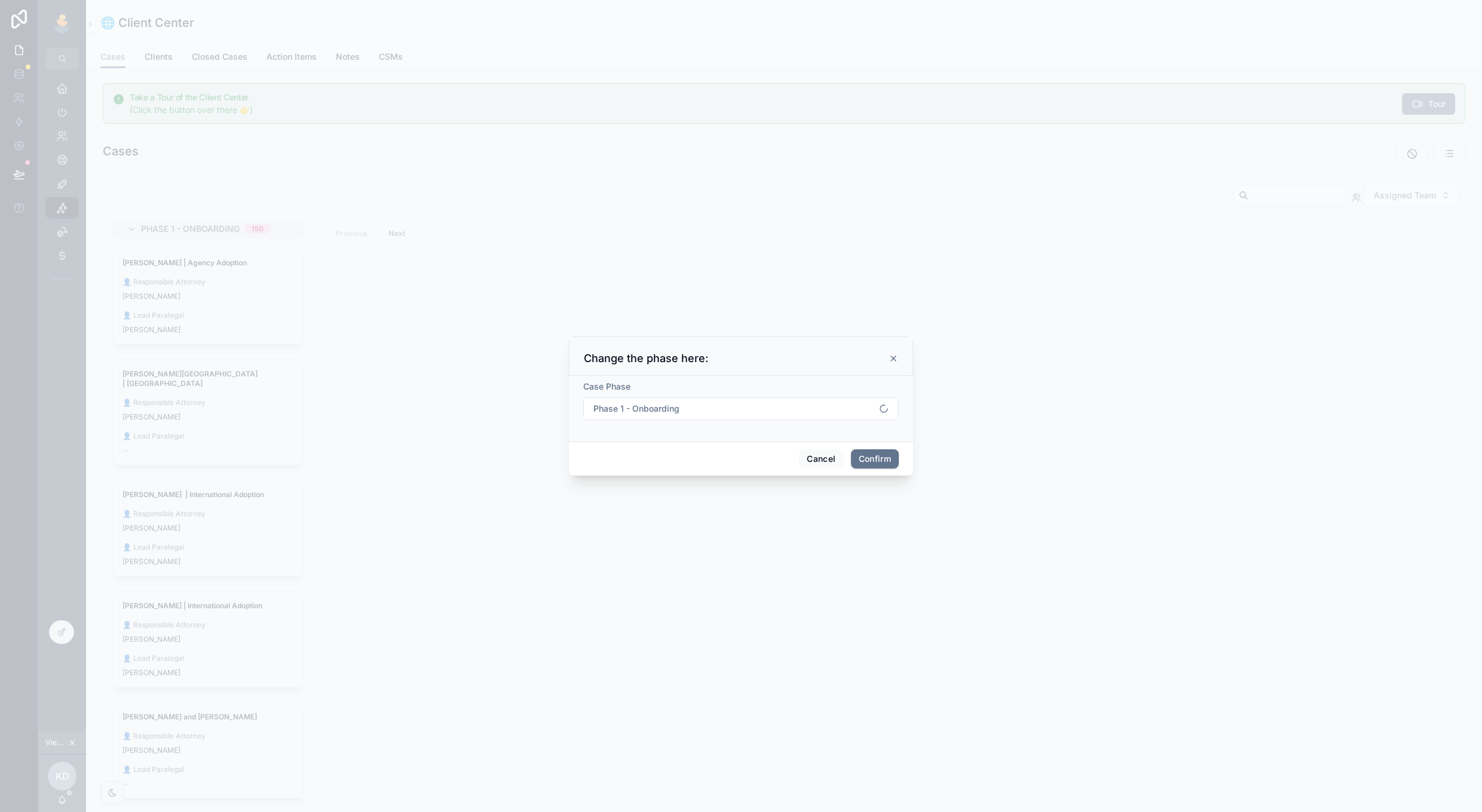
click at [732, 416] on button "Phase 1 - Onboarding" at bounding box center [741, 409] width 315 height 23
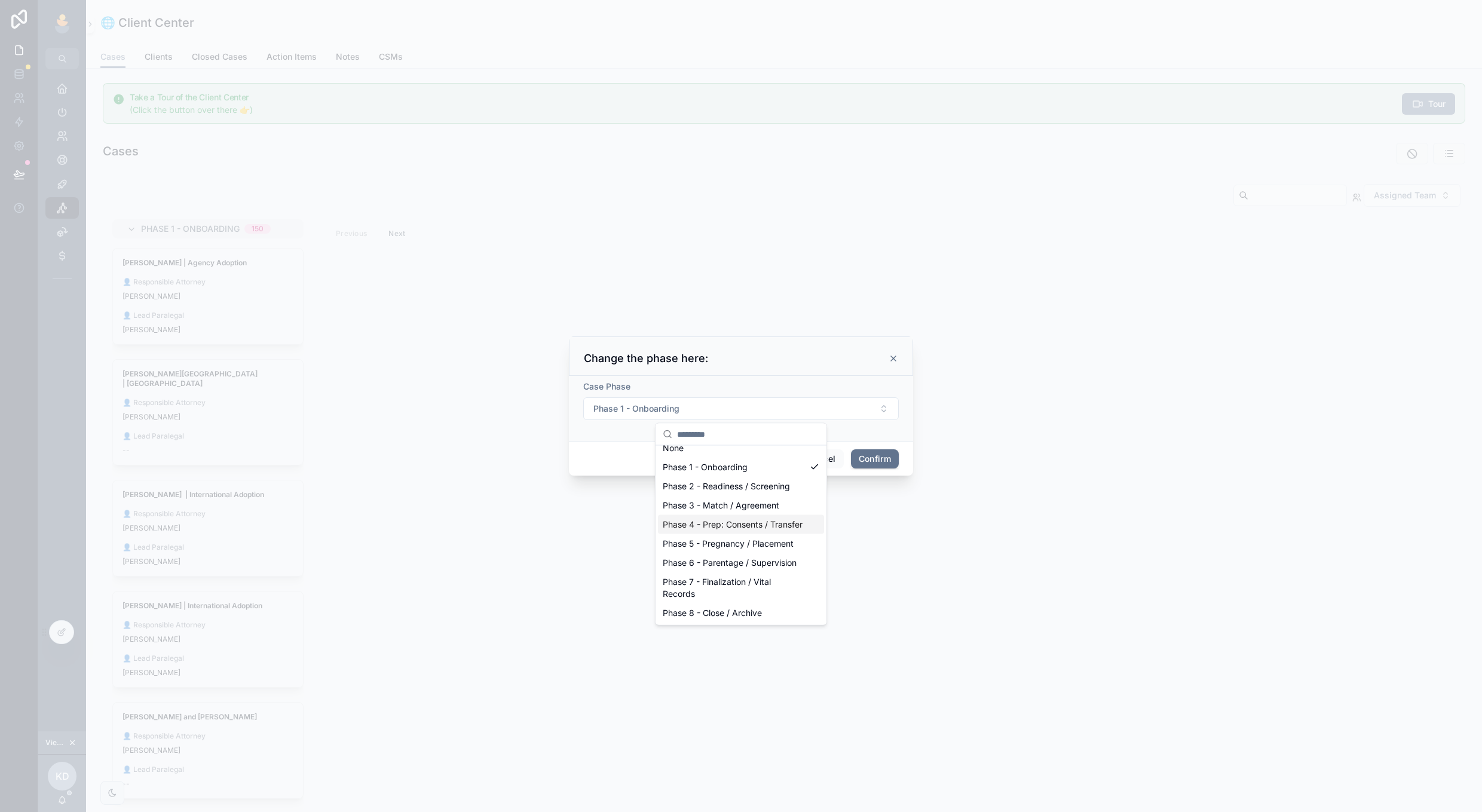
scroll to position [10, 0]
click at [588, 457] on div "Cancel Confirm" at bounding box center [741, 458] width 344 height 34
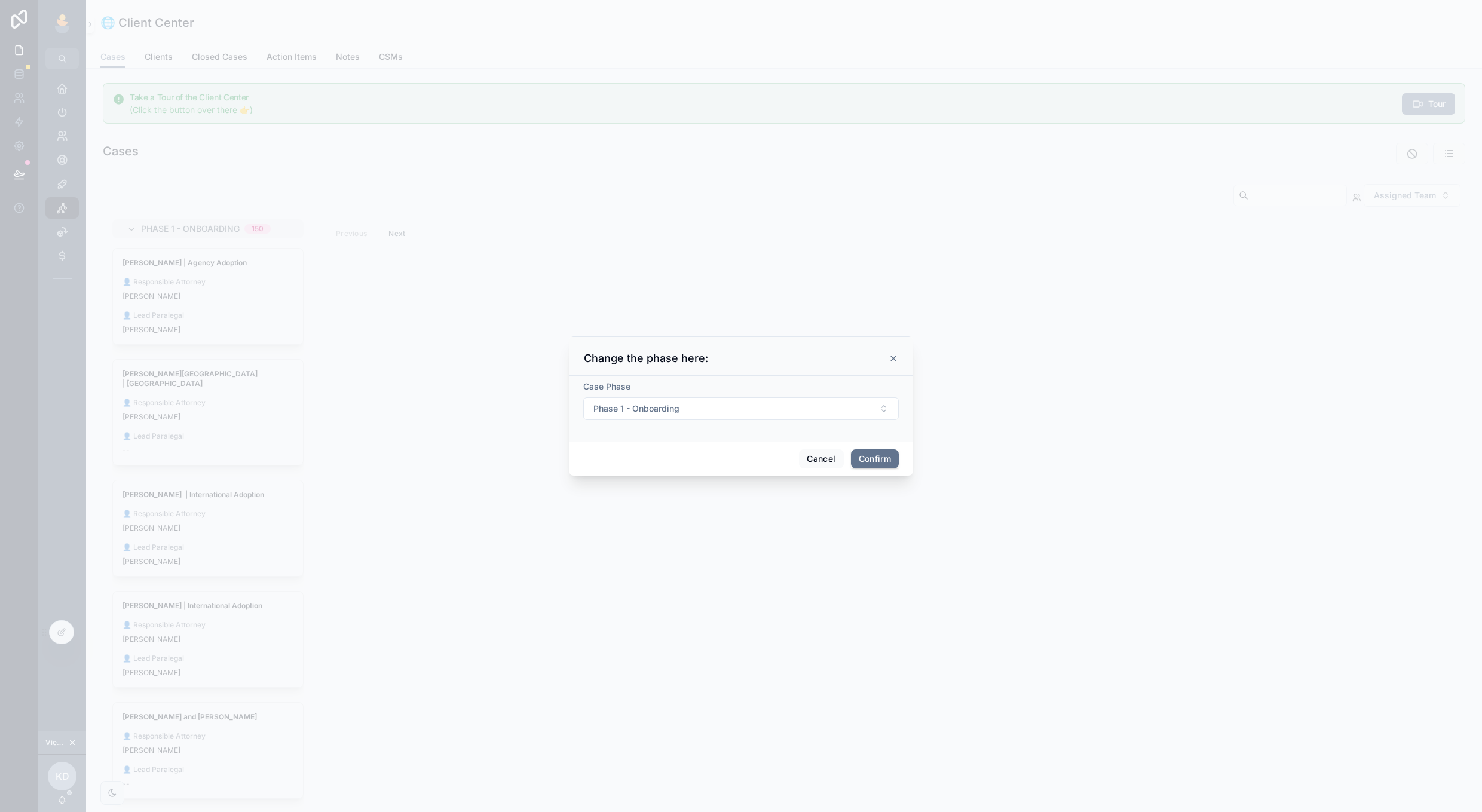
click at [809, 461] on button "Cancel" at bounding box center [821, 459] width 44 height 19
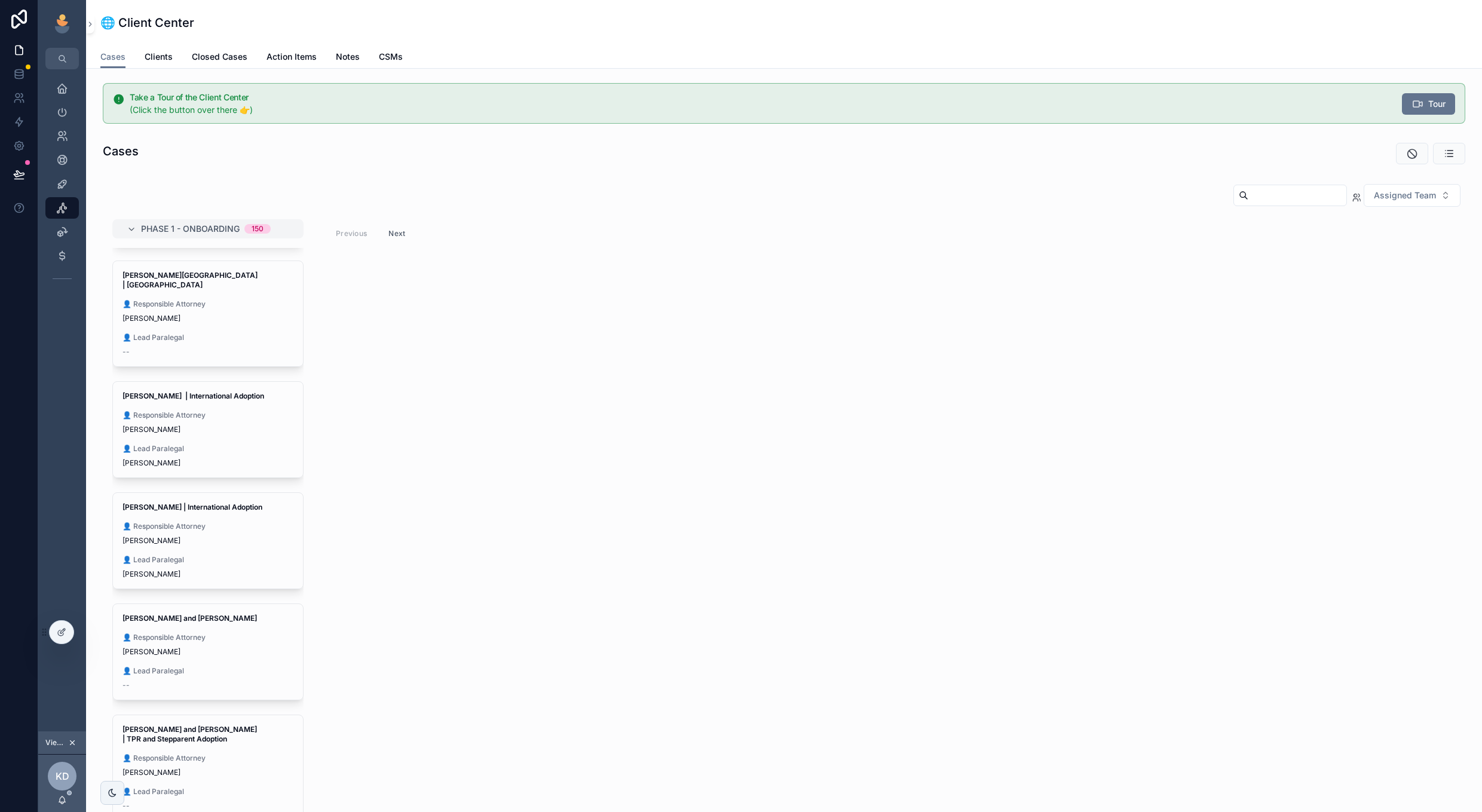
scroll to position [106, 0]
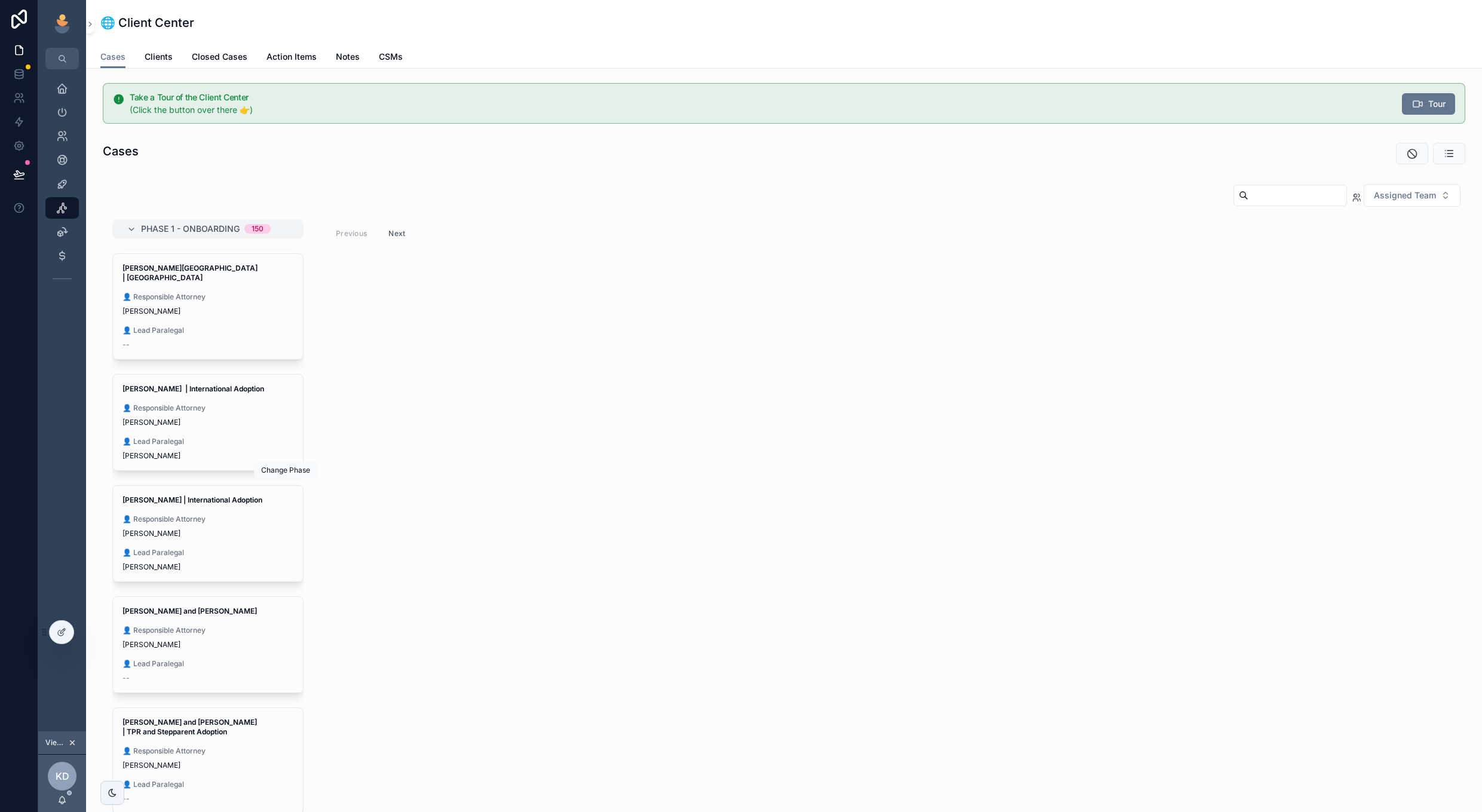
click at [0, 0] on button "scrollable content" at bounding box center [0, 0] width 0 height 0
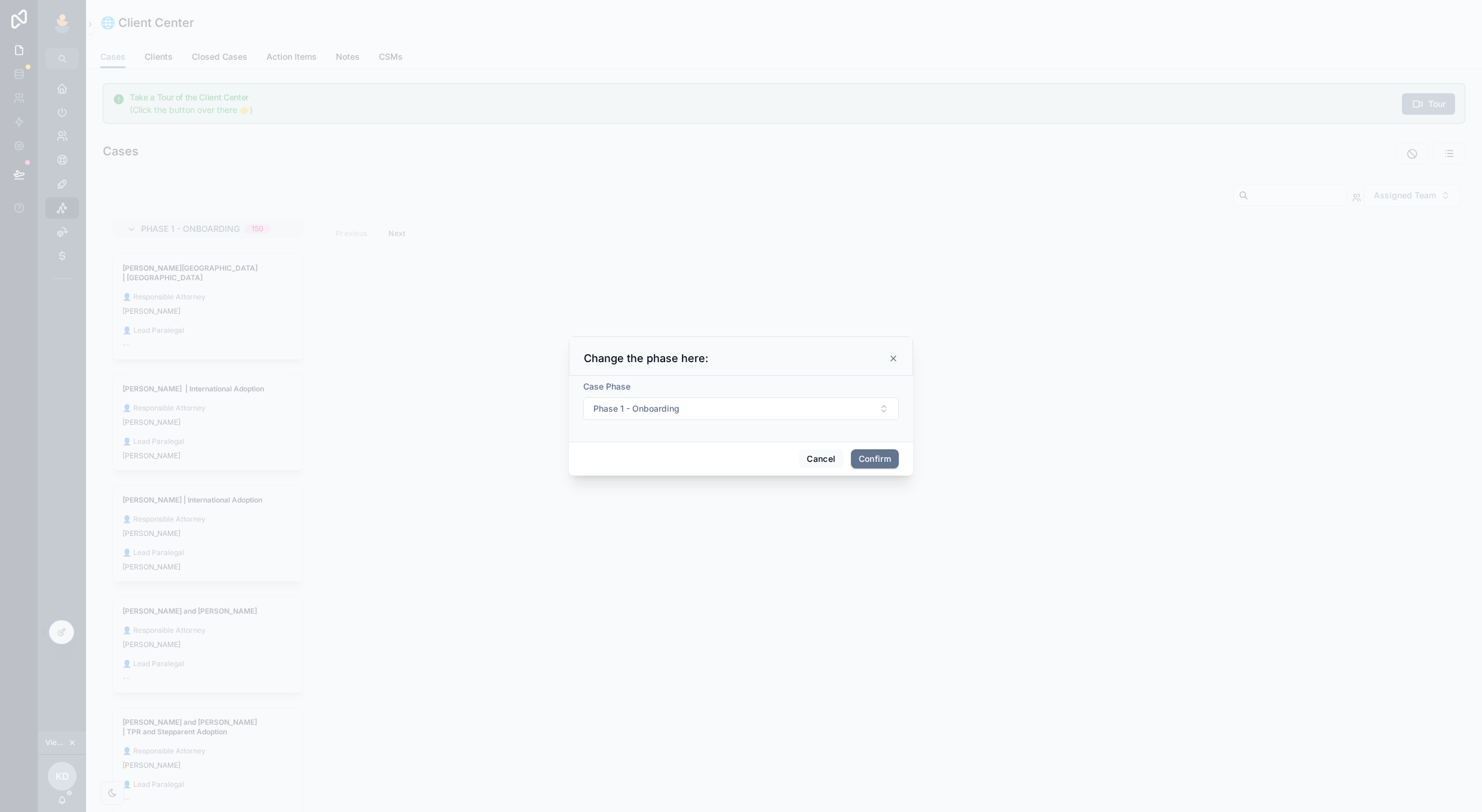
click at [743, 408] on button "Phase 1 - Onboarding" at bounding box center [741, 409] width 315 height 23
click at [838, 453] on button "Cancel" at bounding box center [821, 459] width 44 height 19
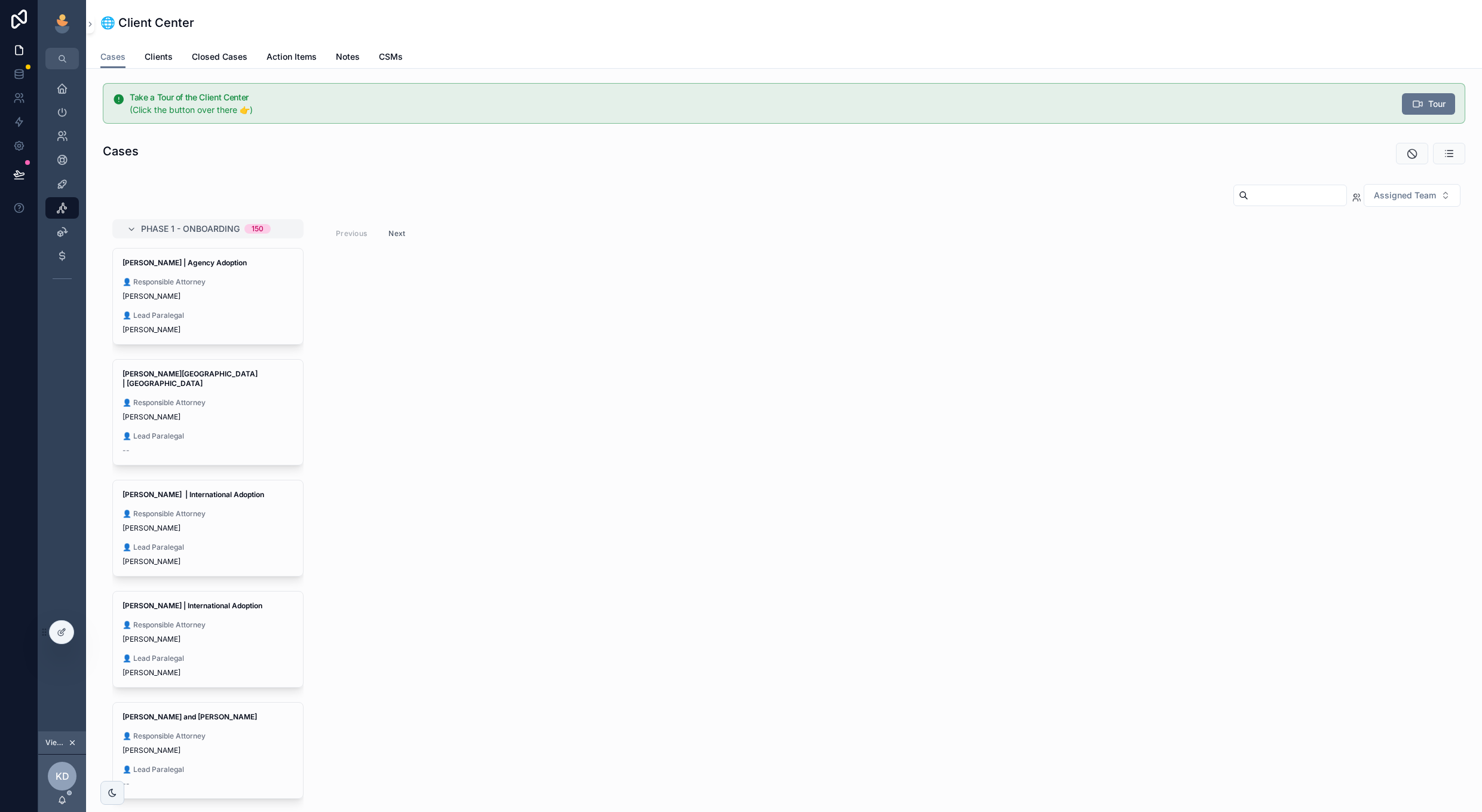
scroll to position [0, 0]
click at [230, 304] on div "[PERSON_NAME] | Agency Adoption 👤 Responsible Attorney [PERSON_NAME] 👤 Lead Par…" at bounding box center [208, 296] width 190 height 95
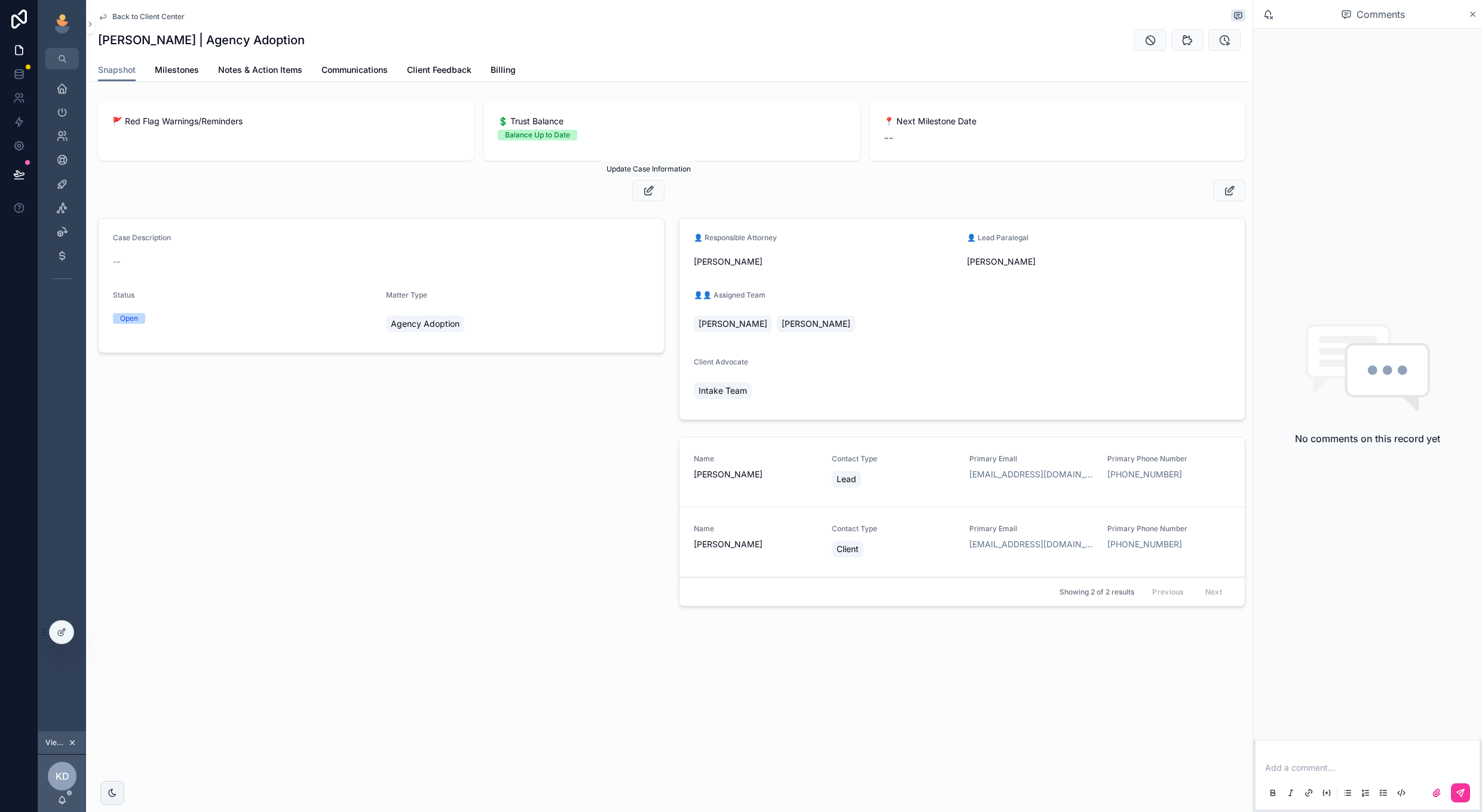
click at [645, 196] on icon "scrollable content" at bounding box center [648, 191] width 13 height 12
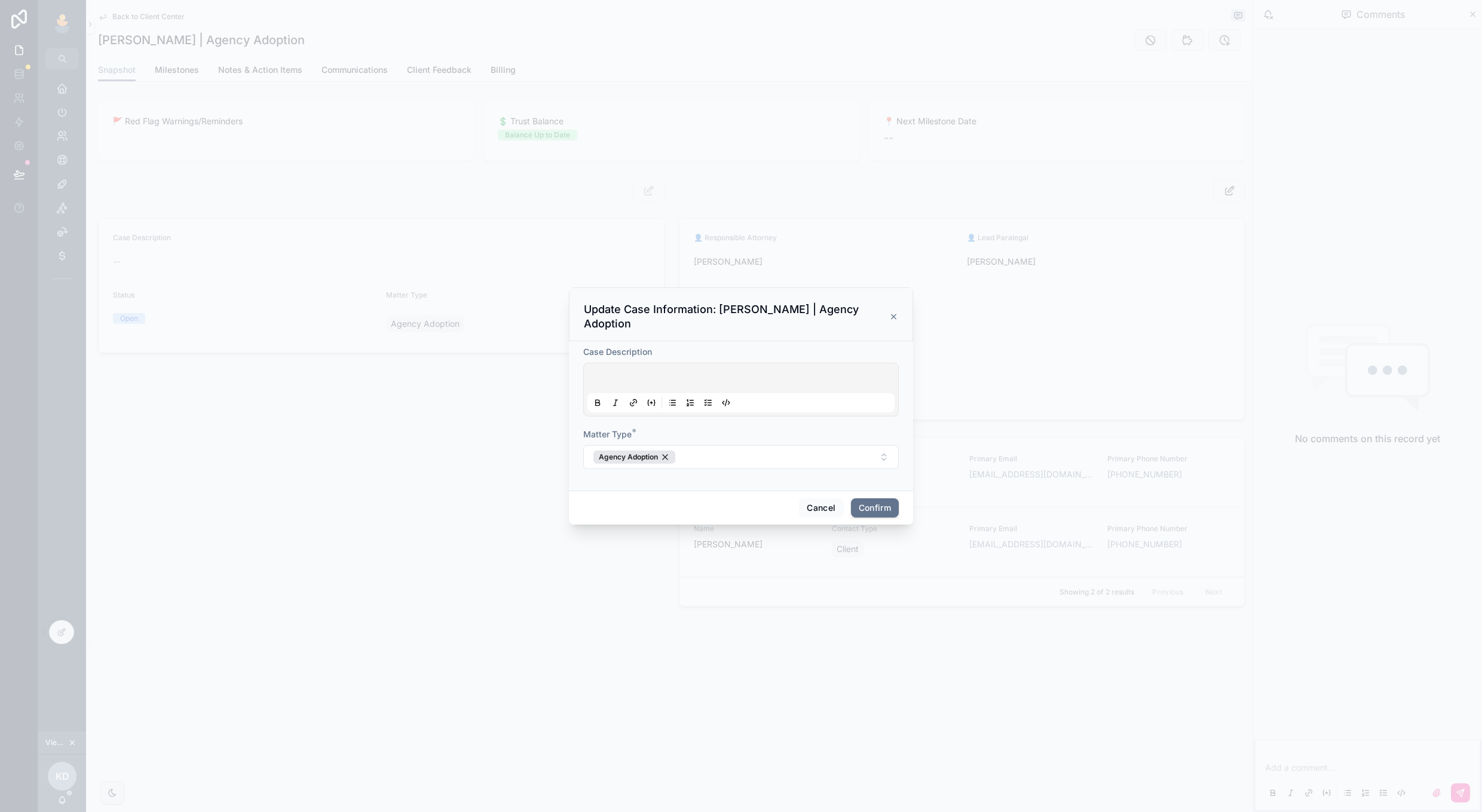
click at [660, 374] on p at bounding box center [743, 380] width 307 height 12
click at [828, 506] on button "Cancel" at bounding box center [821, 508] width 44 height 19
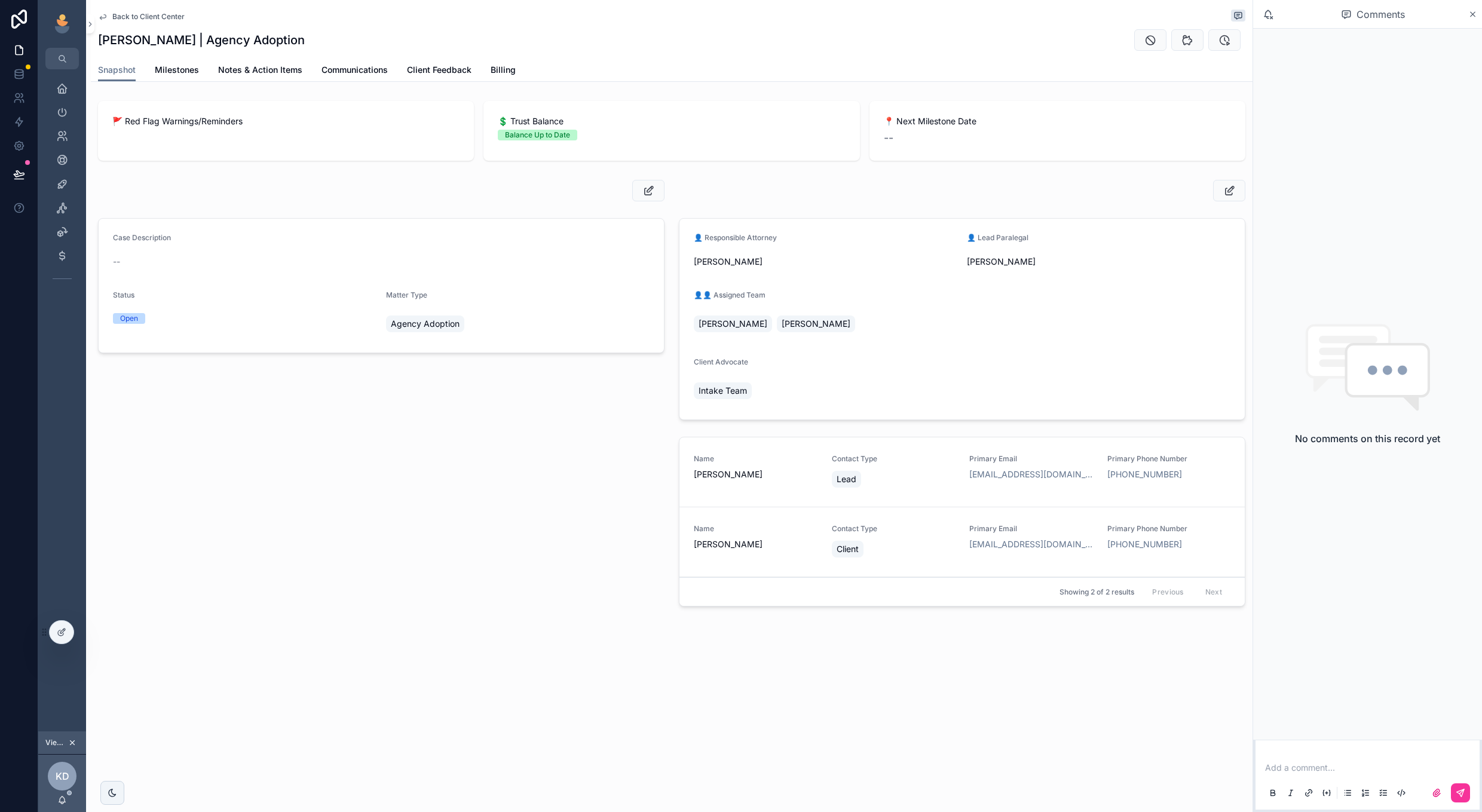
click at [647, 193] on icon "scrollable content" at bounding box center [648, 191] width 13 height 12
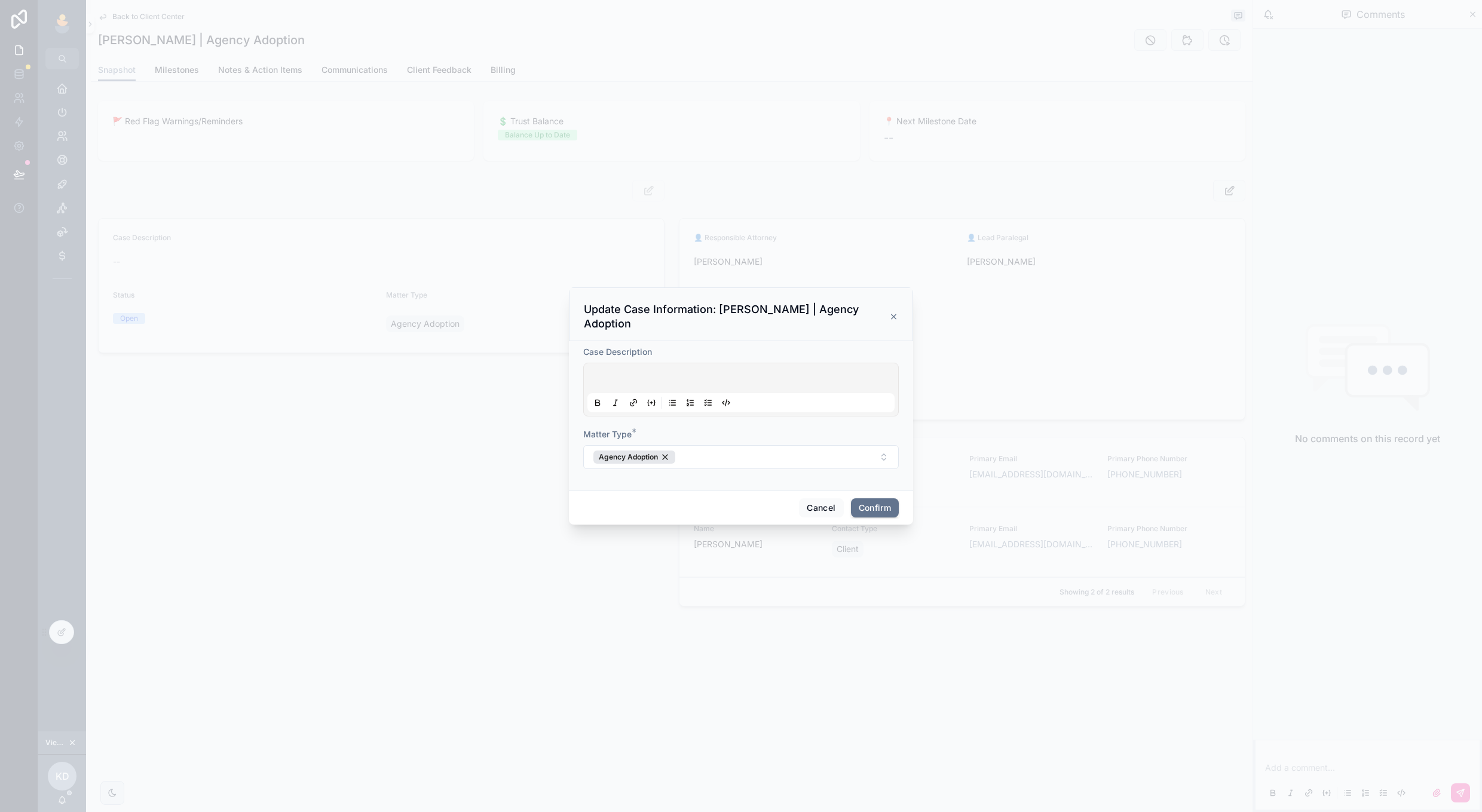
click at [647, 367] on div at bounding box center [741, 390] width 307 height 46
click at [645, 374] on p at bounding box center [743, 380] width 307 height 12
click at [795, 503] on div "Cancel Confirm" at bounding box center [741, 507] width 344 height 34
click at [807, 498] on button "Cancel" at bounding box center [821, 508] width 44 height 19
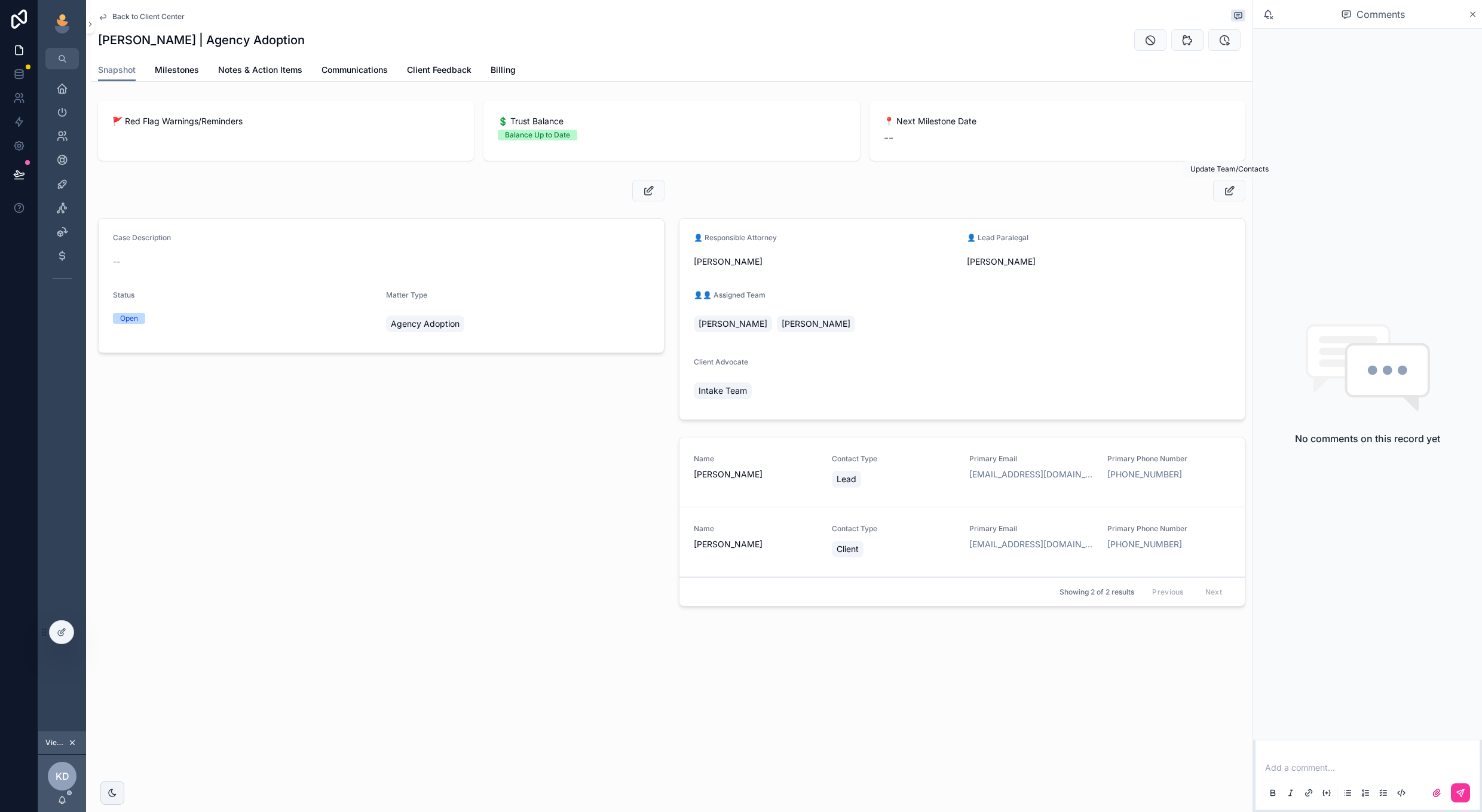
click at [1231, 191] on icon "scrollable content" at bounding box center [1229, 191] width 13 height 12
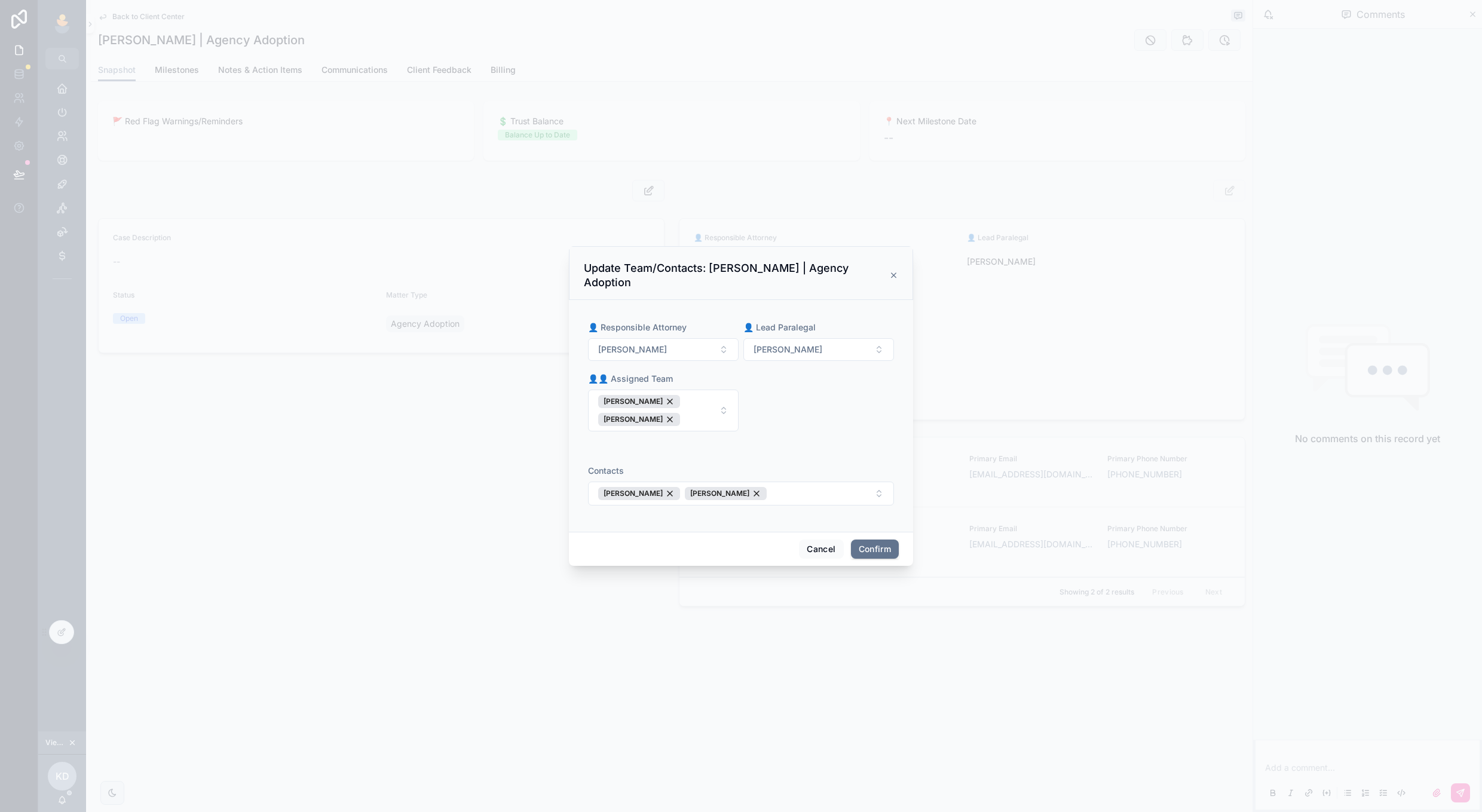
click at [719, 412] on button "[PERSON_NAME] [PERSON_NAME]" at bounding box center [663, 411] width 151 height 42
click at [781, 439] on div "👤 Responsible Attorney [PERSON_NAME] 👤 Lead Paralegal [PERSON_NAME] 👤👤 Assigned…" at bounding box center [741, 376] width 315 height 143
click at [831, 485] on button "[PERSON_NAME] [PERSON_NAME]" at bounding box center [741, 494] width 306 height 24
click at [843, 428] on div "👤 Responsible Attorney [PERSON_NAME] 👤 Lead Paralegal [PERSON_NAME] 👤👤 Assigned…" at bounding box center [741, 382] width 306 height 122
click at [813, 543] on button "Cancel" at bounding box center [821, 549] width 44 height 19
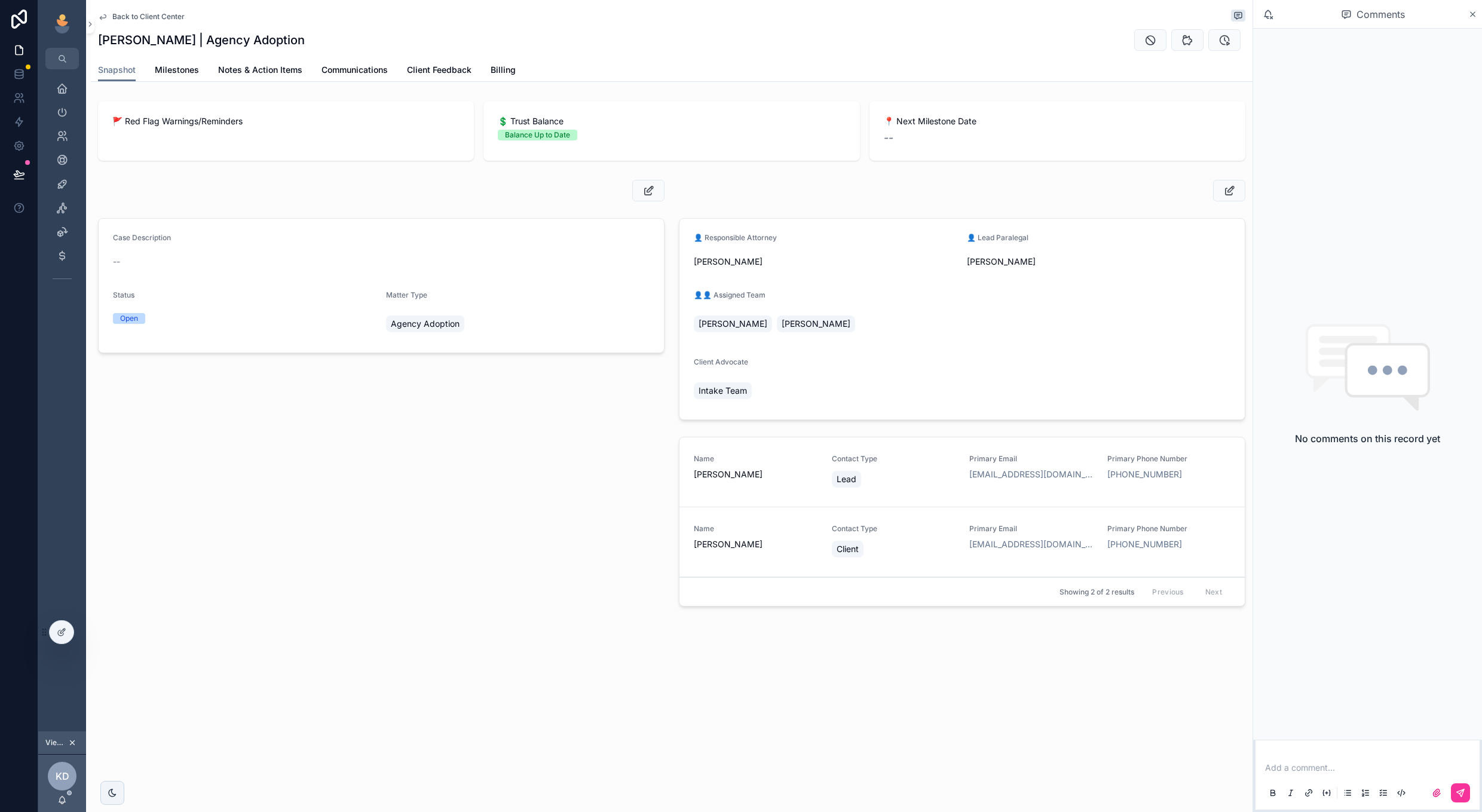
click at [183, 69] on span "Milestones" at bounding box center [177, 70] width 44 height 12
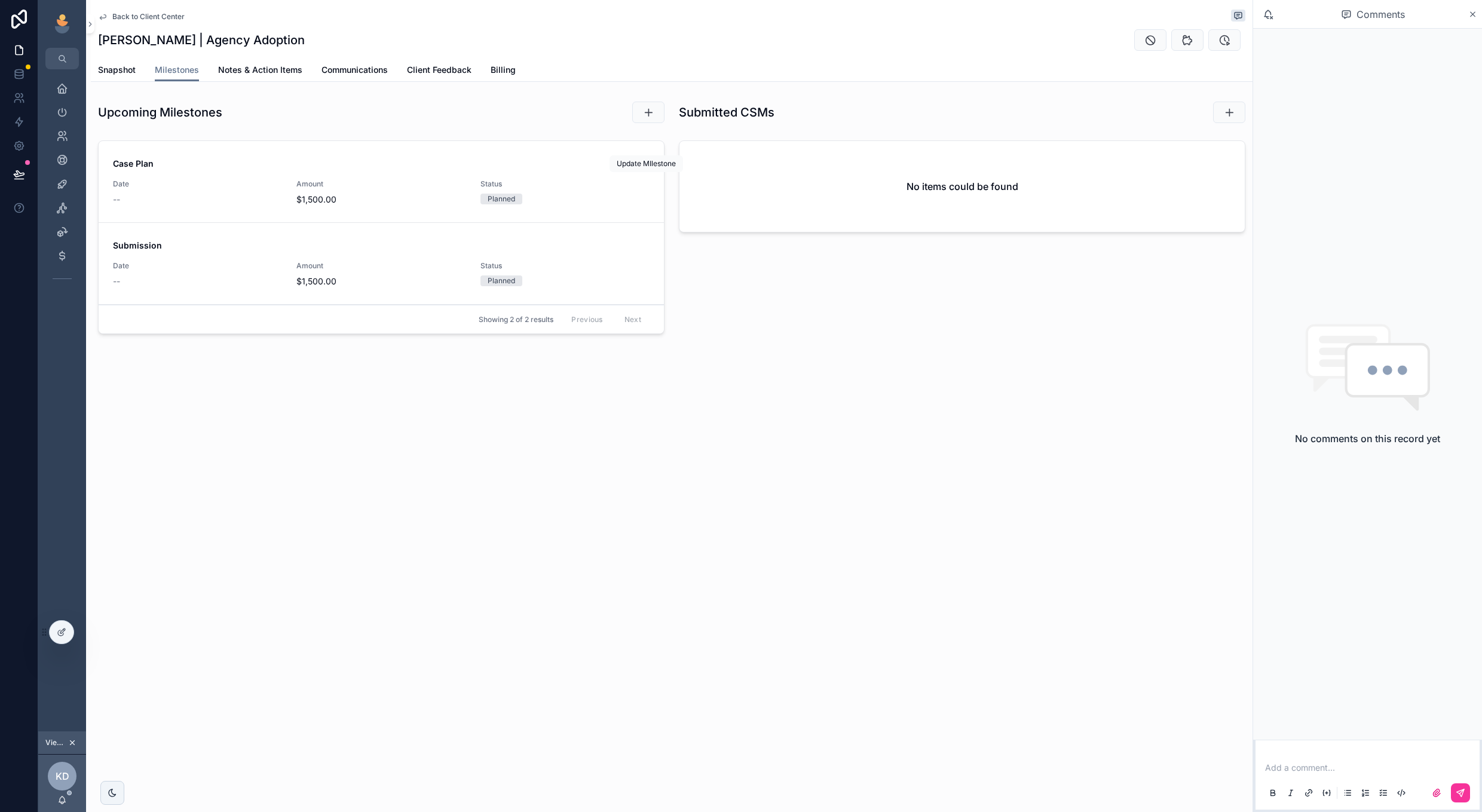
click at [0, 0] on icon "scrollable content" at bounding box center [0, 0] width 0 height 0
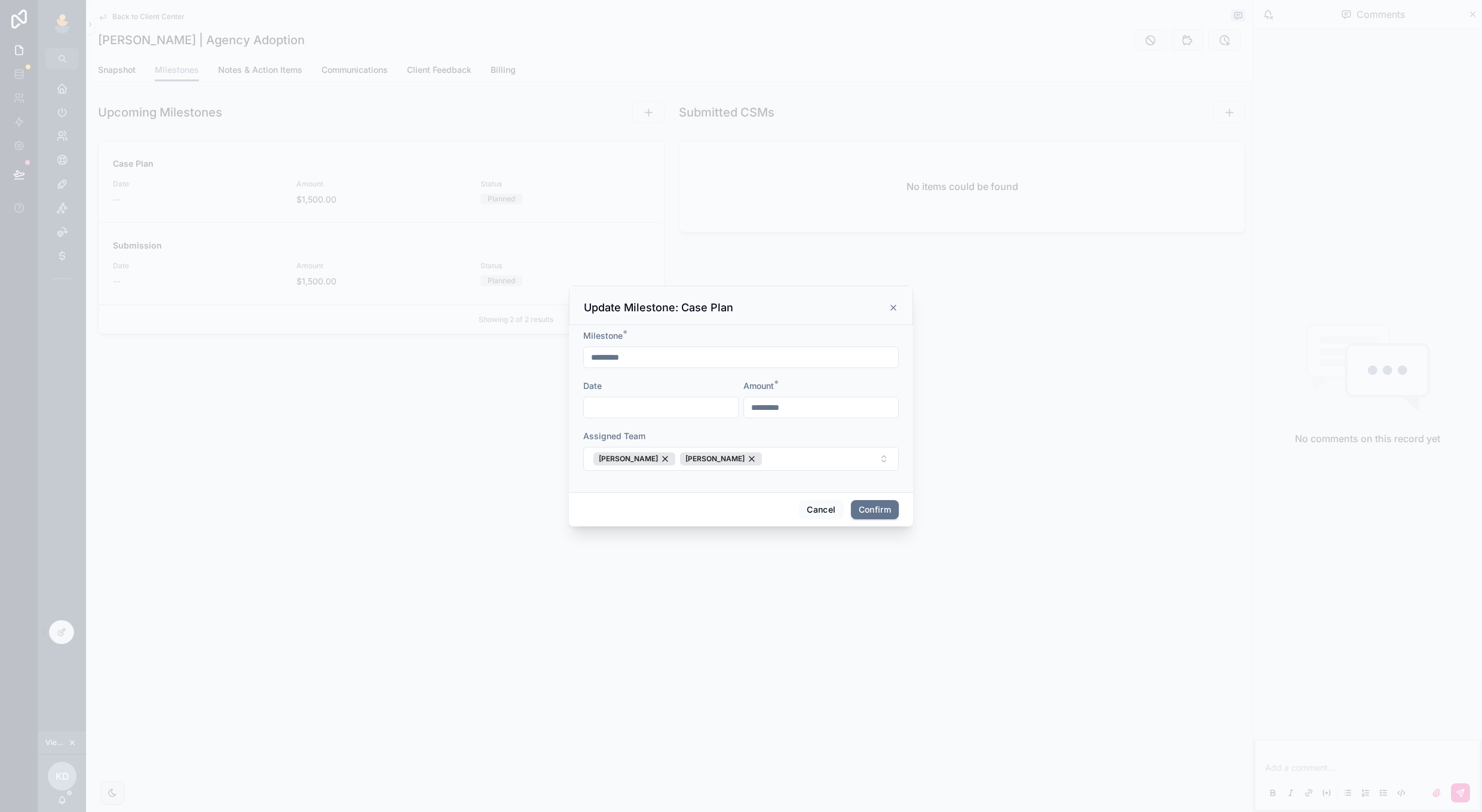
click at [799, 513] on button "Cancel" at bounding box center [821, 510] width 44 height 19
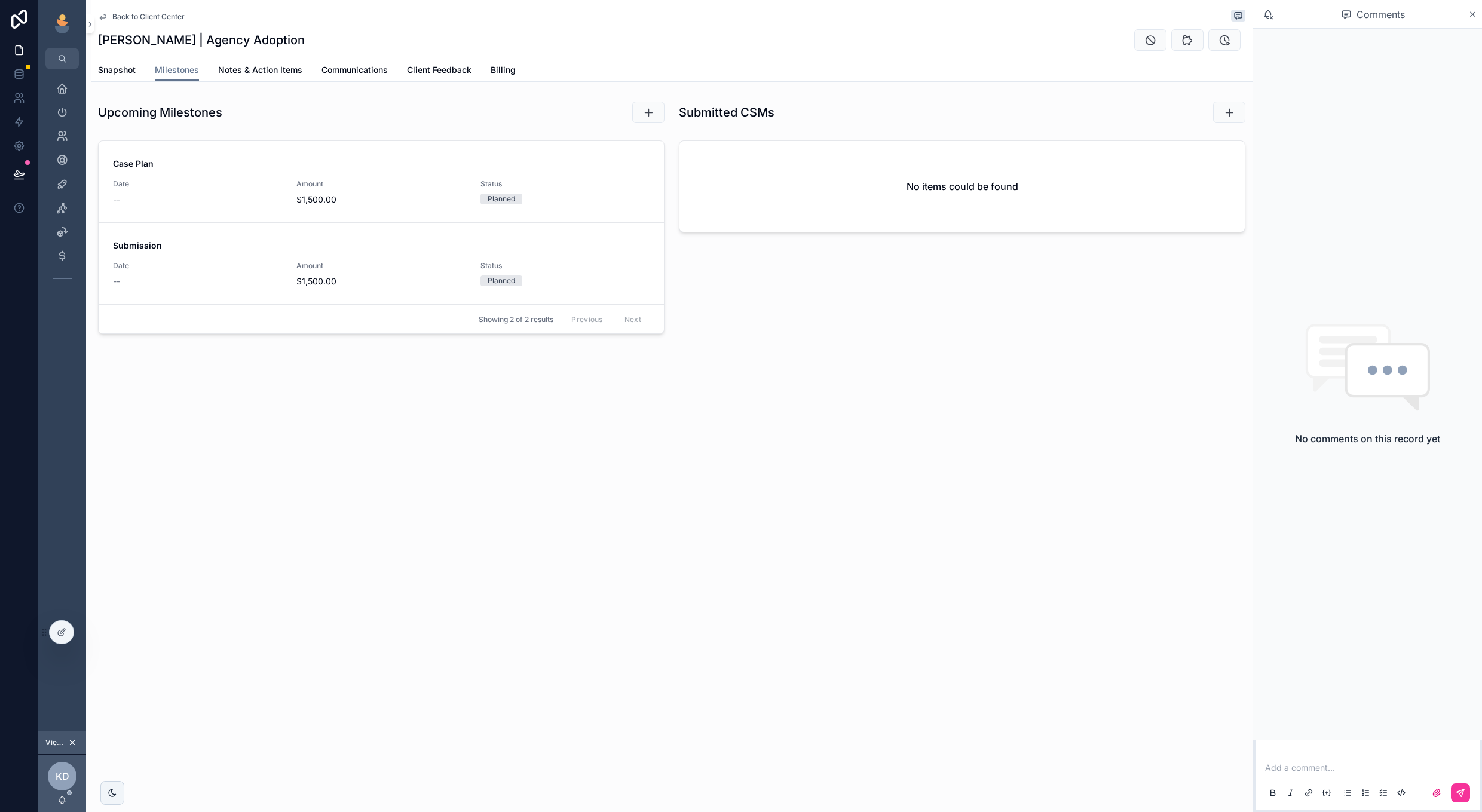
click at [680, 109] on h1 "Submitted CSMs" at bounding box center [726, 112] width 95 height 17
click at [1221, 112] on button "scrollable content" at bounding box center [1229, 112] width 32 height 22
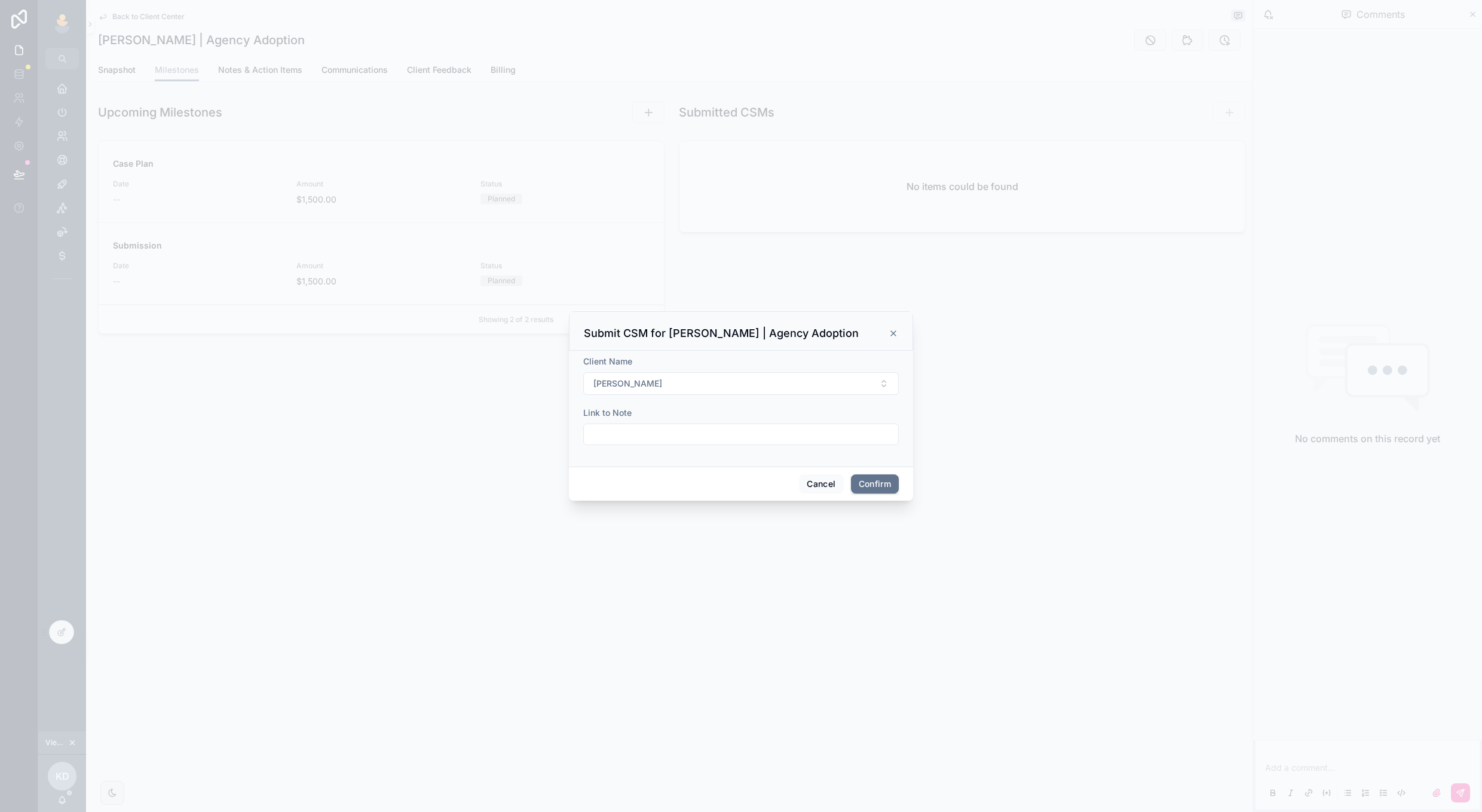
click at [820, 484] on button "Cancel" at bounding box center [821, 484] width 44 height 19
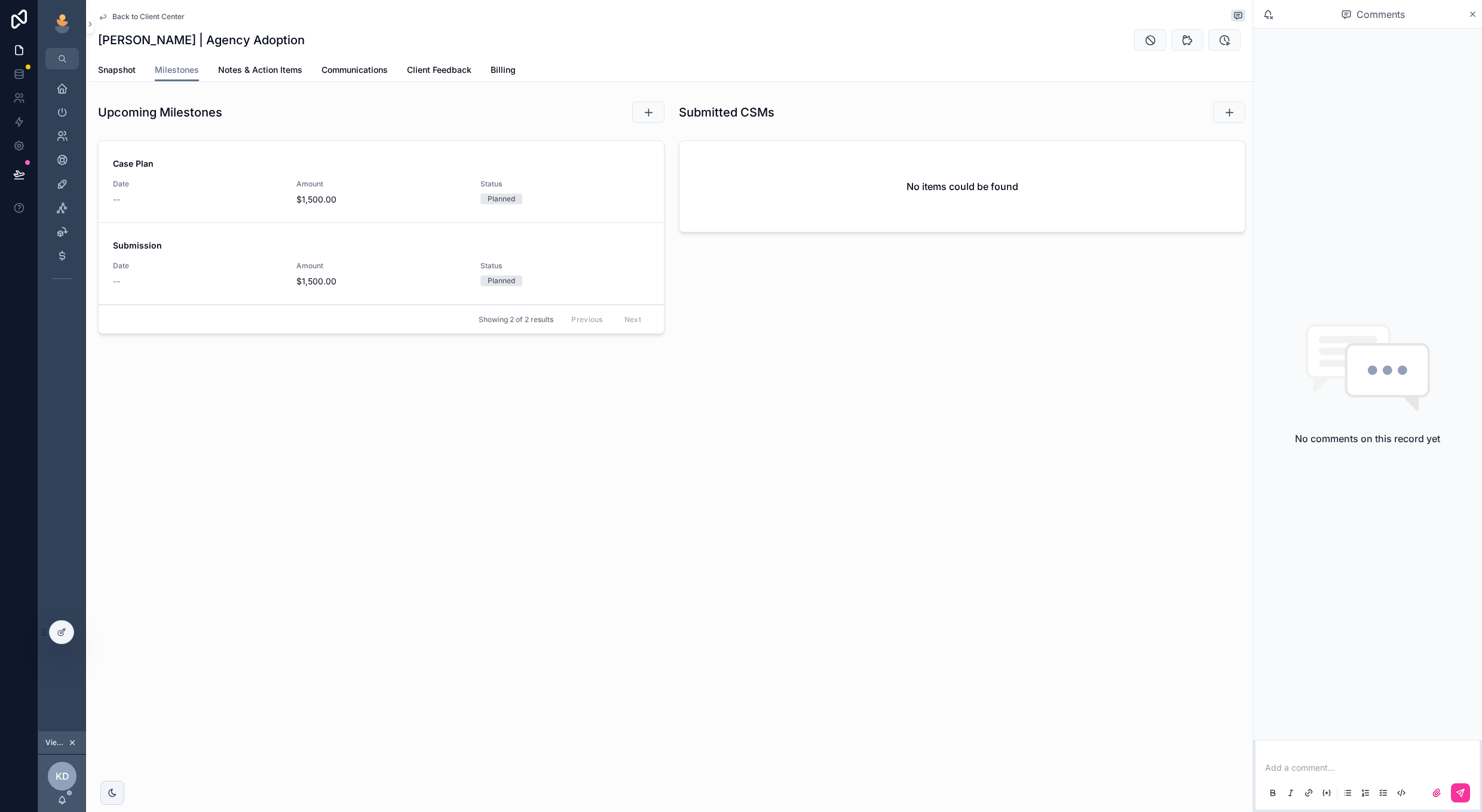
click at [1221, 118] on button "scrollable content" at bounding box center [1229, 112] width 32 height 22
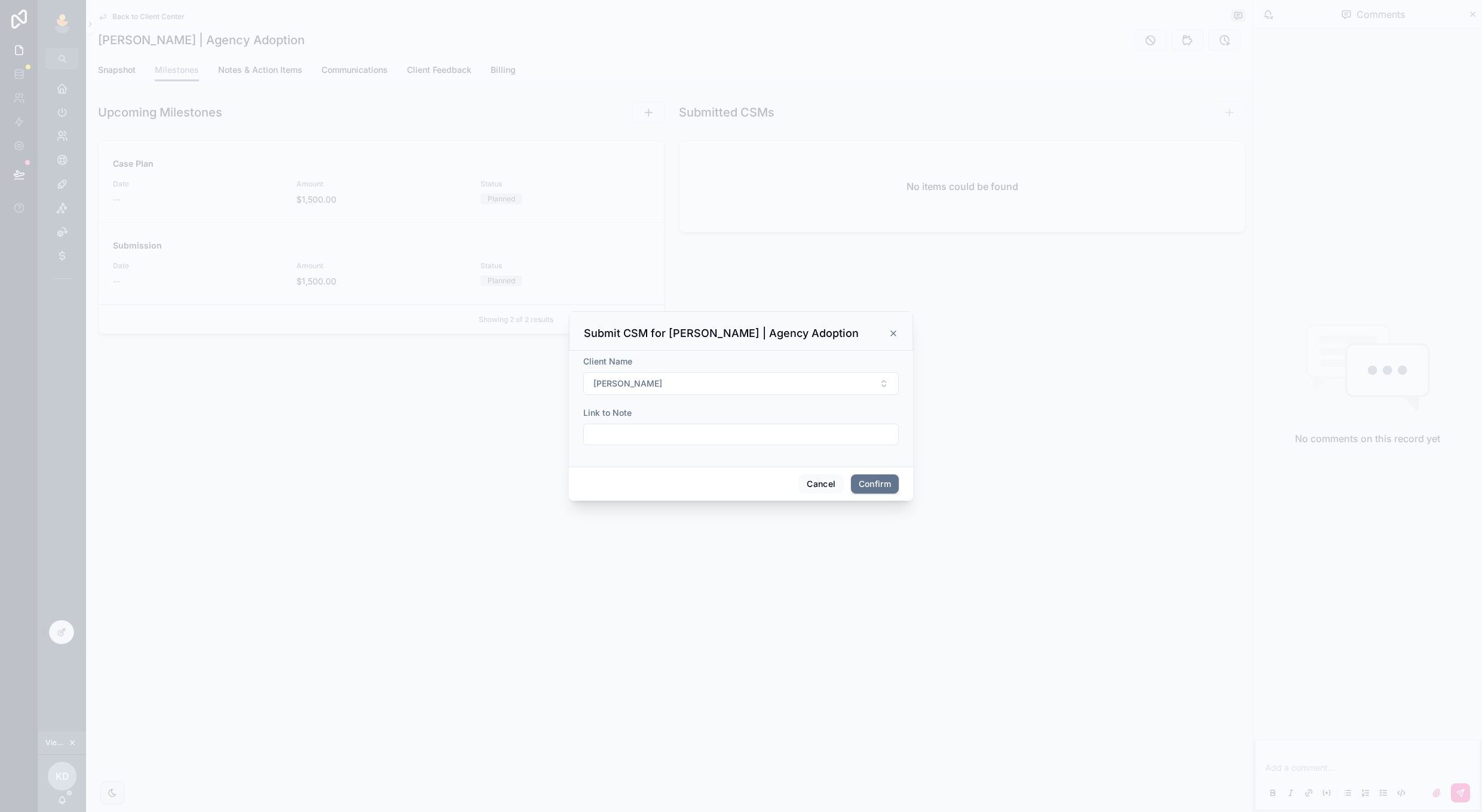
click at [622, 445] on div at bounding box center [741, 434] width 315 height 22
click at [622, 429] on input "text" at bounding box center [741, 434] width 314 height 17
click at [816, 483] on button "Cancel" at bounding box center [821, 484] width 44 height 19
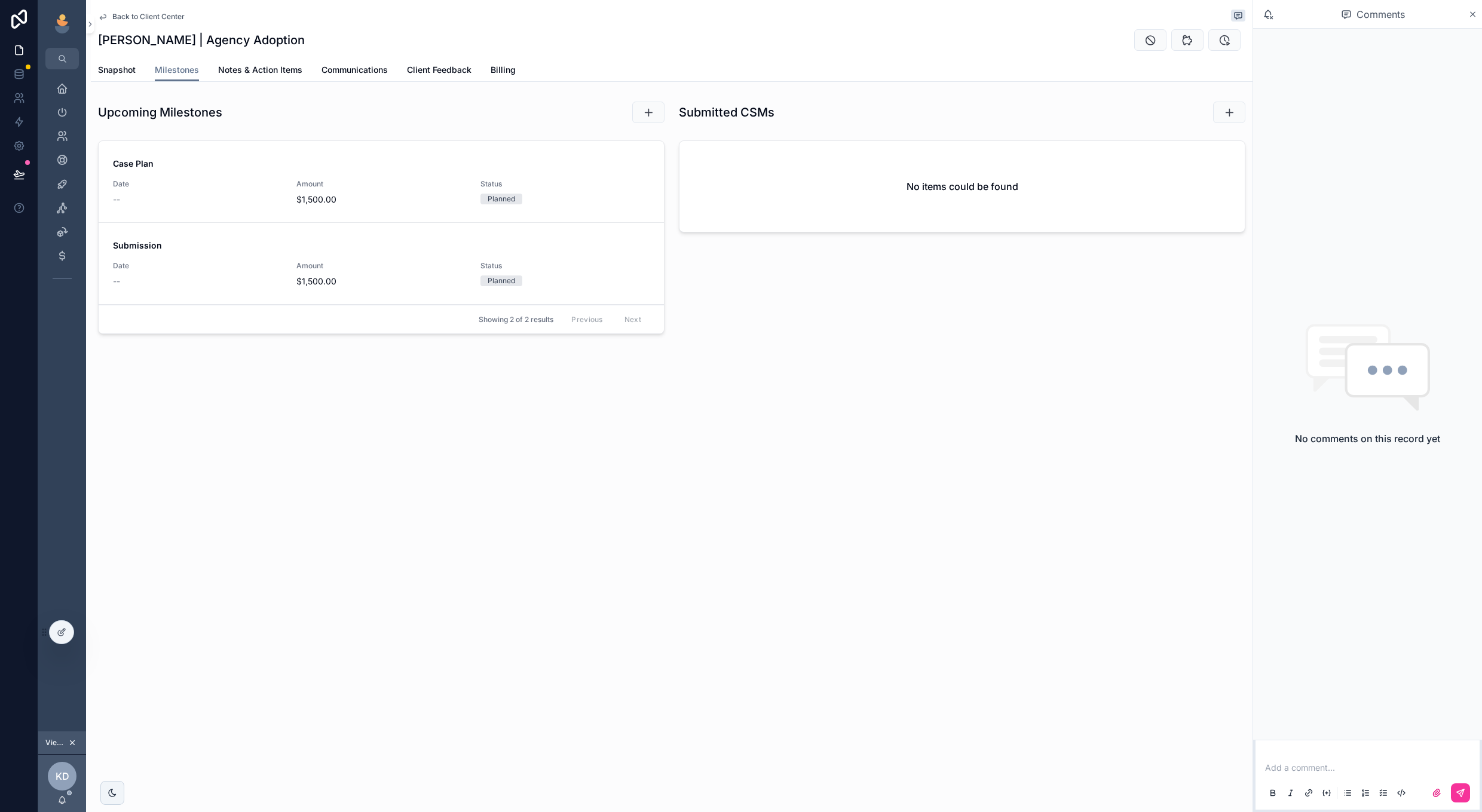
click at [1221, 124] on div "Submitted CSMs" at bounding box center [962, 112] width 581 height 32
click at [1222, 117] on button "scrollable content" at bounding box center [1229, 112] width 32 height 22
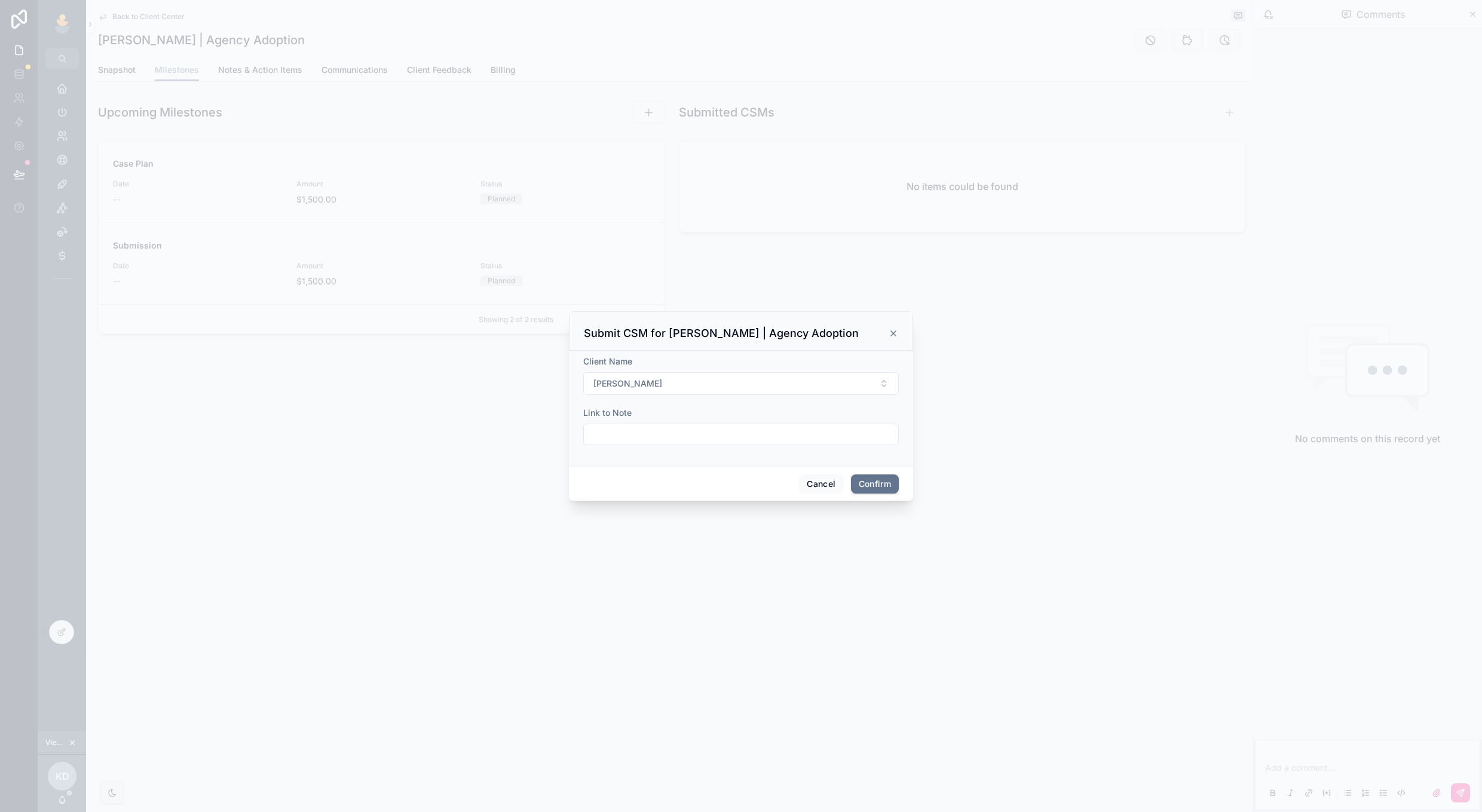
click at [819, 487] on button "Cancel" at bounding box center [821, 484] width 44 height 19
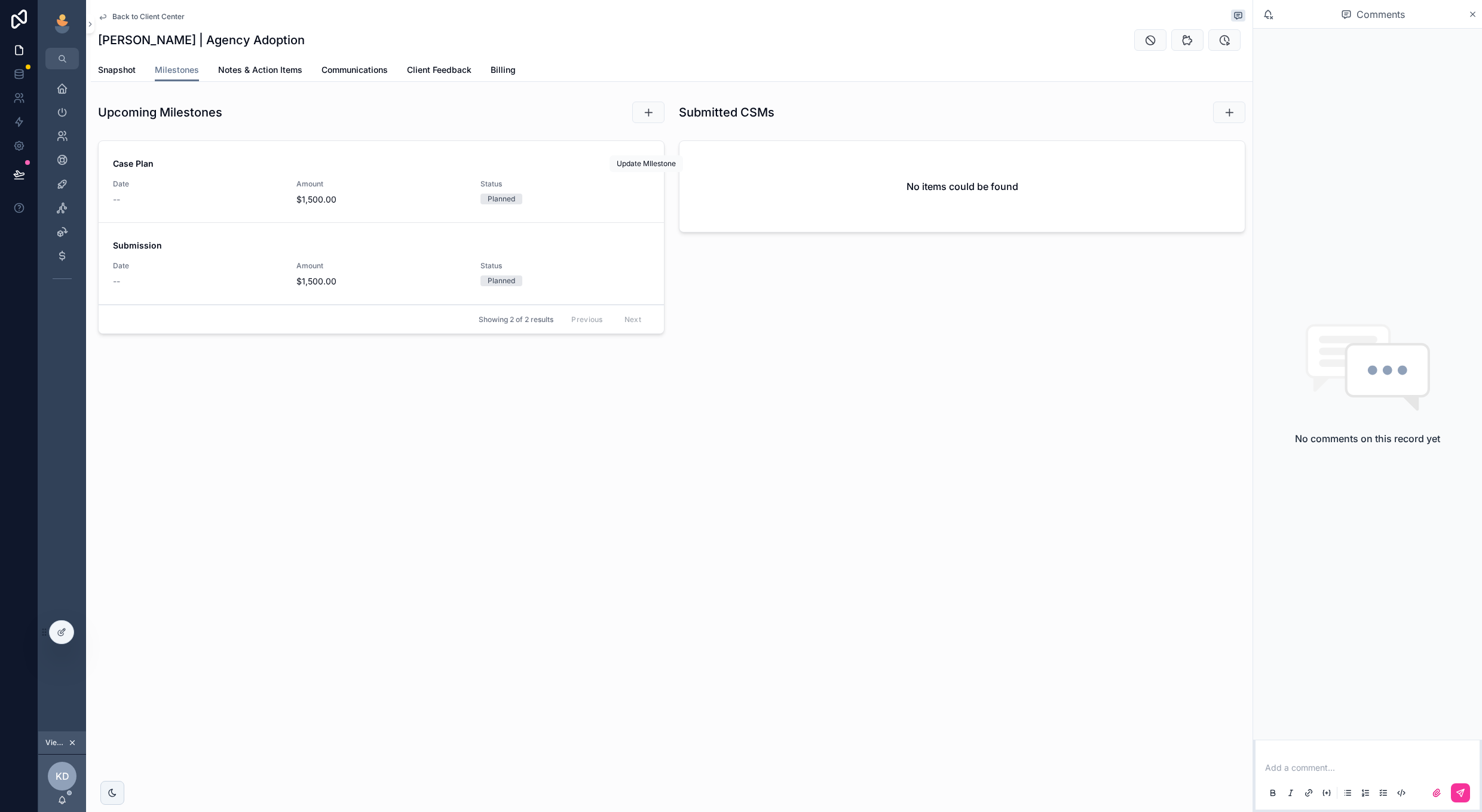
click at [0, 0] on button "scrollable content" at bounding box center [0, 0] width 0 height 0
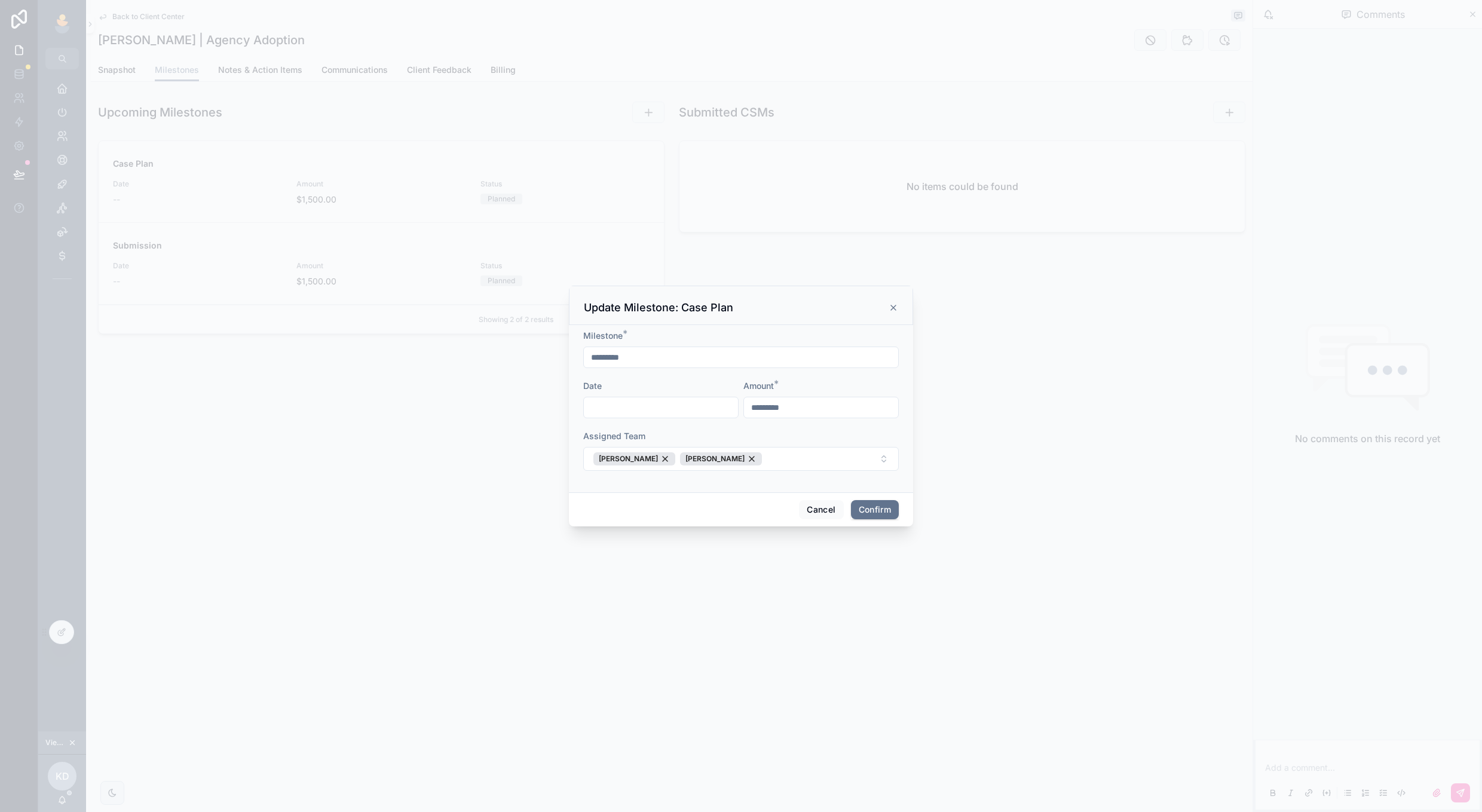
click at [814, 518] on button "Cancel" at bounding box center [821, 510] width 44 height 19
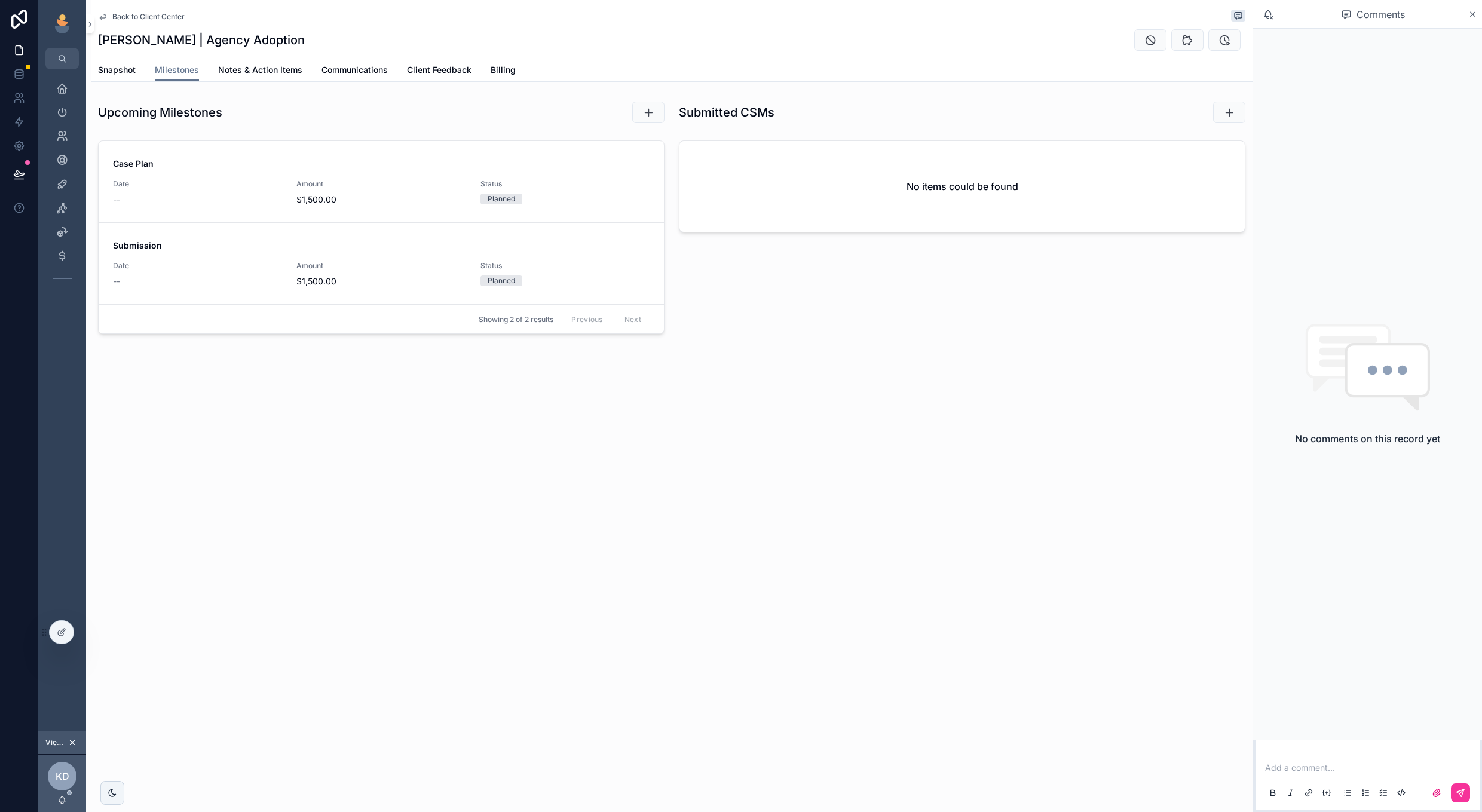
click at [650, 109] on icon "scrollable content" at bounding box center [648, 112] width 12 height 12
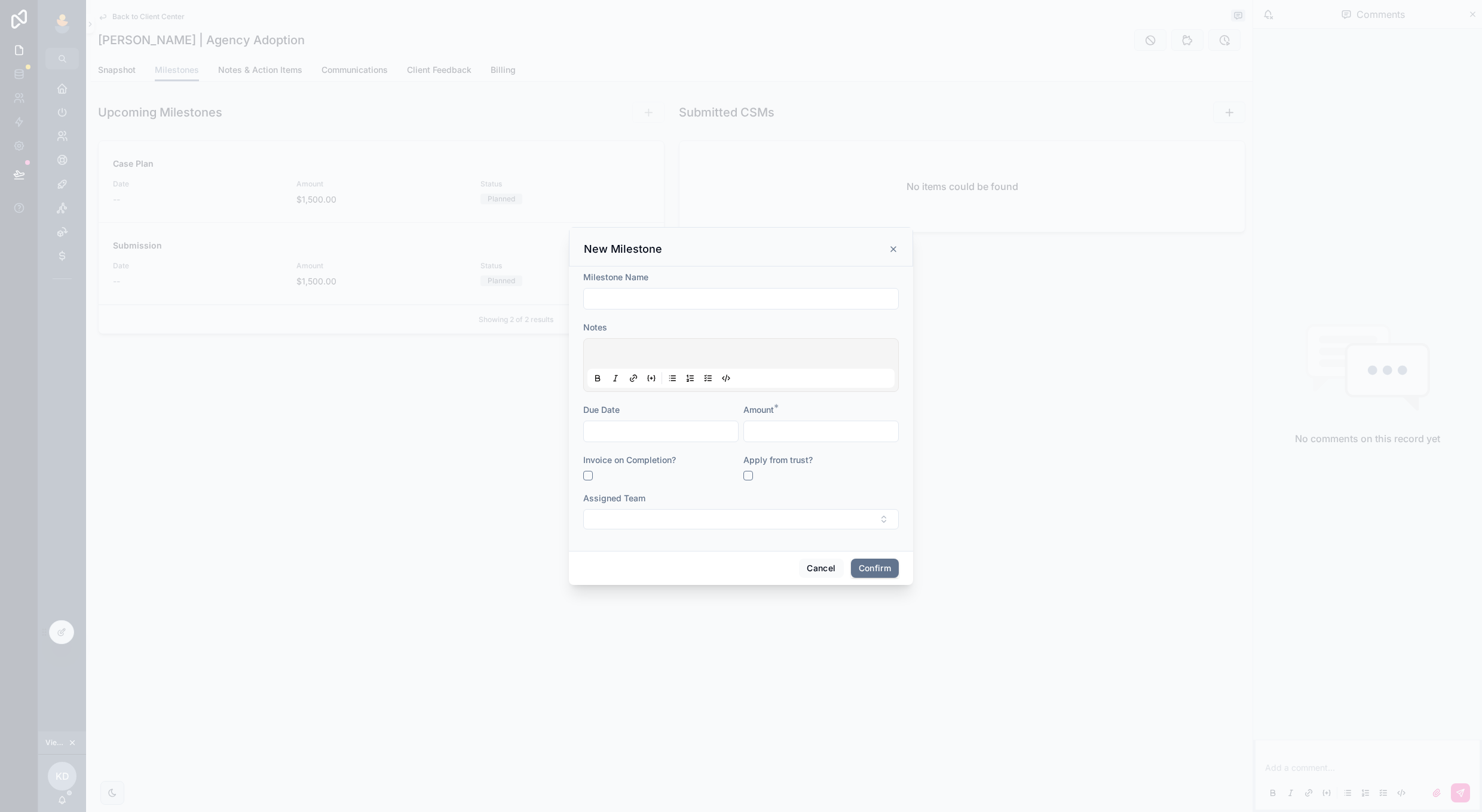
click at [808, 569] on button "Cancel" at bounding box center [821, 569] width 44 height 19
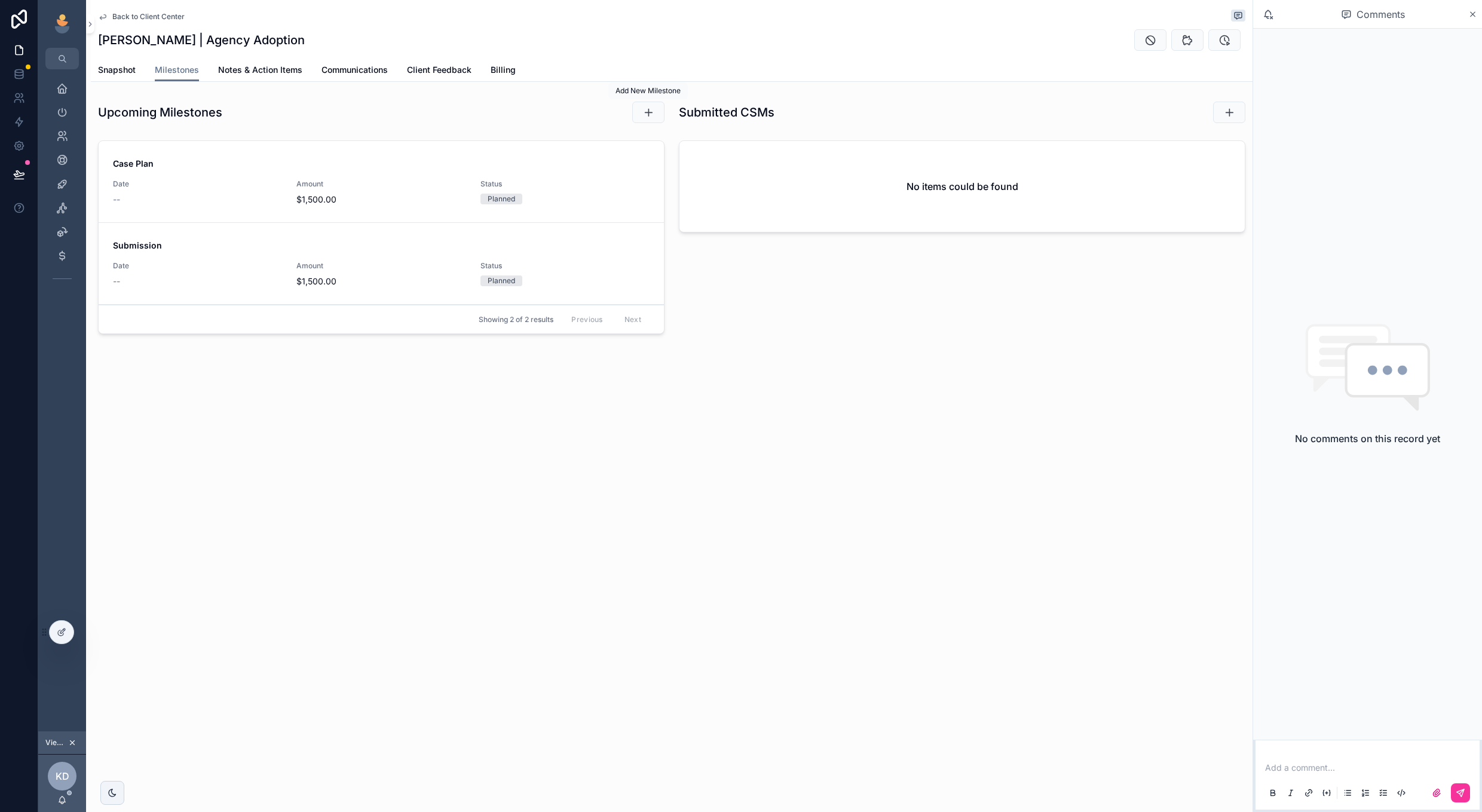
click at [660, 114] on button "scrollable content" at bounding box center [648, 112] width 32 height 22
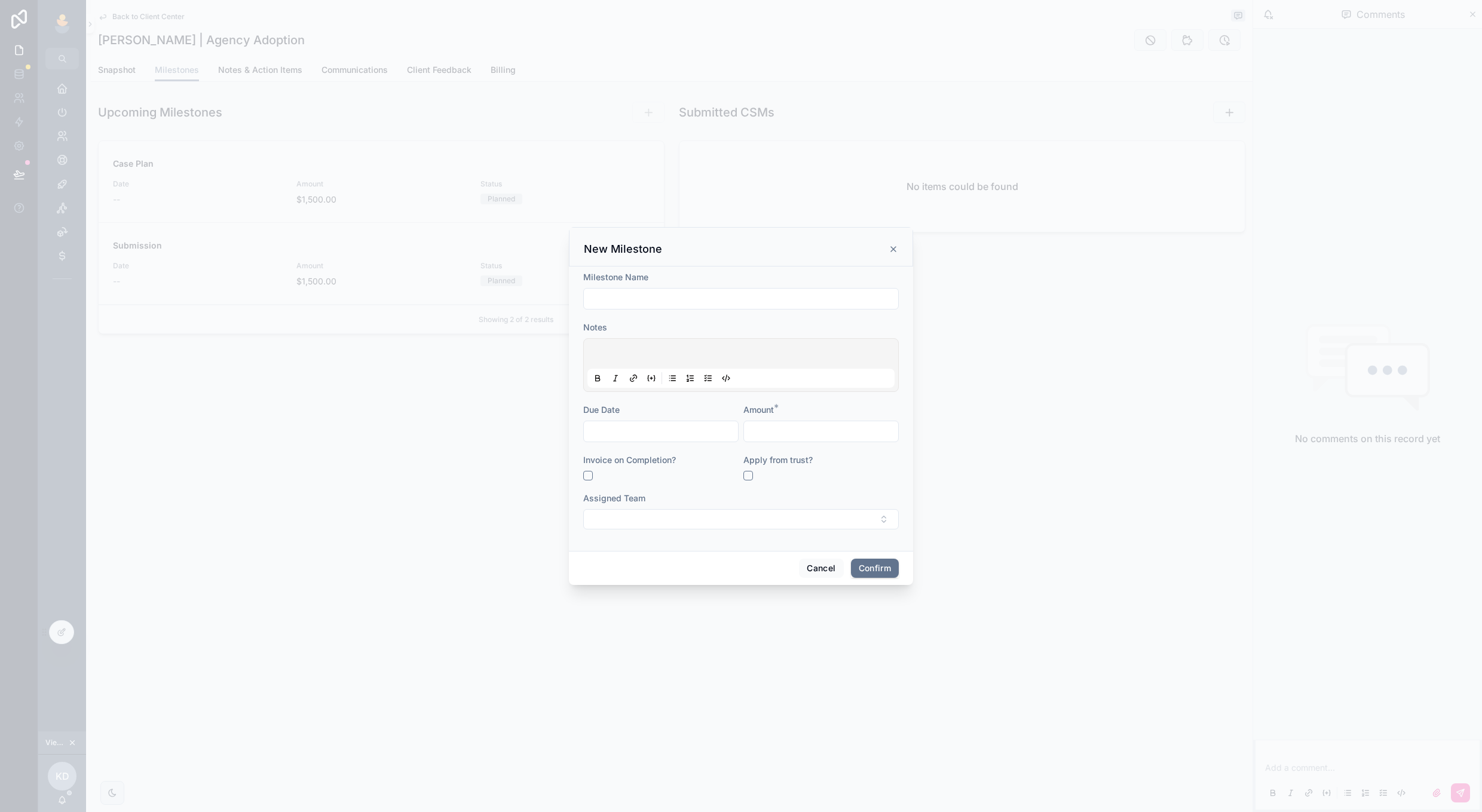
click at [816, 567] on button "Cancel" at bounding box center [821, 569] width 44 height 19
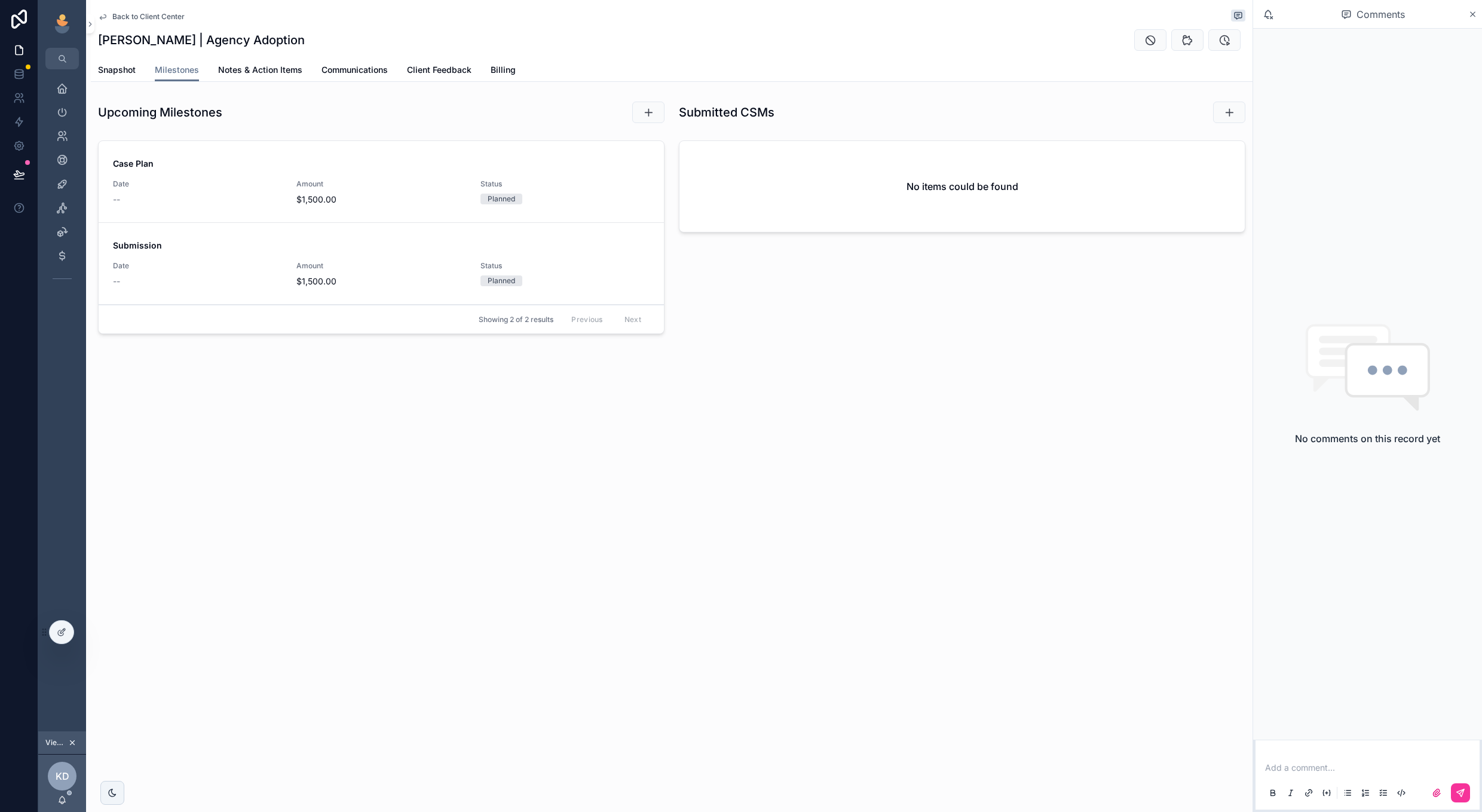
click at [128, 75] on span "Snapshot" at bounding box center [116, 70] width 38 height 12
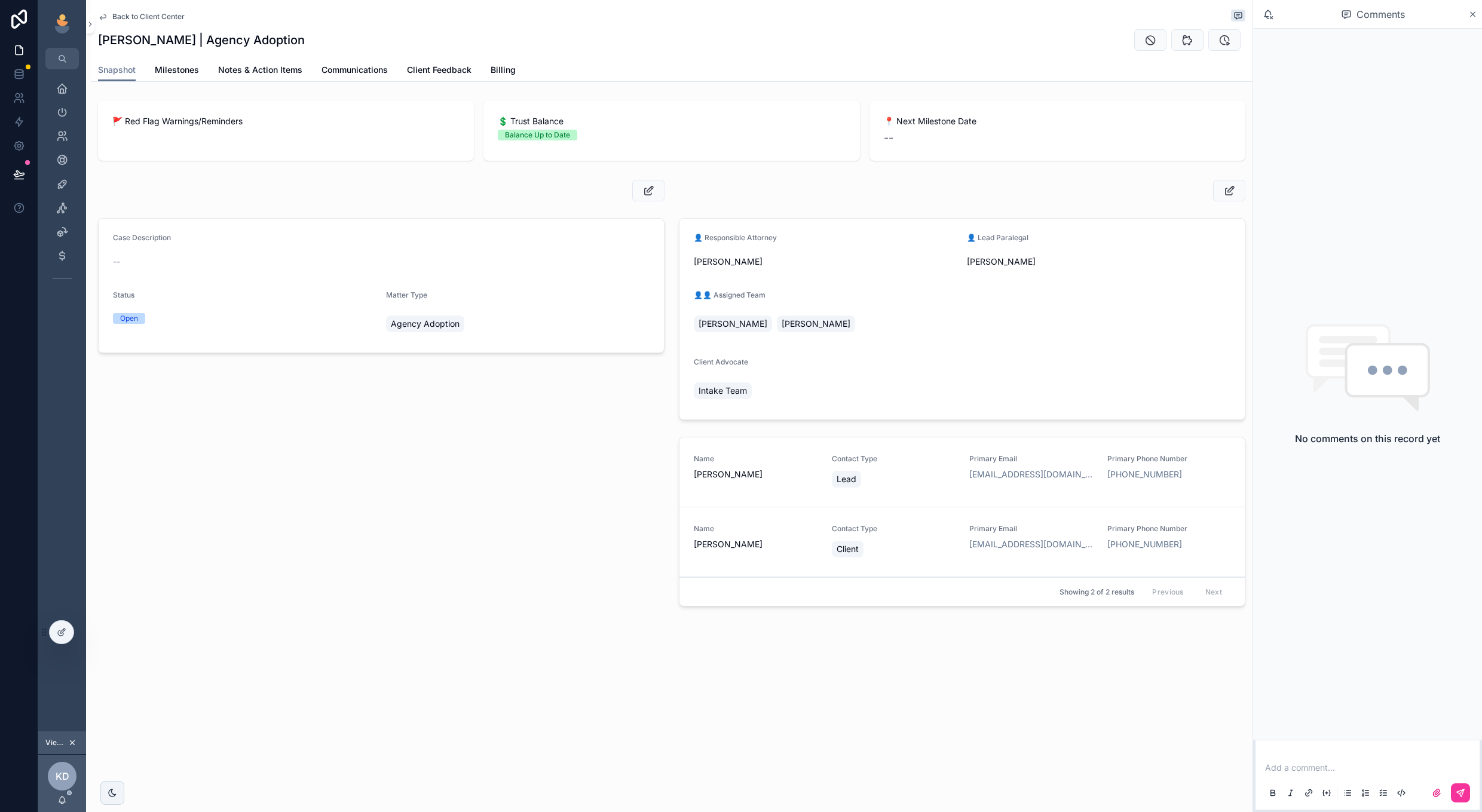
click at [173, 72] on span "Milestones" at bounding box center [177, 70] width 44 height 12
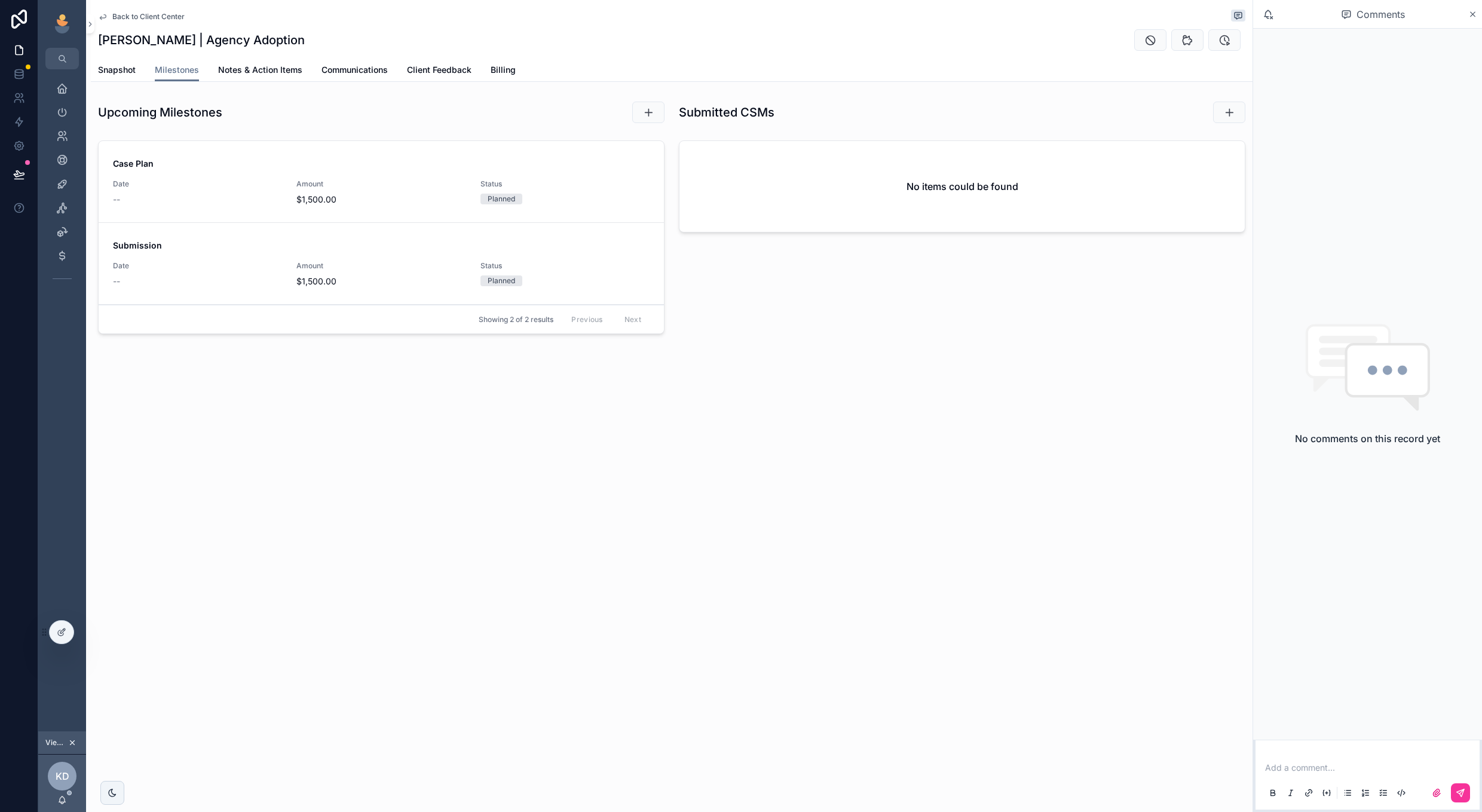
click at [506, 74] on span "Billing" at bounding box center [503, 70] width 25 height 12
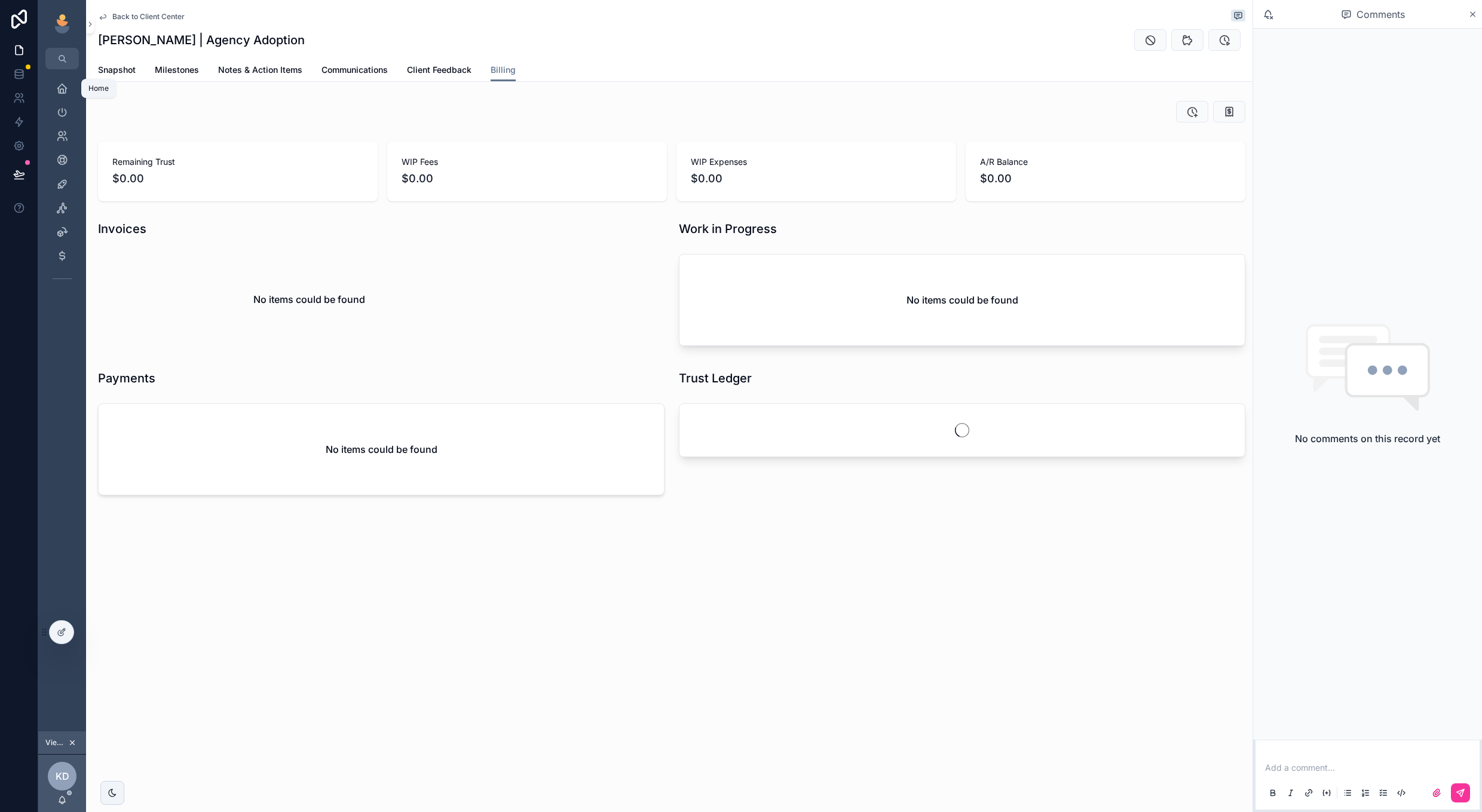
click at [71, 88] on div "Home" at bounding box center [62, 89] width 19 height 19
